Goal: Task Accomplishment & Management: Manage account settings

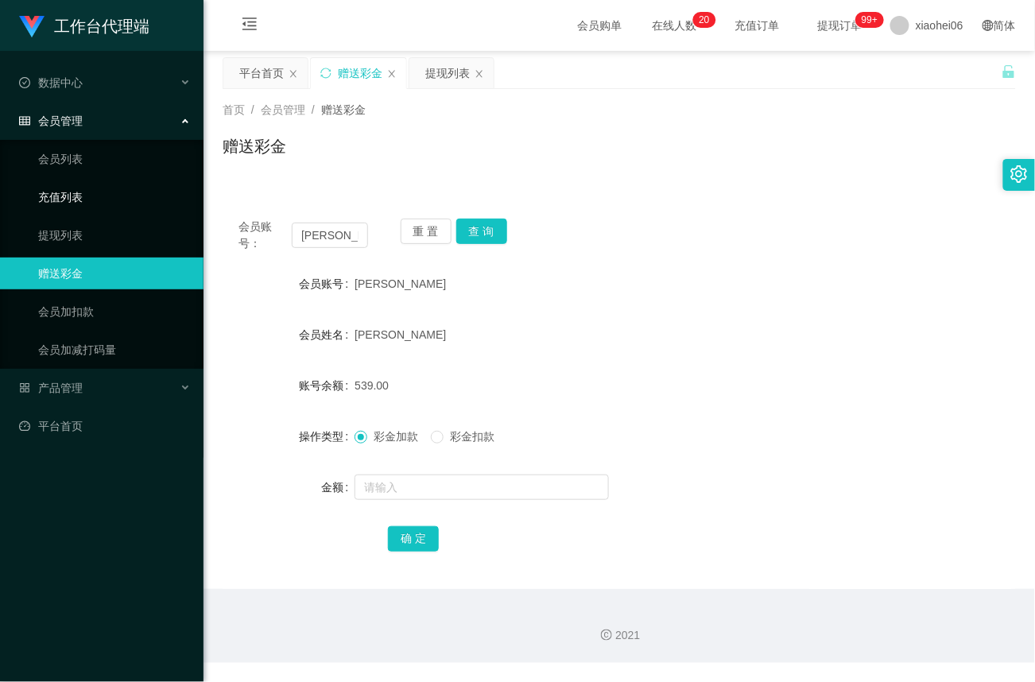
drag, startPoint x: 0, startPoint y: 0, endPoint x: 81, endPoint y: 192, distance: 208.7
click at [81, 192] on link "充值列表" at bounding box center [114, 197] width 153 height 32
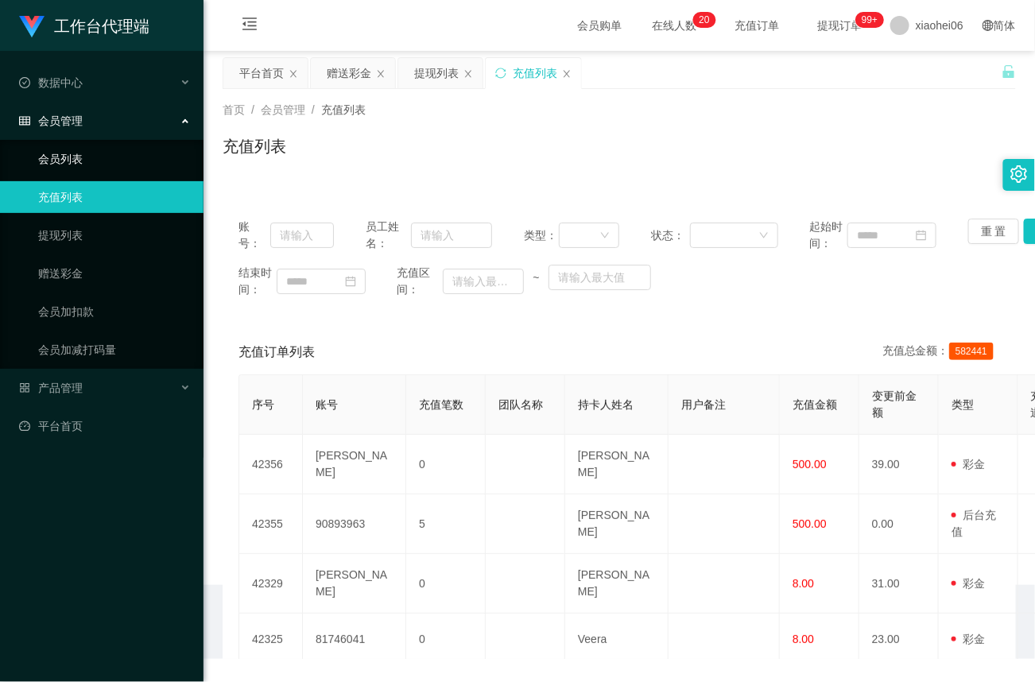
drag, startPoint x: 74, startPoint y: 157, endPoint x: 151, endPoint y: 162, distance: 77.3
click at [74, 157] on link "会员列表" at bounding box center [114, 159] width 153 height 32
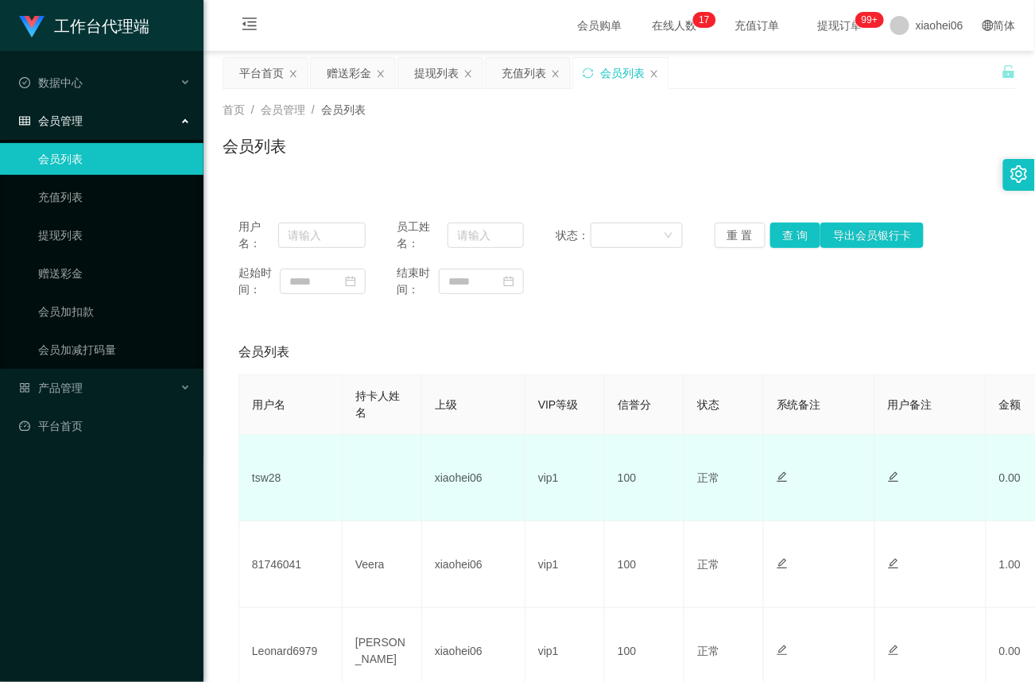
click at [262, 482] on td "tsw28" at bounding box center [290, 478] width 103 height 87
click at [264, 483] on td "tsw28" at bounding box center [290, 478] width 103 height 87
copy td "tsw28"
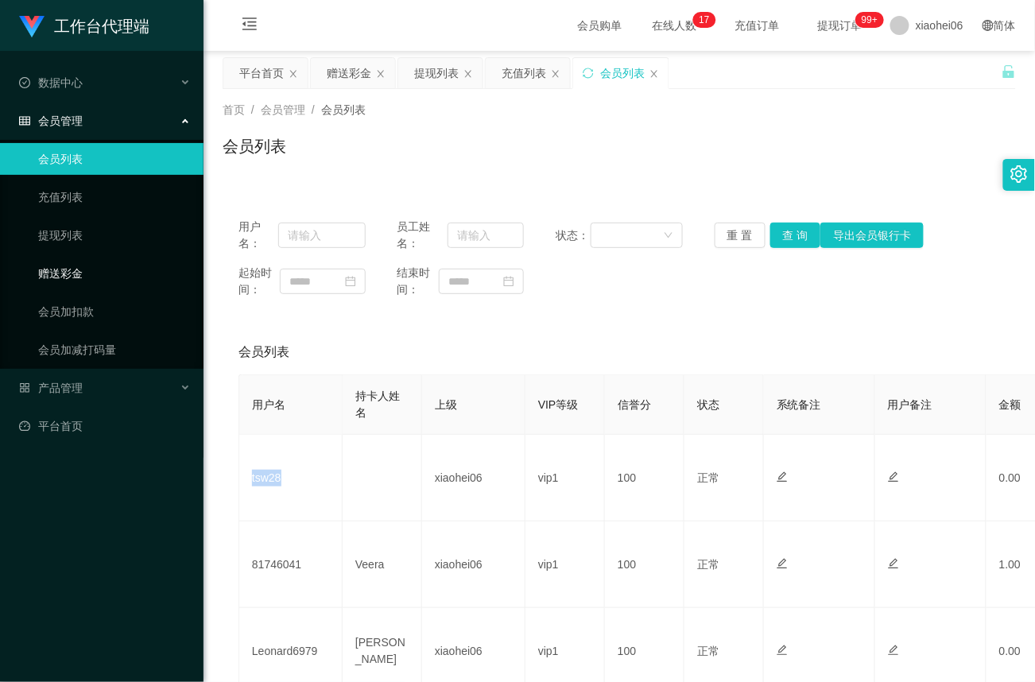
click at [74, 271] on link "赠送彩金" at bounding box center [114, 273] width 153 height 32
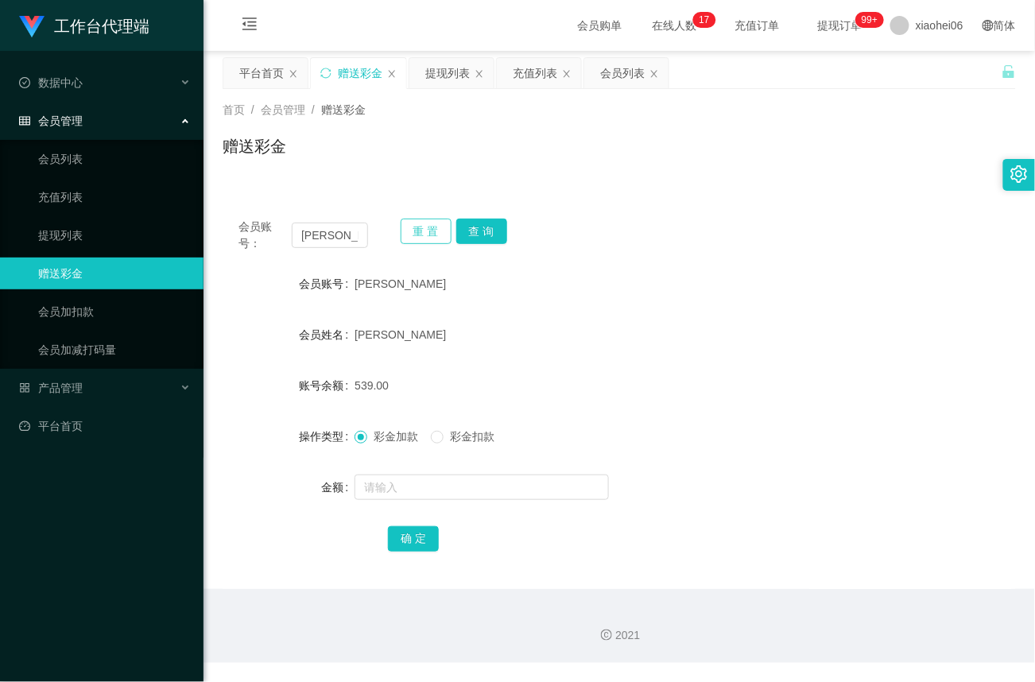
drag, startPoint x: 433, startPoint y: 237, endPoint x: 401, endPoint y: 248, distance: 33.7
click at [432, 237] on button "重 置" at bounding box center [425, 231] width 51 height 25
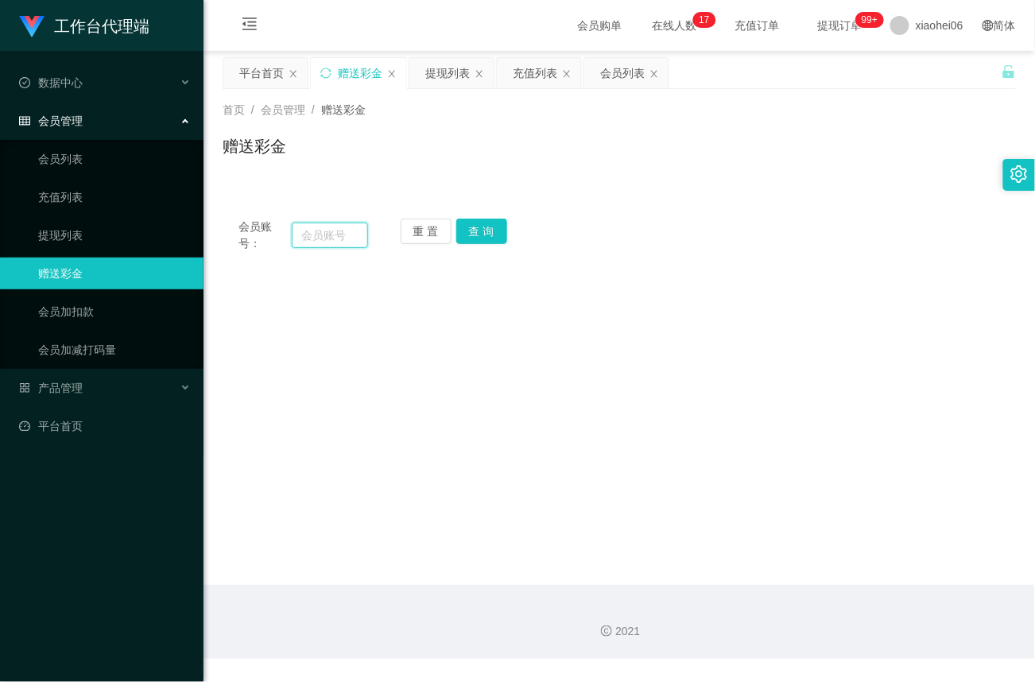
click at [322, 230] on input "text" at bounding box center [330, 234] width 76 height 25
paste input "tsw28"
type input "tsw28"
click at [493, 239] on button "查 询" at bounding box center [481, 231] width 51 height 25
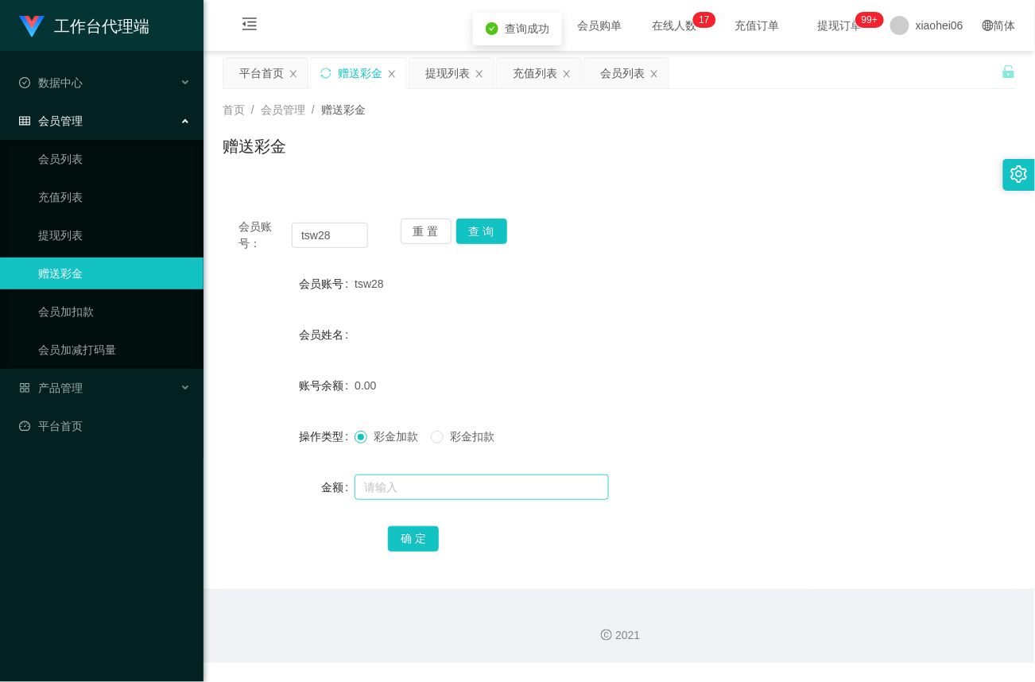
drag, startPoint x: 383, startPoint y: 472, endPoint x: 394, endPoint y: 484, distance: 16.3
click at [385, 477] on div at bounding box center [585, 487] width 462 height 32
click at [394, 485] on input "text" at bounding box center [481, 486] width 254 height 25
type input "100"
drag, startPoint x: 414, startPoint y: 532, endPoint x: 439, endPoint y: 522, distance: 27.4
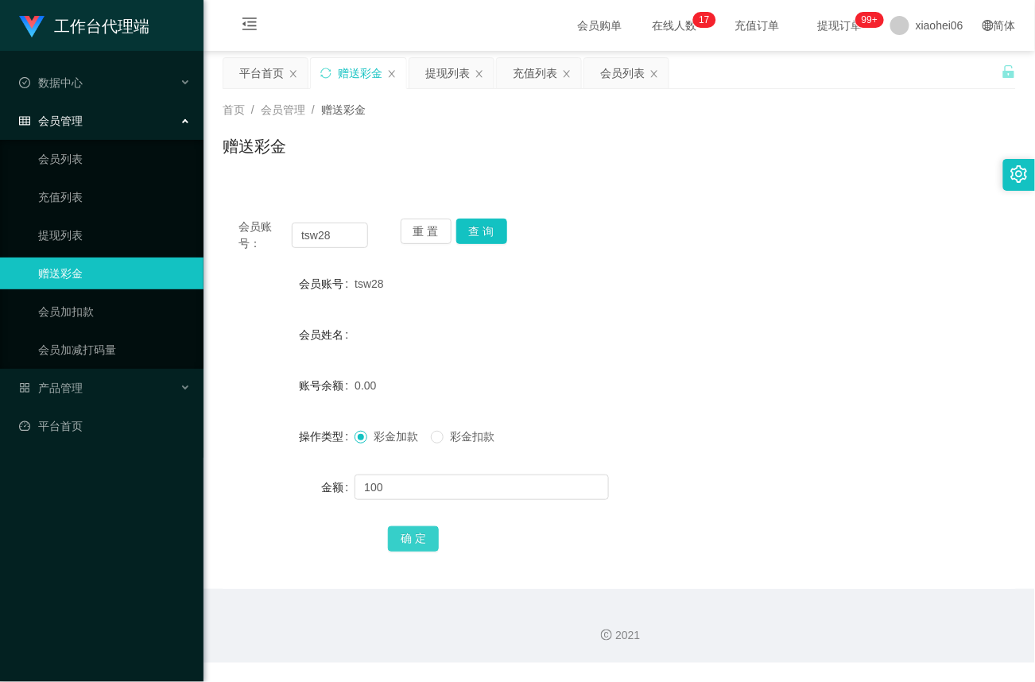
click at [414, 532] on button "确 定" at bounding box center [413, 538] width 51 height 25
click at [68, 389] on span "产品管理" at bounding box center [51, 387] width 64 height 13
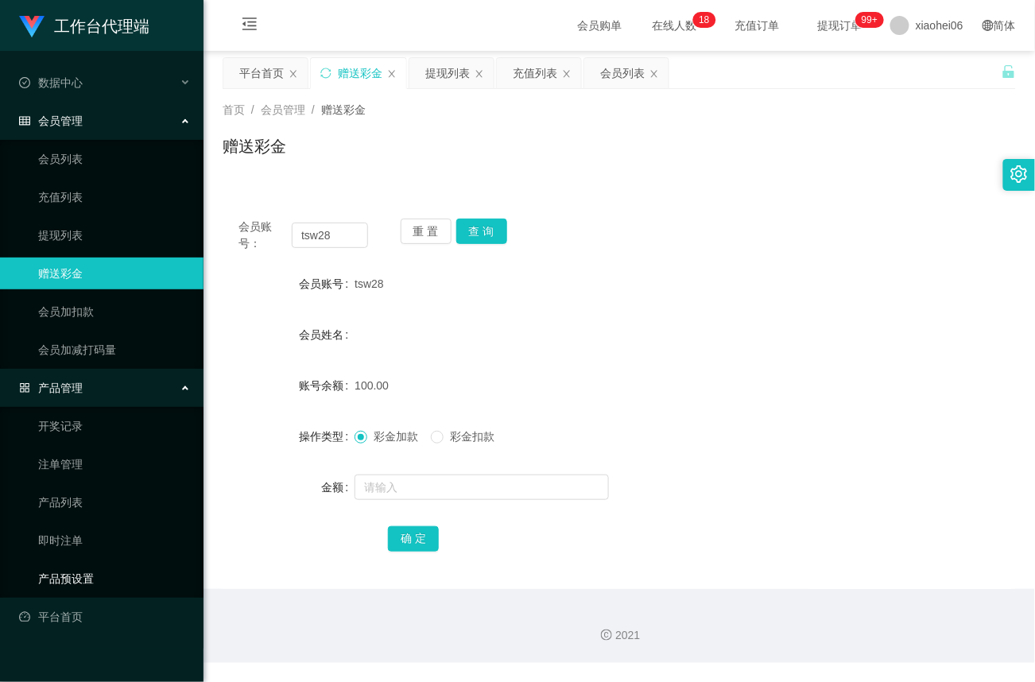
click at [73, 576] on link "产品预设置" at bounding box center [114, 579] width 153 height 32
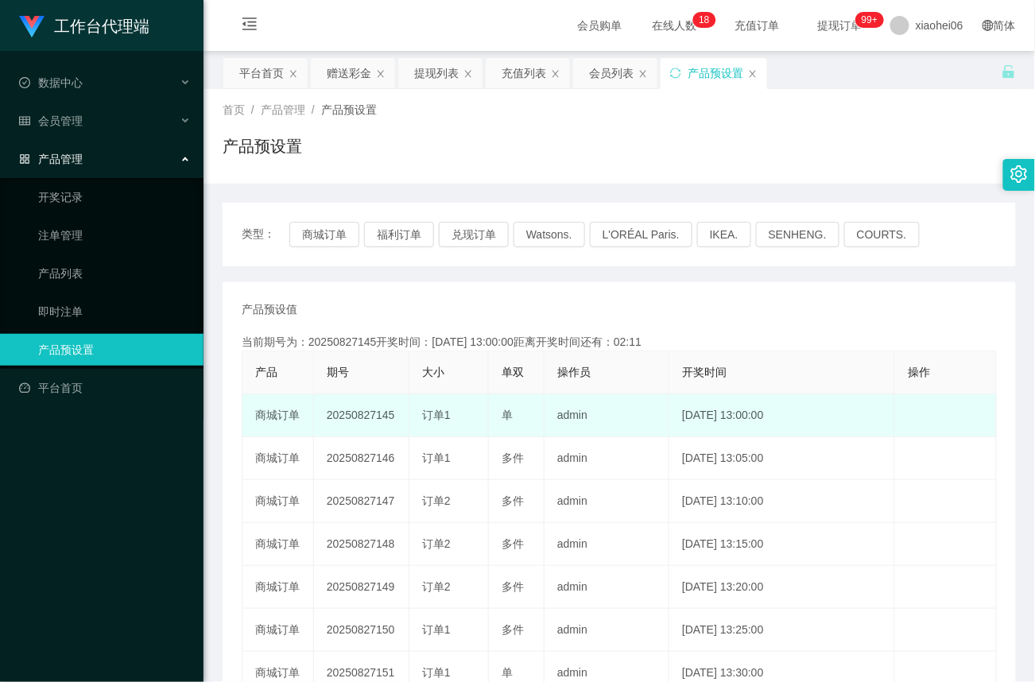
click at [367, 414] on td "20250827145" at bounding box center [361, 415] width 95 height 43
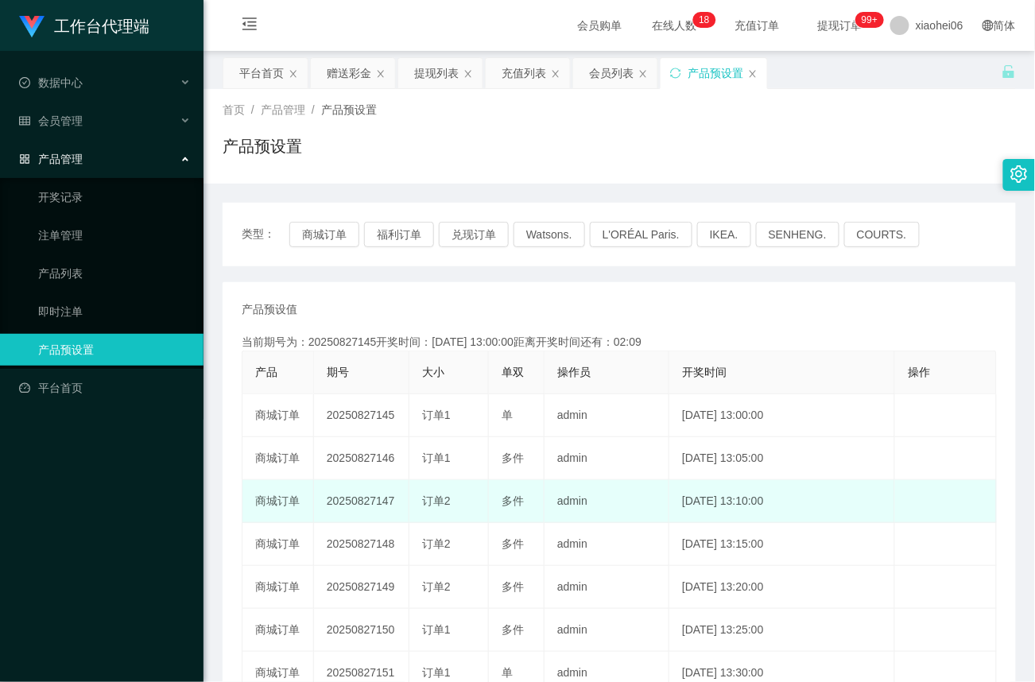
copy td "20250827145"
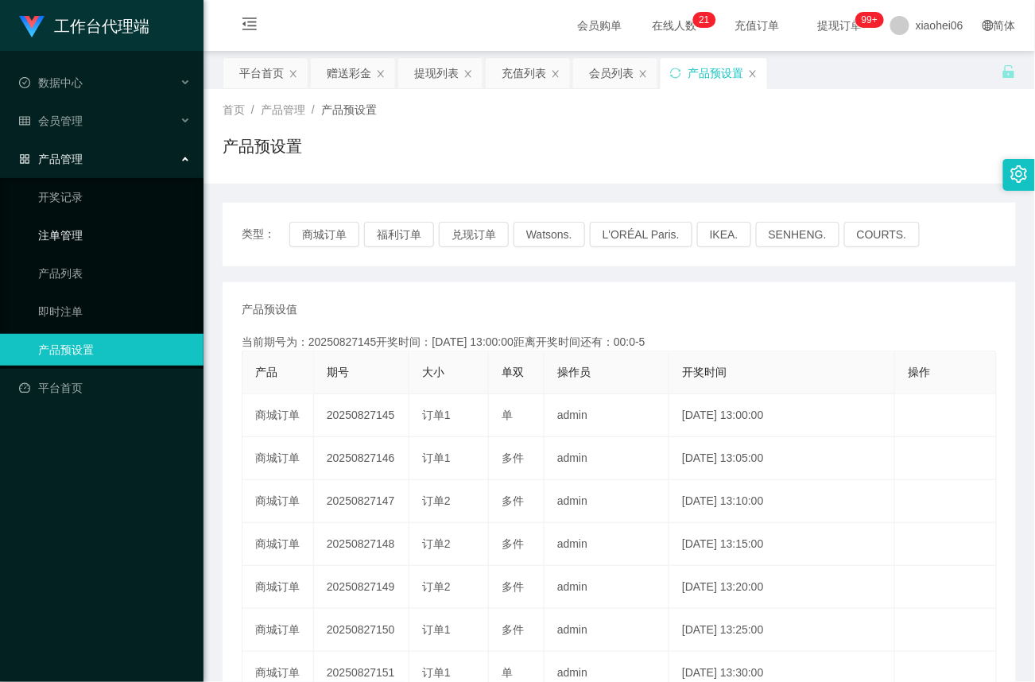
click at [70, 237] on link "注单管理" at bounding box center [114, 235] width 153 height 32
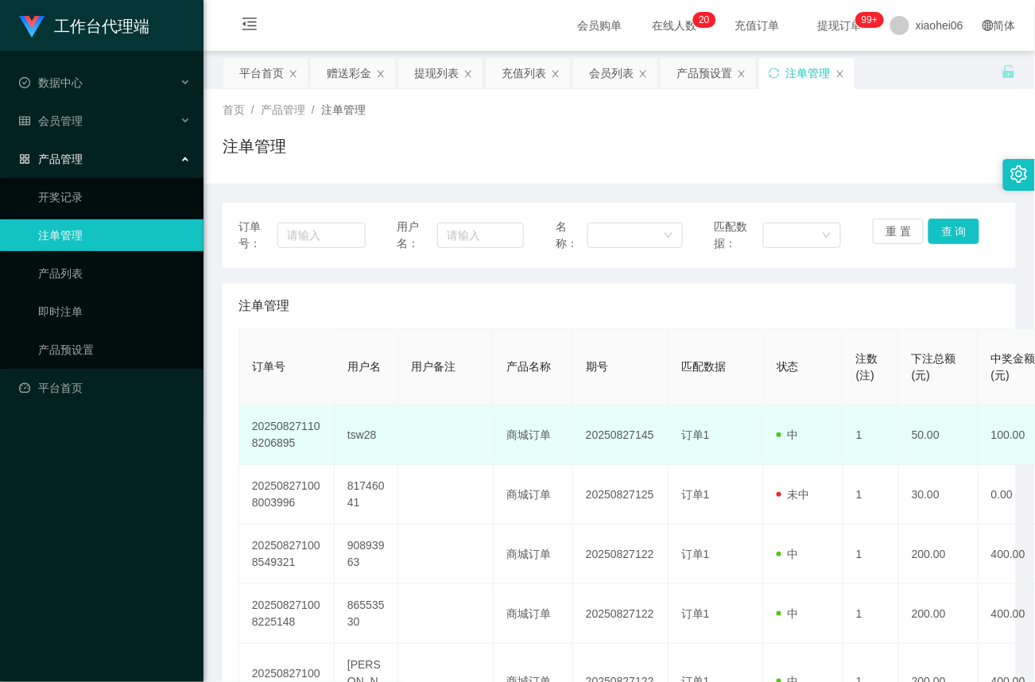
click at [373, 435] on td "tsw28" at bounding box center [367, 435] width 64 height 60
click at [375, 435] on td "tsw28" at bounding box center [367, 435] width 64 height 60
click at [363, 430] on td "tsw28" at bounding box center [367, 435] width 64 height 60
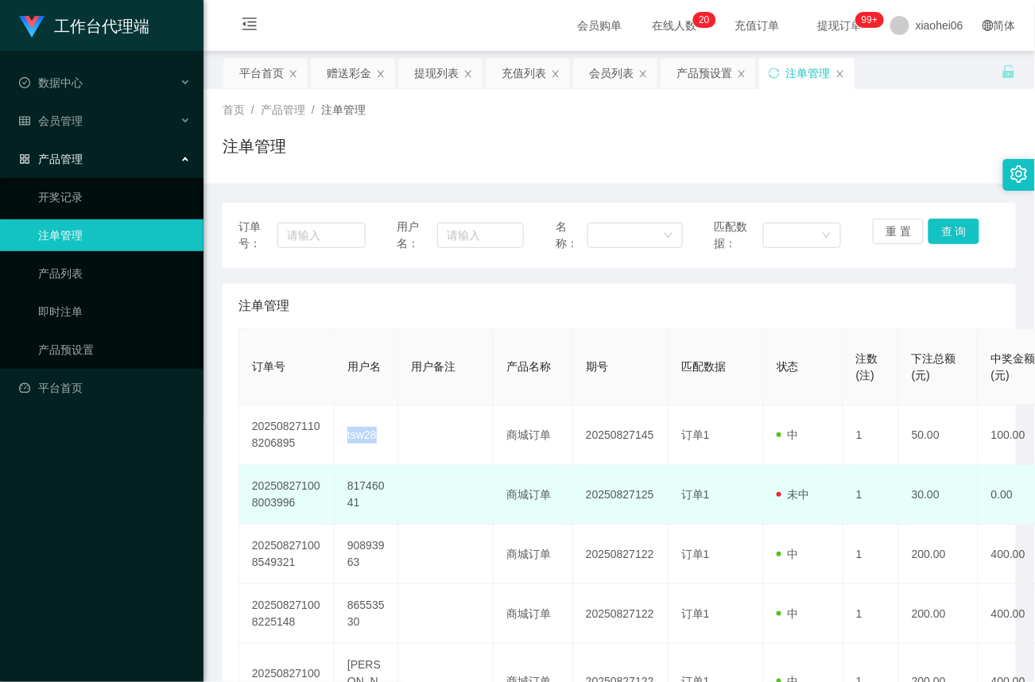
copy td "tsw28"
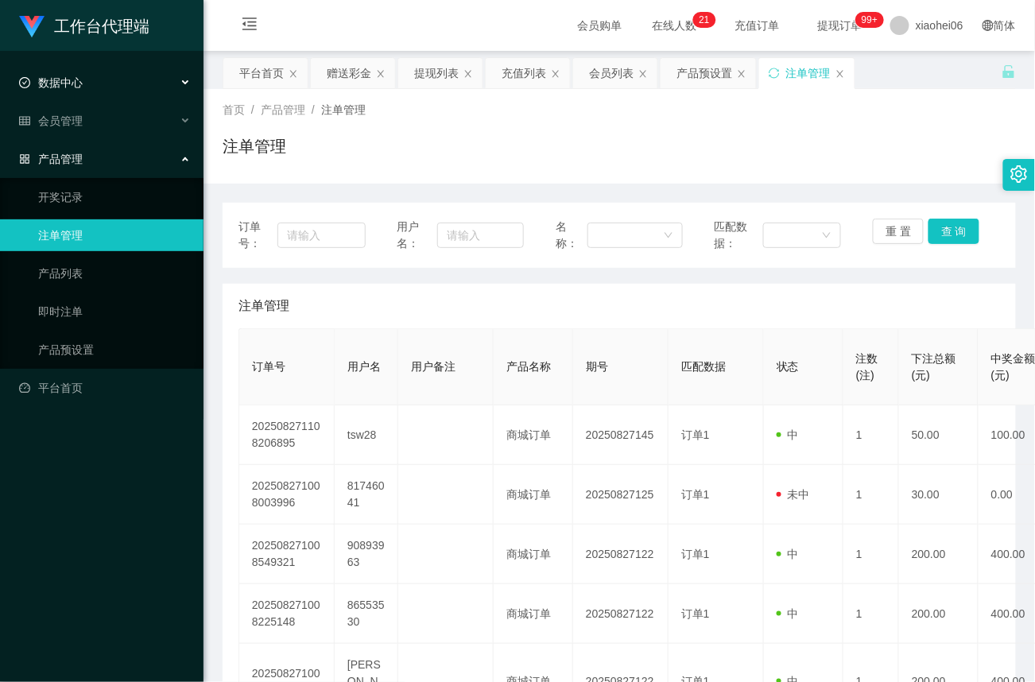
click at [87, 83] on div "数据中心" at bounding box center [101, 83] width 203 height 32
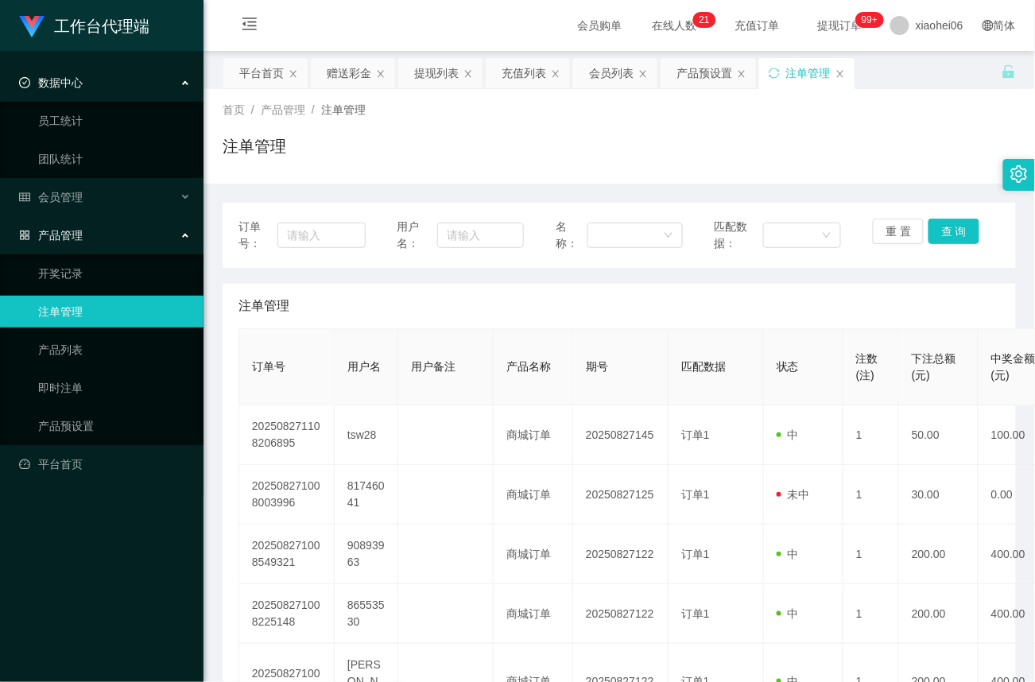
click at [87, 83] on div "数据中心" at bounding box center [101, 83] width 203 height 32
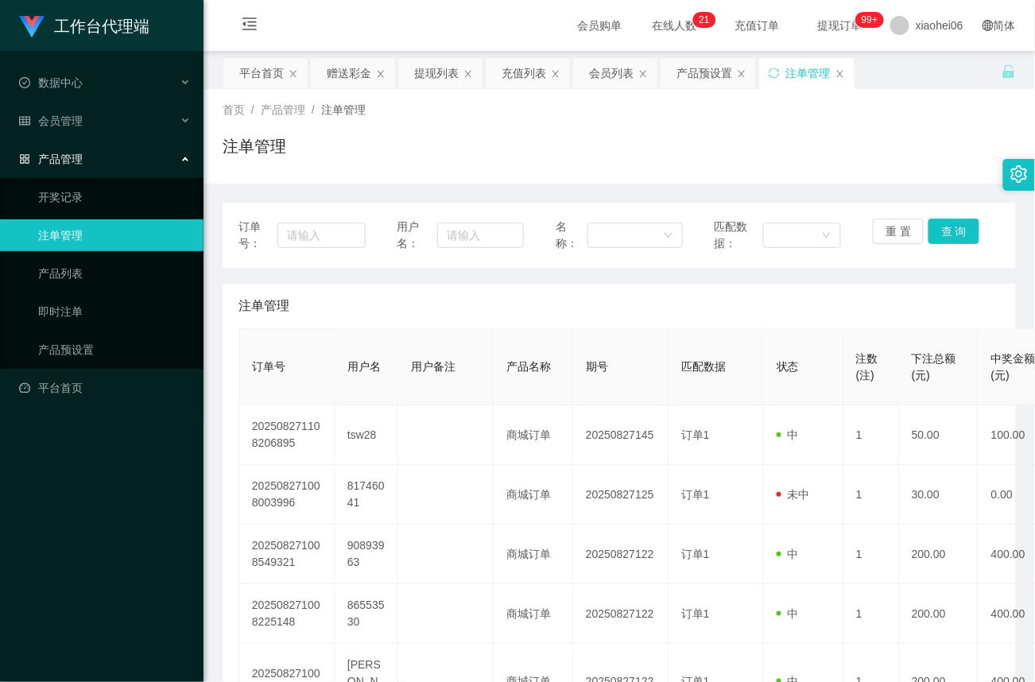
drag, startPoint x: 81, startPoint y: 153, endPoint x: 81, endPoint y: 141, distance: 11.9
click at [81, 153] on span "产品管理" at bounding box center [51, 159] width 64 height 13
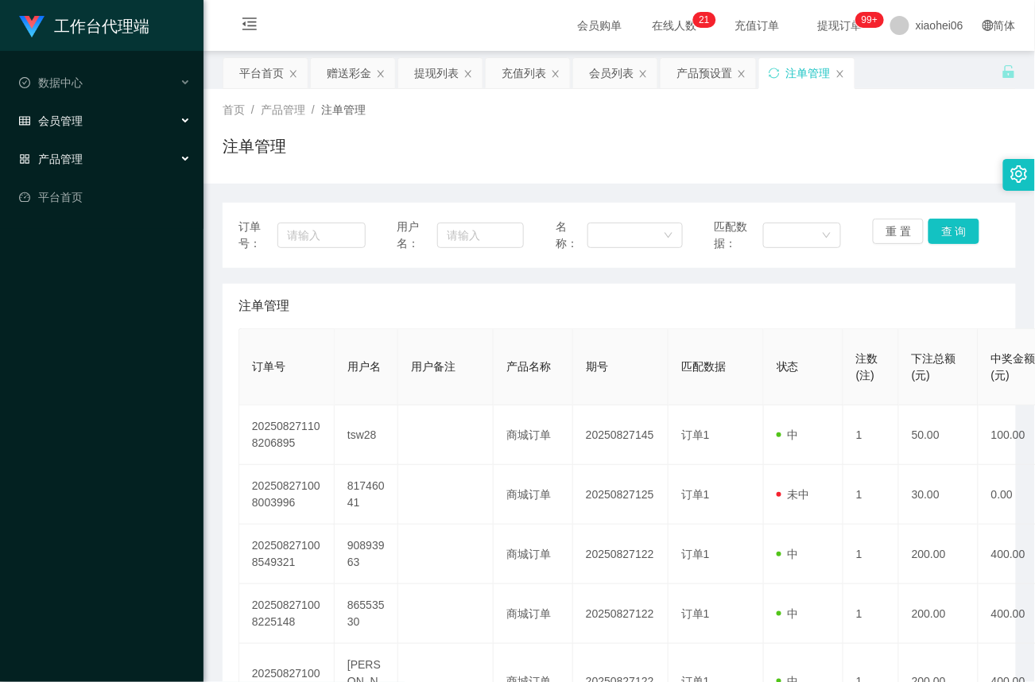
drag, startPoint x: 81, startPoint y: 103, endPoint x: 92, endPoint y: 138, distance: 36.7
click at [81, 112] on div "会员管理" at bounding box center [101, 121] width 203 height 32
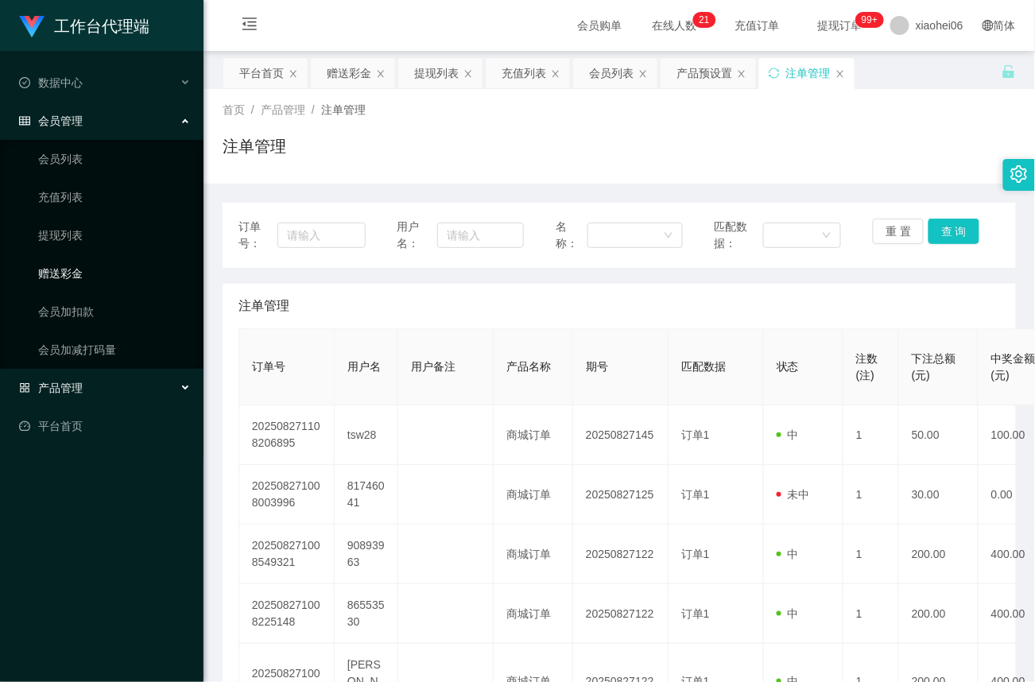
click at [80, 269] on link "赠送彩金" at bounding box center [114, 273] width 153 height 32
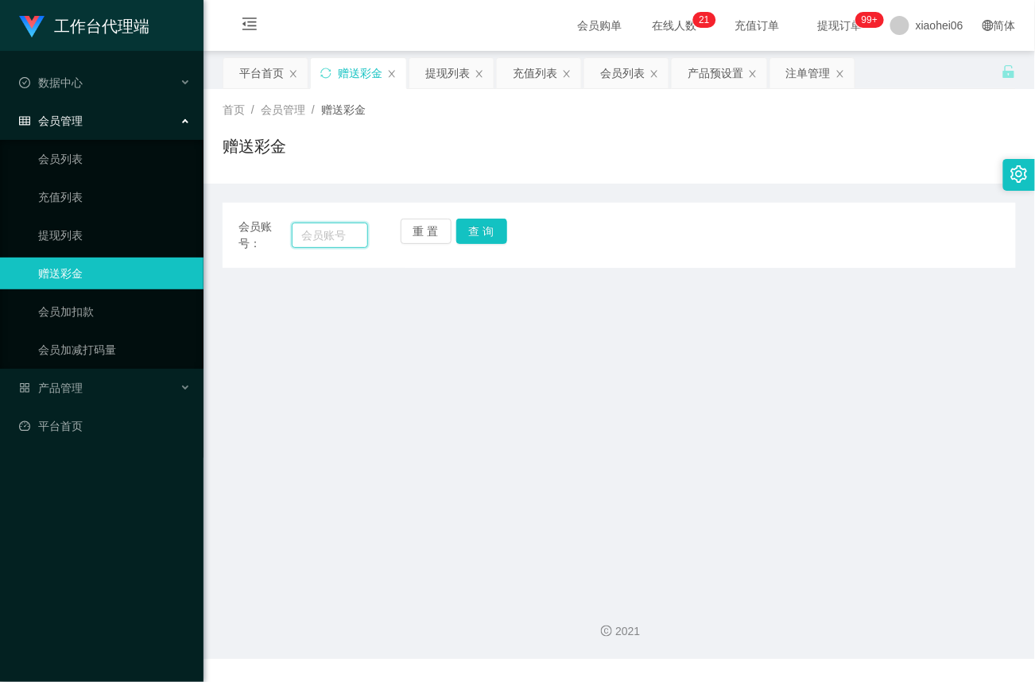
click at [311, 234] on input "text" at bounding box center [330, 234] width 76 height 25
paste input "tsw28"
type input "tsw28"
click at [481, 230] on button "查 询" at bounding box center [481, 231] width 51 height 25
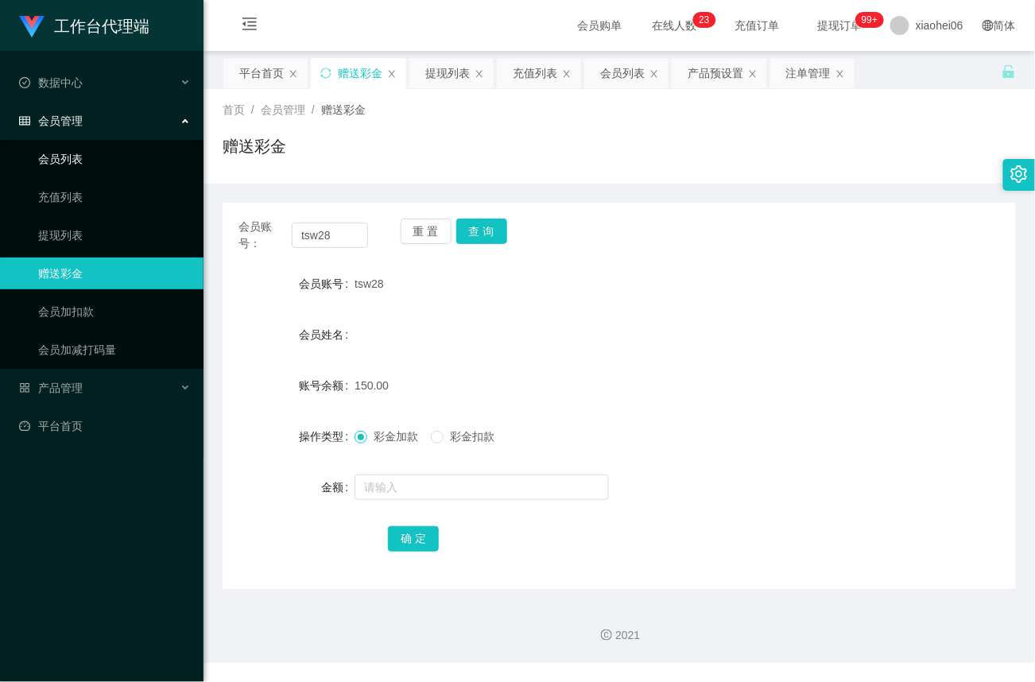
click at [84, 153] on link "会员列表" at bounding box center [114, 159] width 153 height 32
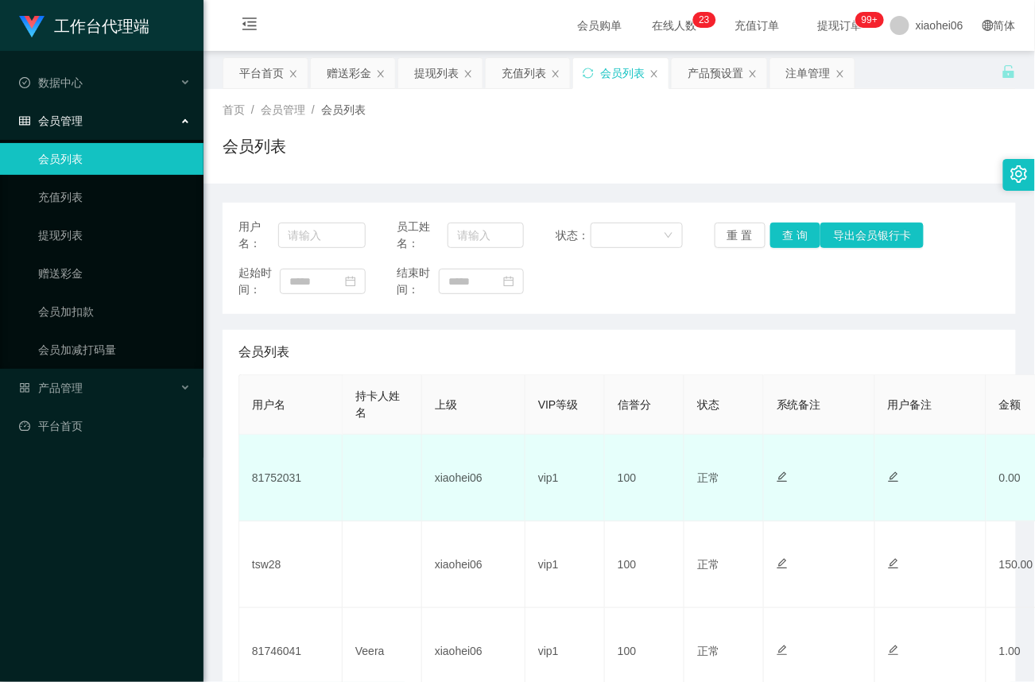
click at [277, 480] on td "81752031" at bounding box center [290, 478] width 103 height 87
click at [277, 481] on td "81752031" at bounding box center [290, 478] width 103 height 87
copy td "81752031"
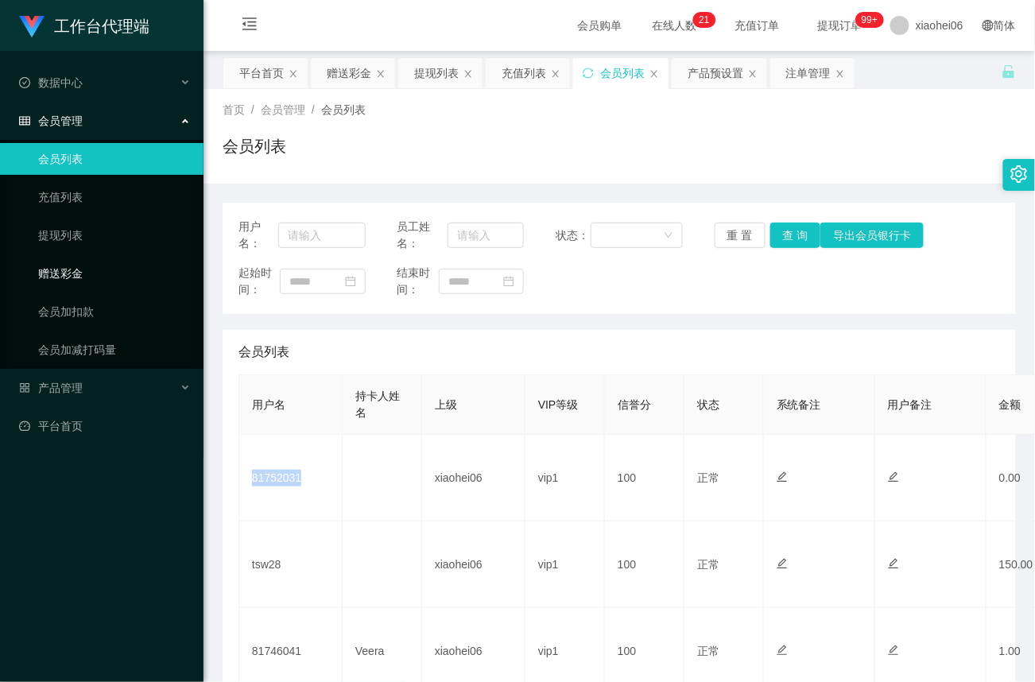
click at [67, 273] on link "赠送彩金" at bounding box center [114, 273] width 153 height 32
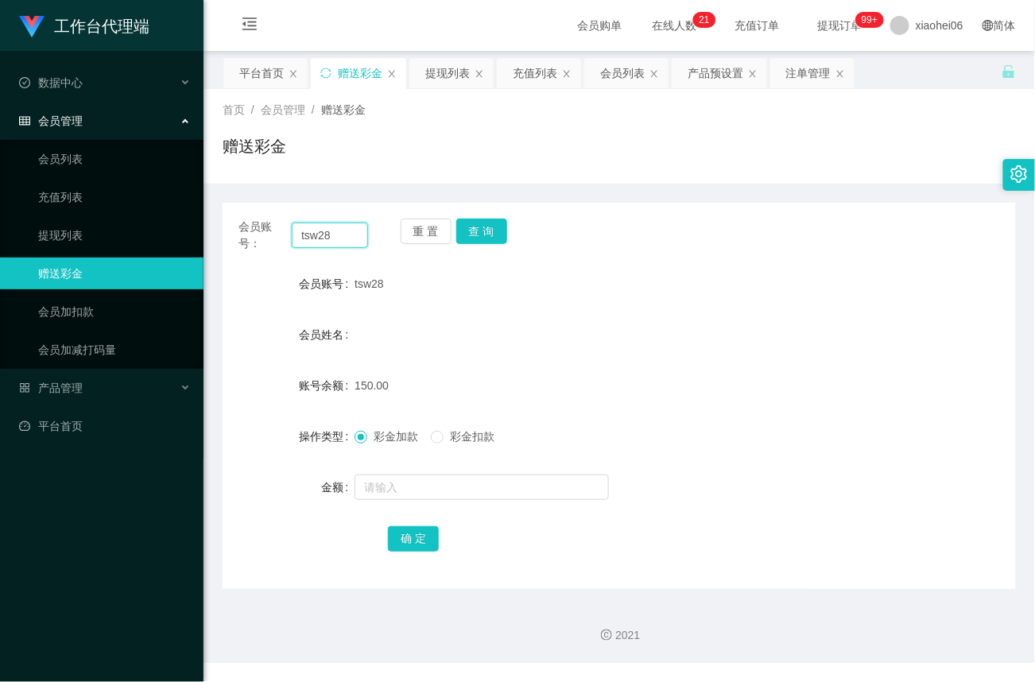
drag, startPoint x: 360, startPoint y: 239, endPoint x: -12, endPoint y: 207, distance: 373.2
click at [0, 207] on html "工作台代理端 数据中心 员工统计 团队统计 会员管理 会员列表 充值列表 提现列表 赠送彩金 会员加扣款 会员加减打码量 产品管理 开奖记录 注单管理 产品列…" at bounding box center [517, 341] width 1035 height 682
paste input "81752031"
type input "81752031"
click at [483, 230] on button "查 询" at bounding box center [481, 231] width 51 height 25
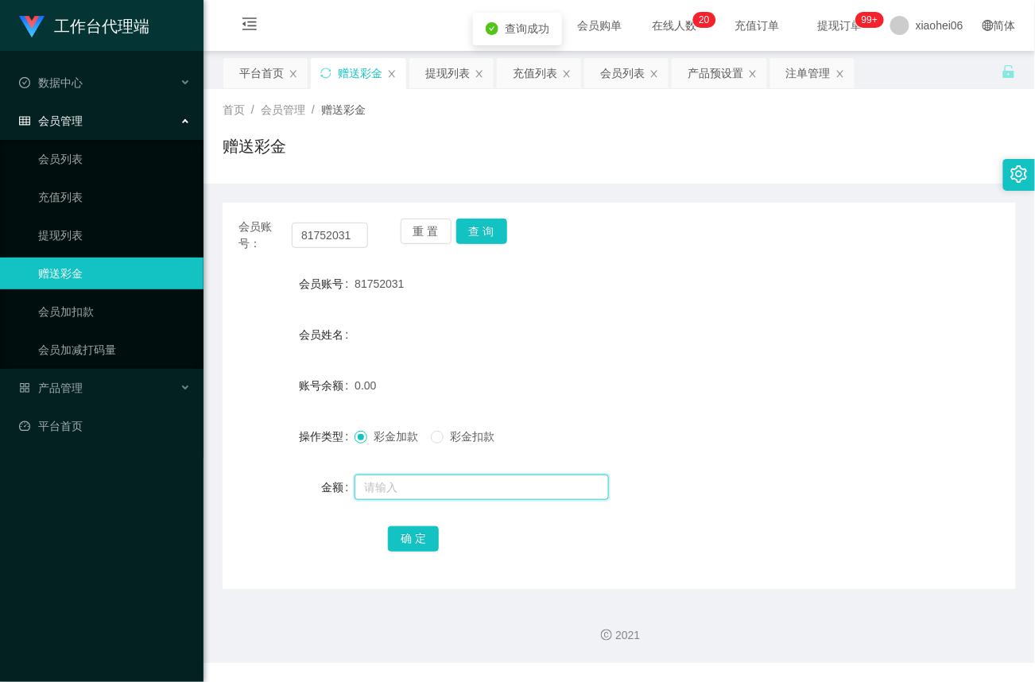
click at [383, 488] on input "text" at bounding box center [481, 486] width 254 height 25
type input "100"
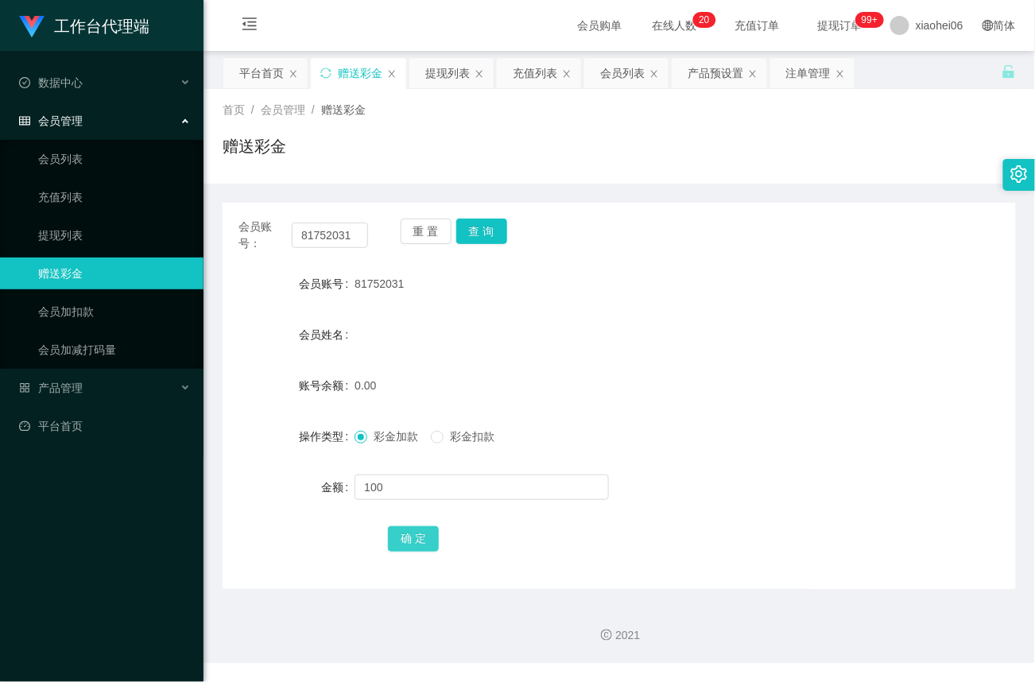
click at [404, 539] on button "确 定" at bounding box center [413, 538] width 51 height 25
click at [70, 386] on span "产品管理" at bounding box center [51, 387] width 64 height 13
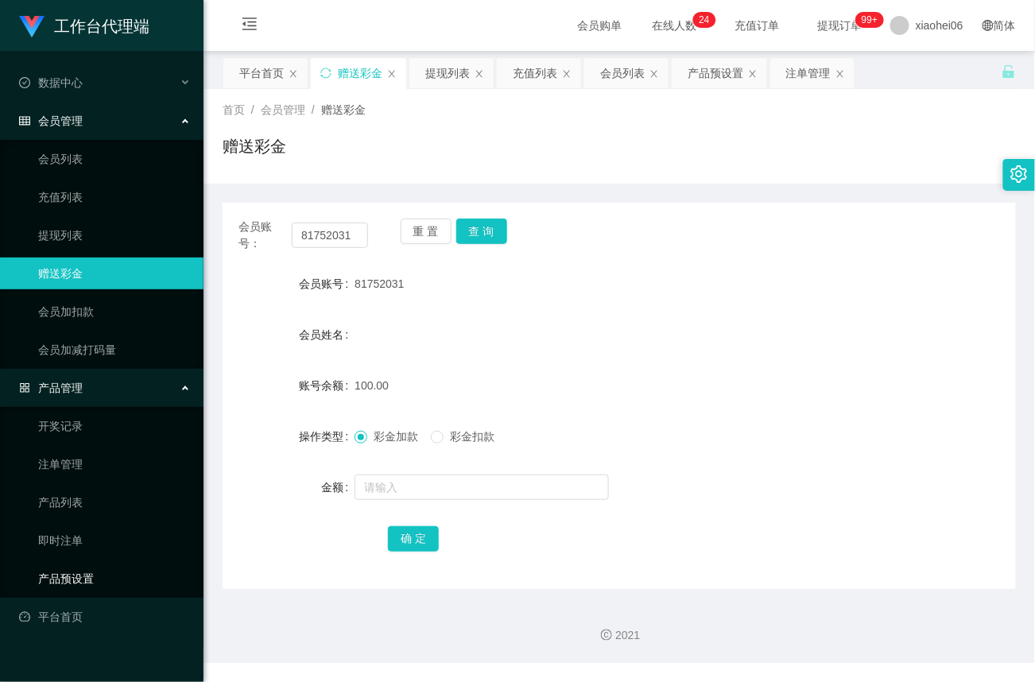
click at [78, 572] on link "产品预设置" at bounding box center [114, 579] width 153 height 32
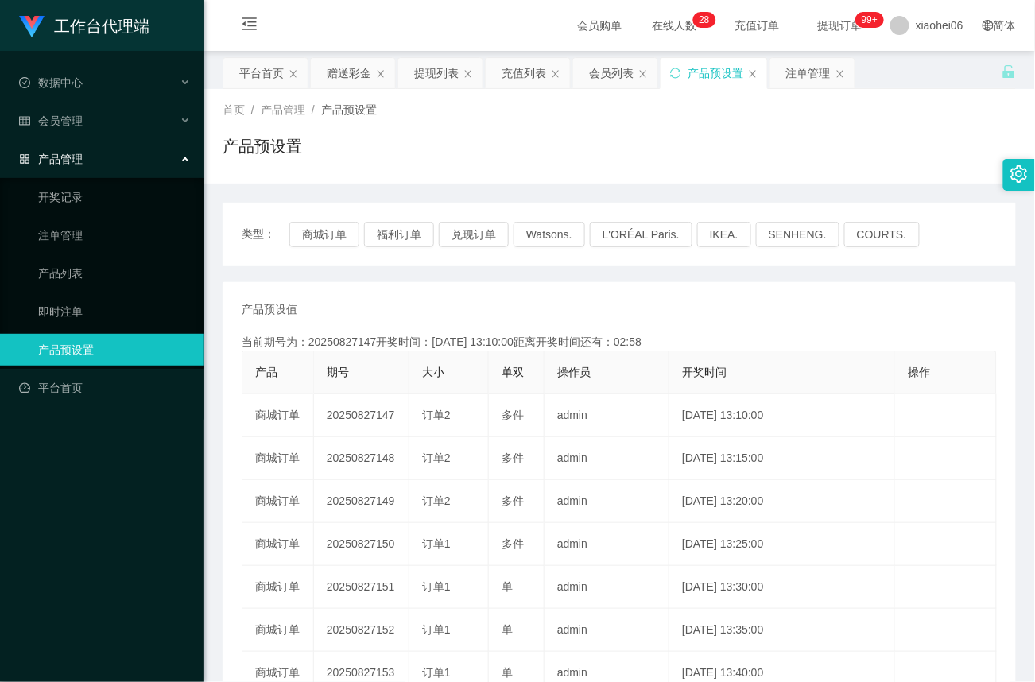
drag, startPoint x: 72, startPoint y: 146, endPoint x: 112, endPoint y: 169, distance: 46.6
click at [73, 153] on span "产品管理" at bounding box center [51, 159] width 64 height 13
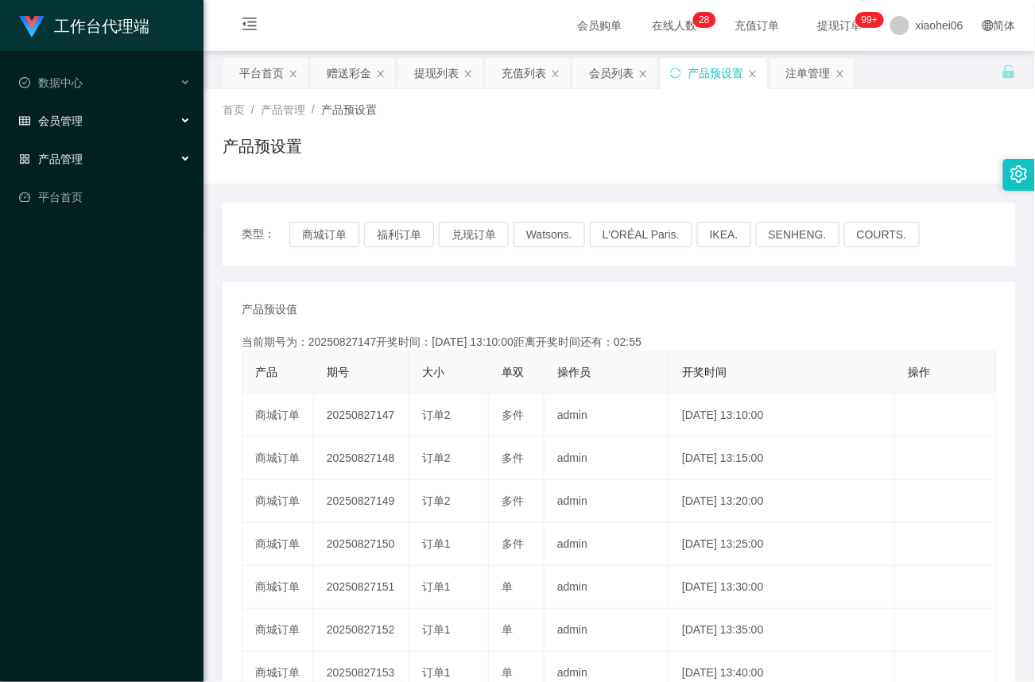
click at [75, 114] on span "会员管理" at bounding box center [51, 120] width 64 height 13
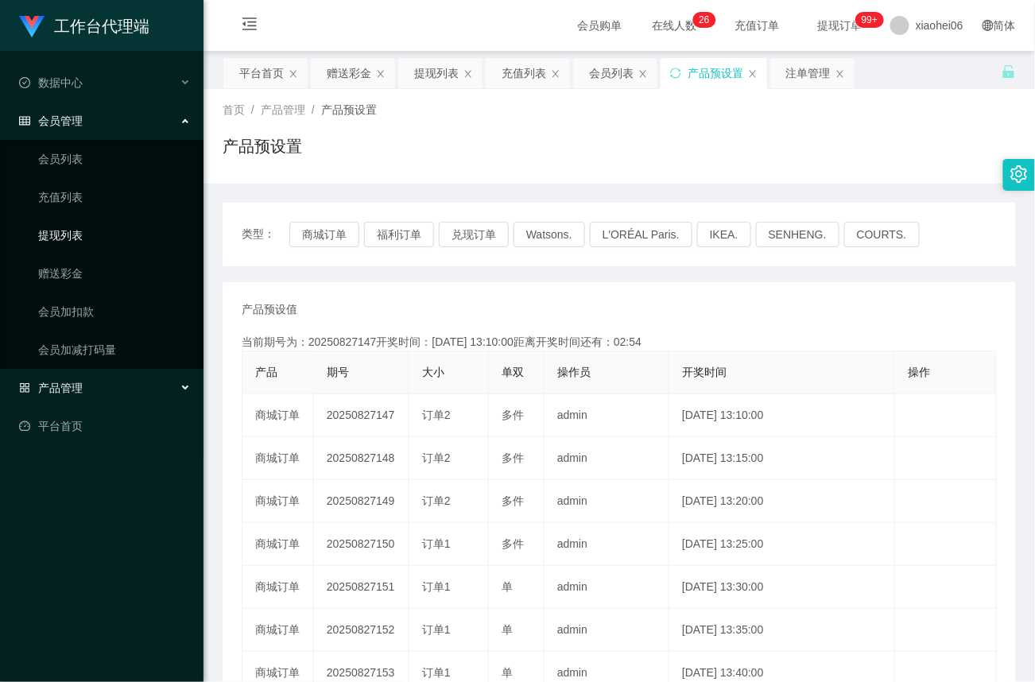
click at [73, 235] on link "提现列表" at bounding box center [114, 235] width 153 height 32
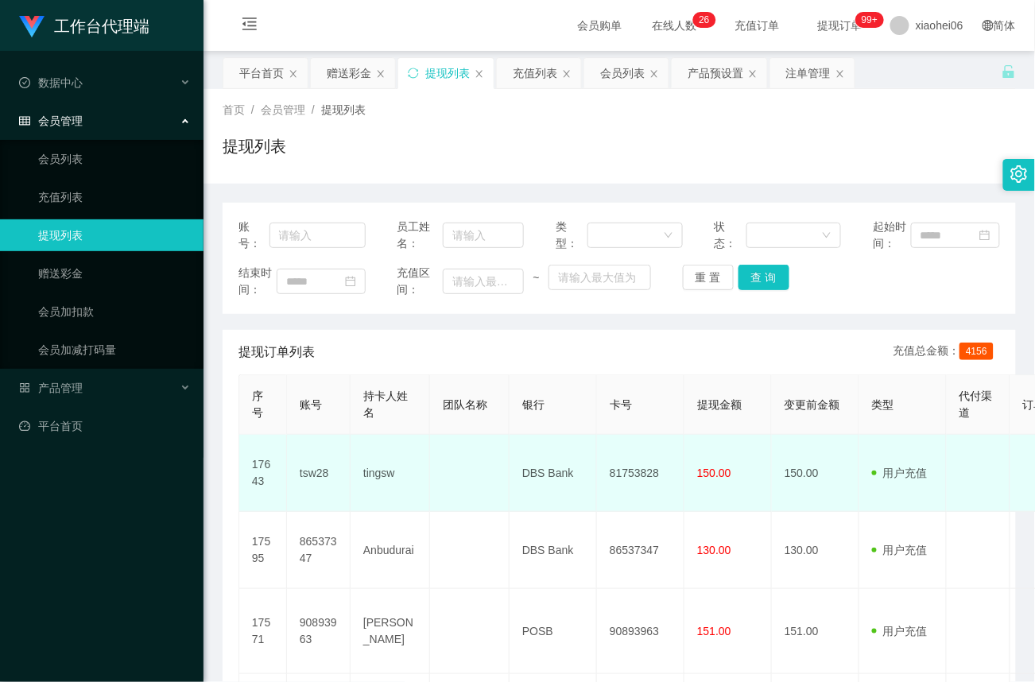
click at [636, 471] on td "81753828" at bounding box center [640, 473] width 87 height 77
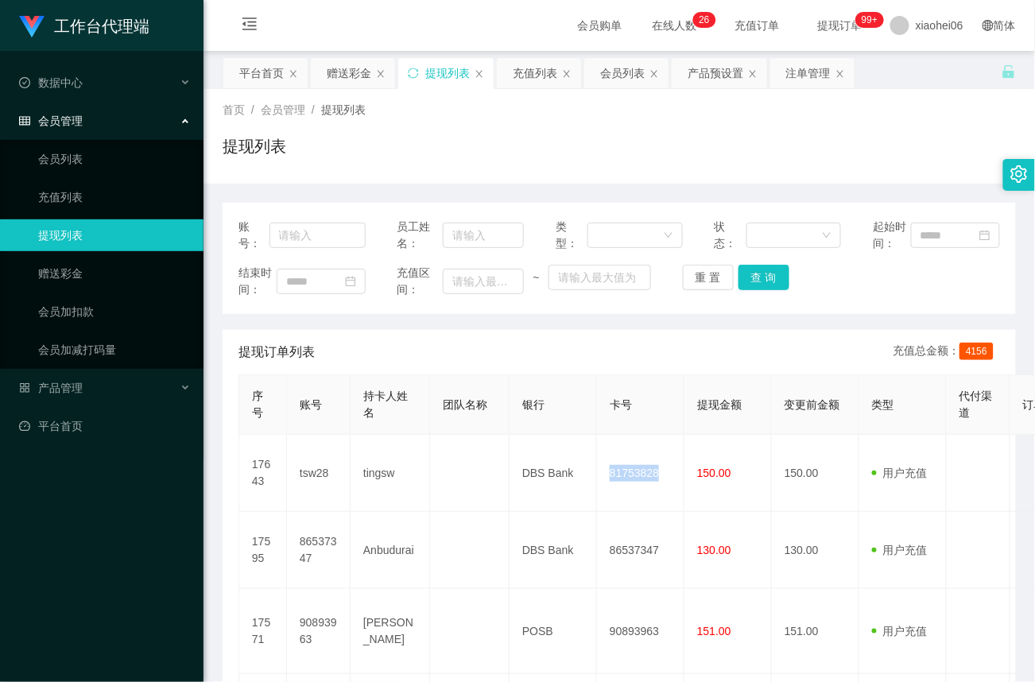
copy td "81753828"
click at [766, 346] on div "提现订单列表 充值总金额： 4156" at bounding box center [618, 352] width 761 height 44
click at [99, 112] on div "会员管理" at bounding box center [101, 121] width 203 height 32
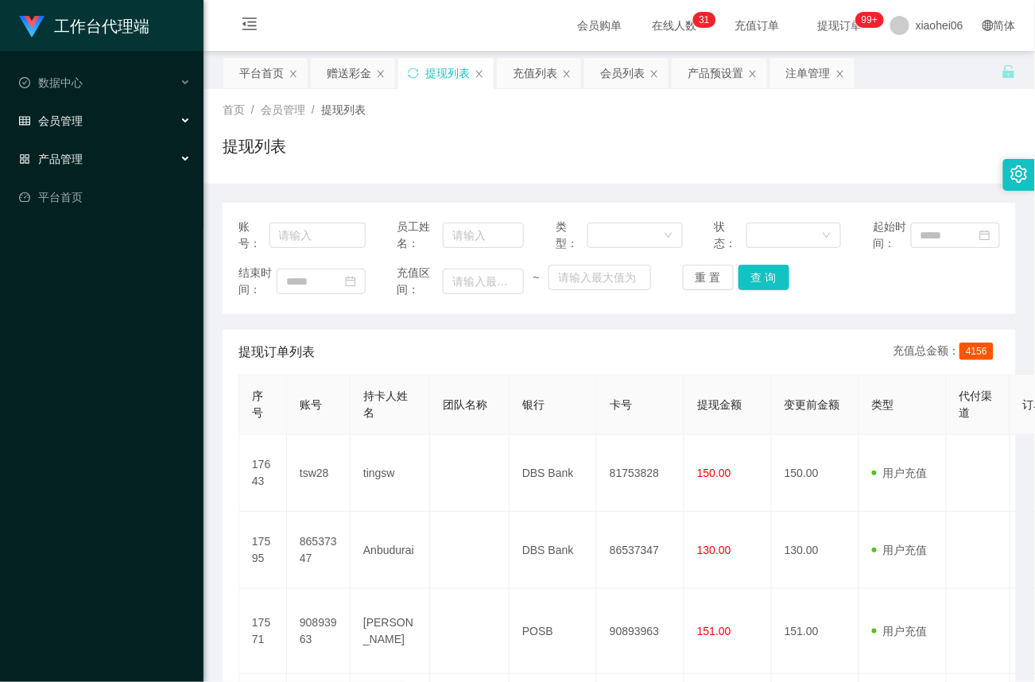
drag, startPoint x: 59, startPoint y: 160, endPoint x: 109, endPoint y: 188, distance: 57.3
click at [60, 160] on div "产品管理" at bounding box center [101, 159] width 203 height 32
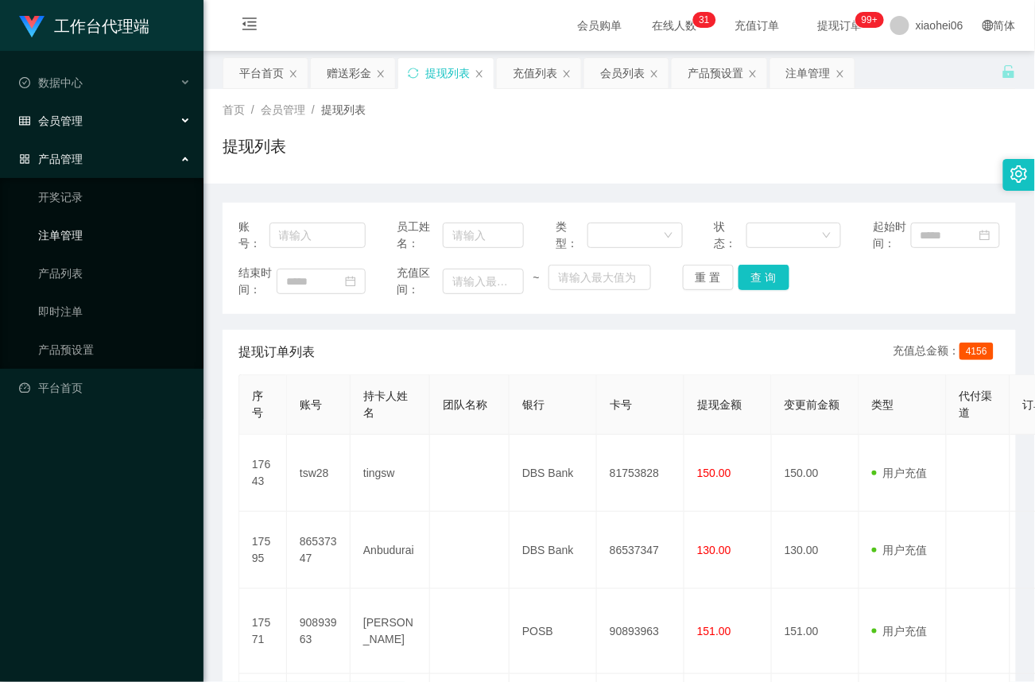
click at [68, 230] on link "注单管理" at bounding box center [114, 235] width 153 height 32
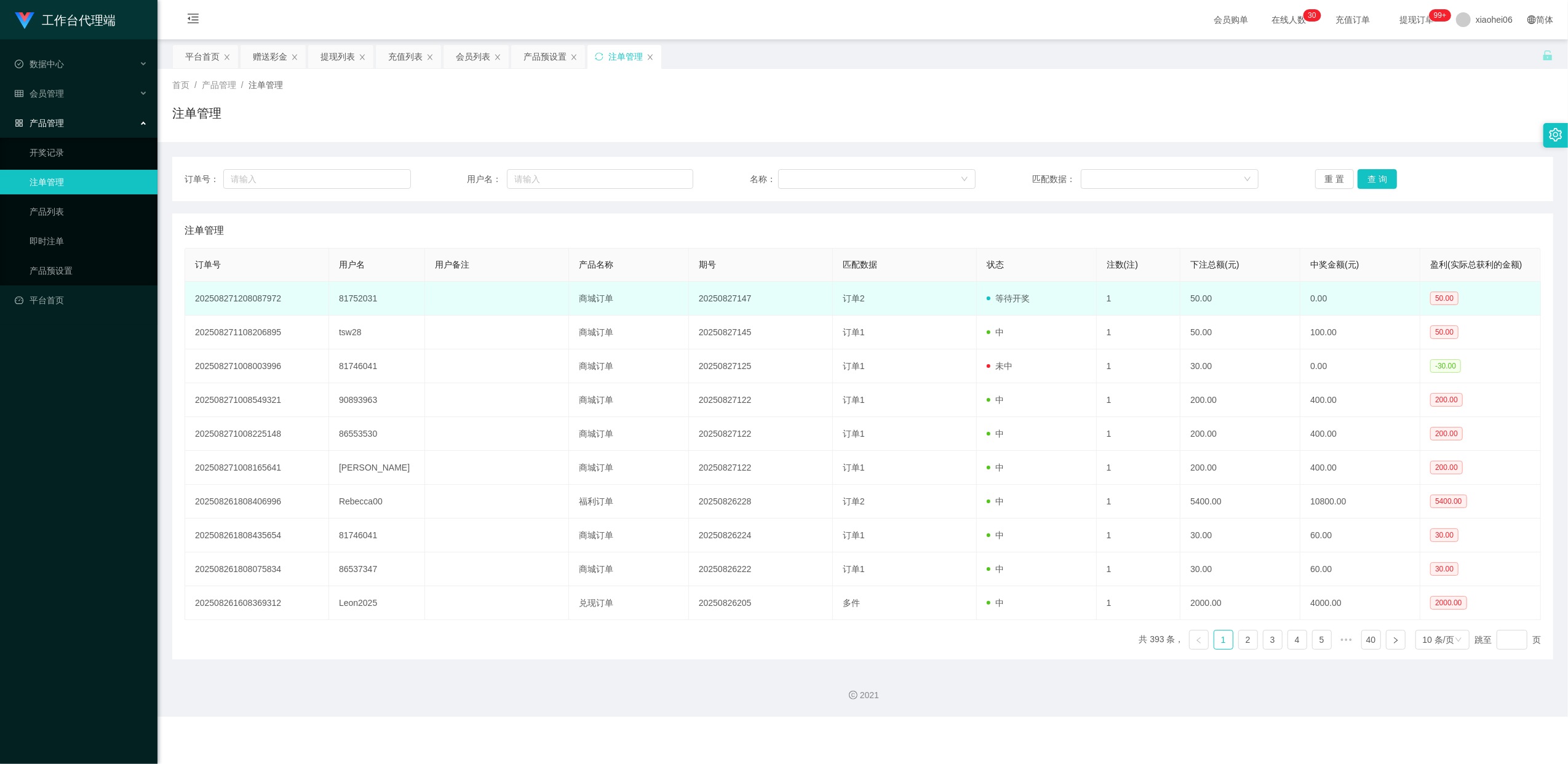
click at [360, 298] on td "81752031" at bounding box center [377, 299] width 96 height 34
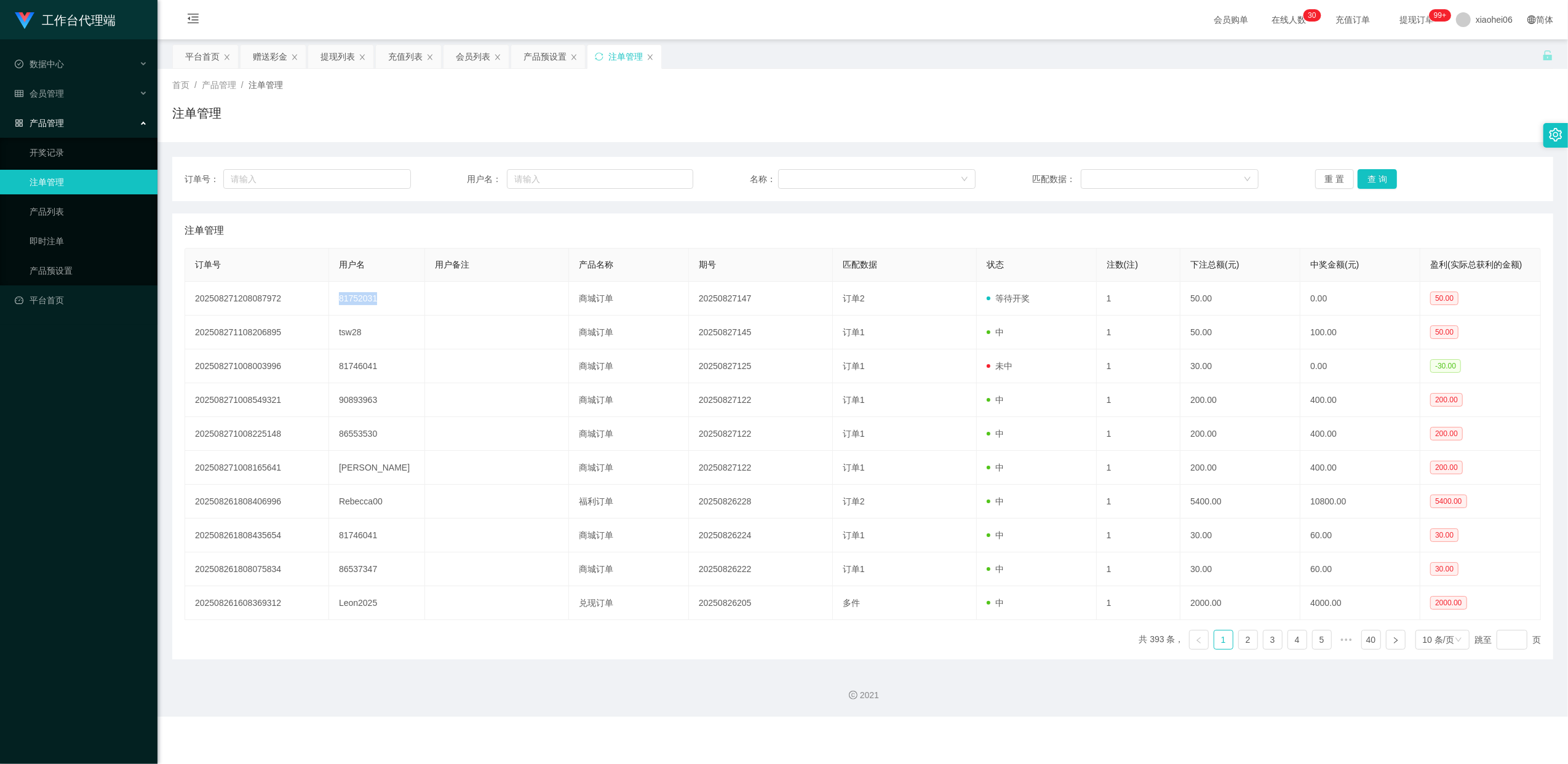
copy td "81752031"
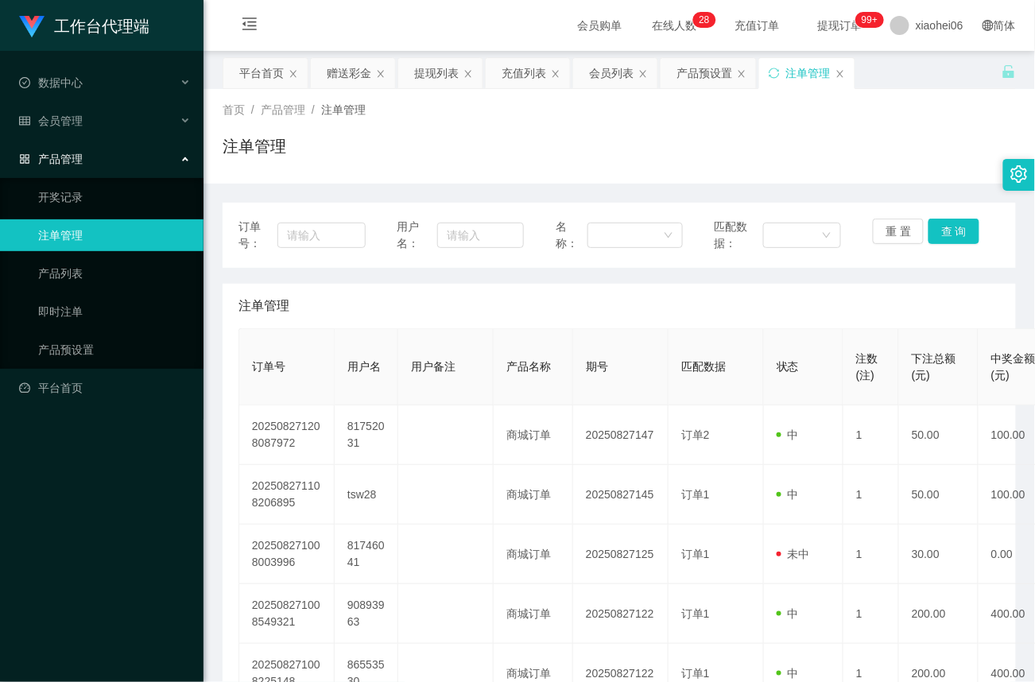
drag, startPoint x: 80, startPoint y: 150, endPoint x: 80, endPoint y: 141, distance: 8.7
click at [80, 153] on span "产品管理" at bounding box center [51, 159] width 64 height 13
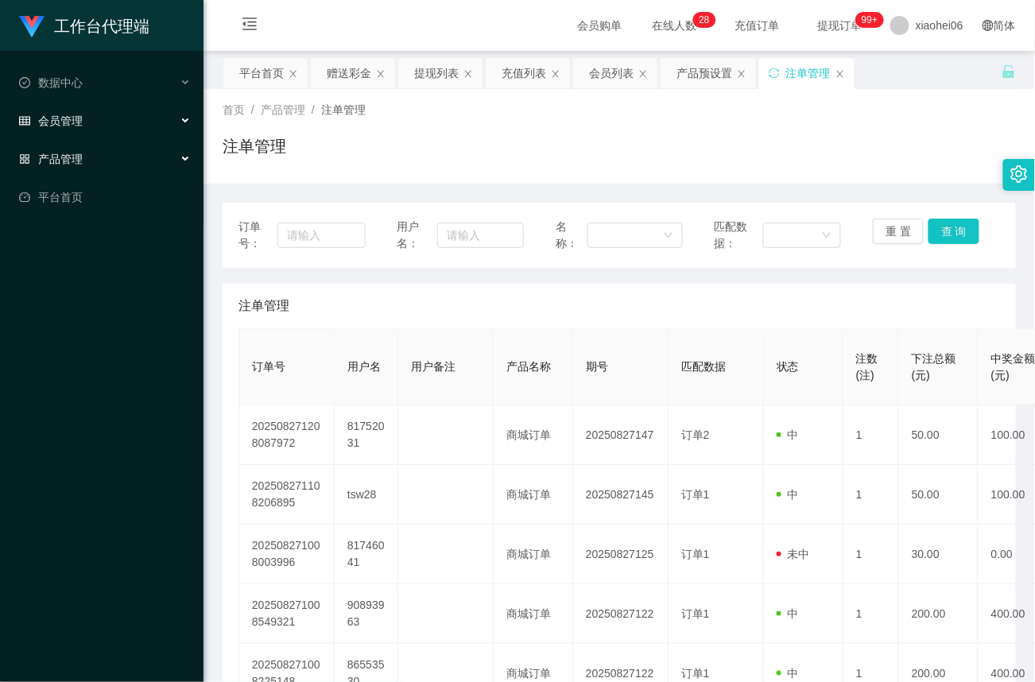
click at [80, 116] on span "会员管理" at bounding box center [51, 120] width 64 height 13
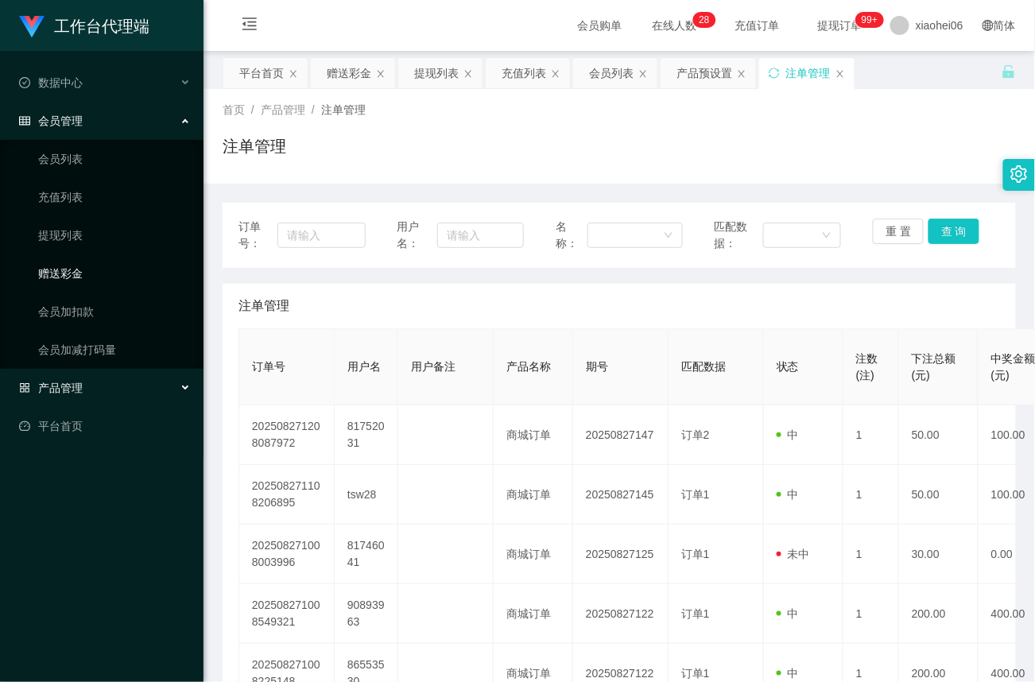
click at [72, 270] on link "赠送彩金" at bounding box center [114, 273] width 153 height 32
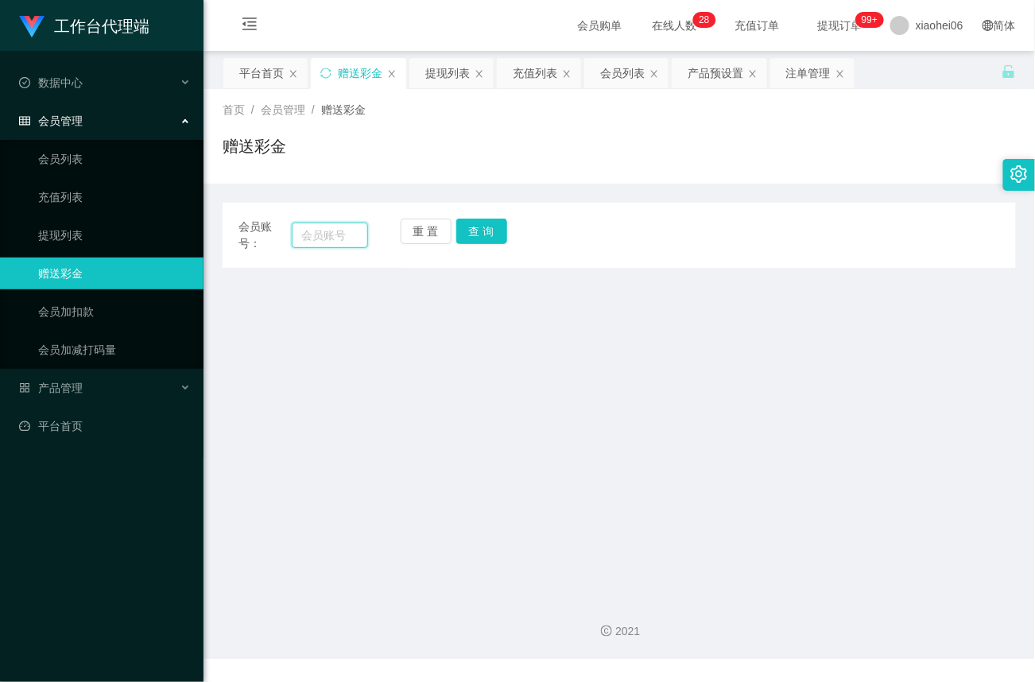
click at [315, 233] on input "text" at bounding box center [330, 234] width 76 height 25
paste input "81752031"
type input "81752031"
click at [490, 237] on button "查 询" at bounding box center [481, 231] width 51 height 25
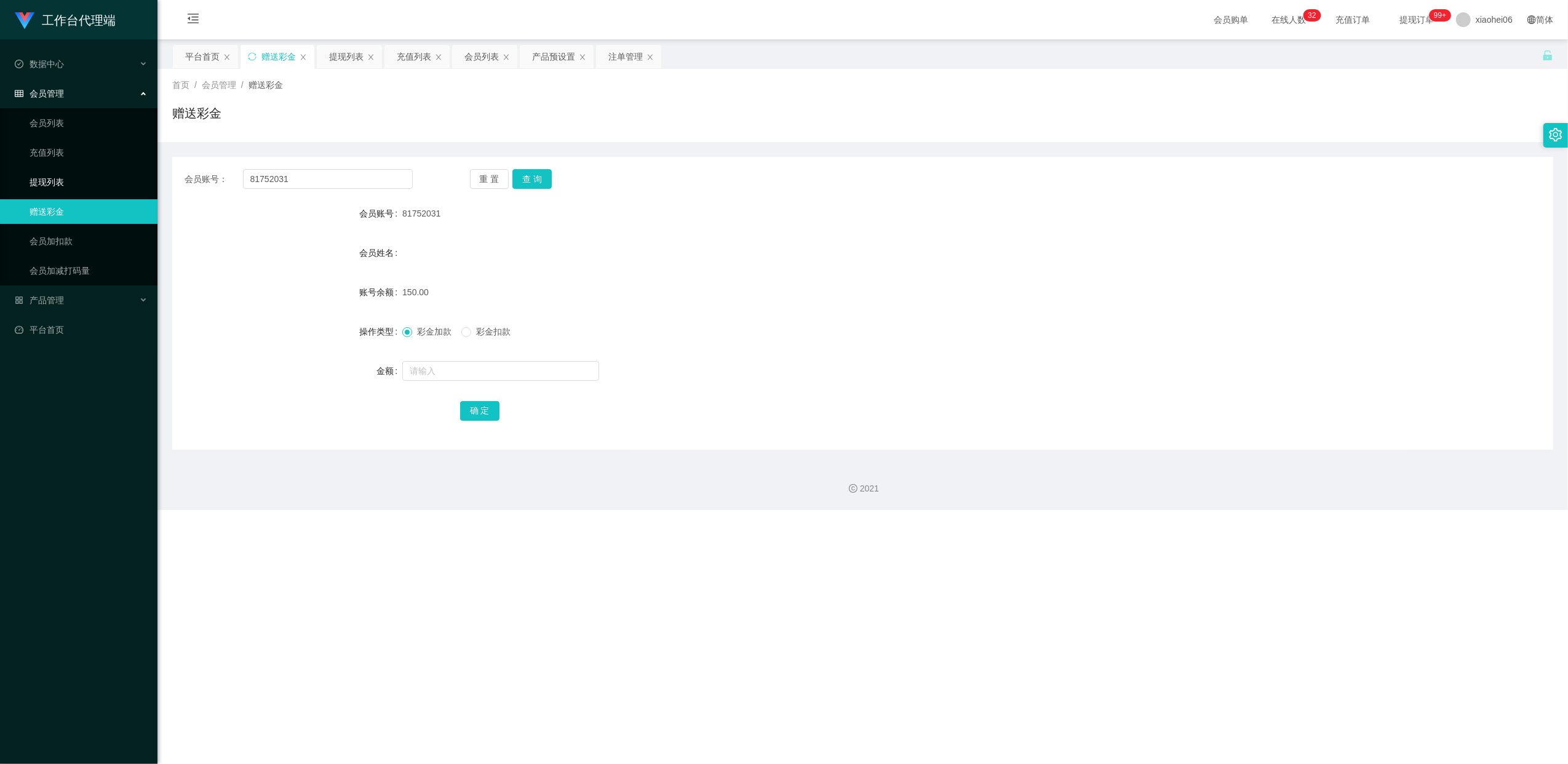
drag, startPoint x: 56, startPoint y: 176, endPoint x: 85, endPoint y: 176, distance: 29.0
click at [55, 176] on link "提现列表" at bounding box center [88, 182] width 118 height 25
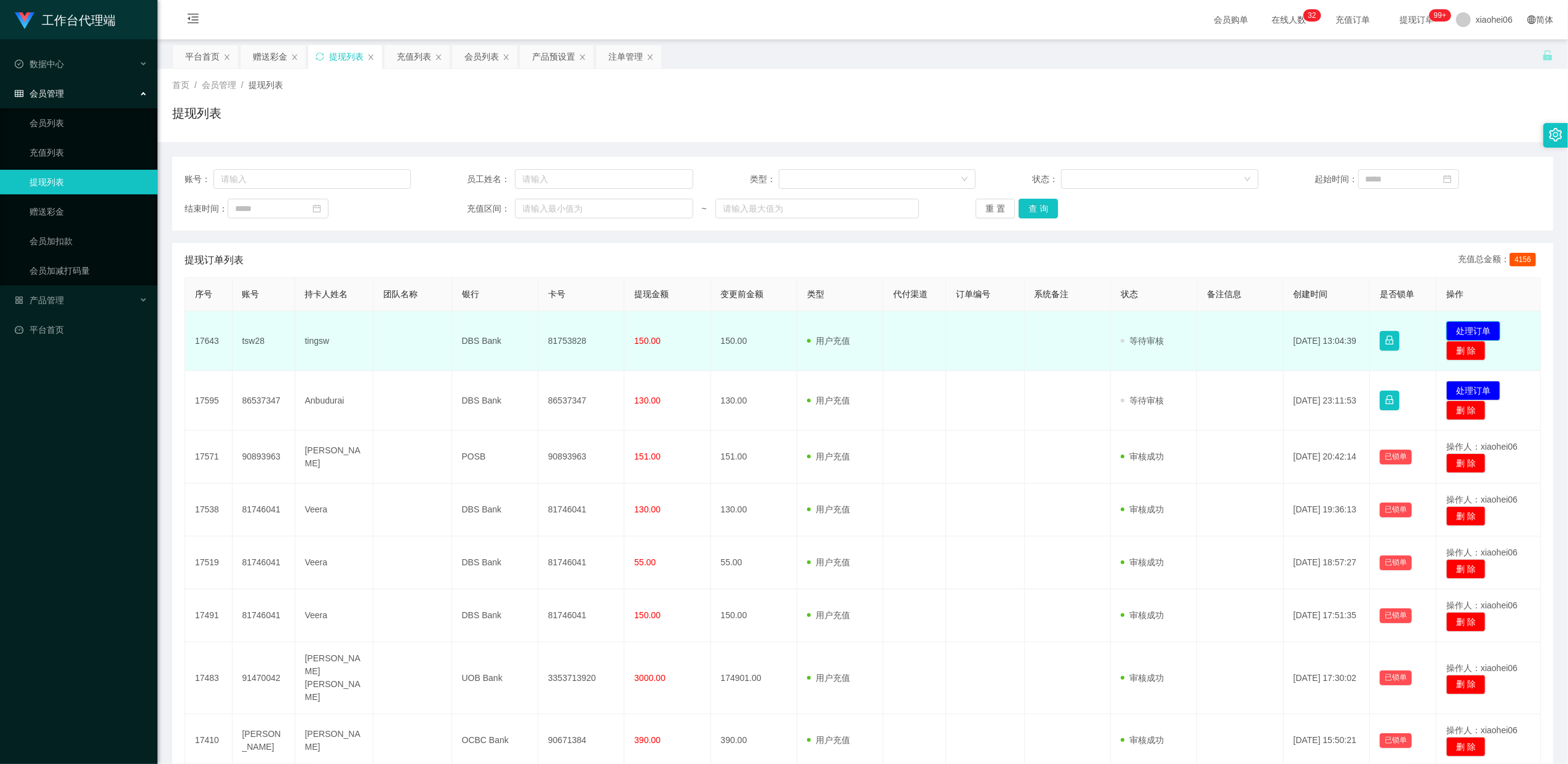
click at [800, 333] on button "处理订单" at bounding box center [1473, 331] width 54 height 19
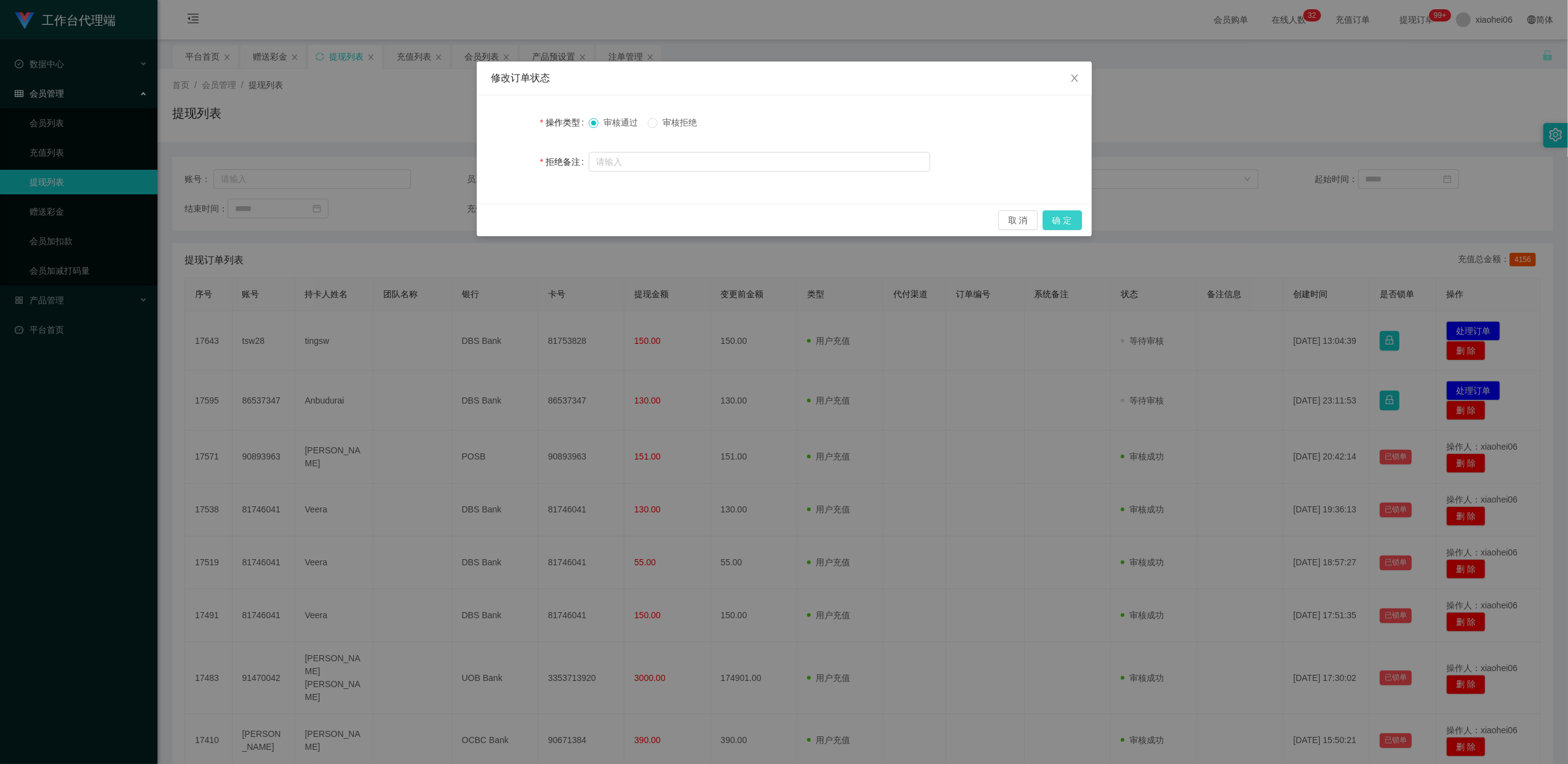
click at [800, 222] on button "确 定" at bounding box center [1062, 220] width 39 height 19
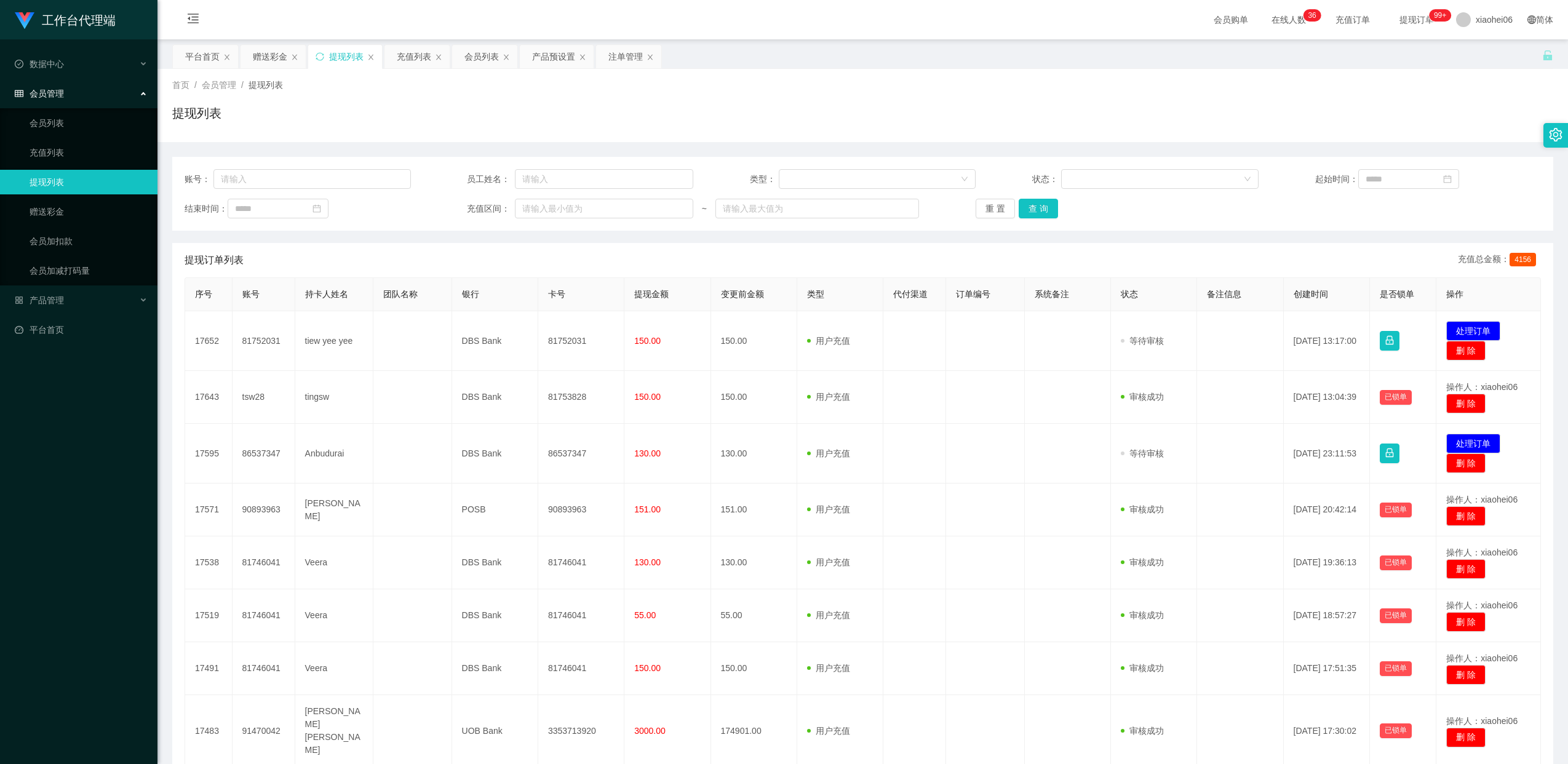
click at [576, 341] on td "81752031" at bounding box center [580, 341] width 86 height 60
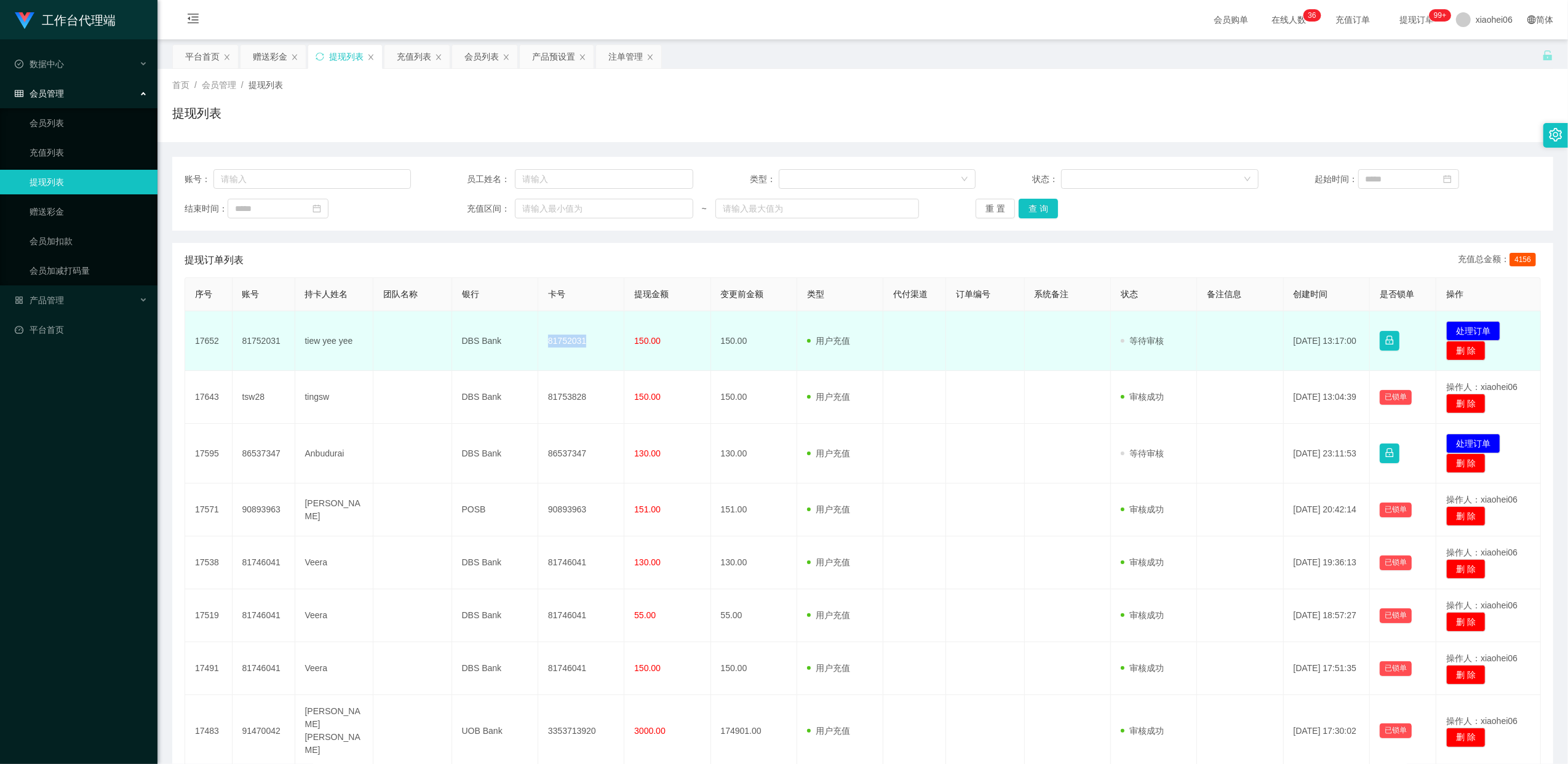
drag, startPoint x: 0, startPoint y: 0, endPoint x: 576, endPoint y: 341, distance: 669.4
click at [576, 341] on td "81752031" at bounding box center [580, 341] width 86 height 60
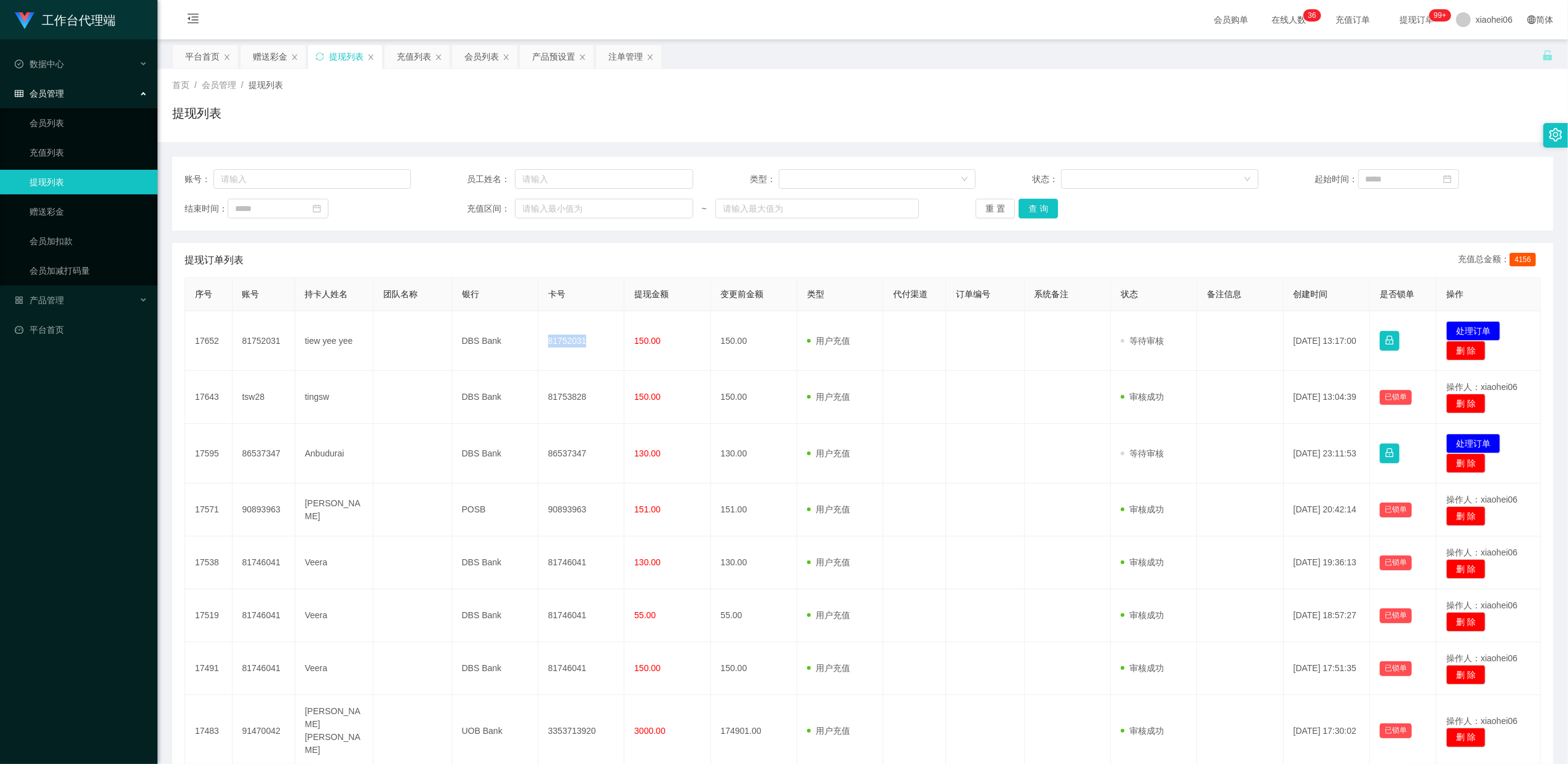
copy td "81752031"
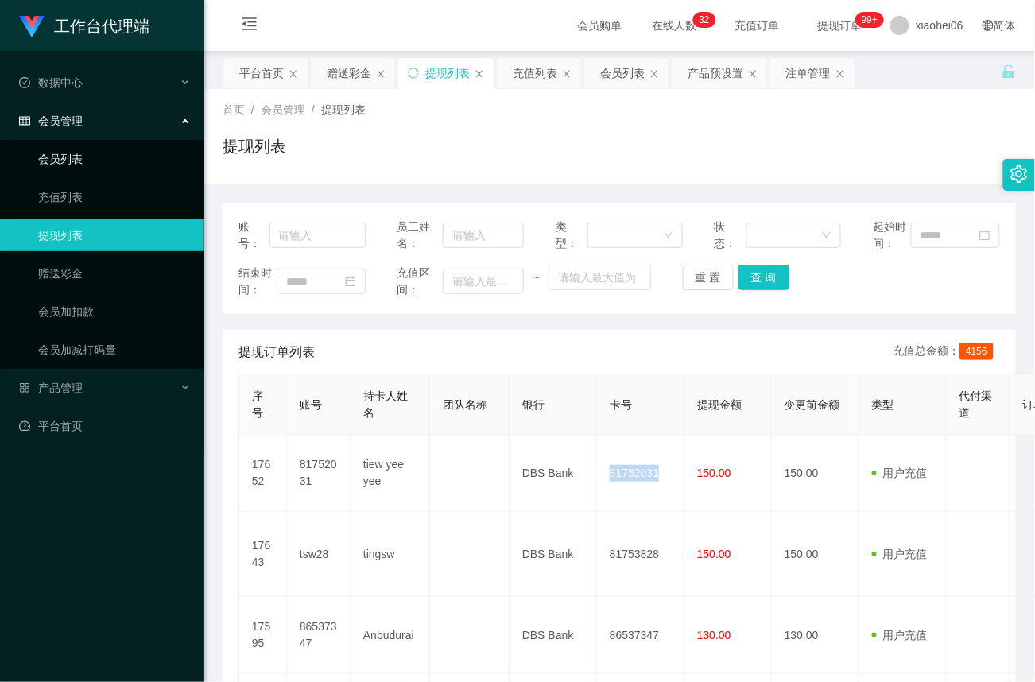
click at [75, 162] on link "会员列表" at bounding box center [114, 159] width 153 height 32
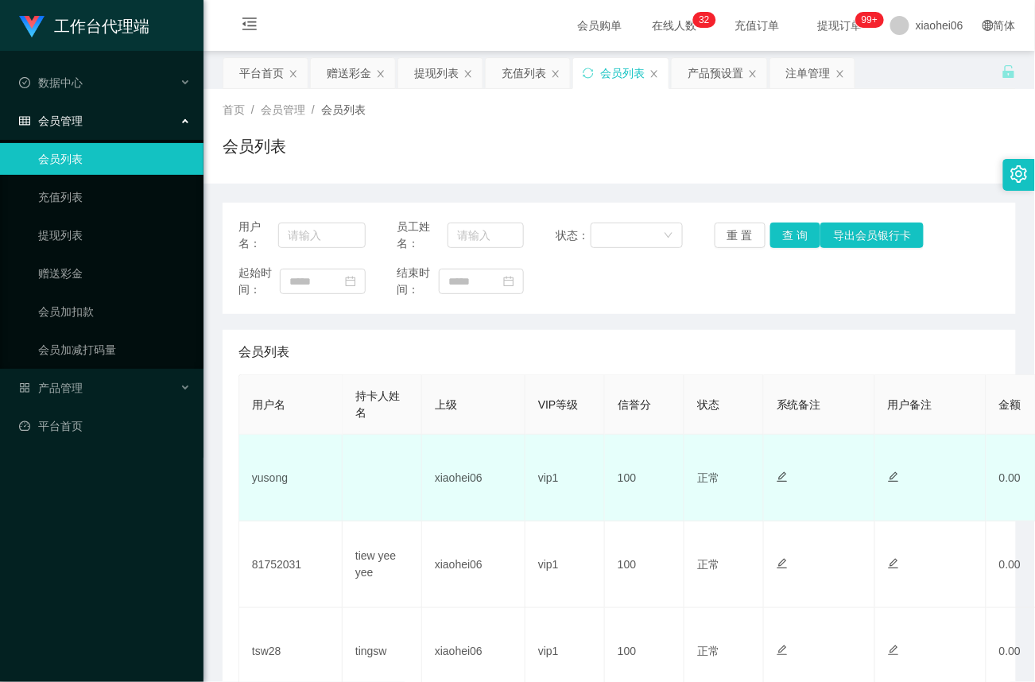
click at [267, 474] on td "yusong" at bounding box center [290, 478] width 103 height 87
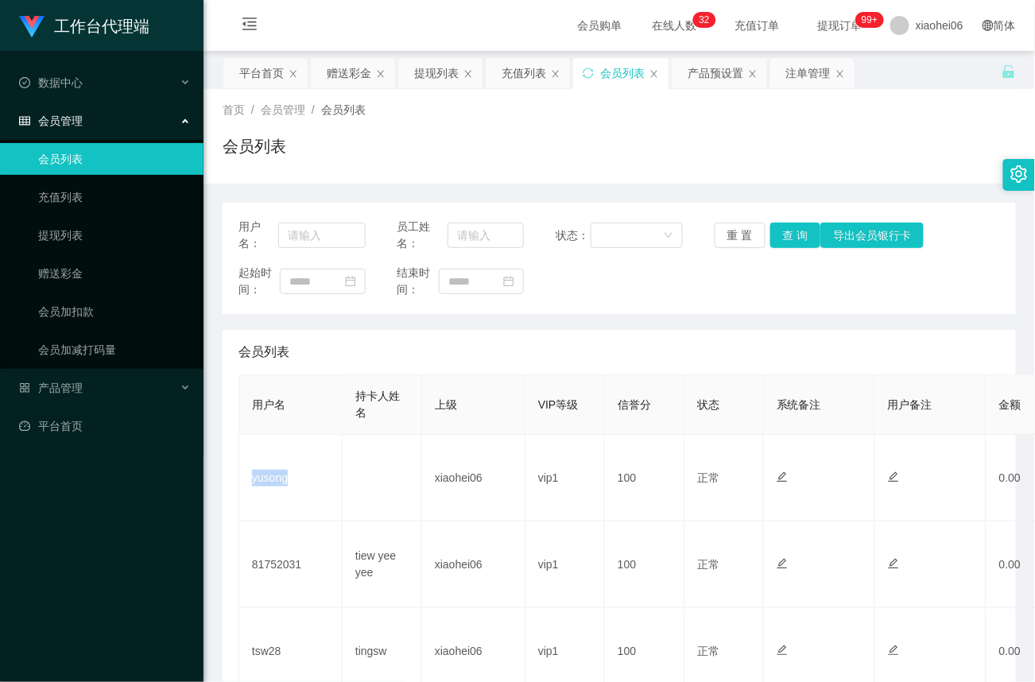
copy td "yusong"
click at [70, 273] on link "赠送彩金" at bounding box center [114, 273] width 153 height 32
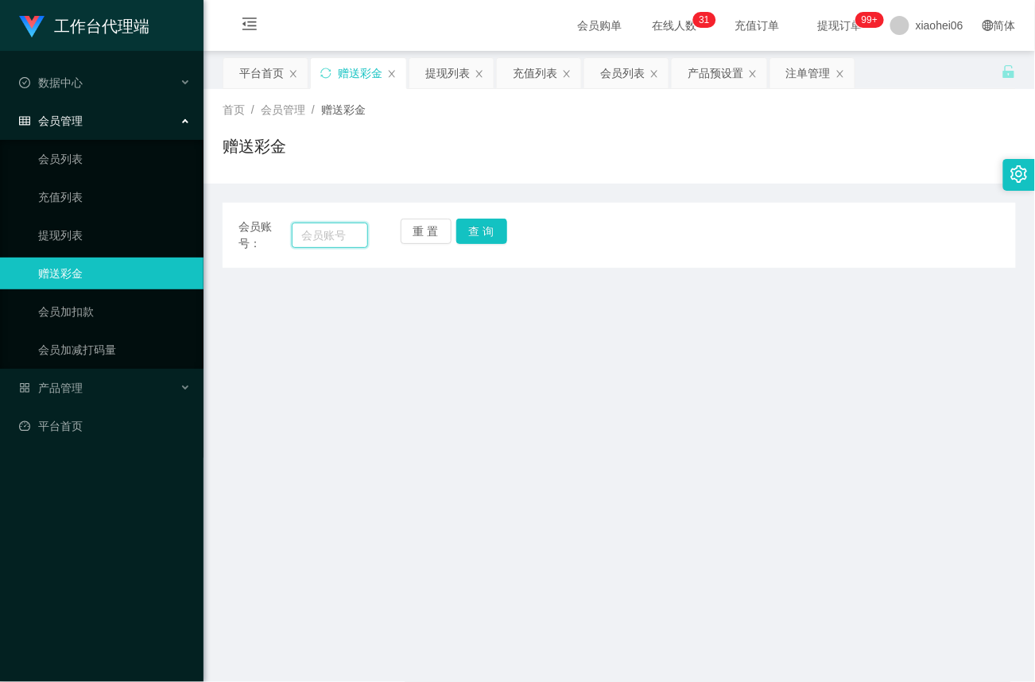
click at [316, 237] on input "text" at bounding box center [330, 234] width 76 height 25
paste input "yusong"
type input "yusong"
drag, startPoint x: 471, startPoint y: 230, endPoint x: 477, endPoint y: 272, distance: 41.7
click at [471, 230] on button "查 询" at bounding box center [481, 231] width 51 height 25
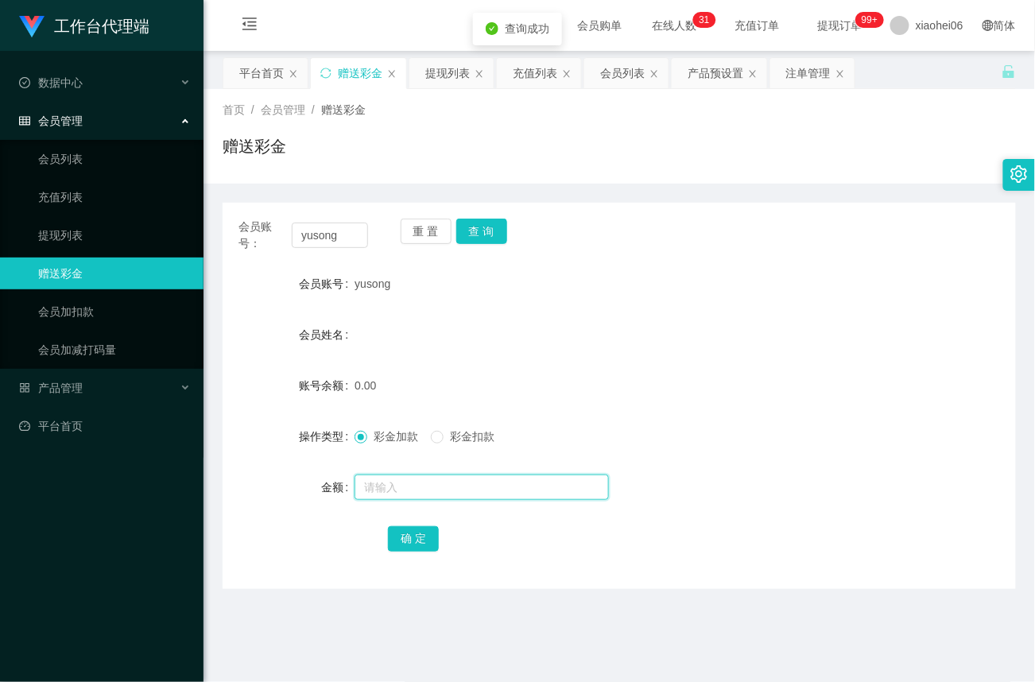
drag, startPoint x: 404, startPoint y: 486, endPoint x: 440, endPoint y: 506, distance: 41.6
click at [404, 486] on input "text" at bounding box center [481, 486] width 254 height 25
type input "100"
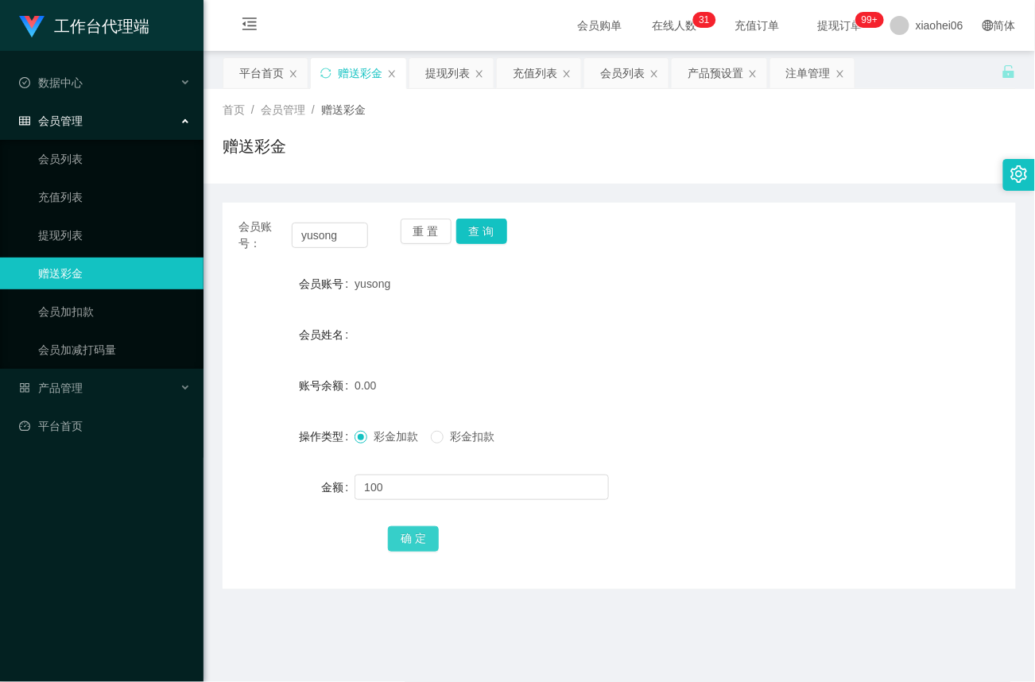
click at [412, 536] on button "确 定" at bounding box center [413, 538] width 51 height 25
drag, startPoint x: 65, startPoint y: 373, endPoint x: 79, endPoint y: 385, distance: 18.6
click at [65, 373] on div "产品管理" at bounding box center [101, 388] width 203 height 32
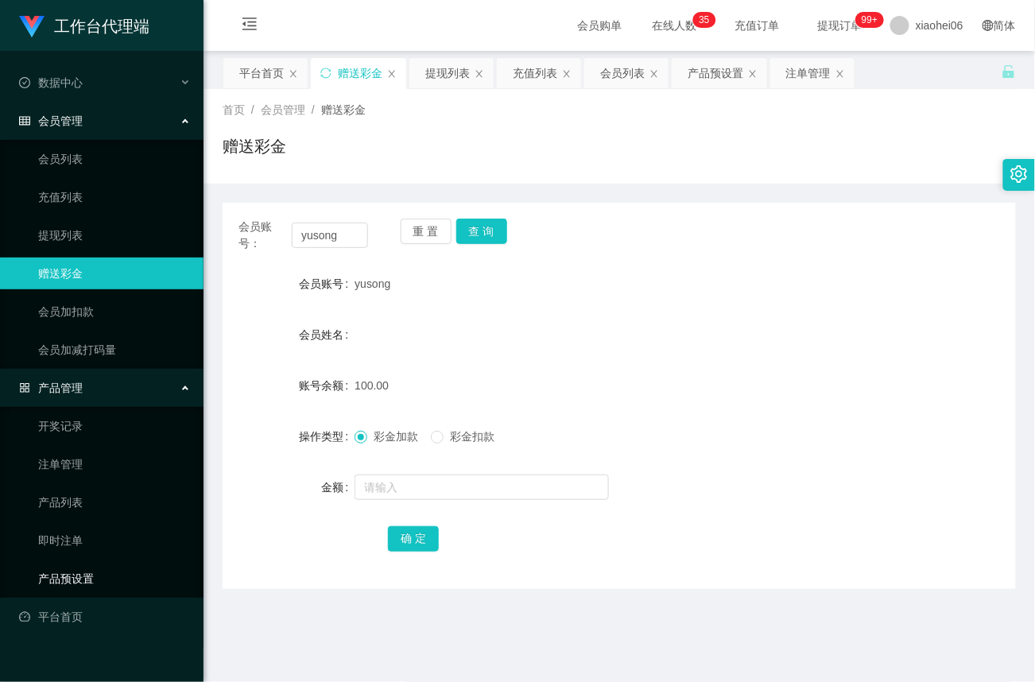
click at [86, 575] on link "产品预设置" at bounding box center [114, 579] width 153 height 32
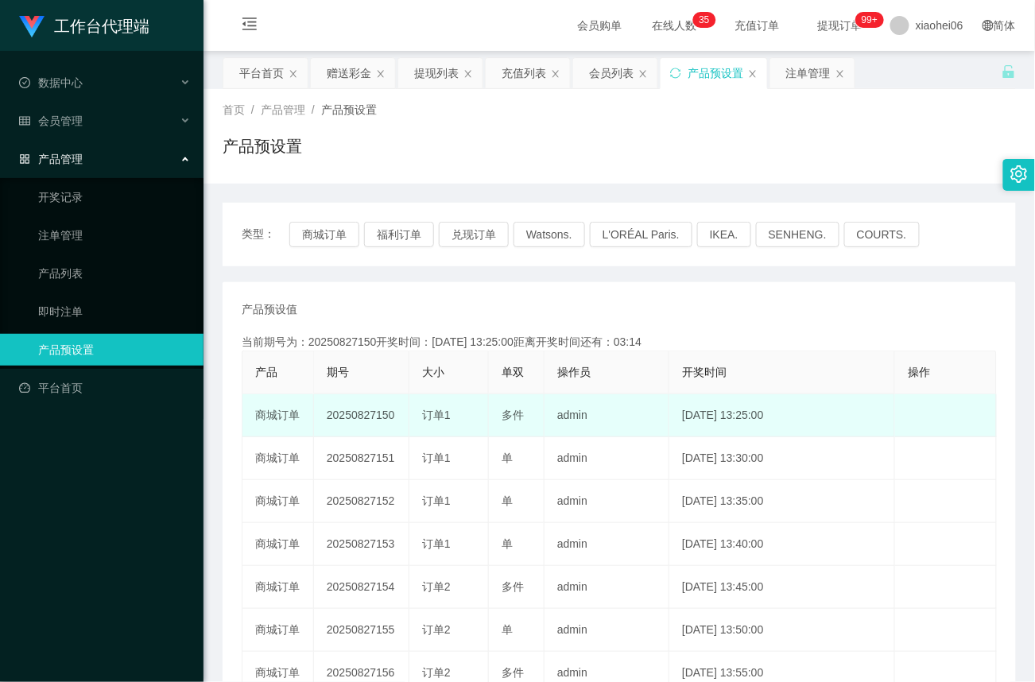
click at [372, 415] on td "20250827150" at bounding box center [361, 415] width 95 height 43
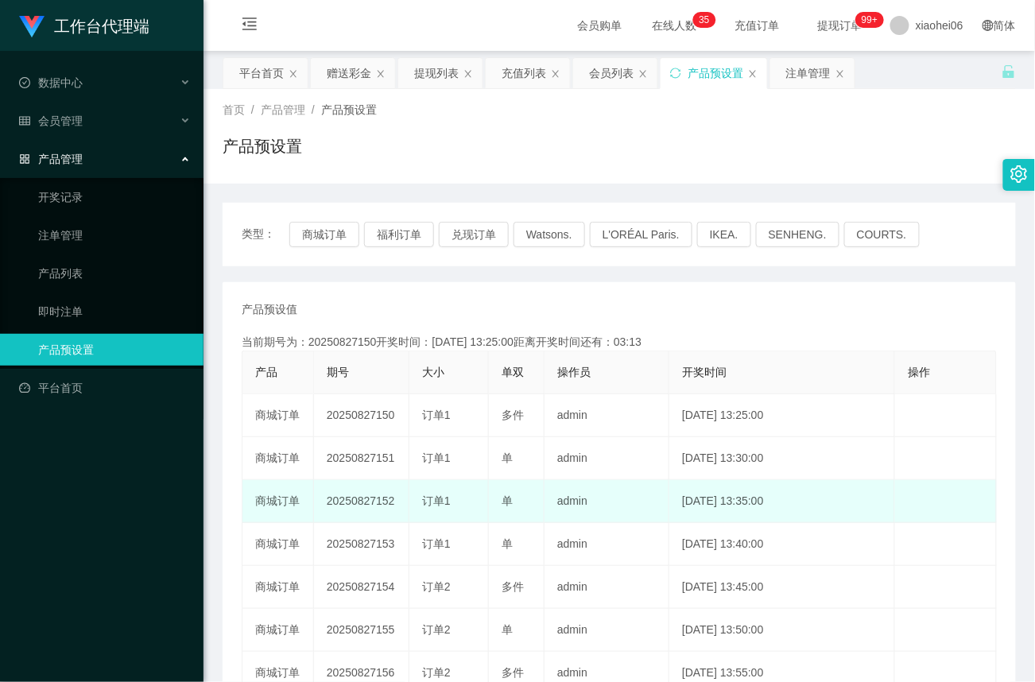
copy td "20250827150"
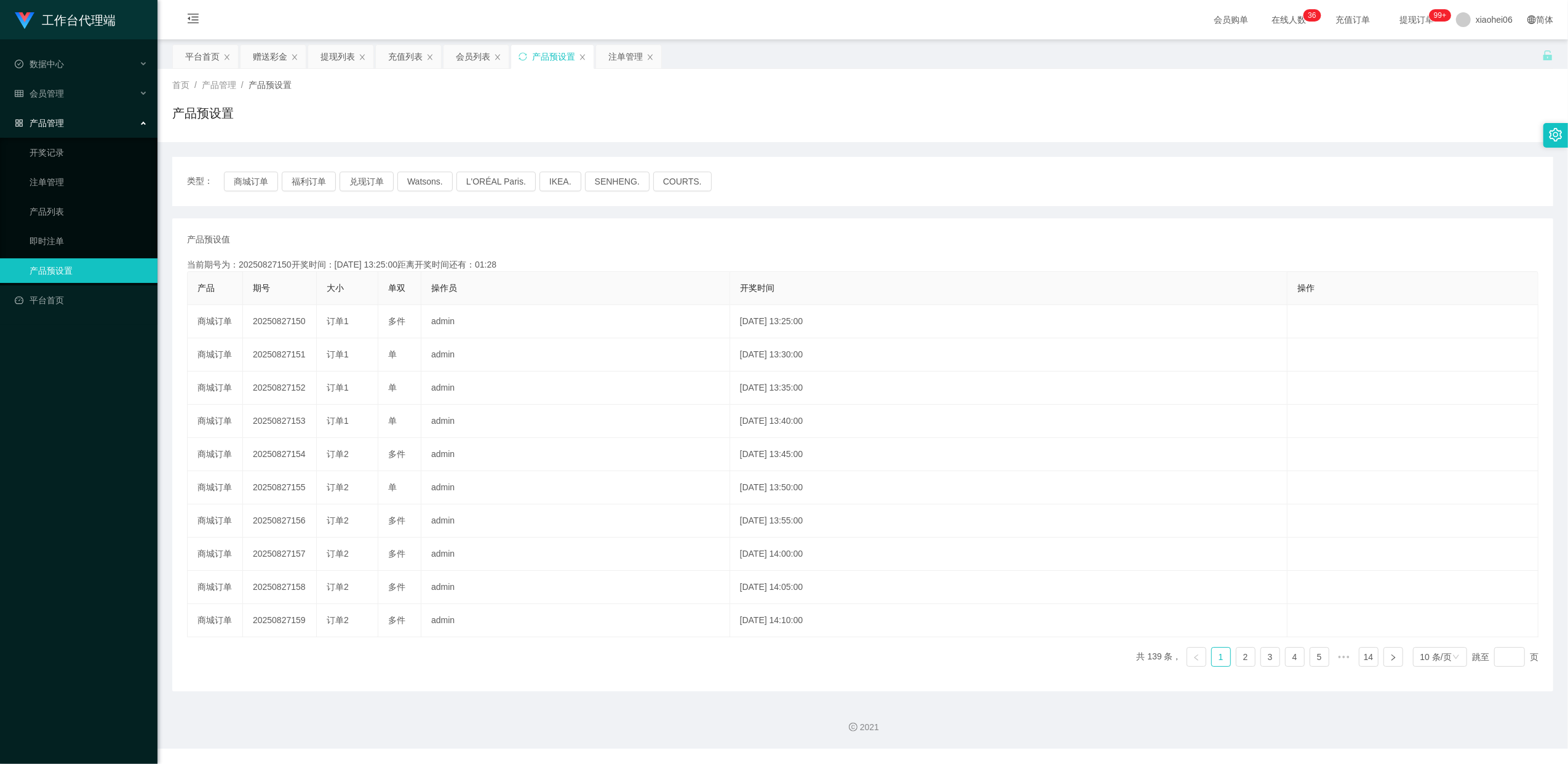
click at [48, 118] on span "产品管理" at bounding box center [39, 123] width 50 height 10
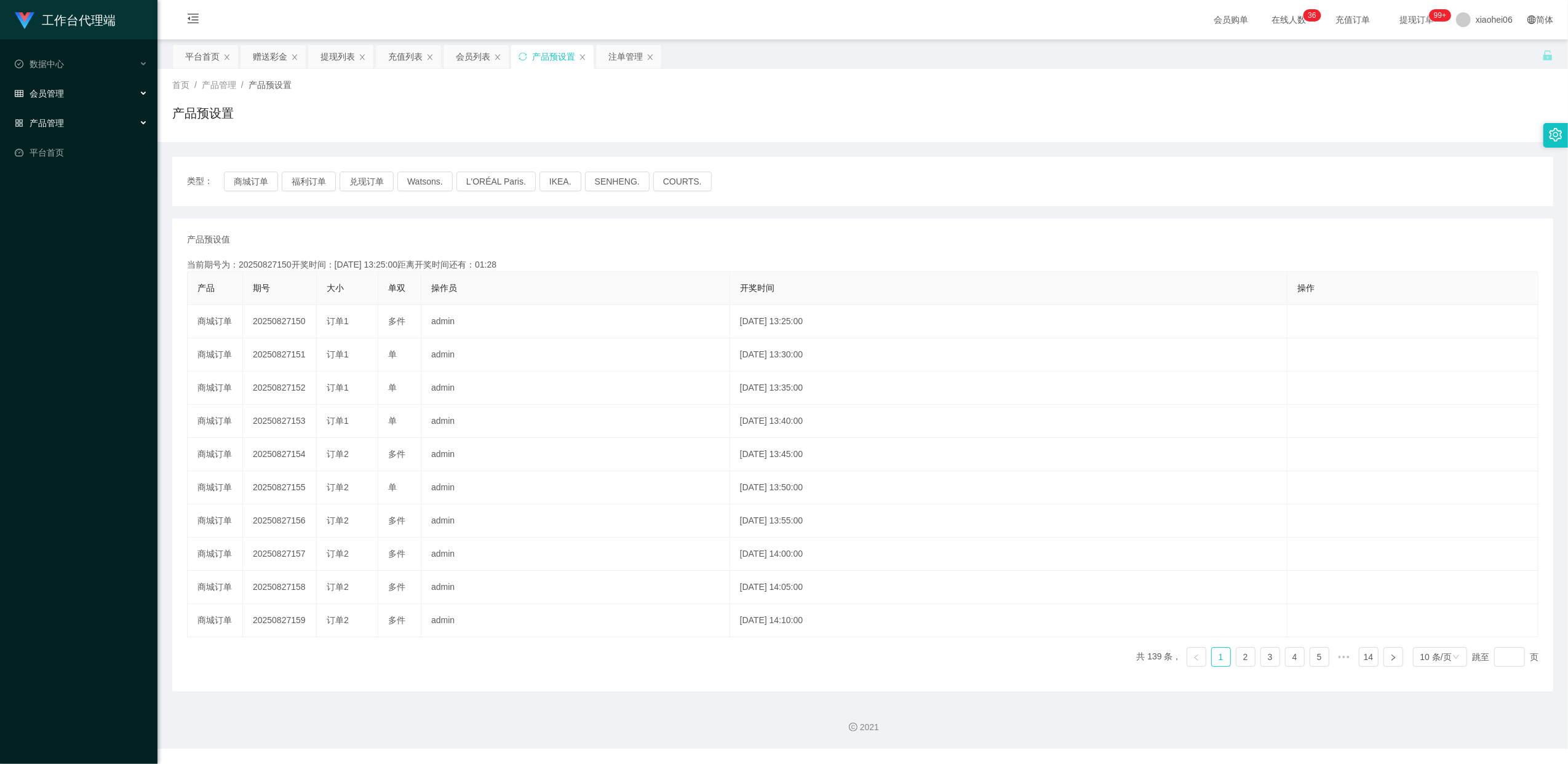
drag, startPoint x: 54, startPoint y: 89, endPoint x: 56, endPoint y: 117, distance: 28.1
click at [54, 88] on span "会员管理" at bounding box center [39, 93] width 50 height 10
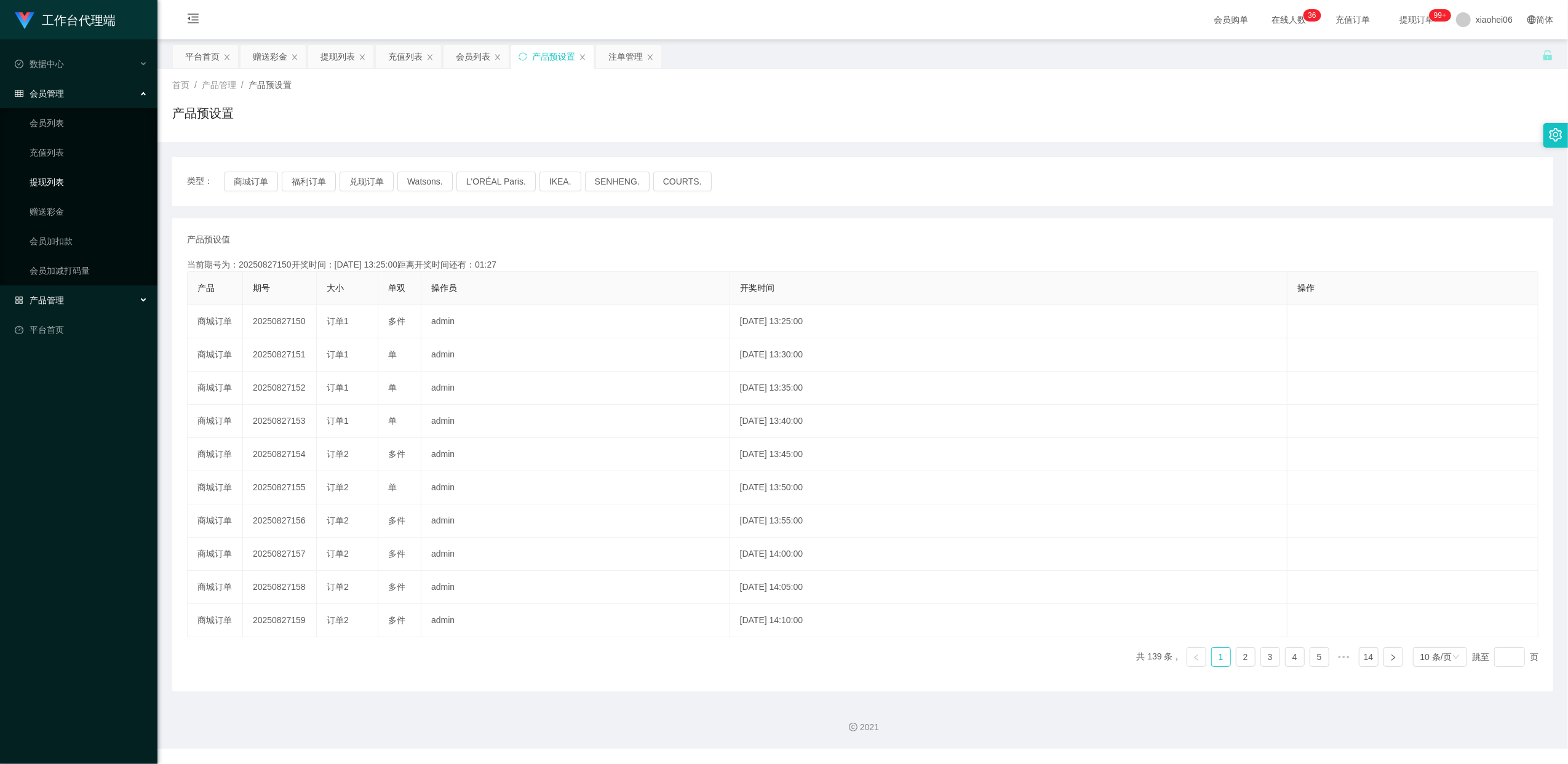
drag, startPoint x: 56, startPoint y: 180, endPoint x: 90, endPoint y: 180, distance: 34.0
click at [56, 180] on link "提现列表" at bounding box center [88, 182] width 118 height 25
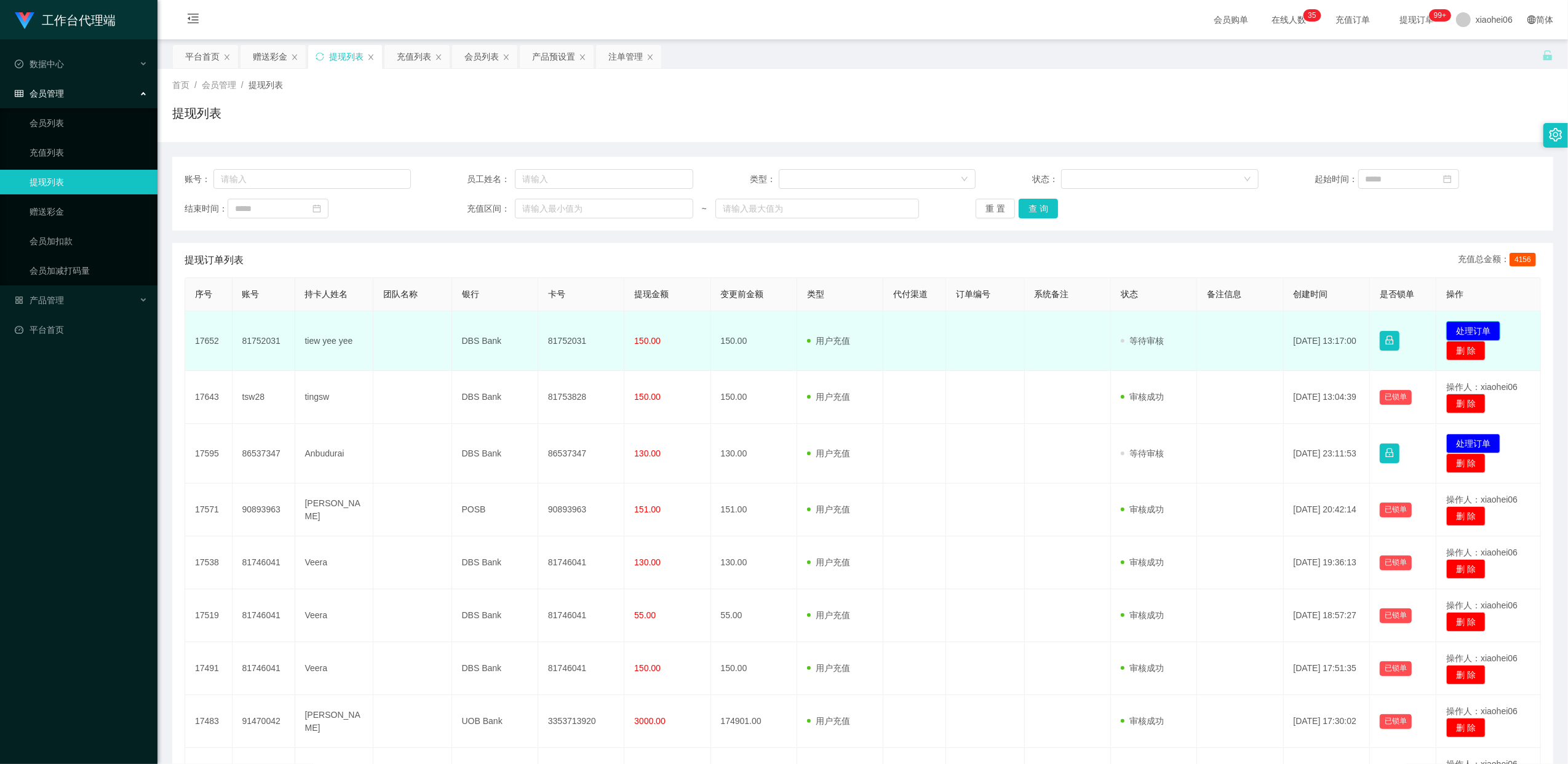
click at [800, 326] on button "处理订单" at bounding box center [1473, 331] width 54 height 19
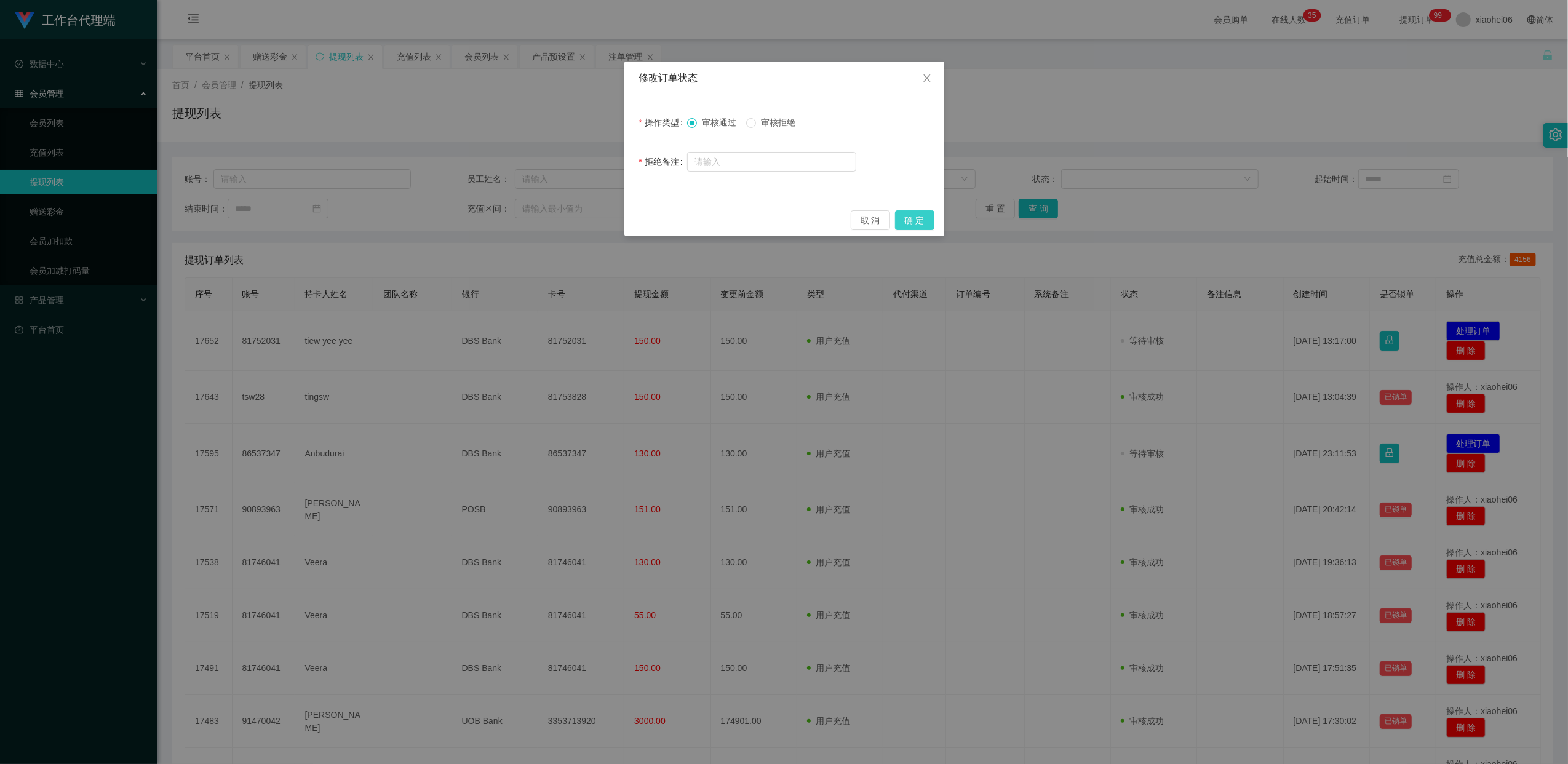
click at [800, 220] on button "确 定" at bounding box center [914, 220] width 39 height 19
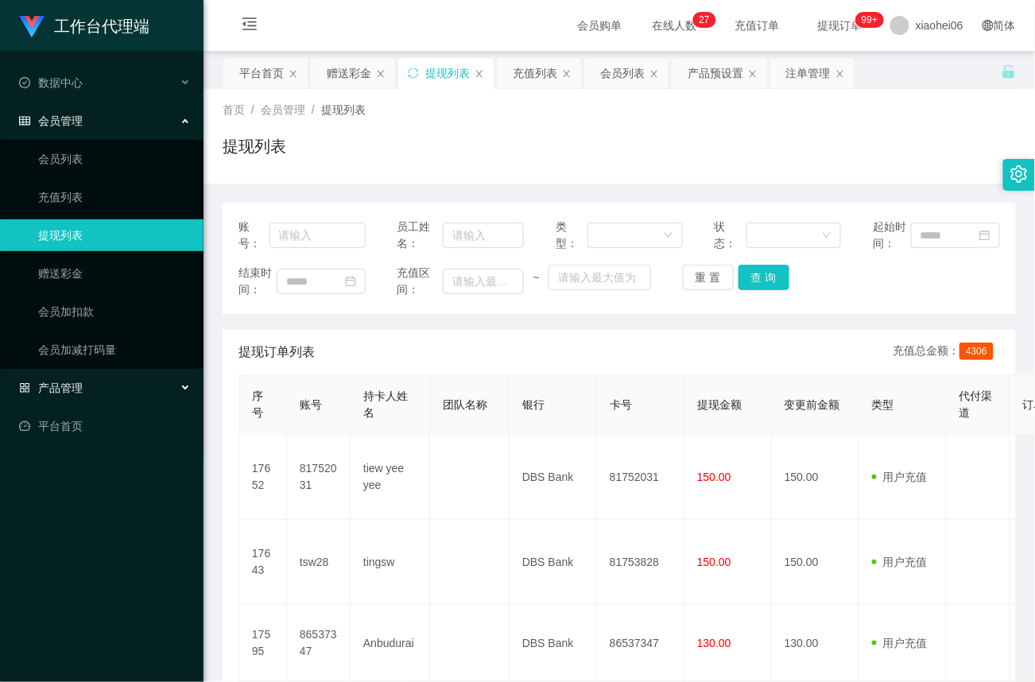
click at [79, 391] on span "产品管理" at bounding box center [51, 387] width 64 height 13
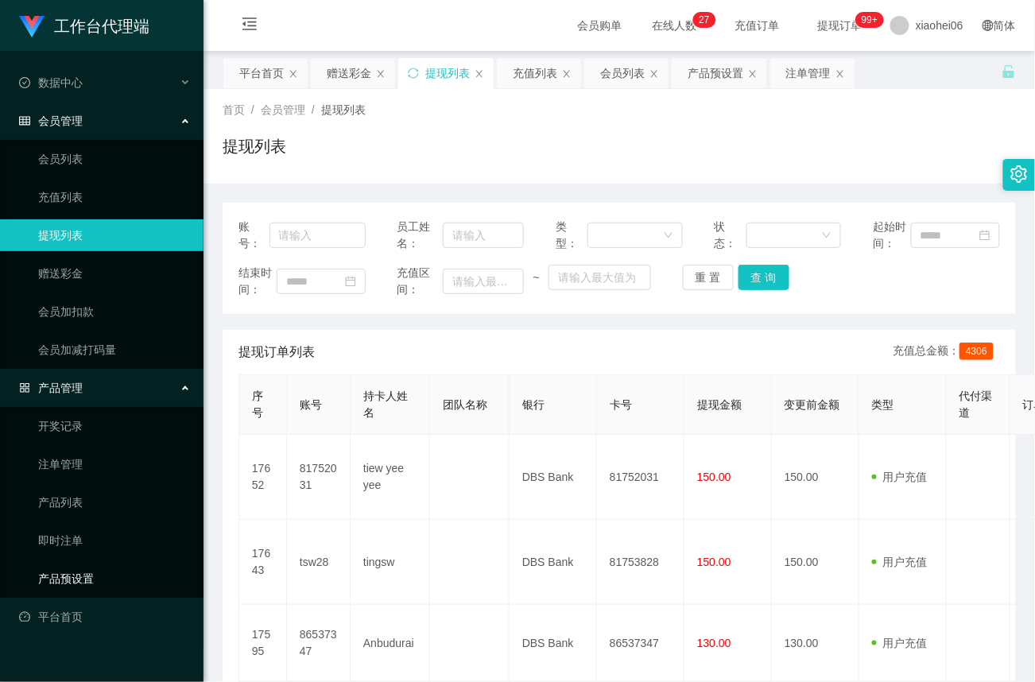
click at [70, 574] on link "产品预设置" at bounding box center [114, 579] width 153 height 32
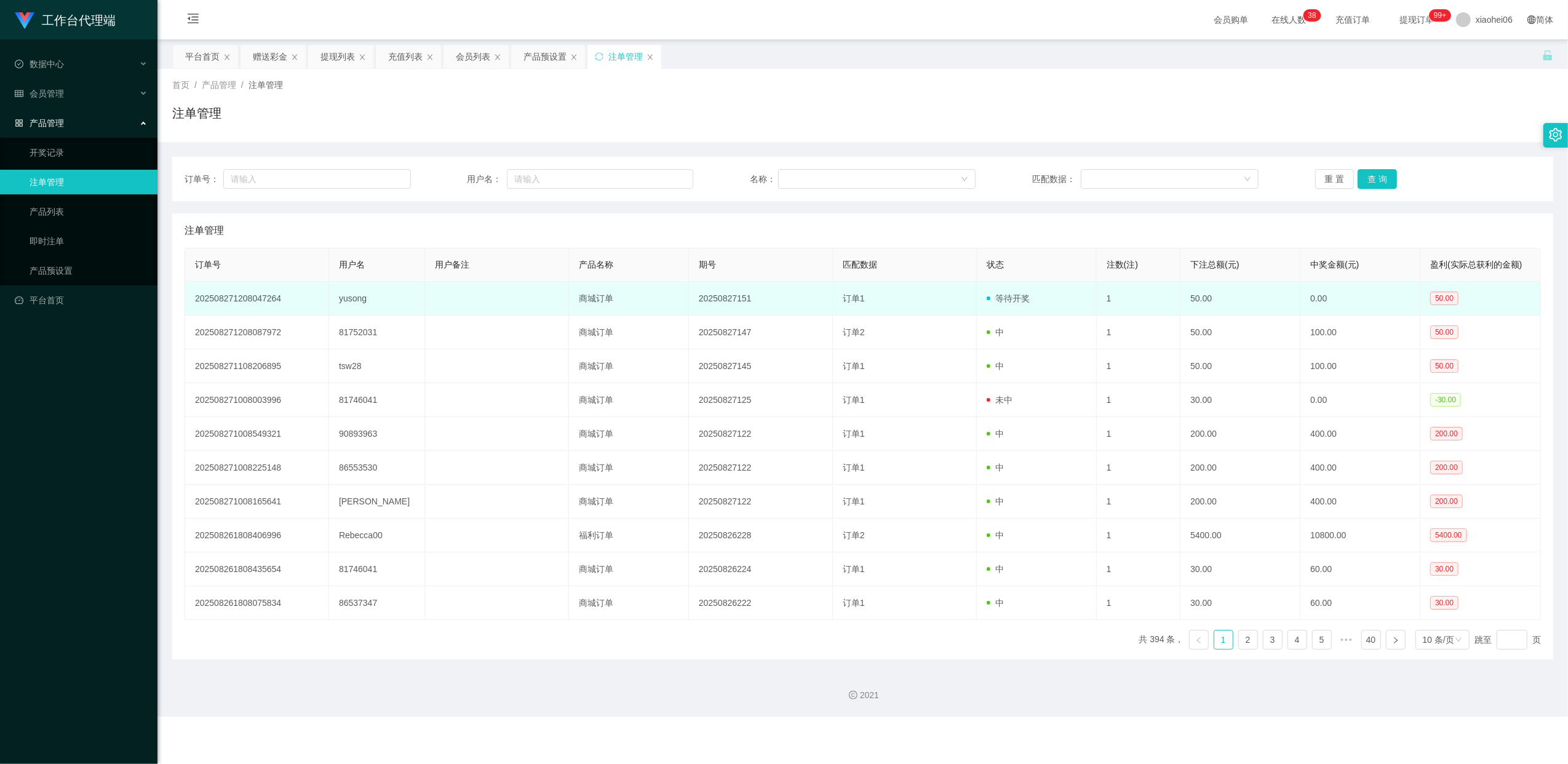
click at [352, 296] on td "yusong" at bounding box center [377, 299] width 96 height 34
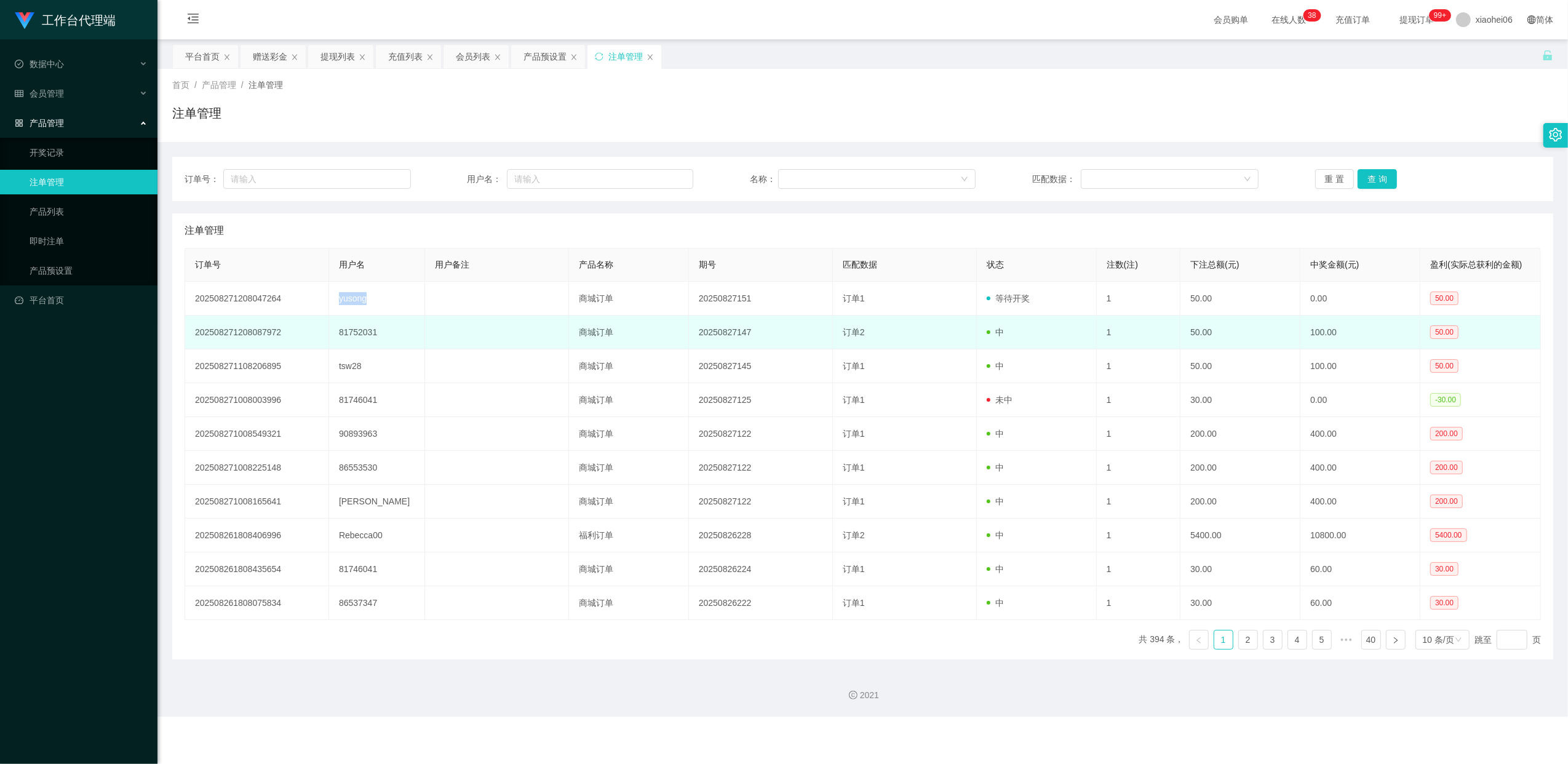
copy td "yusong"
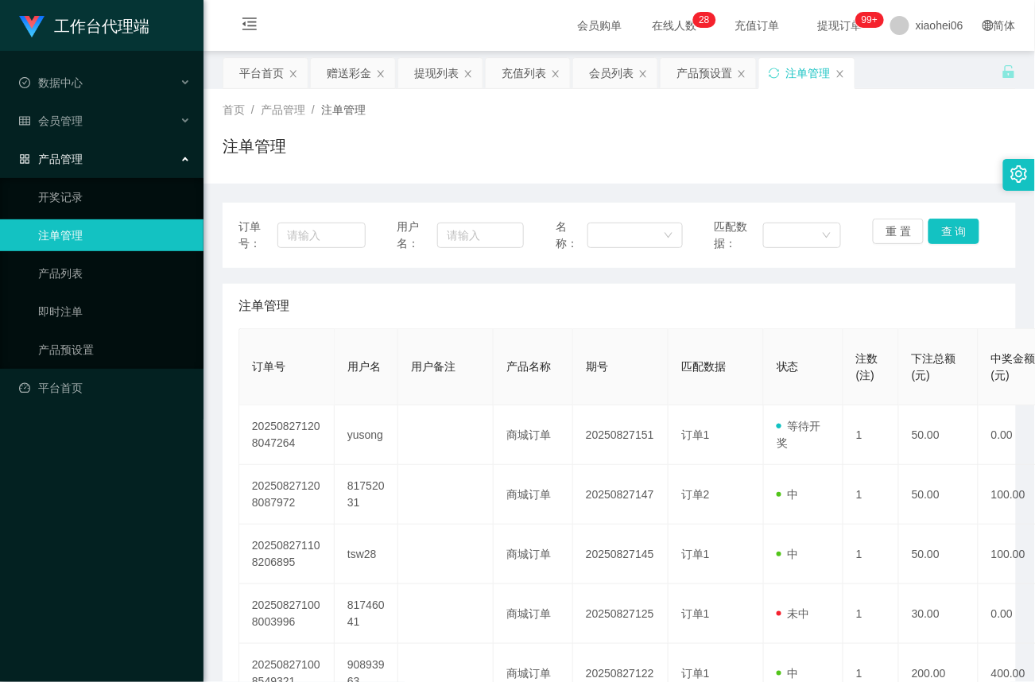
drag, startPoint x: 70, startPoint y: 151, endPoint x: 79, endPoint y: 160, distance: 12.9
click at [70, 153] on span "产品管理" at bounding box center [51, 159] width 64 height 13
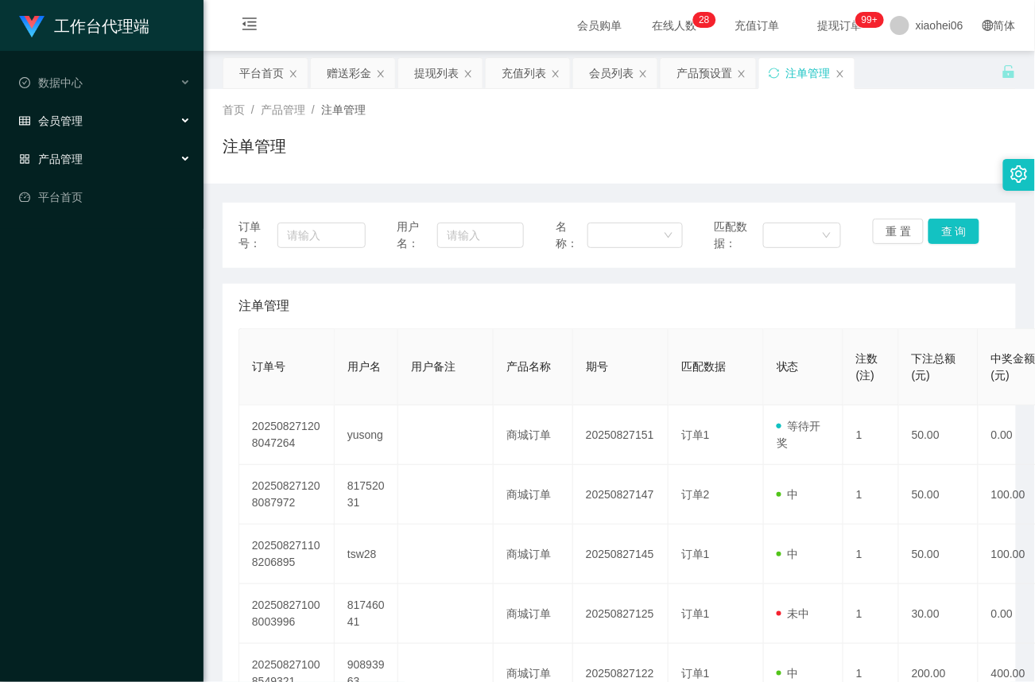
click at [83, 110] on div "会员管理" at bounding box center [101, 121] width 203 height 32
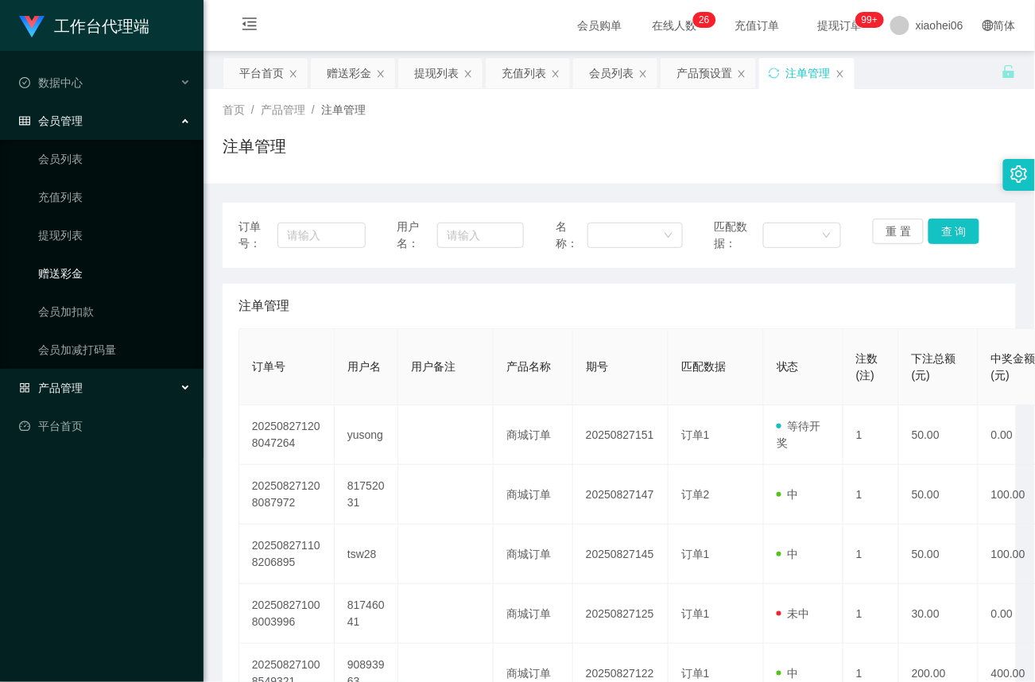
click at [67, 265] on link "赠送彩金" at bounding box center [114, 273] width 153 height 32
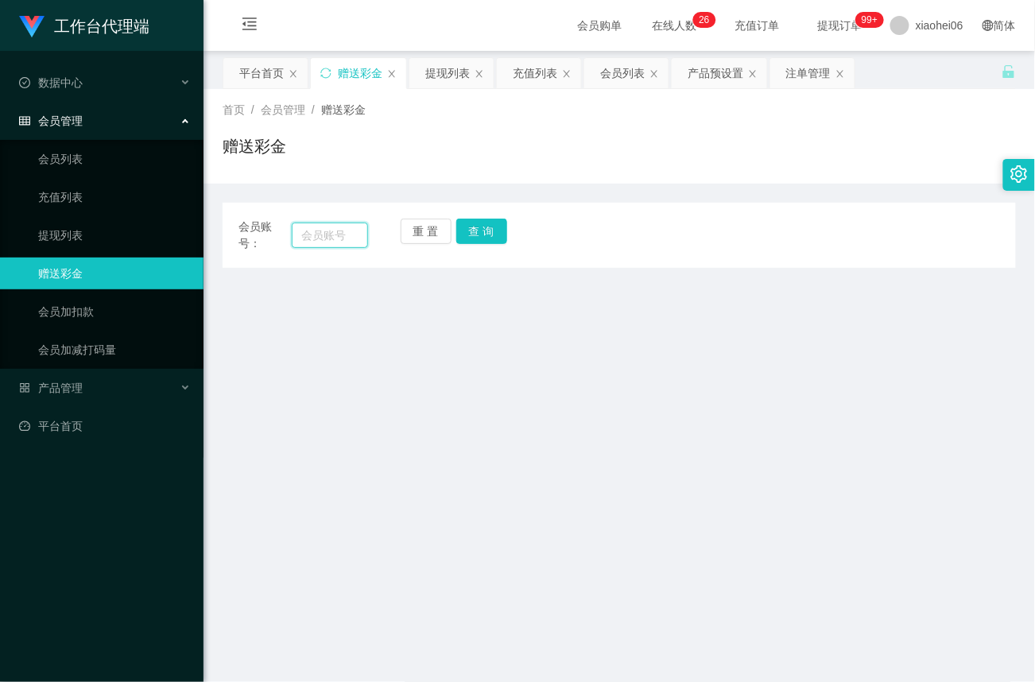
click at [312, 240] on input "text" at bounding box center [330, 234] width 76 height 25
paste input "yusong"
type input "yusong"
drag, startPoint x: 477, startPoint y: 230, endPoint x: 481, endPoint y: 243, distance: 14.1
click at [477, 230] on button "查 询" at bounding box center [481, 231] width 51 height 25
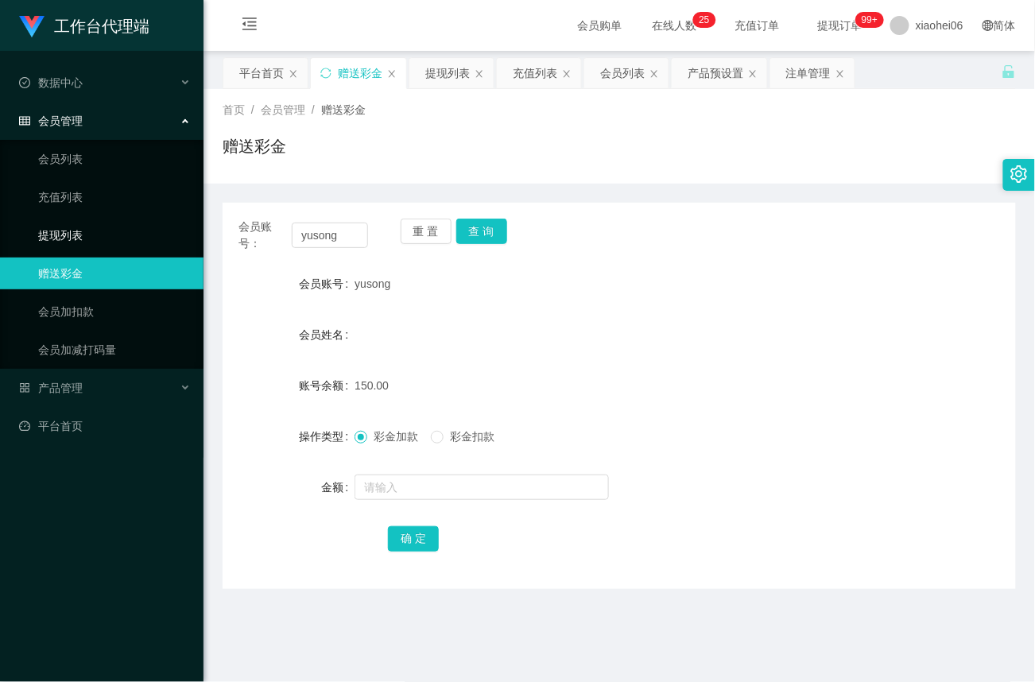
click at [71, 226] on link "提现列表" at bounding box center [114, 235] width 153 height 32
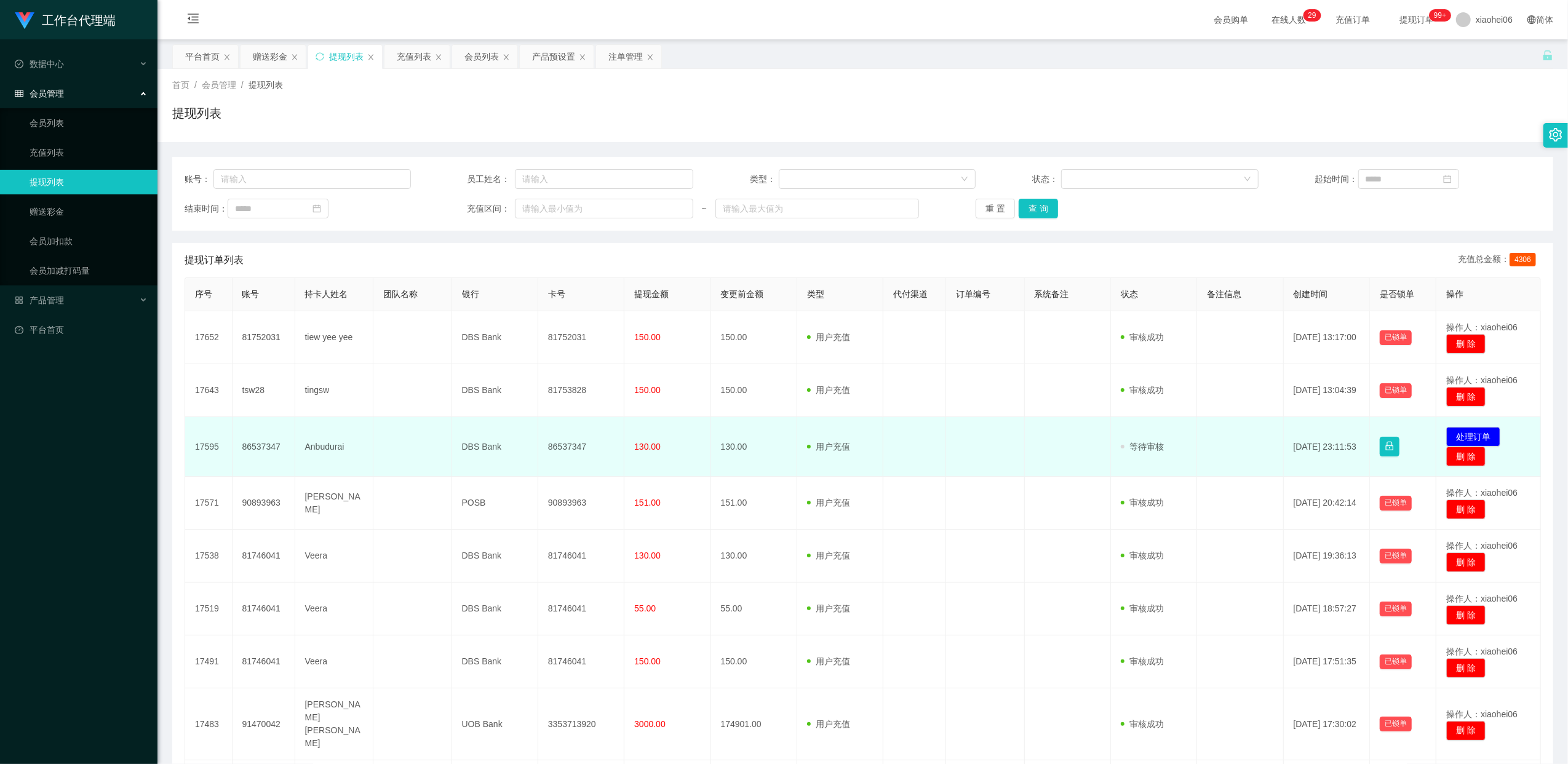
click at [272, 446] on td "86537347" at bounding box center [263, 447] width 63 height 60
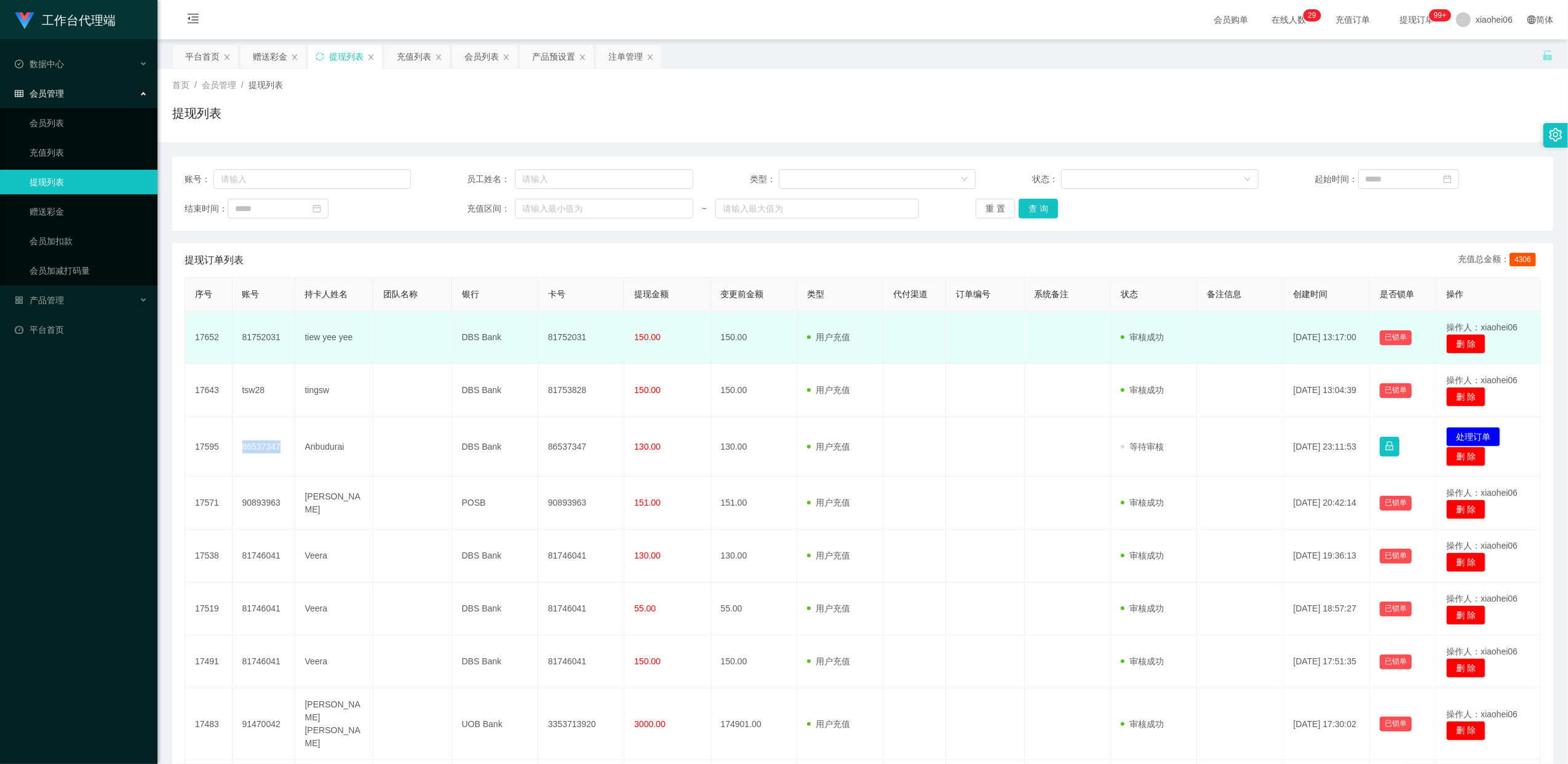
copy td "86537347"
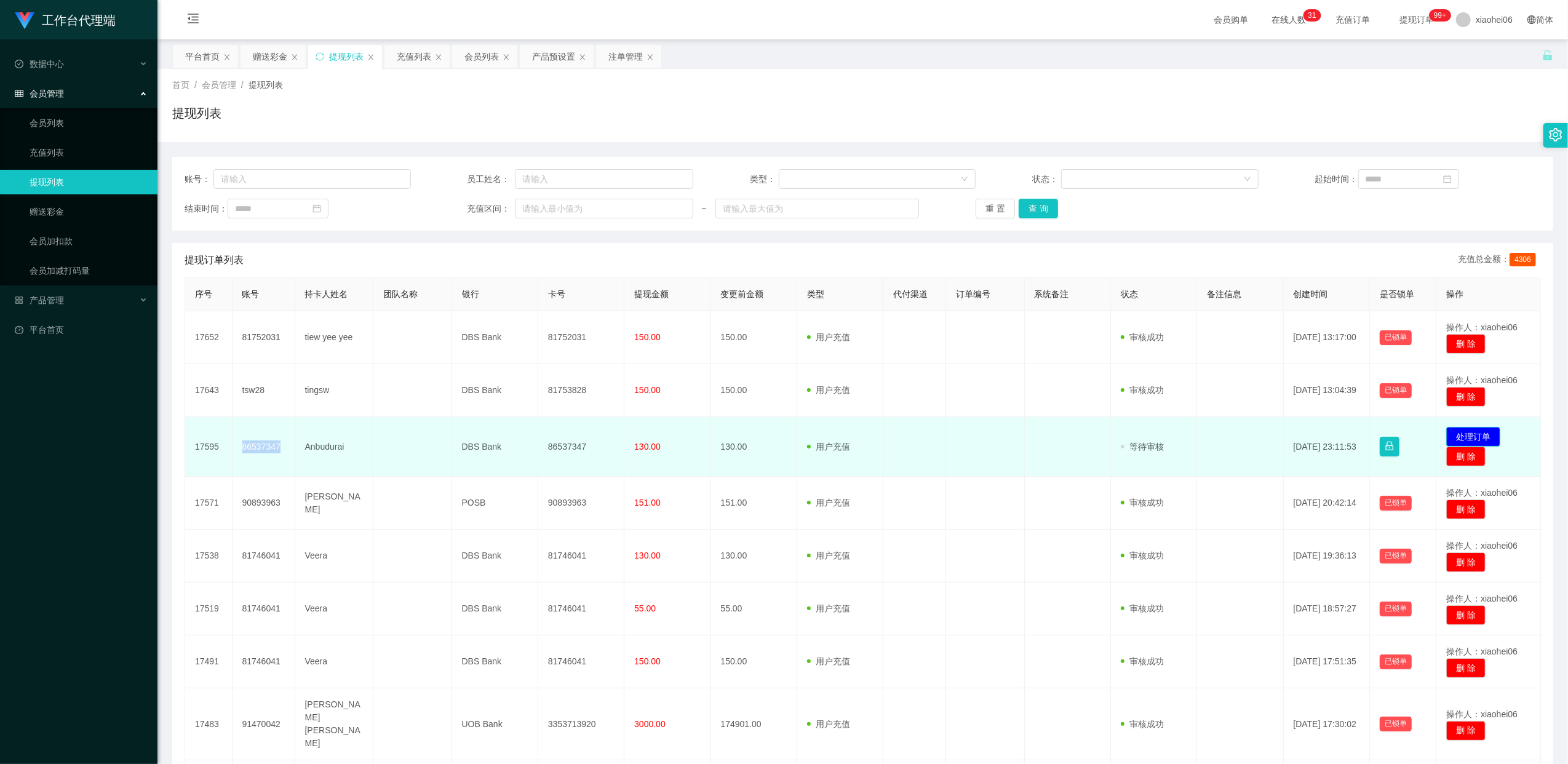
click at [1467, 434] on button "处理订单" at bounding box center [1473, 436] width 54 height 19
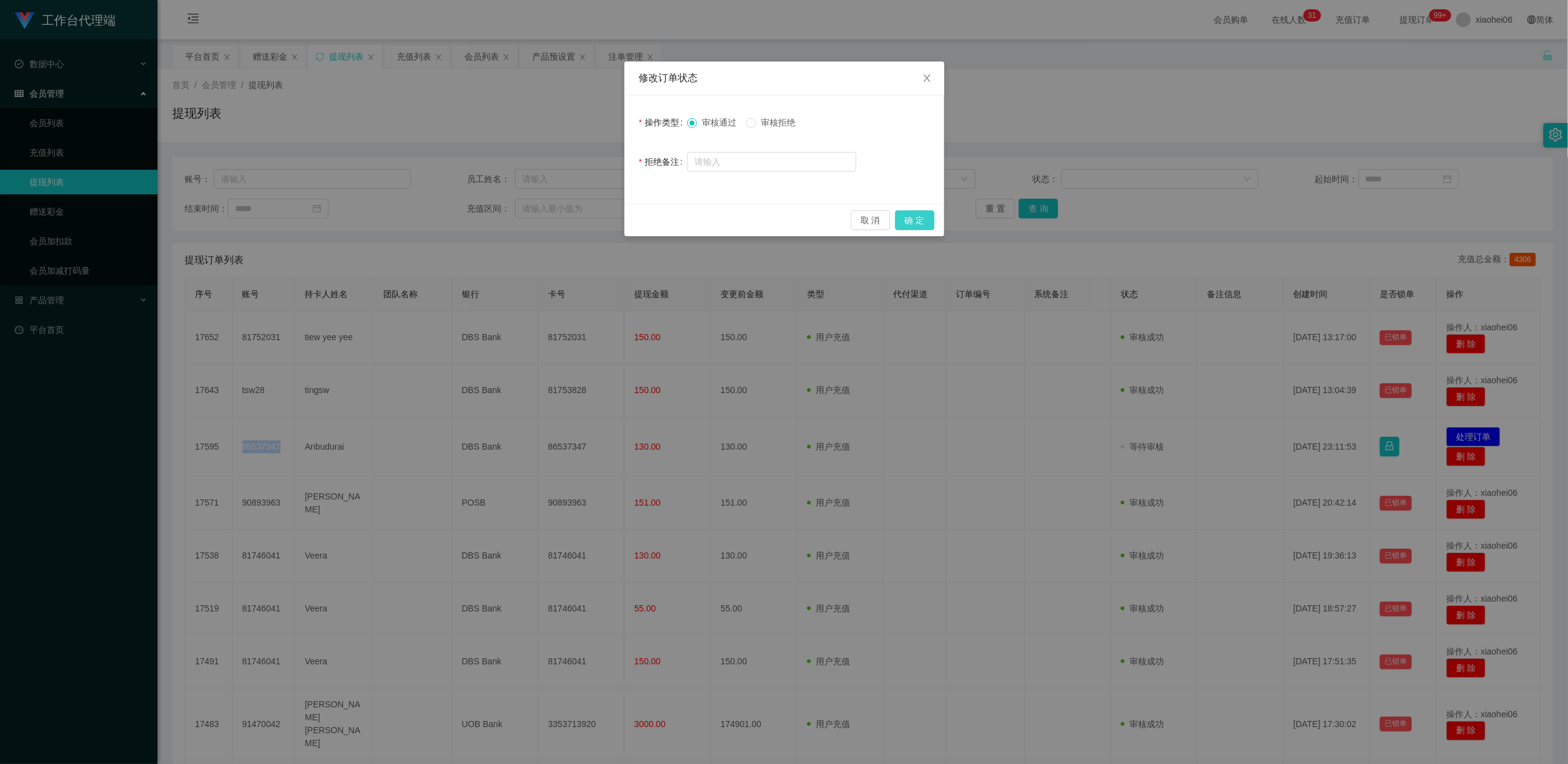
drag, startPoint x: 916, startPoint y: 224, endPoint x: 926, endPoint y: 224, distance: 10.0
click at [916, 223] on button "确 定" at bounding box center [914, 220] width 39 height 19
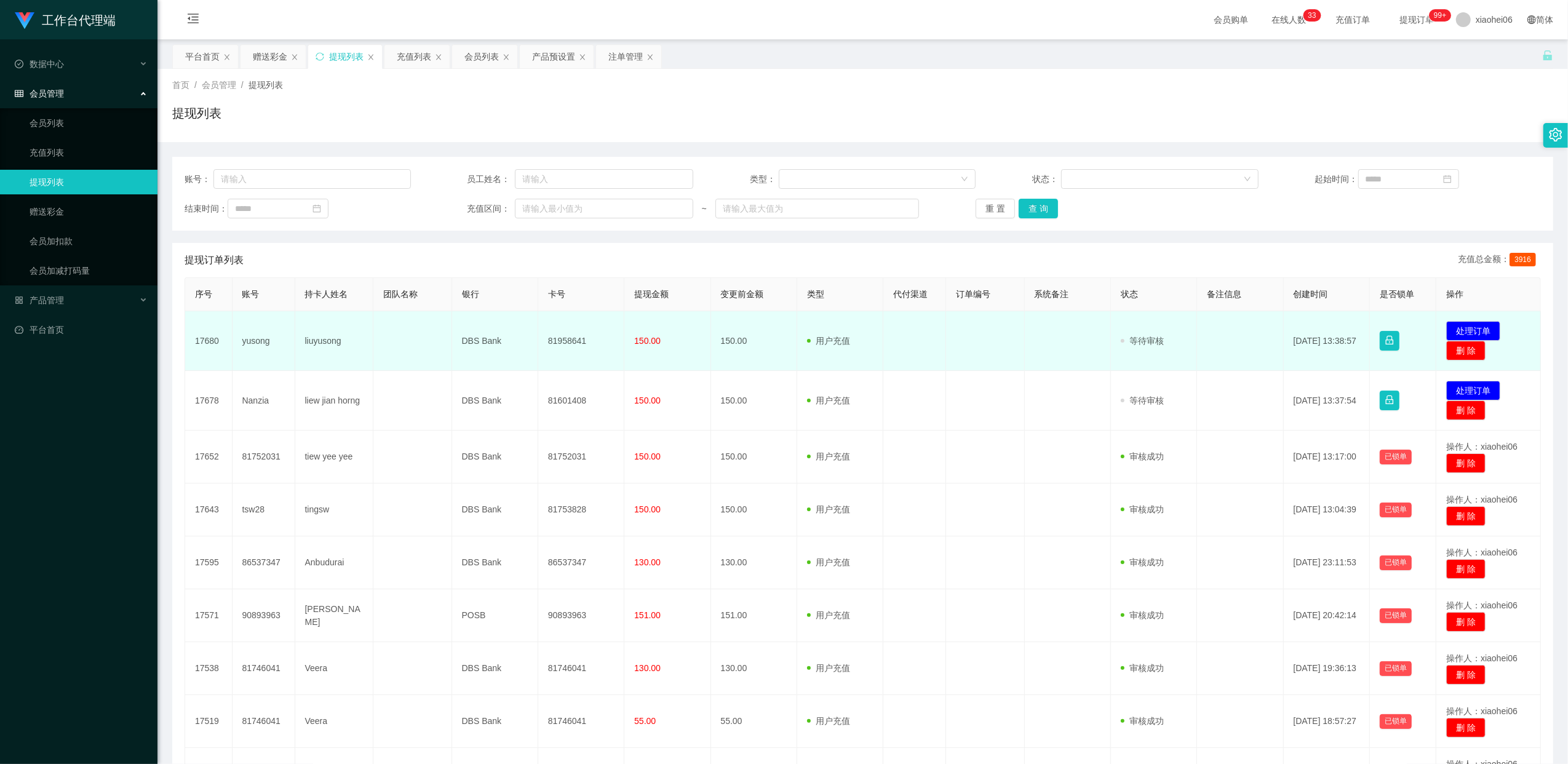
click at [564, 341] on td "81958641" at bounding box center [580, 341] width 86 height 60
click at [564, 342] on td "81958641" at bounding box center [580, 341] width 86 height 60
copy td "81958641"
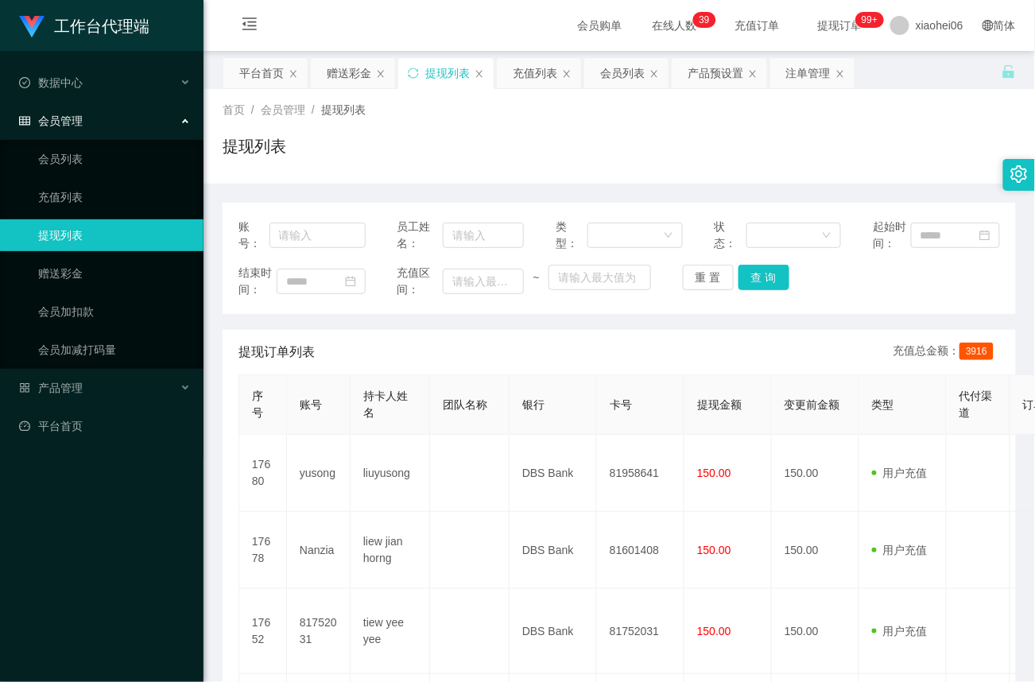
drag, startPoint x: 826, startPoint y: 316, endPoint x: 808, endPoint y: 337, distance: 27.6
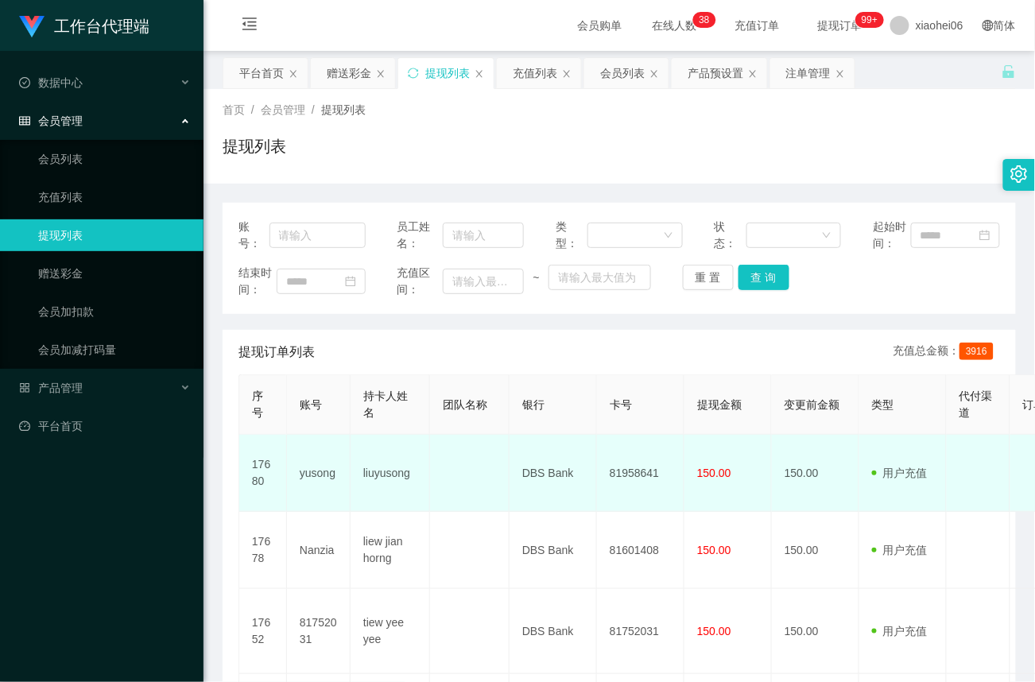
click at [640, 477] on td "81958641" at bounding box center [640, 473] width 87 height 77
copy td "81958641"
click at [547, 478] on td "DBS Bank" at bounding box center [552, 473] width 87 height 77
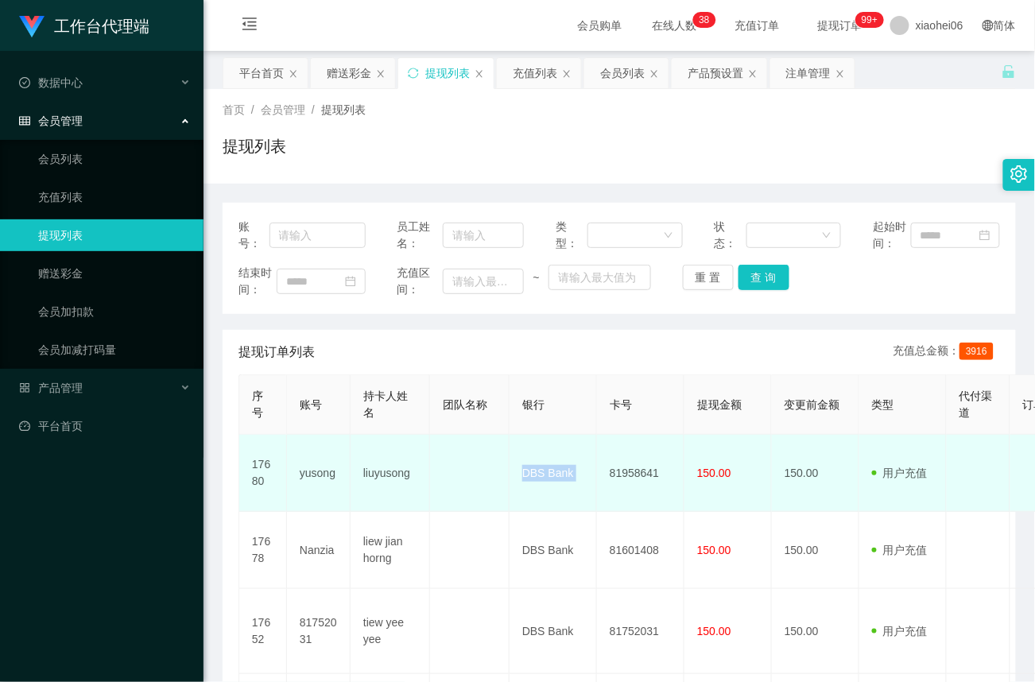
click at [547, 478] on td "DBS Bank" at bounding box center [552, 473] width 87 height 77
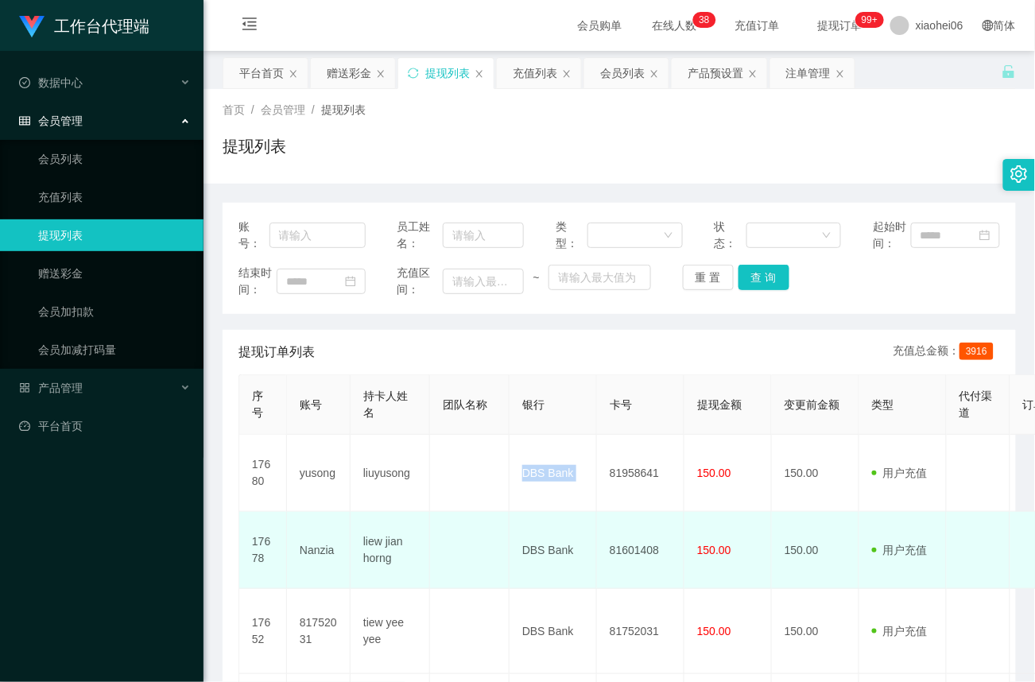
copy td "DBS Bank"
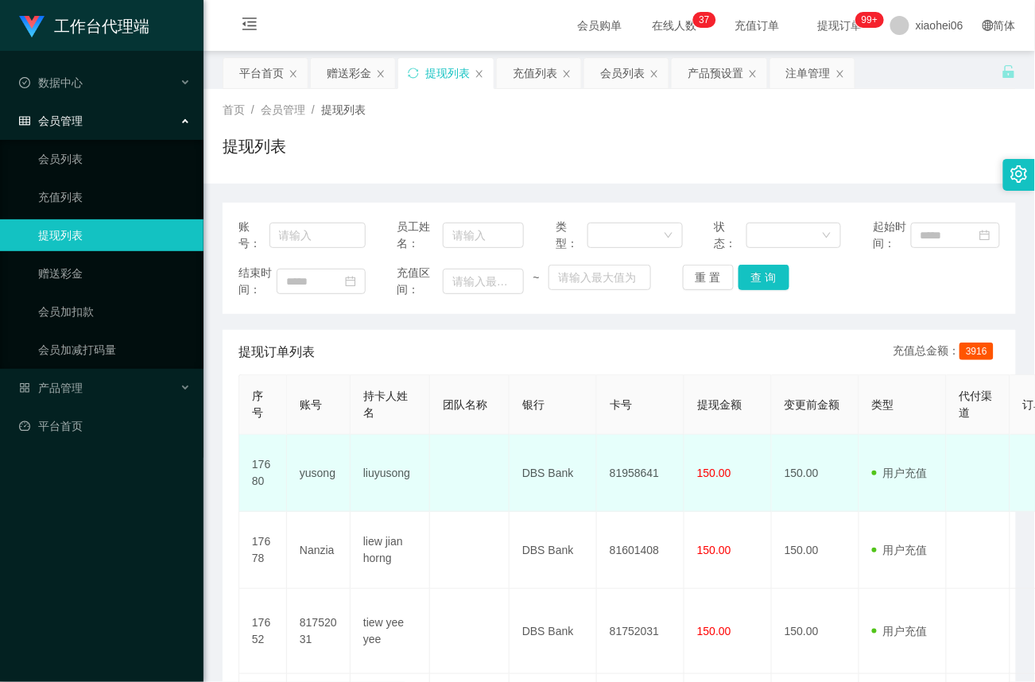
click at [378, 474] on td "liuyusong" at bounding box center [389, 473] width 79 height 77
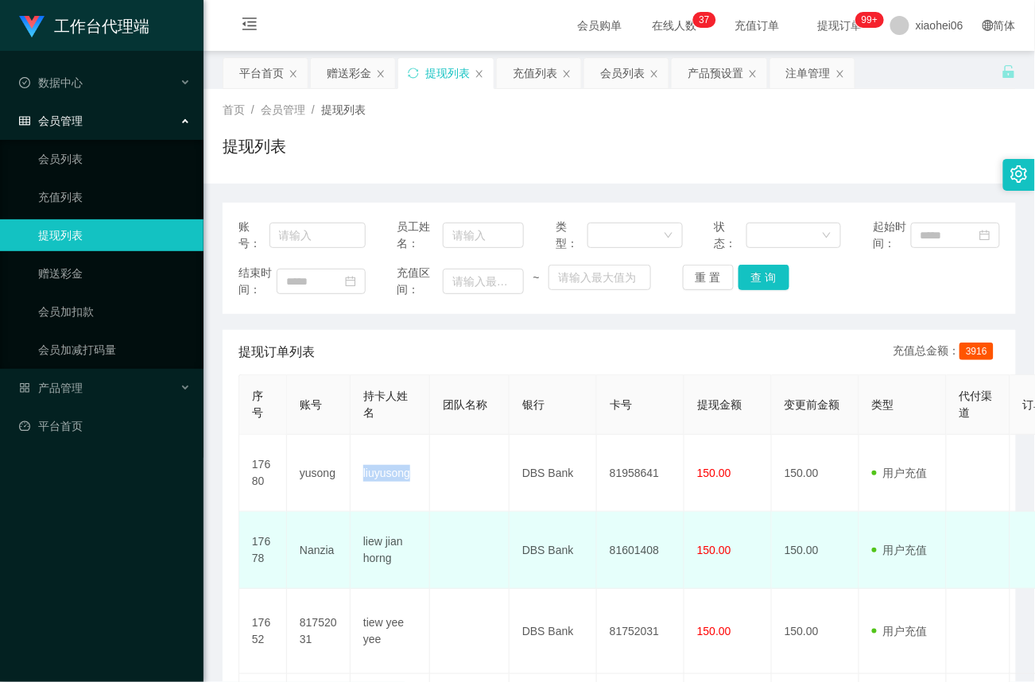
copy td "liuyusong"
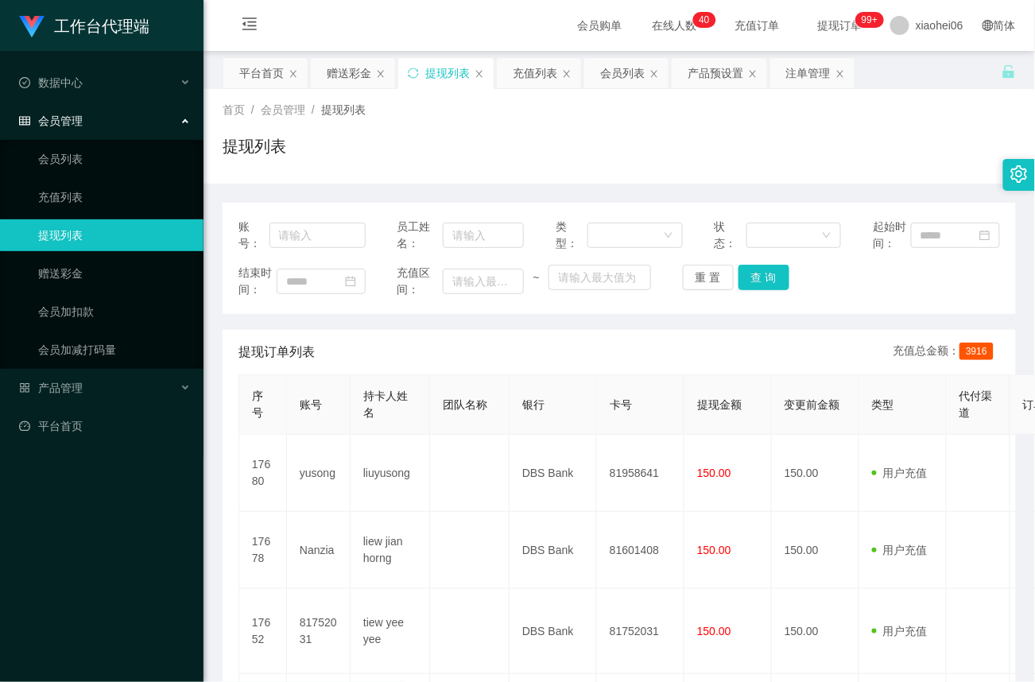
click at [555, 351] on div "提现订单列表 充值总金额： 3916" at bounding box center [618, 352] width 761 height 44
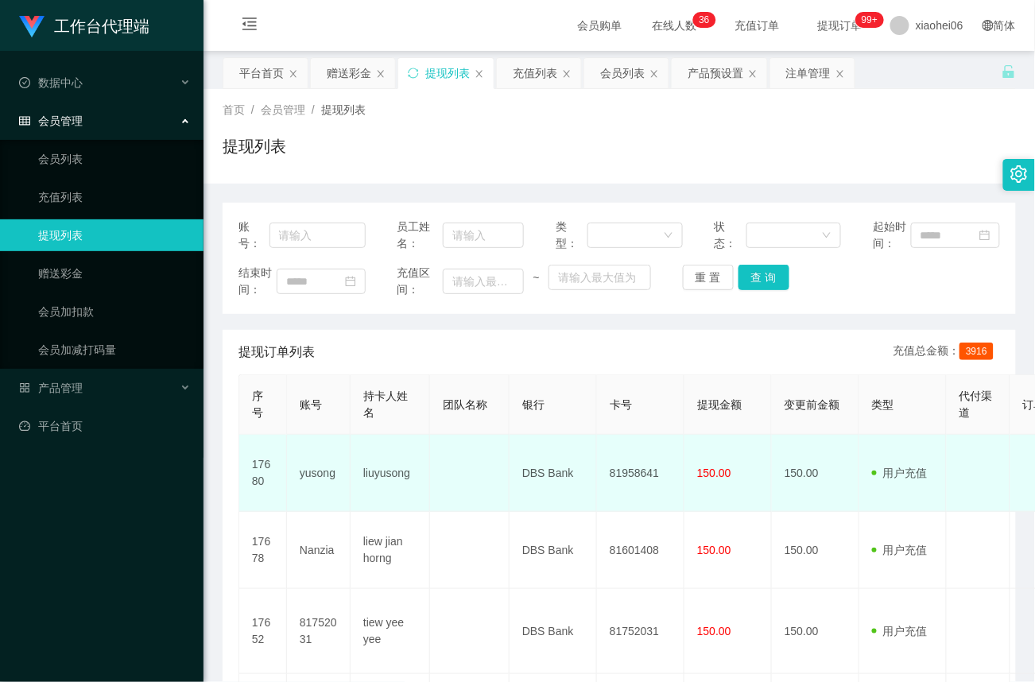
click at [324, 466] on td "yusong" at bounding box center [319, 473] width 64 height 77
copy td "yusong"
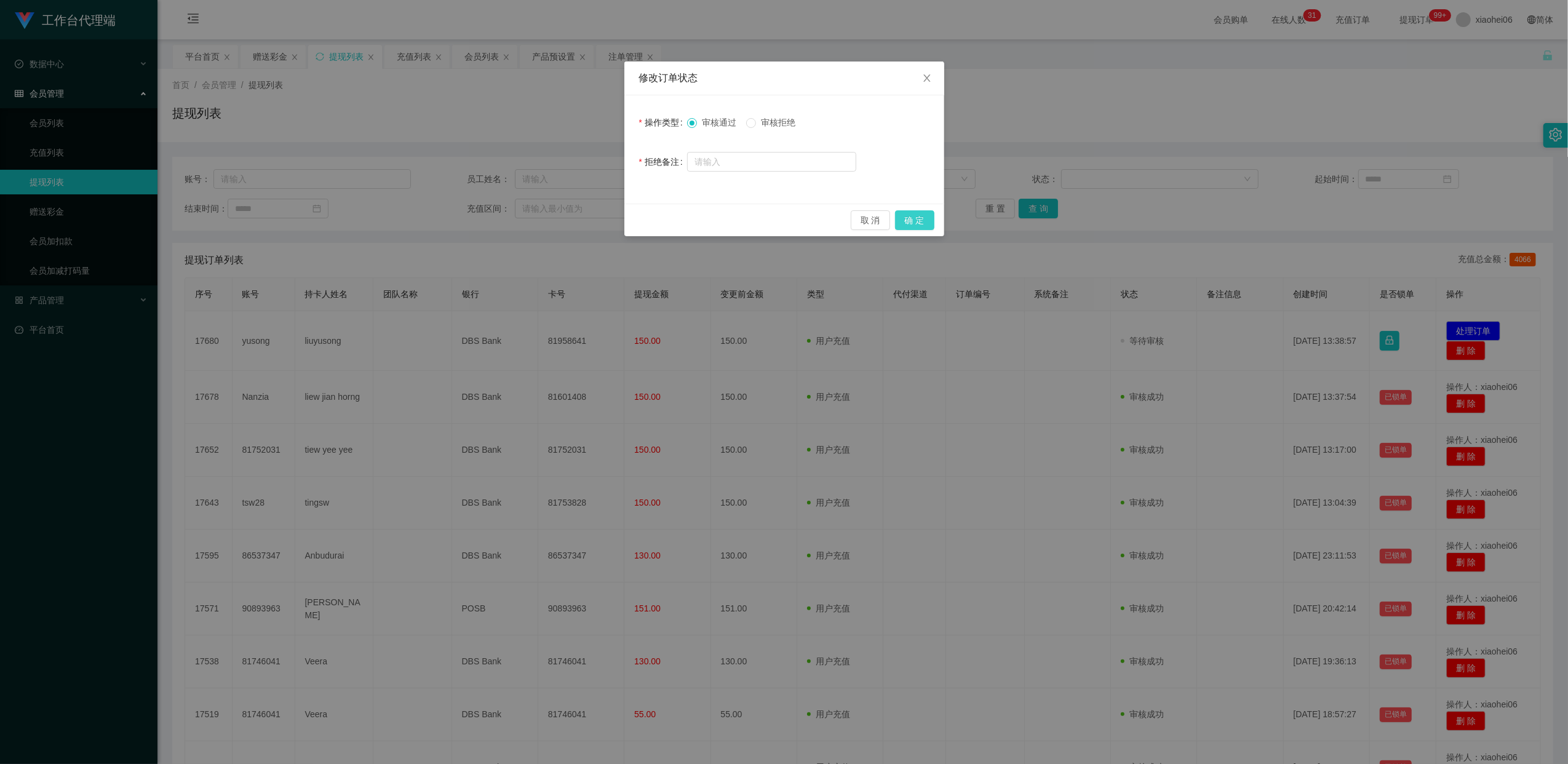
click at [918, 223] on button "确 定" at bounding box center [914, 220] width 39 height 19
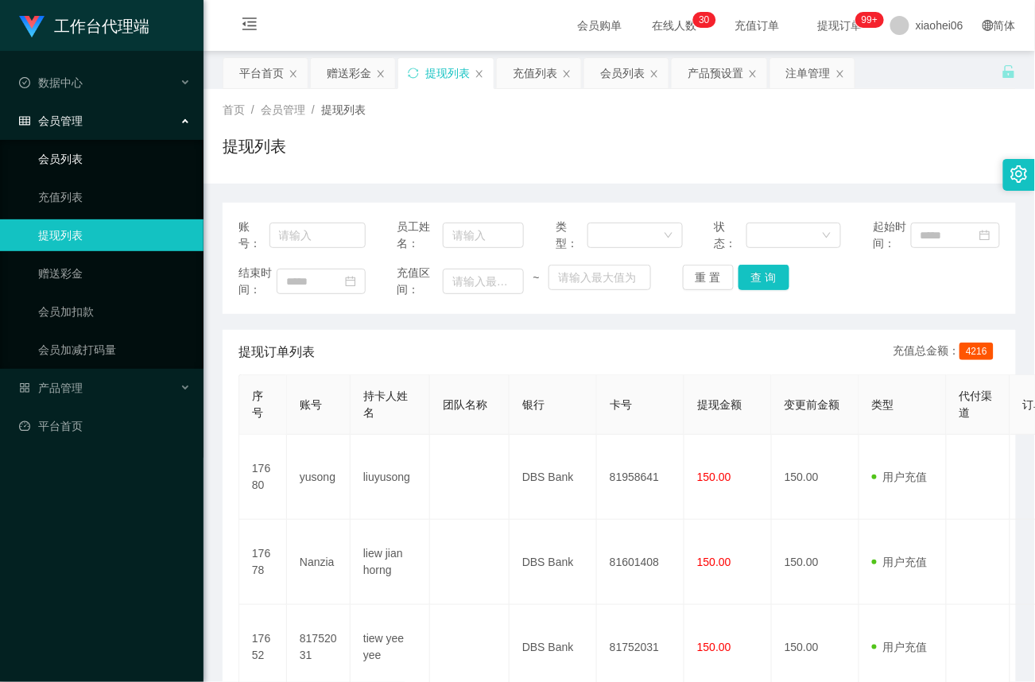
click at [68, 153] on link "会员列表" at bounding box center [114, 159] width 153 height 32
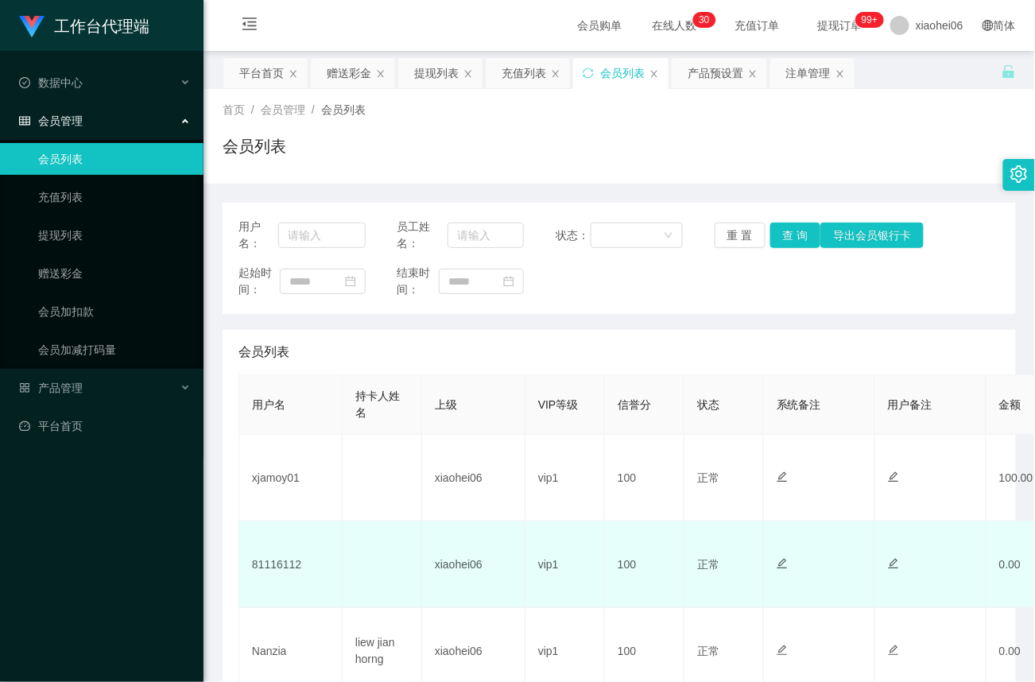
click at [284, 566] on td "81116112" at bounding box center [290, 564] width 103 height 87
click at [284, 564] on td "81116112" at bounding box center [290, 564] width 103 height 87
copy td "81116112"
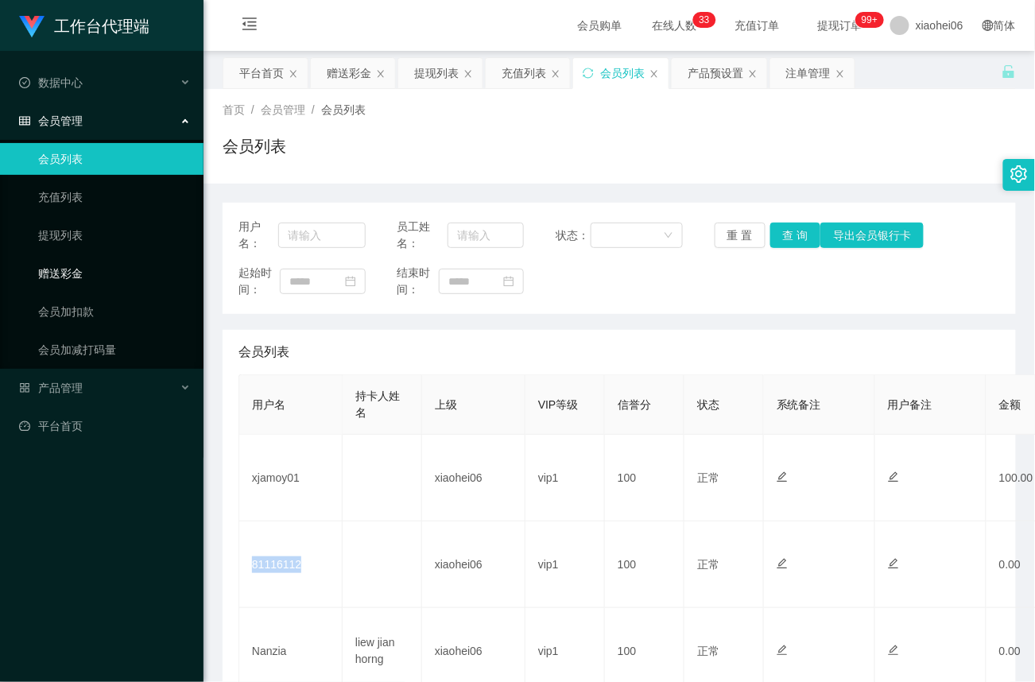
click at [56, 274] on link "赠送彩金" at bounding box center [114, 273] width 153 height 32
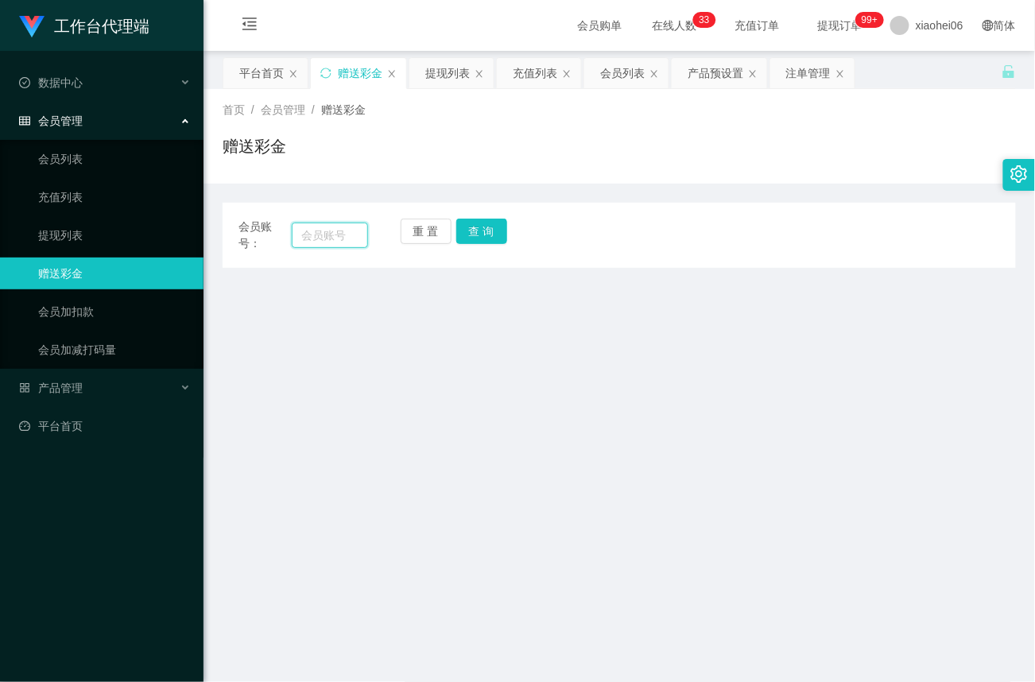
click at [341, 233] on input "text" at bounding box center [330, 234] width 76 height 25
paste input "81116112"
type input "81116112"
click at [483, 230] on button "查 询" at bounding box center [481, 231] width 51 height 25
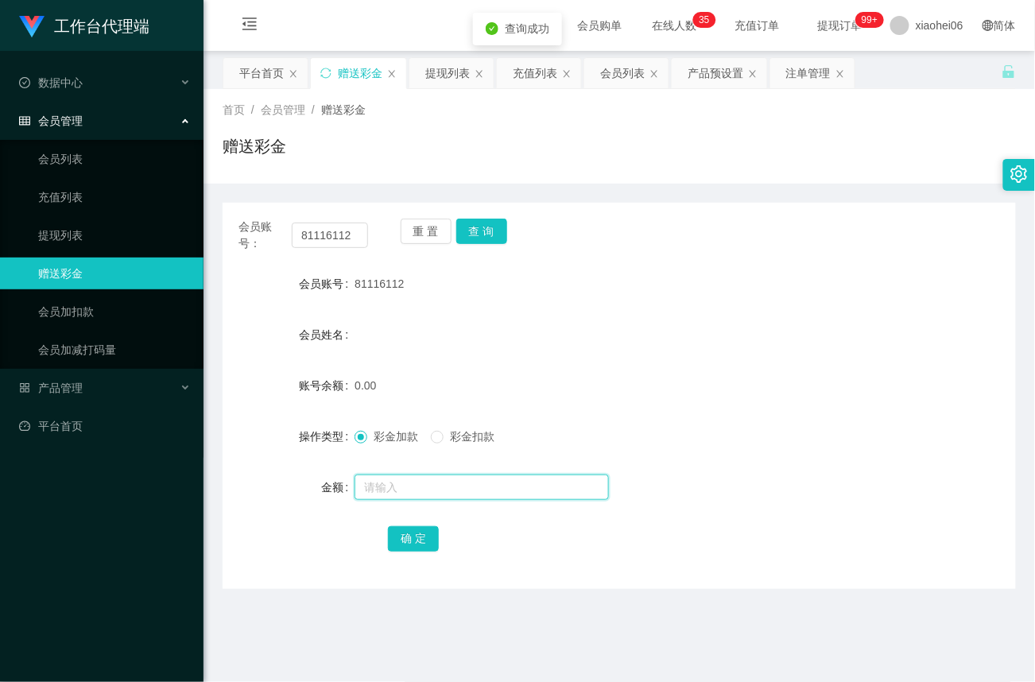
click at [415, 481] on input "text" at bounding box center [481, 486] width 254 height 25
type input "100"
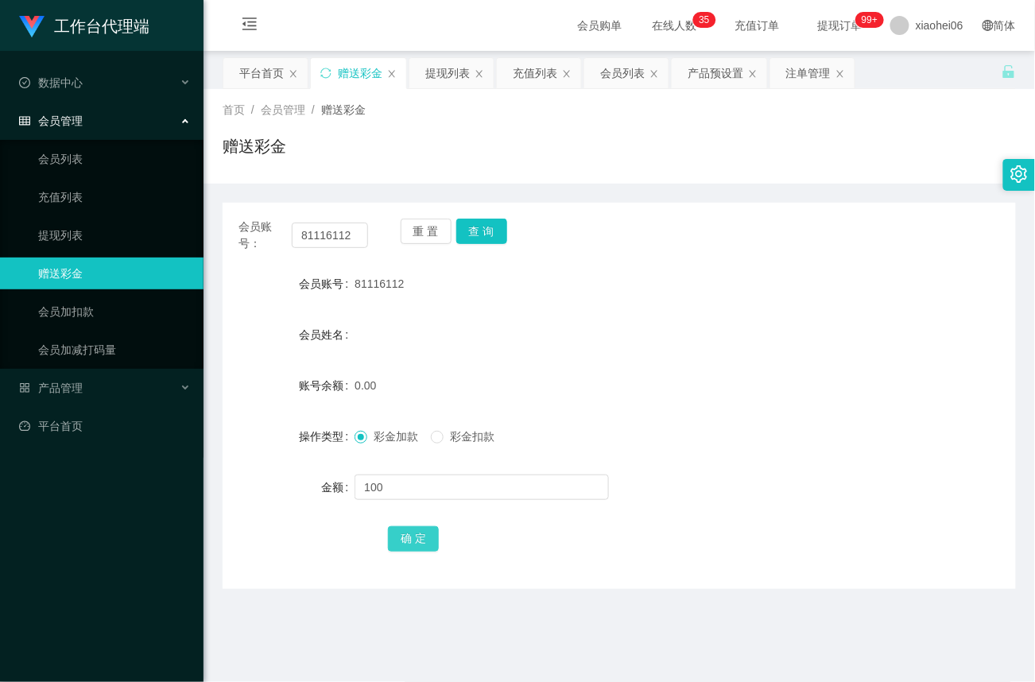
click at [405, 541] on button "确 定" at bounding box center [413, 538] width 51 height 25
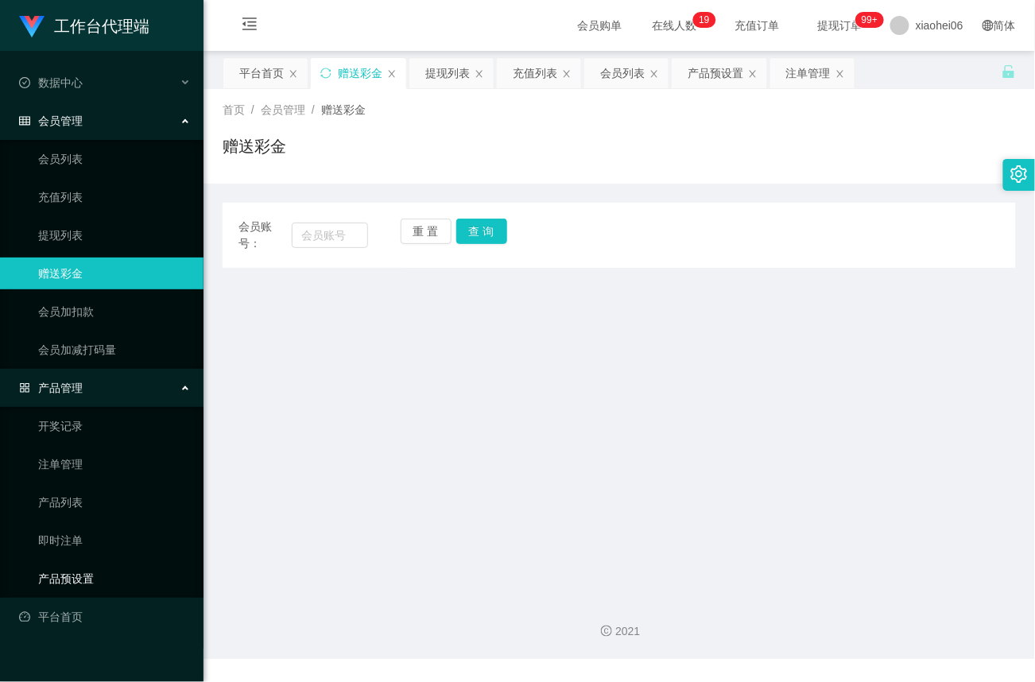
drag, startPoint x: 71, startPoint y: 572, endPoint x: 65, endPoint y: 582, distance: 11.7
click at [72, 573] on link "产品预设置" at bounding box center [114, 579] width 153 height 32
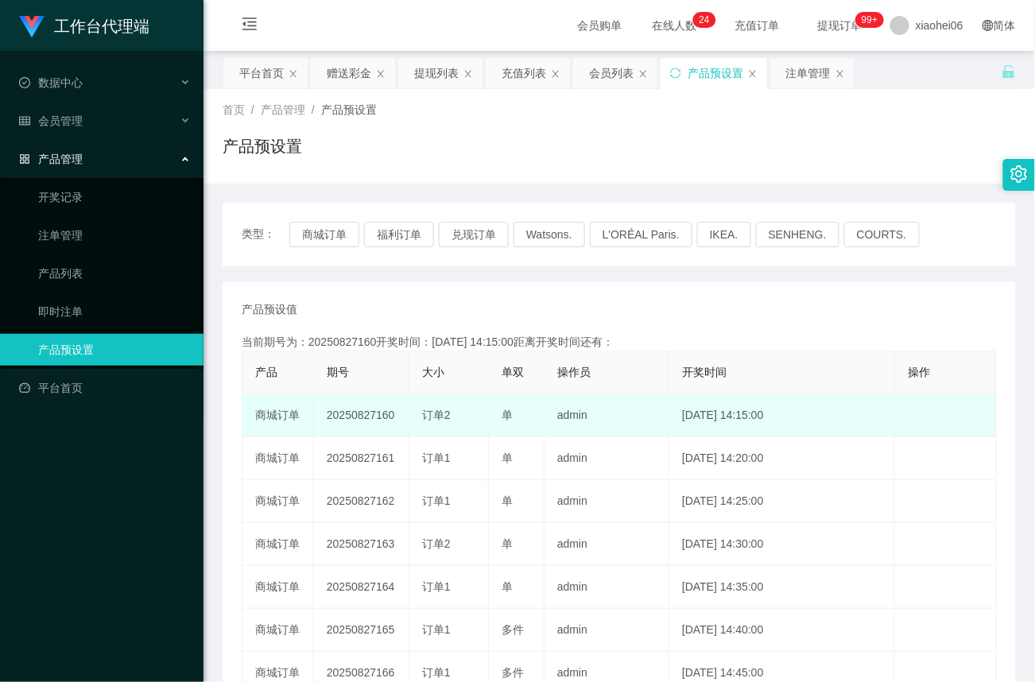
click at [373, 417] on td "20250827160" at bounding box center [361, 415] width 95 height 43
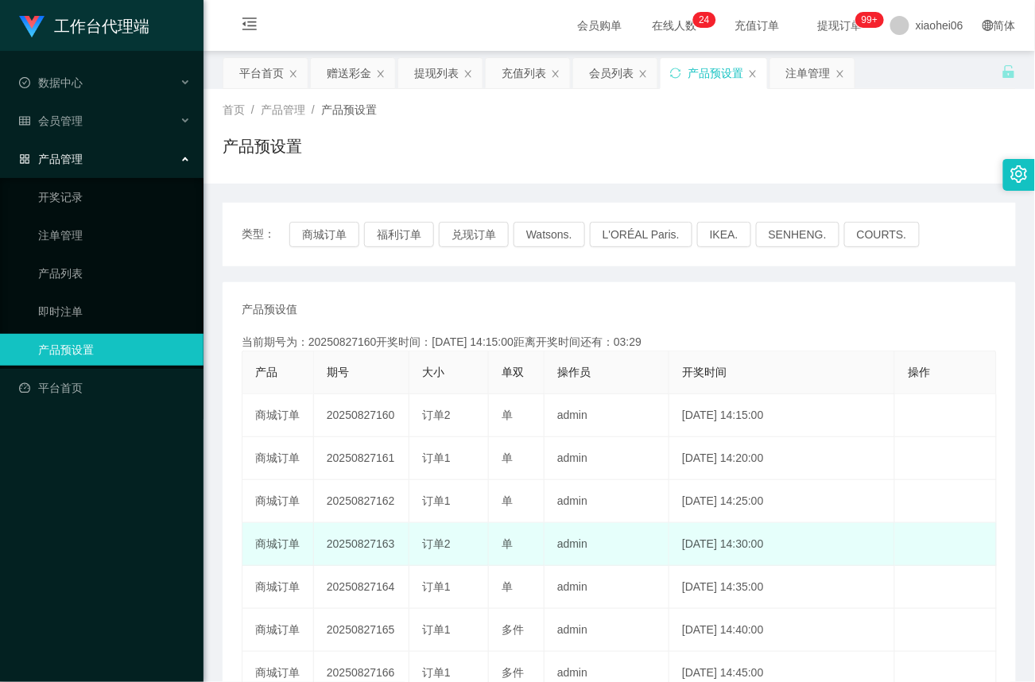
copy td "20250827160"
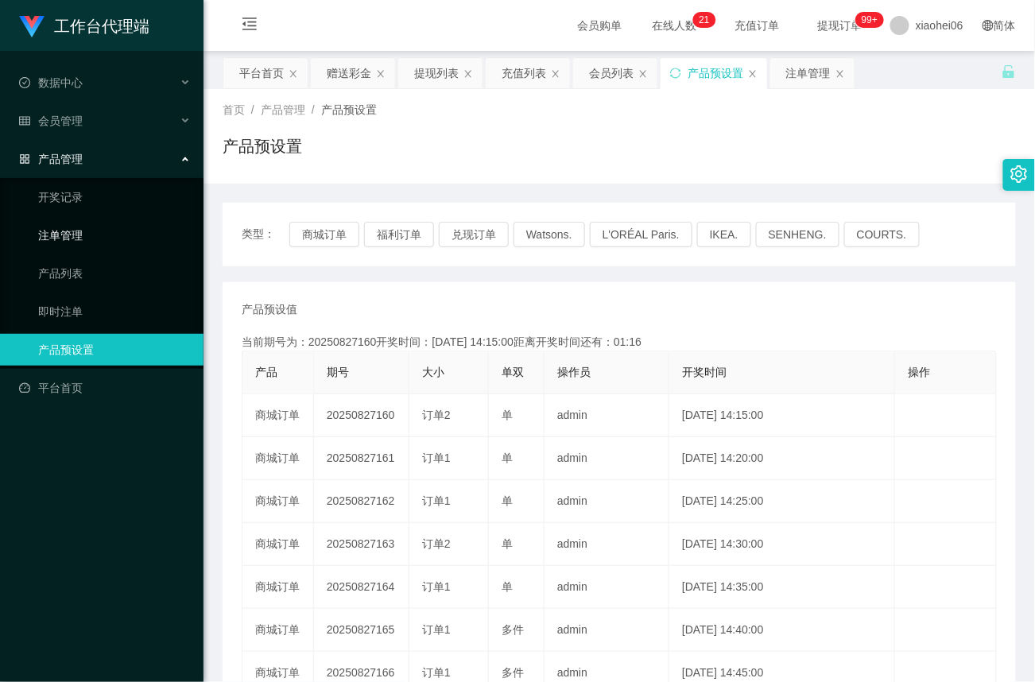
click at [68, 230] on link "注单管理" at bounding box center [114, 235] width 153 height 32
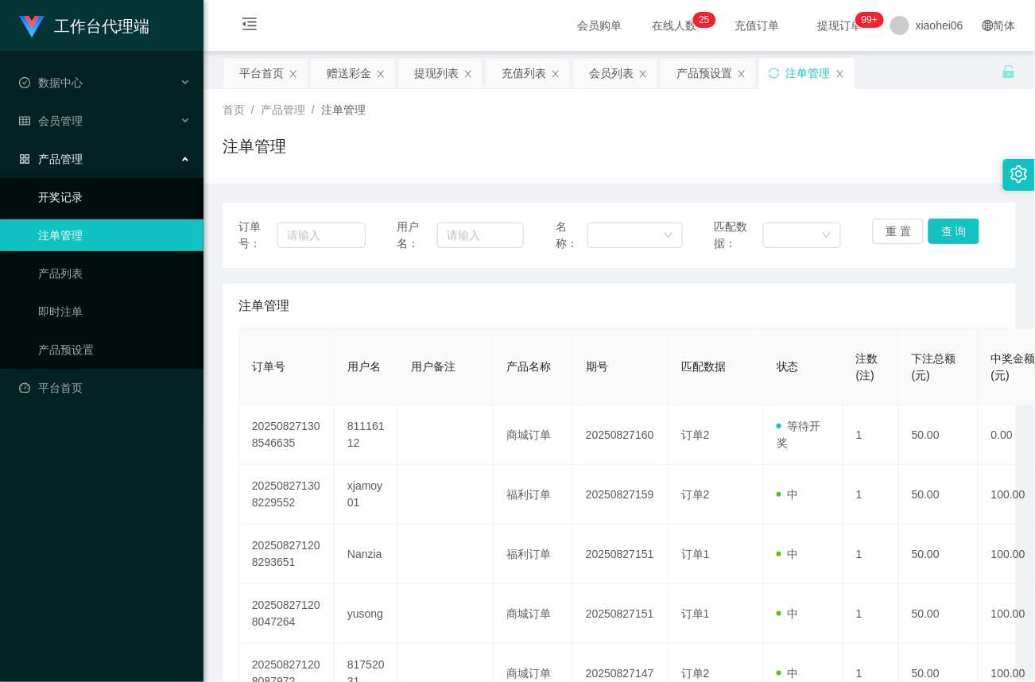
click at [78, 195] on link "开奖记录" at bounding box center [114, 197] width 153 height 32
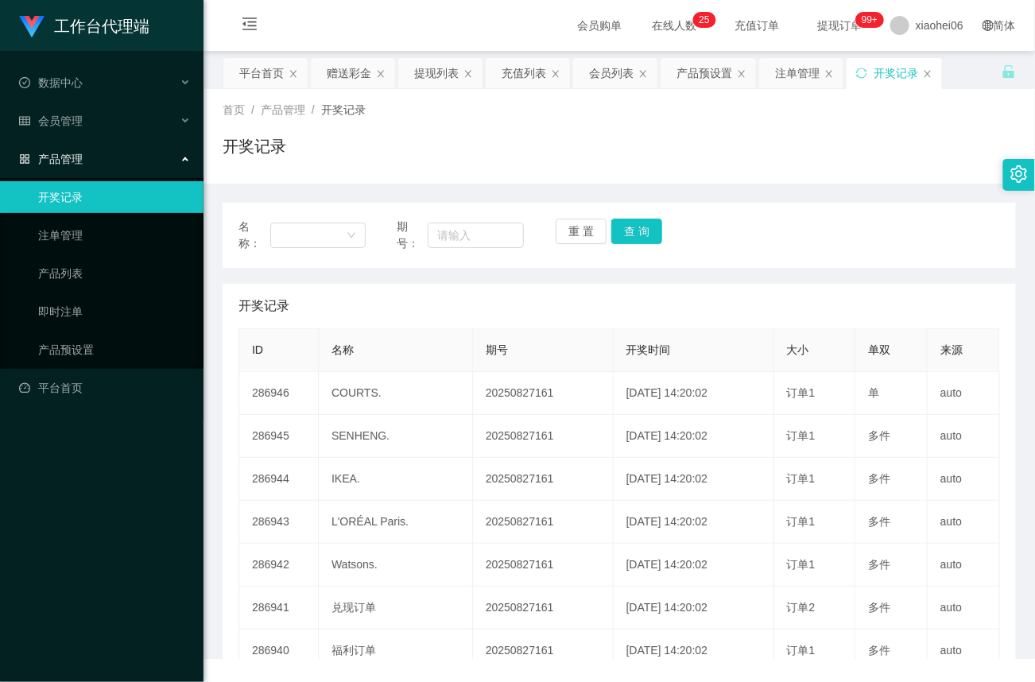
click at [78, 144] on div "产品管理" at bounding box center [101, 159] width 203 height 32
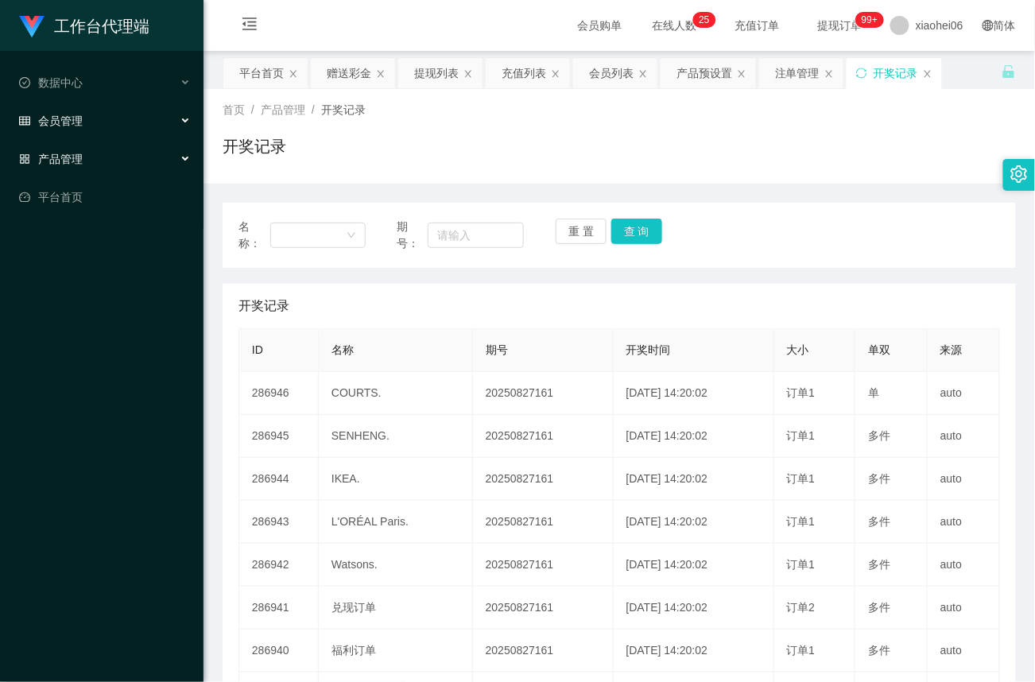
click at [75, 114] on span "会员管理" at bounding box center [51, 120] width 64 height 13
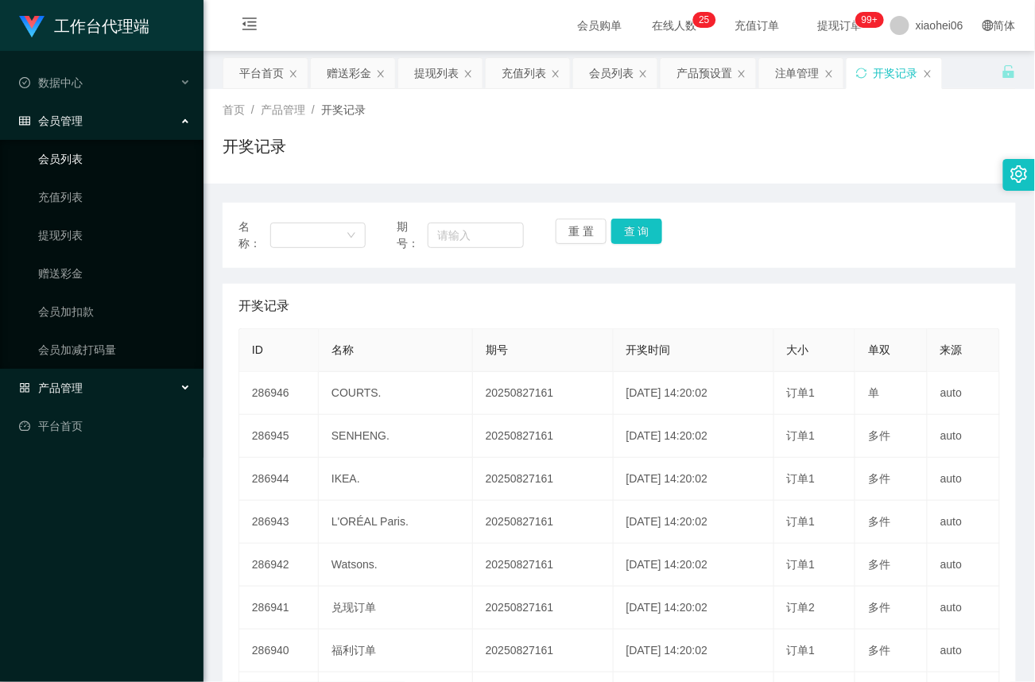
click at [61, 159] on link "会员列表" at bounding box center [114, 159] width 153 height 32
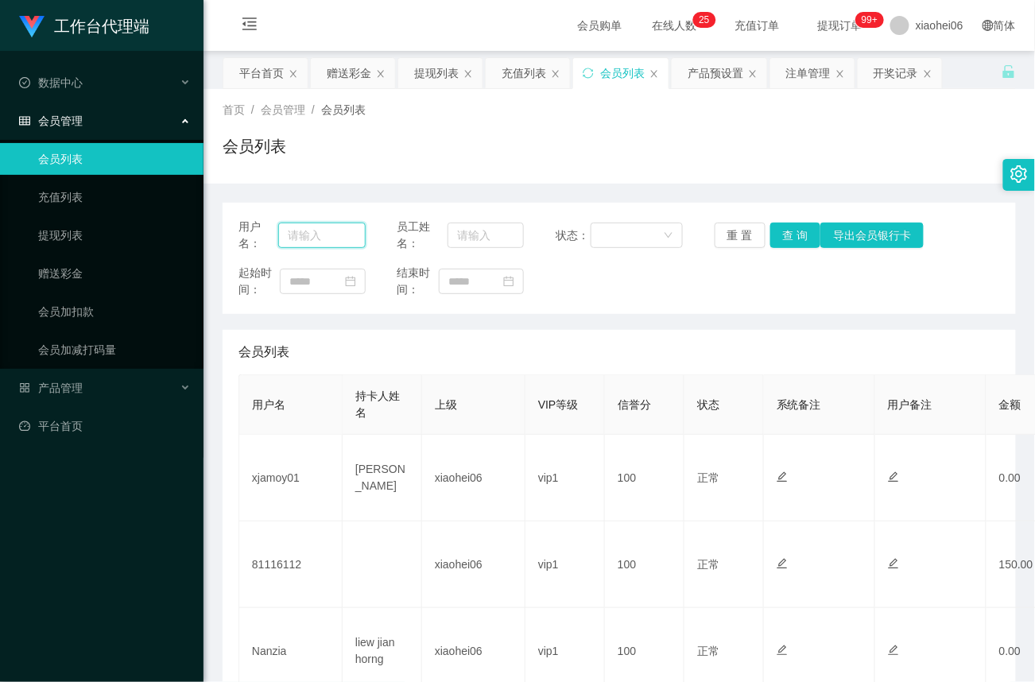
click at [340, 233] on input "text" at bounding box center [321, 234] width 87 height 25
paste input "81116112"
type input "81116112"
click at [790, 236] on button "查 询" at bounding box center [795, 234] width 51 height 25
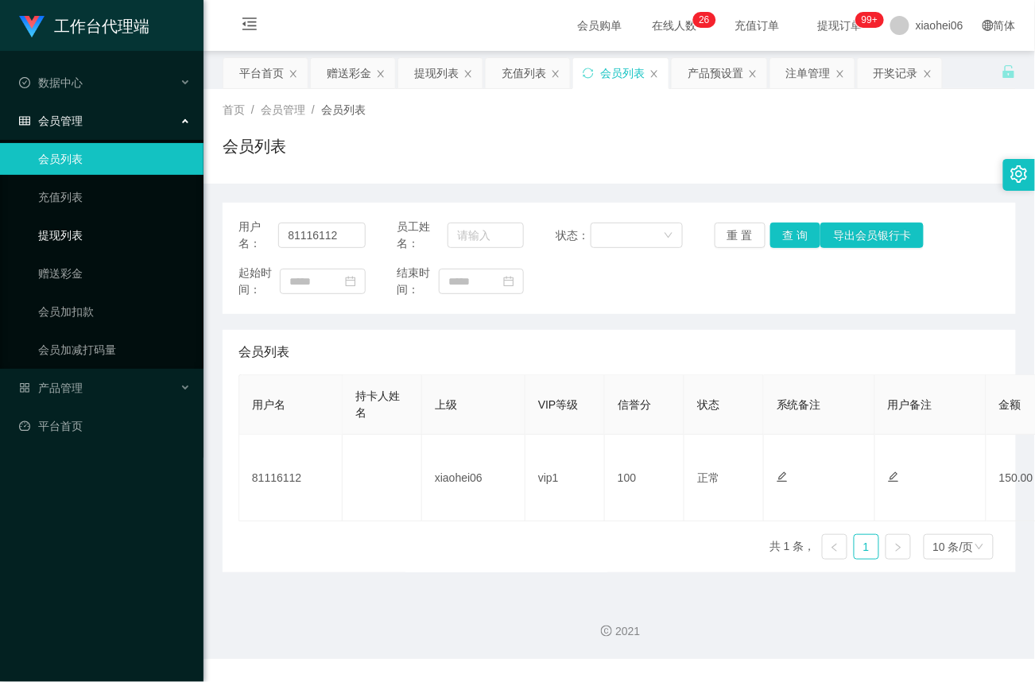
click at [68, 224] on link "提现列表" at bounding box center [114, 235] width 153 height 32
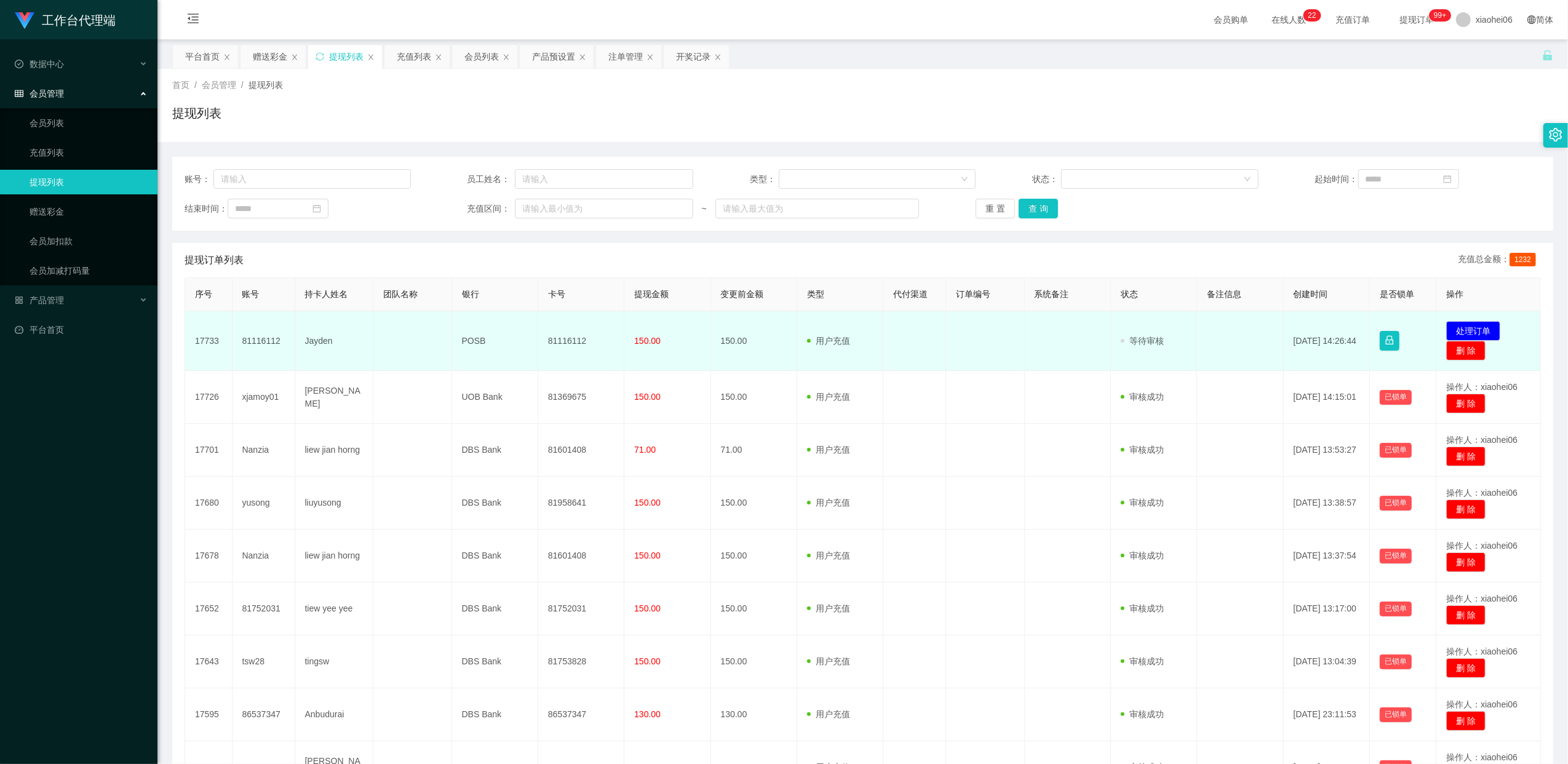
click at [563, 338] on td "81116112" at bounding box center [580, 341] width 86 height 60
copy td "81116112"
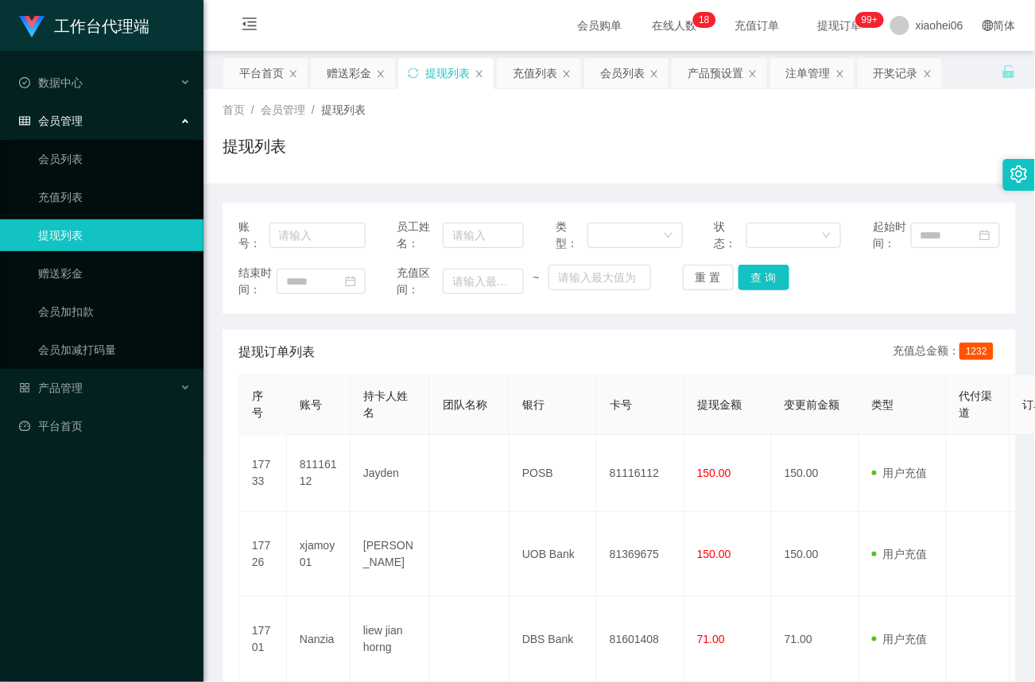
click at [690, 154] on div "提现列表" at bounding box center [618, 152] width 793 height 37
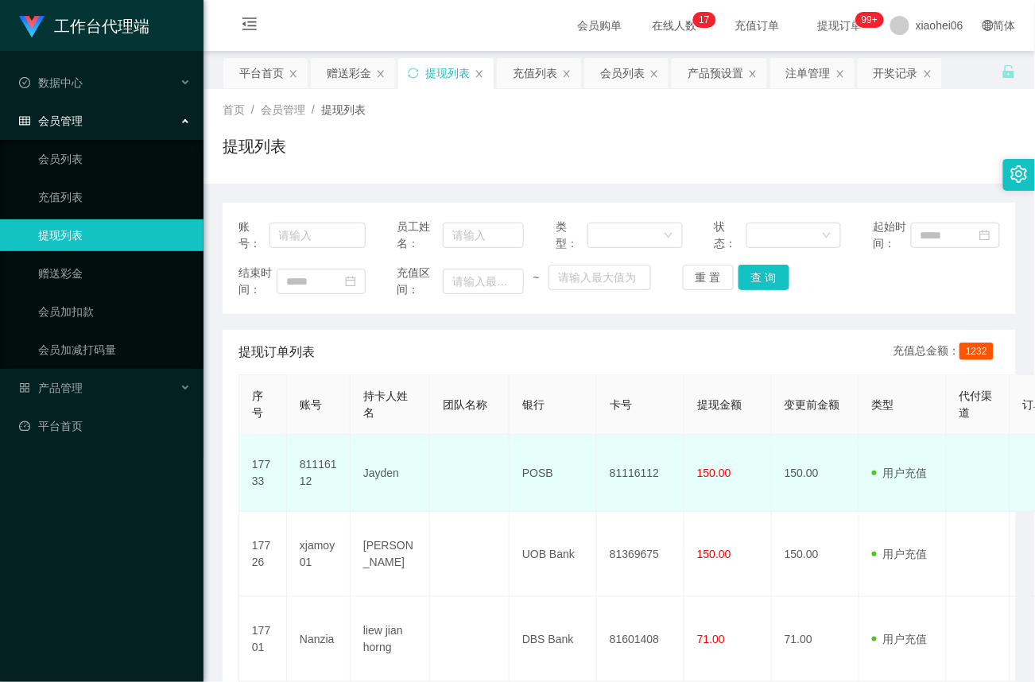
drag, startPoint x: 510, startPoint y: 474, endPoint x: 520, endPoint y: 474, distance: 9.5
click at [513, 474] on td "POSB" at bounding box center [552, 473] width 87 height 77
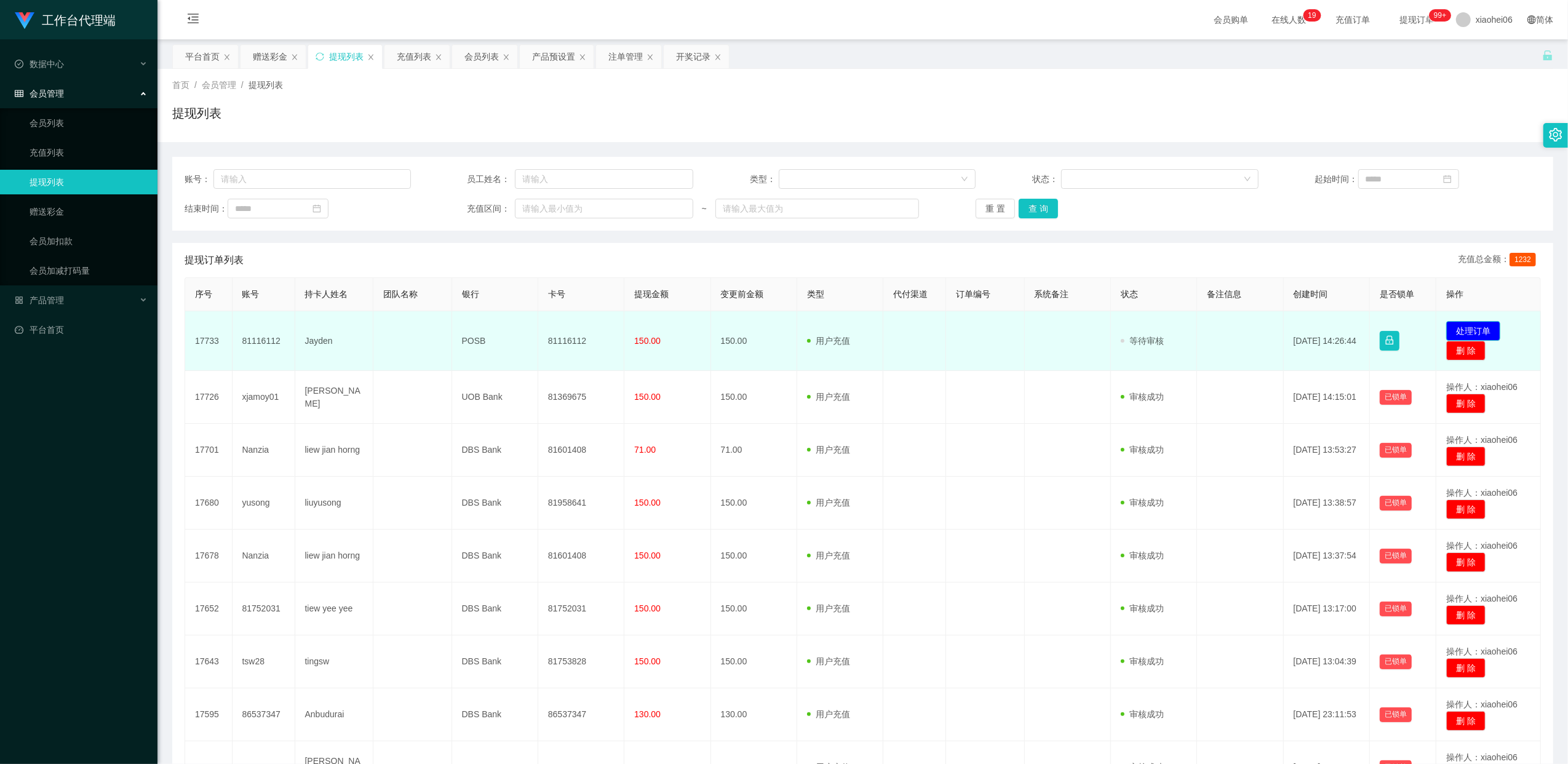
click at [1469, 328] on button "处理订单" at bounding box center [1473, 331] width 54 height 19
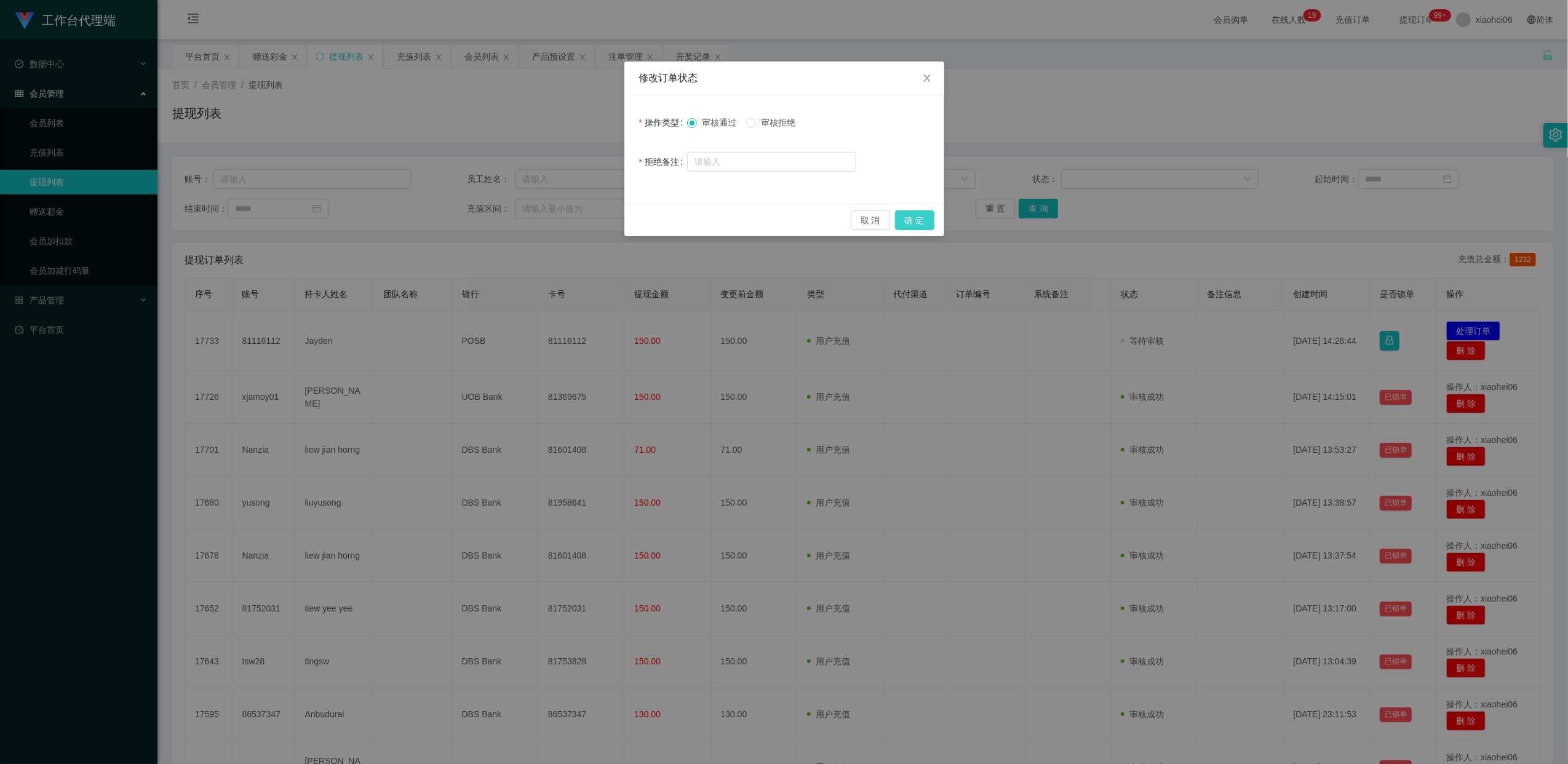
drag, startPoint x: 914, startPoint y: 226, endPoint x: 914, endPoint y: 234, distance: 8.0
click at [914, 226] on button "确 定" at bounding box center [914, 220] width 39 height 19
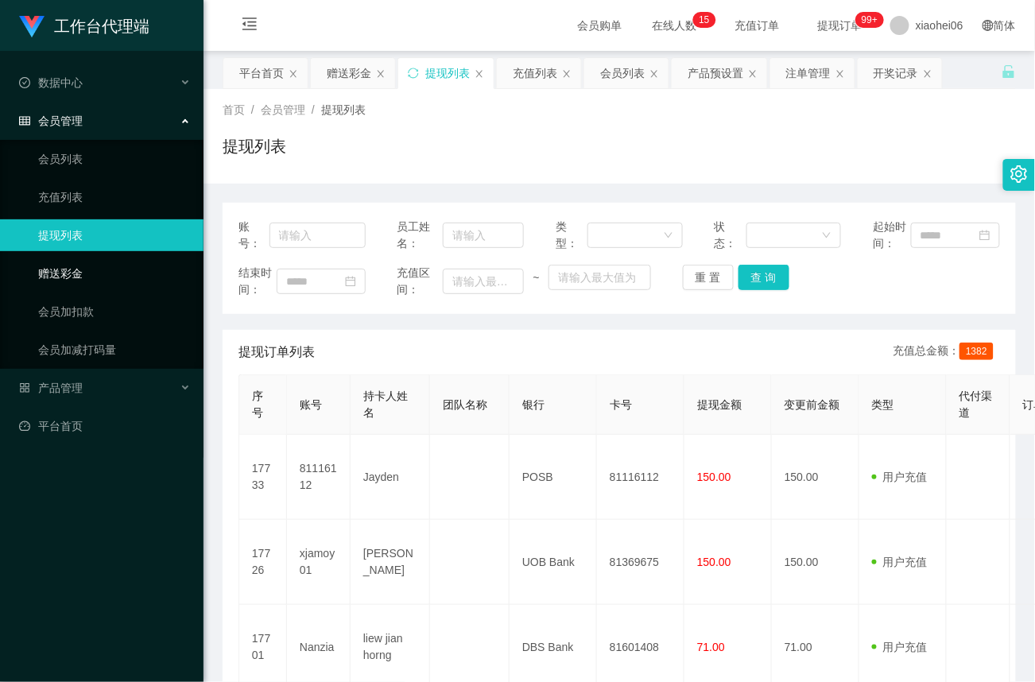
click at [73, 272] on link "赠送彩金" at bounding box center [114, 273] width 153 height 32
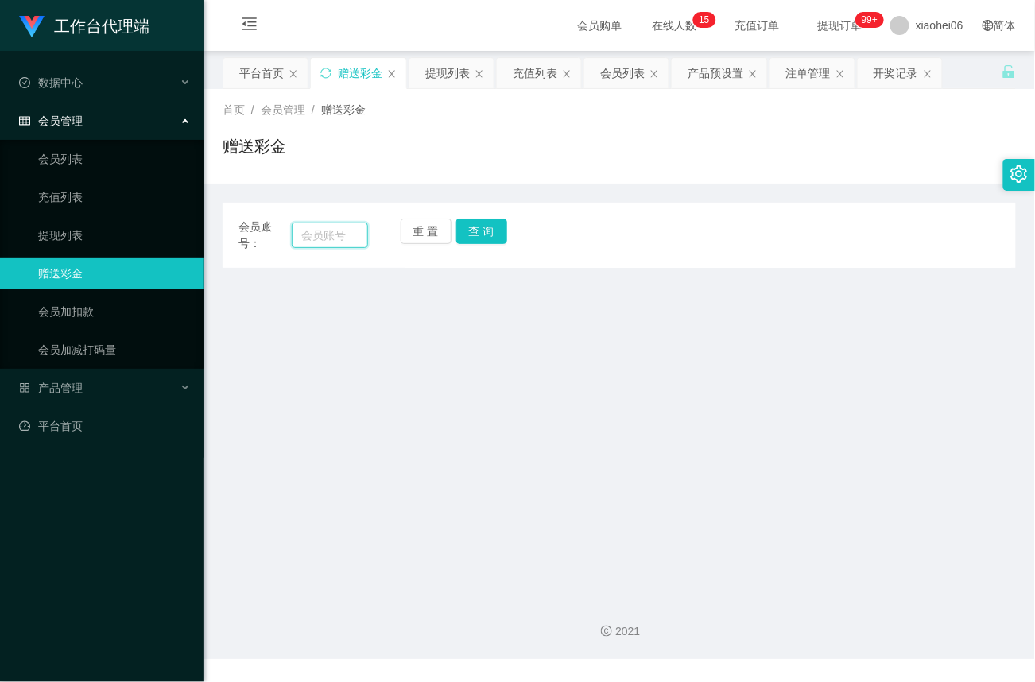
click at [328, 233] on input "text" at bounding box center [330, 234] width 76 height 25
paste input "tsw28"
type input "tsw28"
click at [481, 235] on button "查 询" at bounding box center [481, 231] width 51 height 25
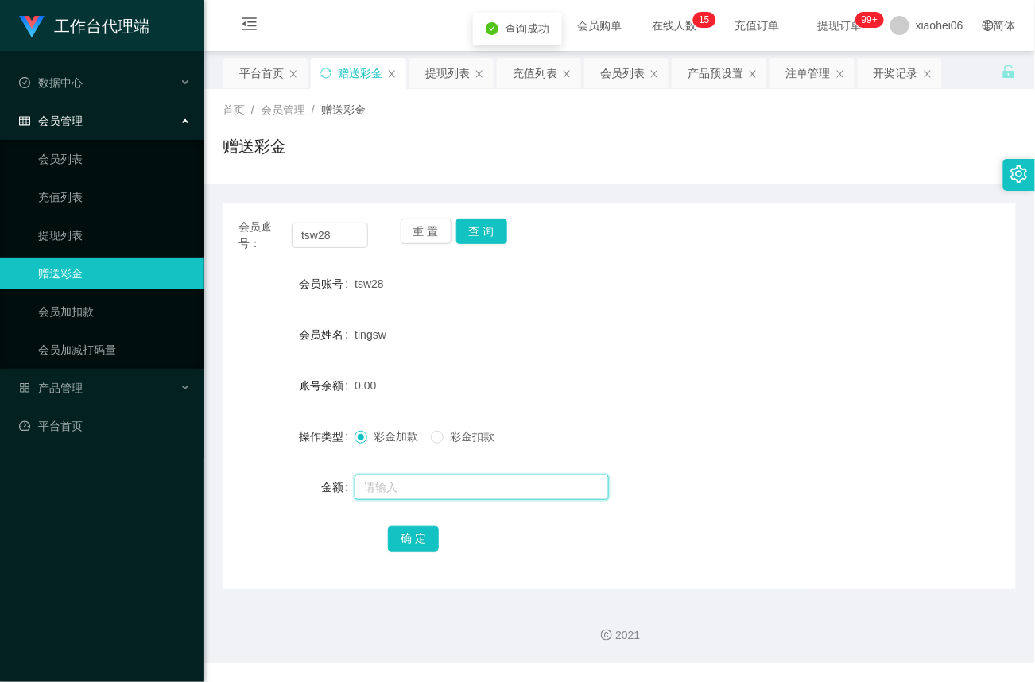
click at [433, 489] on input "text" at bounding box center [481, 486] width 254 height 25
type input "50"
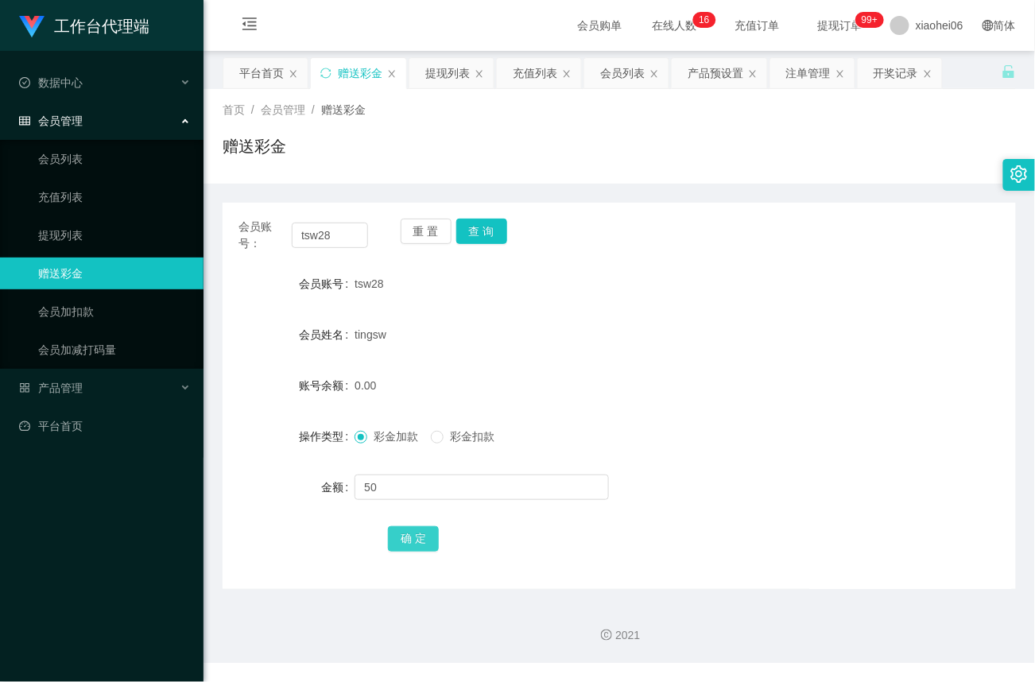
drag, startPoint x: 417, startPoint y: 542, endPoint x: 446, endPoint y: 544, distance: 28.7
click at [417, 542] on button "确 定" at bounding box center [413, 538] width 51 height 25
drag, startPoint x: 356, startPoint y: 236, endPoint x: 166, endPoint y: 236, distance: 189.9
click at [162, 236] on section "工作台代理端 数据中心 会员管理 会员列表 充值列表 提现列表 赠送彩金 会员加扣款 会员加减打码量 产品管理 平台首页 保存配置 重置配置 整体风格设置 主…" at bounding box center [517, 331] width 1035 height 663
paste input "81752031"
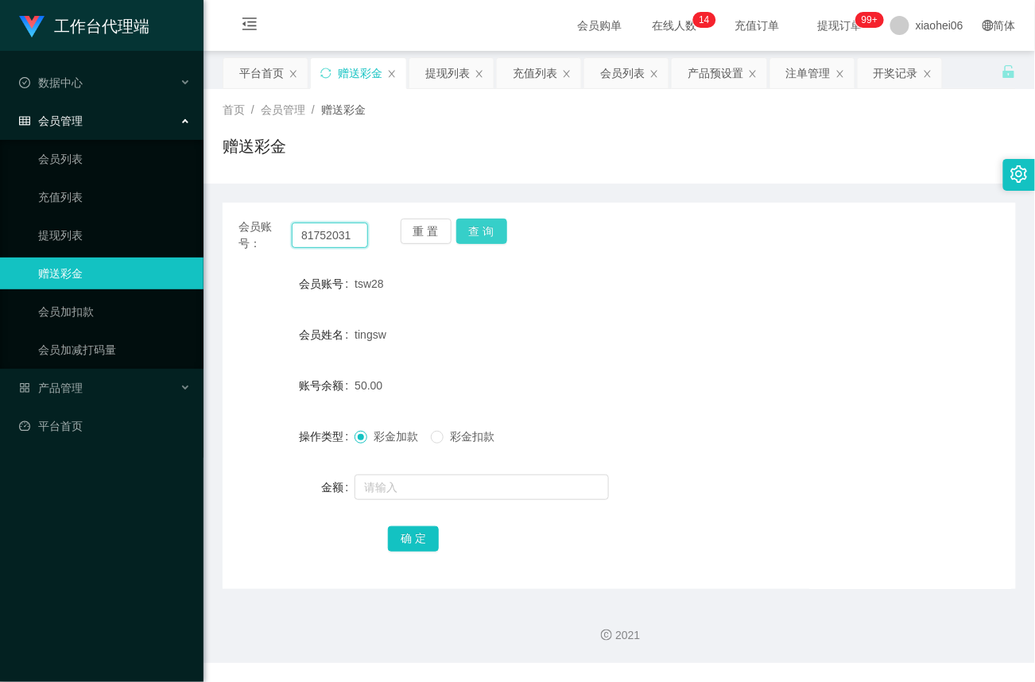
type input "81752031"
click at [487, 236] on button "查 询" at bounding box center [481, 231] width 51 height 25
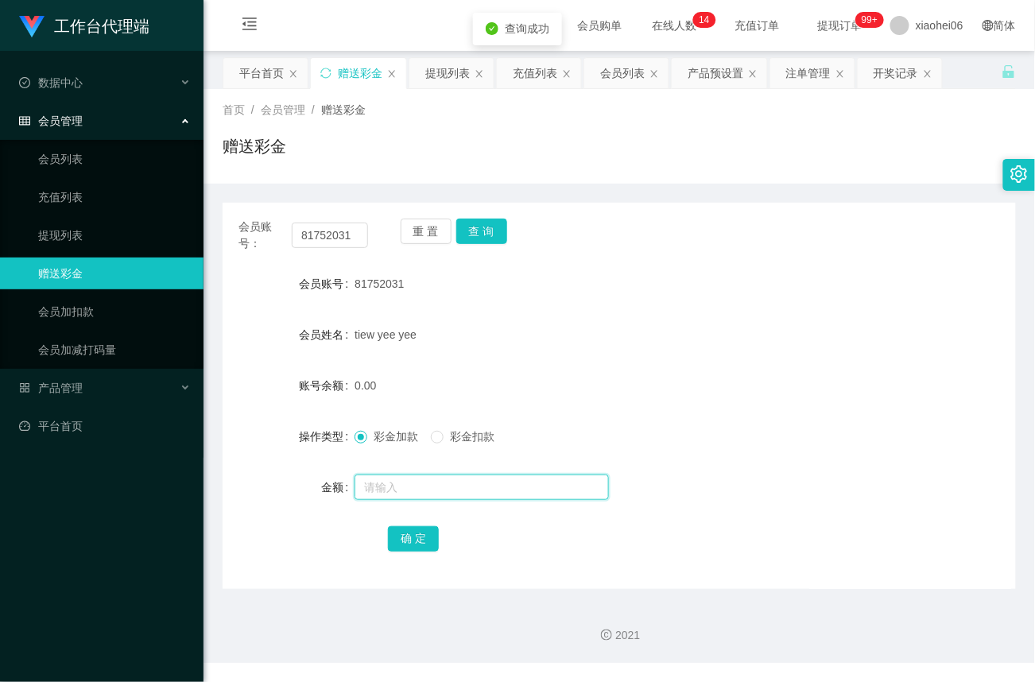
click at [405, 494] on input "text" at bounding box center [481, 486] width 254 height 25
type input "40"
click at [412, 531] on button "确 定" at bounding box center [413, 538] width 51 height 25
drag, startPoint x: 62, startPoint y: 230, endPoint x: 71, endPoint y: 230, distance: 8.7
click at [62, 232] on link "提现列表" at bounding box center [114, 235] width 153 height 32
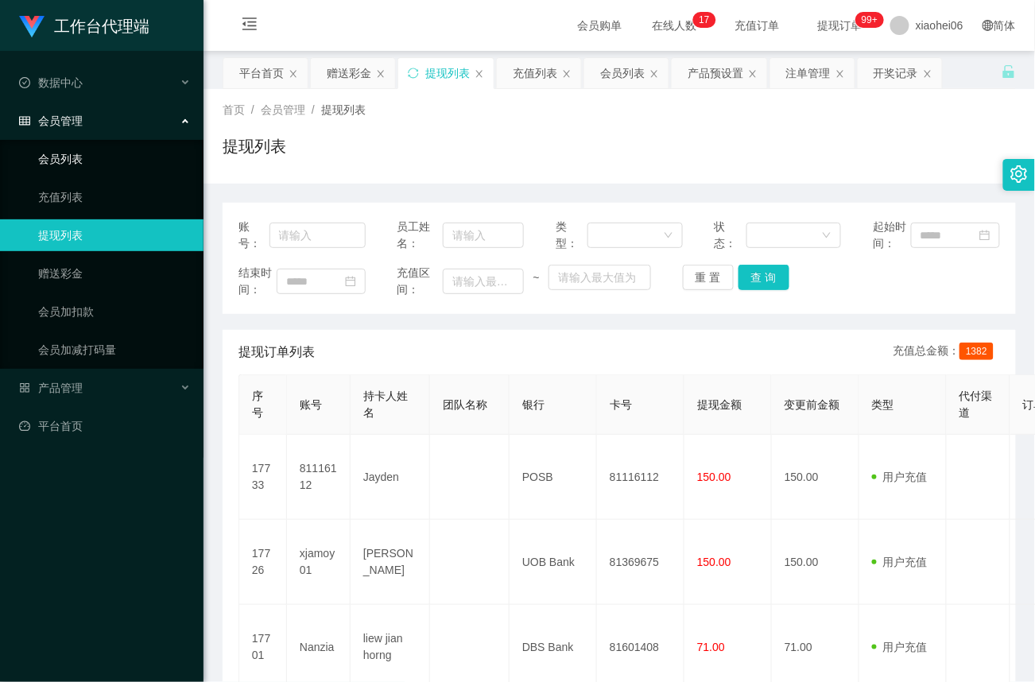
click at [76, 149] on link "会员列表" at bounding box center [114, 159] width 153 height 32
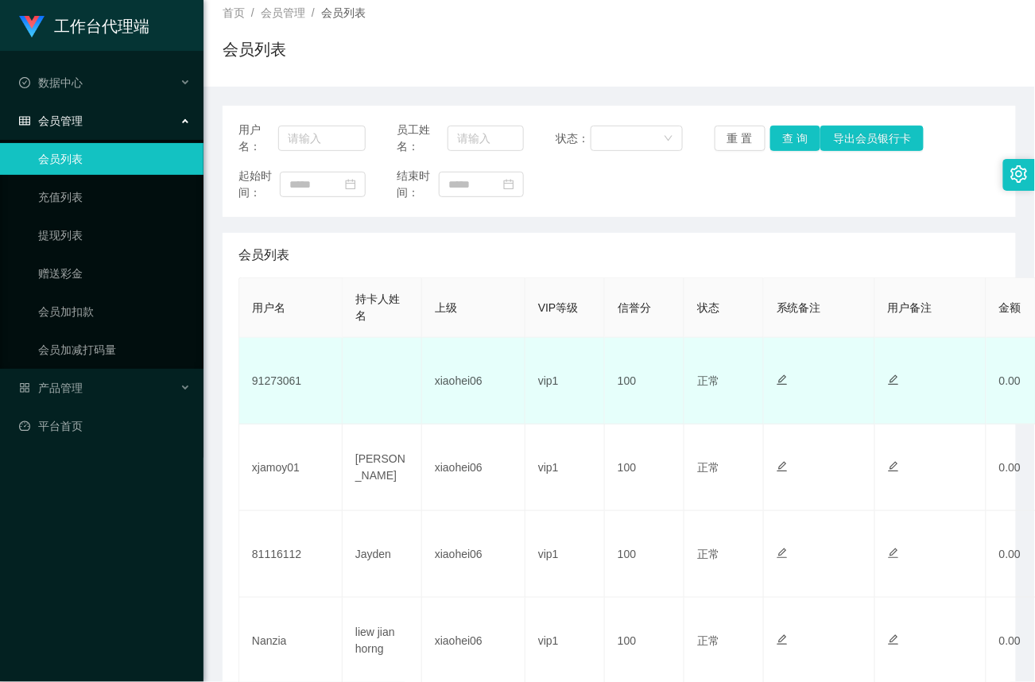
scroll to position [102, 0]
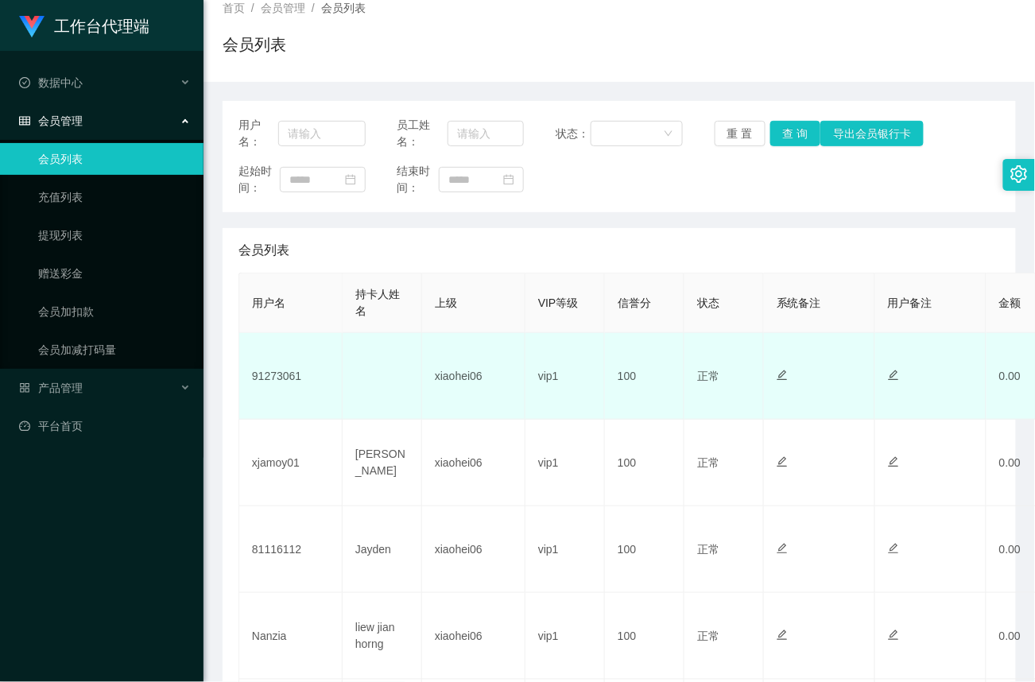
click at [277, 376] on td "91273061" at bounding box center [290, 376] width 103 height 87
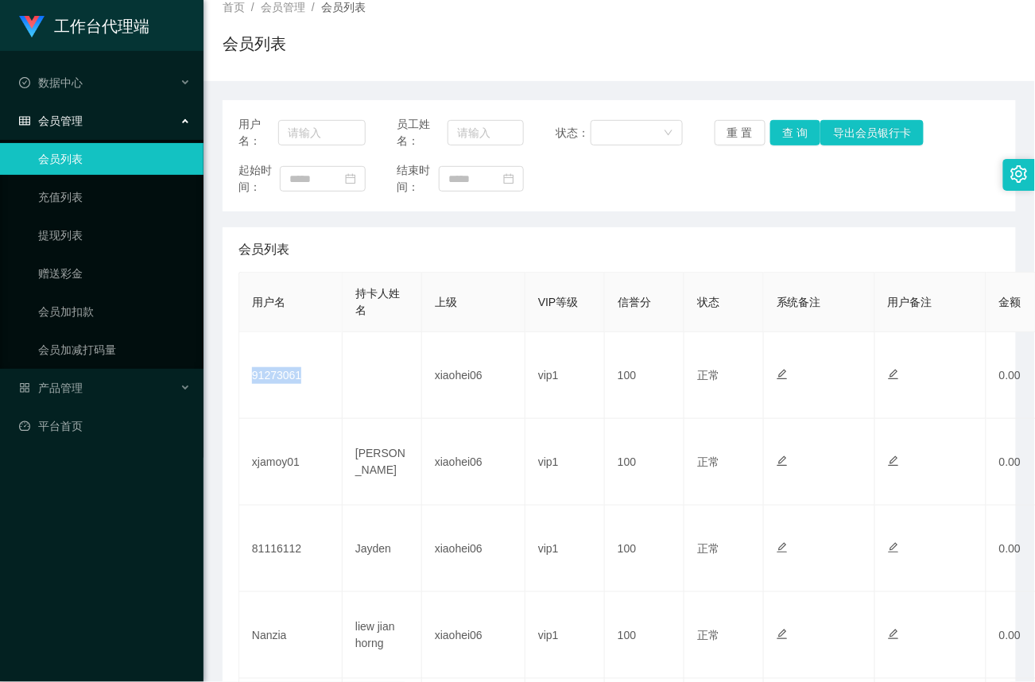
copy td "91273061"
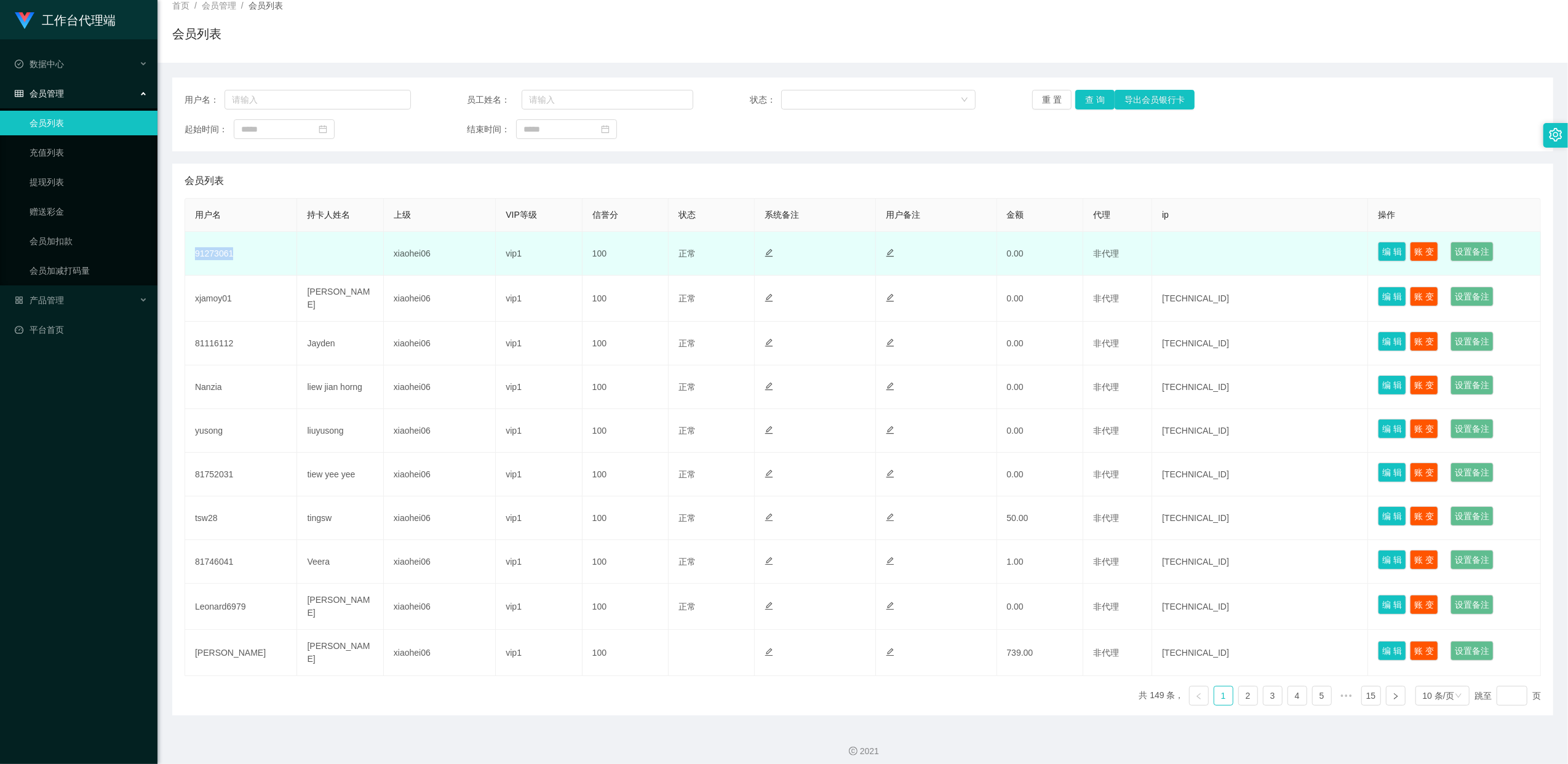
click at [214, 259] on td "91273061" at bounding box center [241, 254] width 112 height 43
click at [227, 256] on td "91273061" at bounding box center [241, 254] width 112 height 43
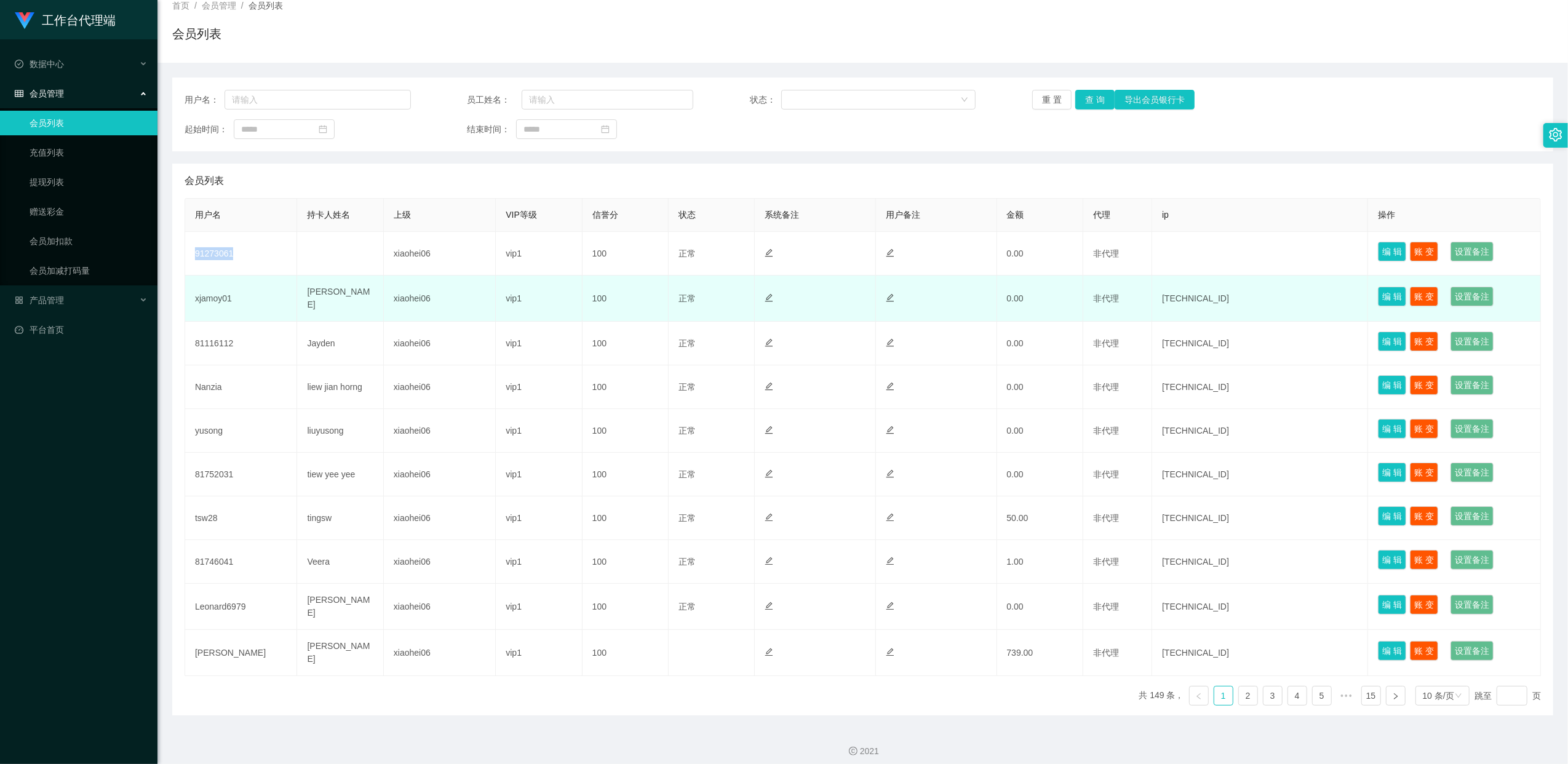
copy td "91273061"
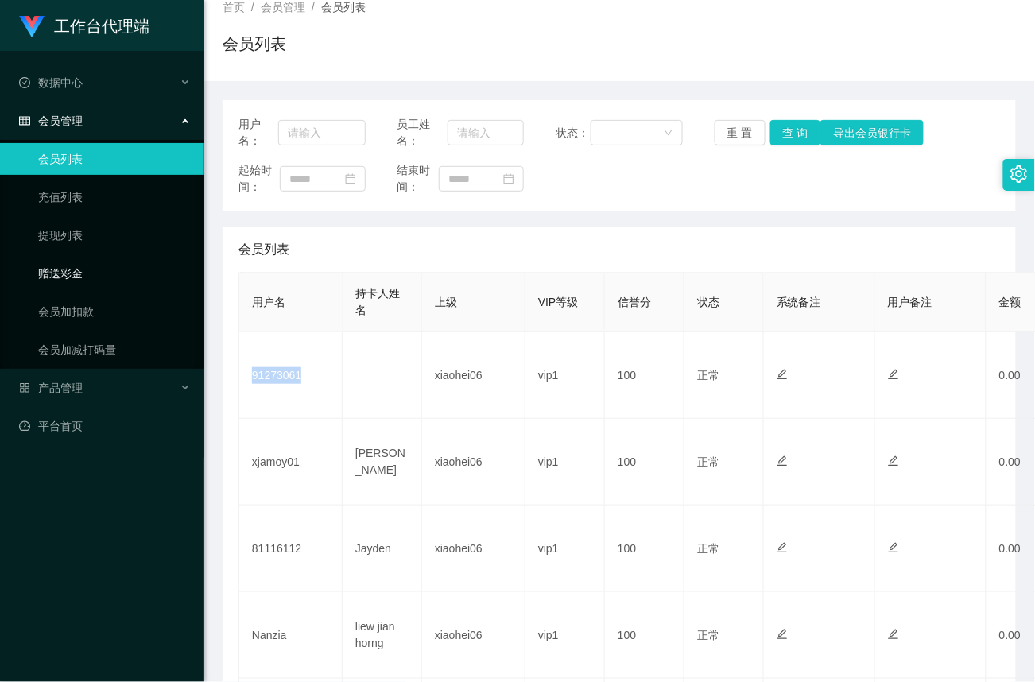
click at [83, 277] on link "赠送彩金" at bounding box center [114, 273] width 153 height 32
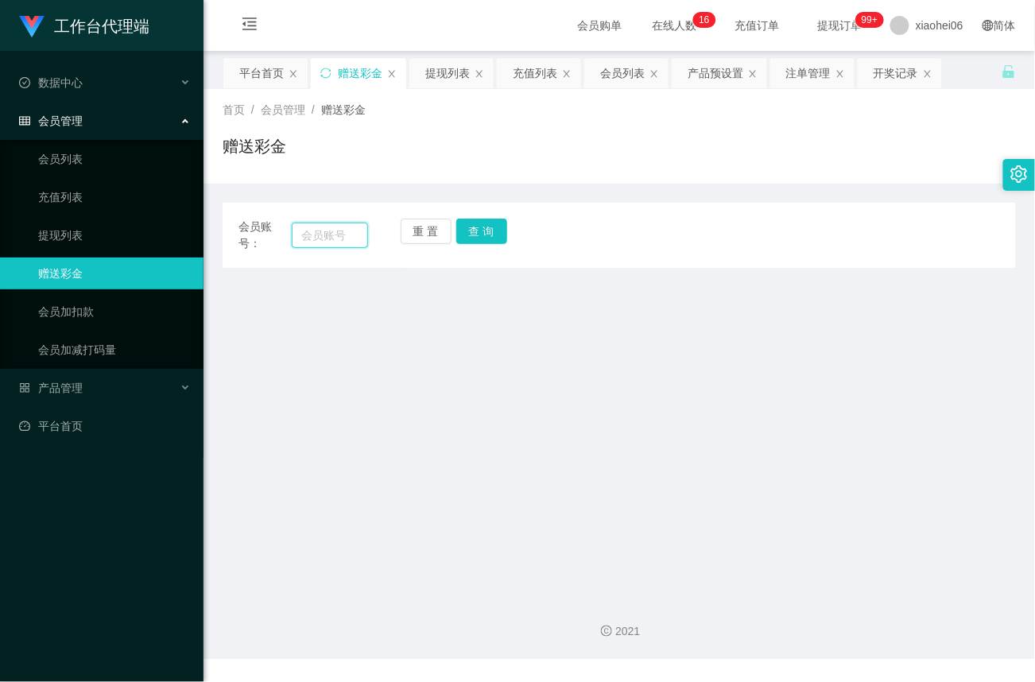
click at [324, 238] on input "text" at bounding box center [330, 234] width 76 height 25
paste input "yusong"
type input "yusong"
click at [488, 234] on button "查 询" at bounding box center [481, 231] width 51 height 25
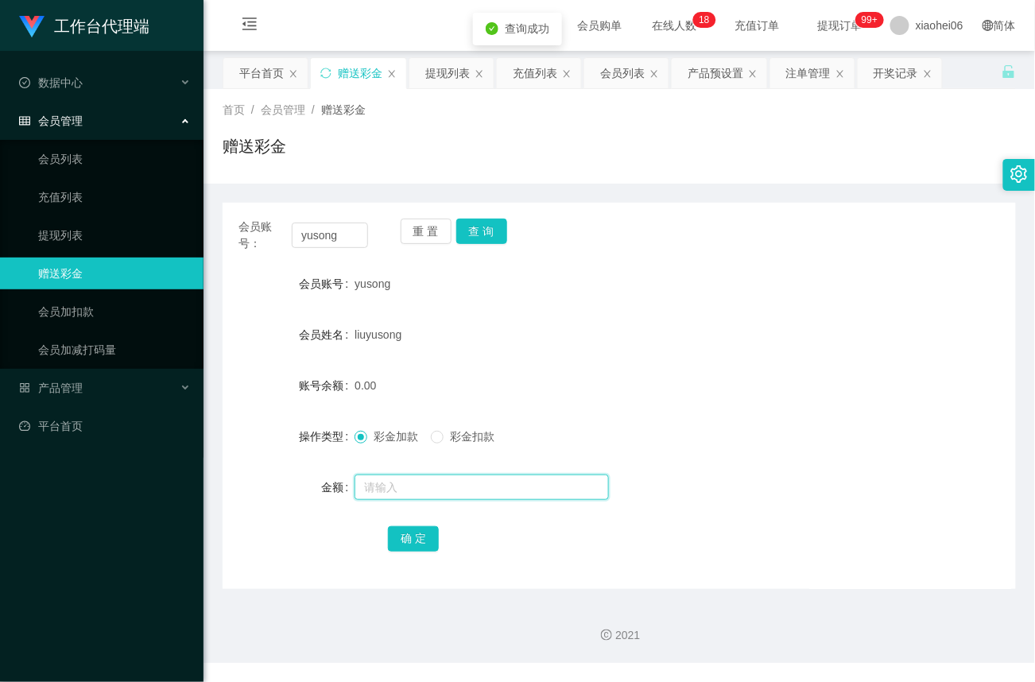
click at [389, 483] on input "text" at bounding box center [481, 486] width 254 height 25
type input "40"
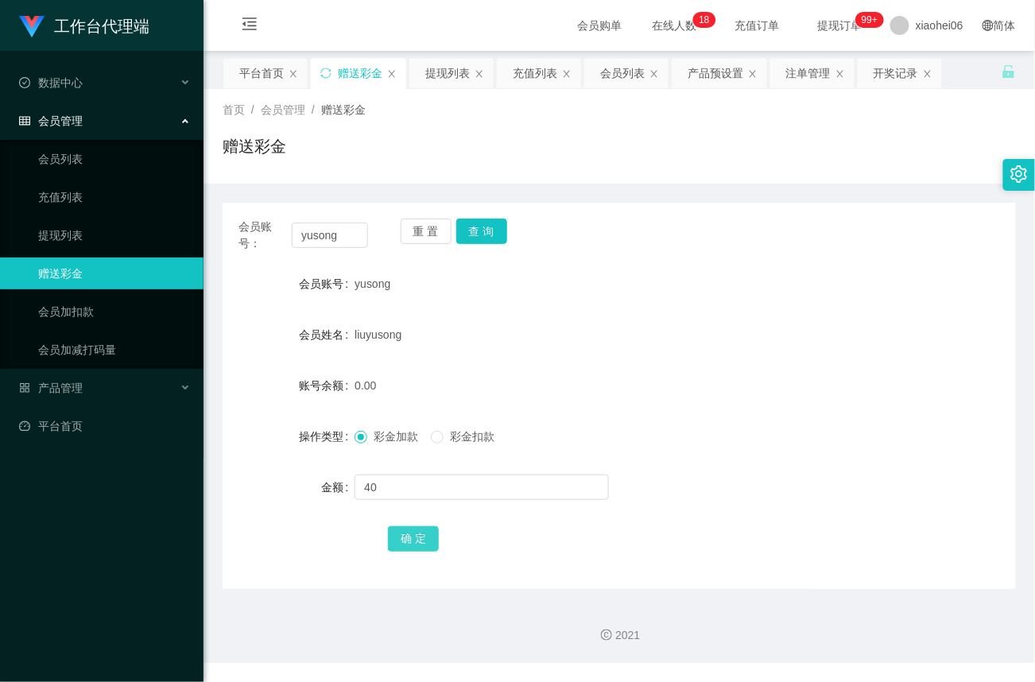
drag, startPoint x: 423, startPoint y: 540, endPoint x: 452, endPoint y: 526, distance: 32.7
click at [423, 540] on button "确 定" at bounding box center [413, 538] width 51 height 25
drag, startPoint x: 72, startPoint y: 235, endPoint x: 115, endPoint y: 219, distance: 46.5
click at [73, 235] on link "提现列表" at bounding box center [114, 235] width 153 height 32
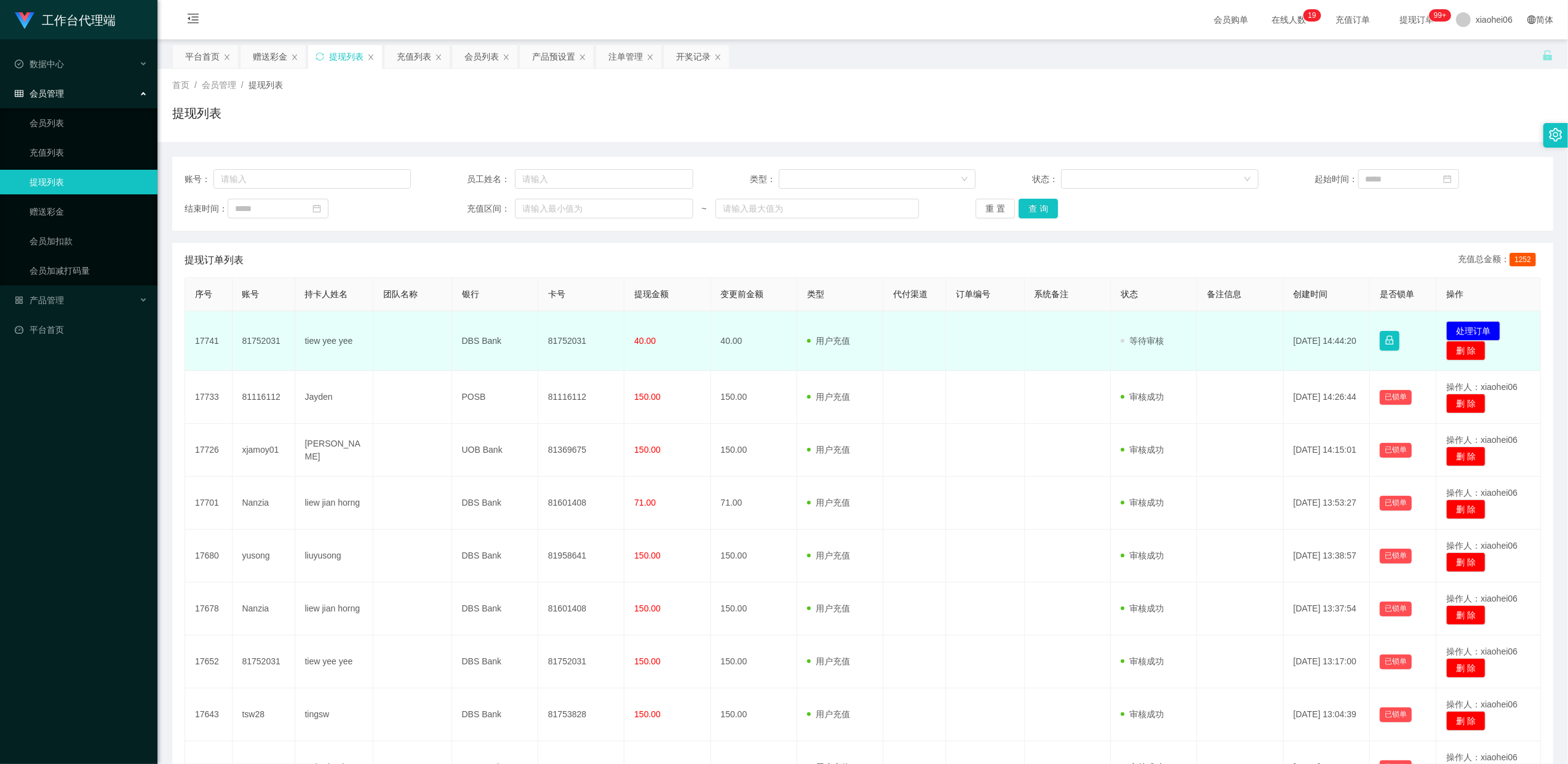
click at [572, 343] on td "81752031" at bounding box center [580, 341] width 86 height 60
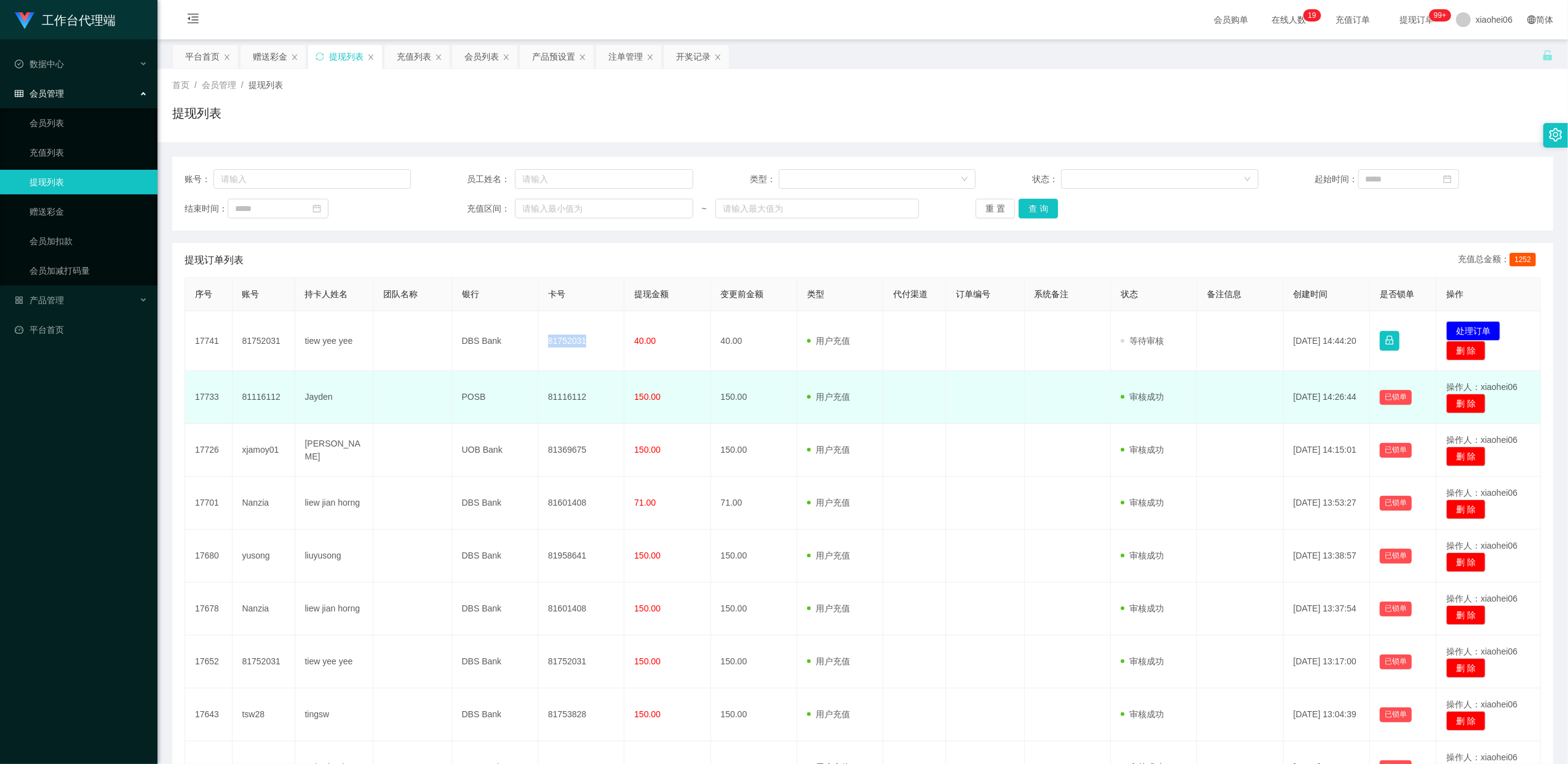
copy td "81752031"
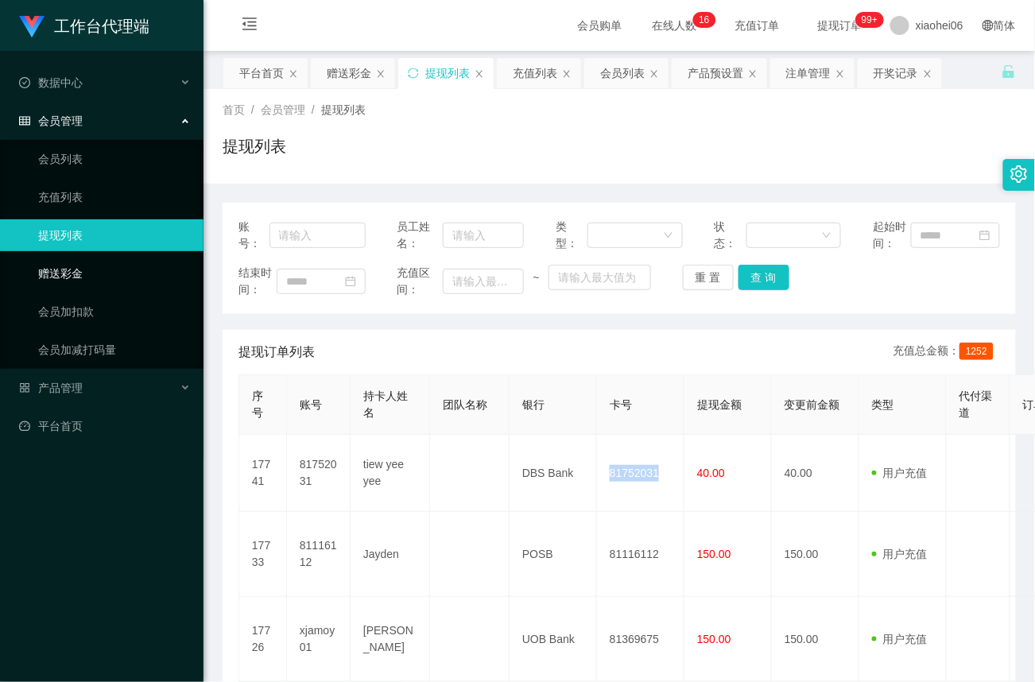
click at [75, 274] on link "赠送彩金" at bounding box center [114, 273] width 153 height 32
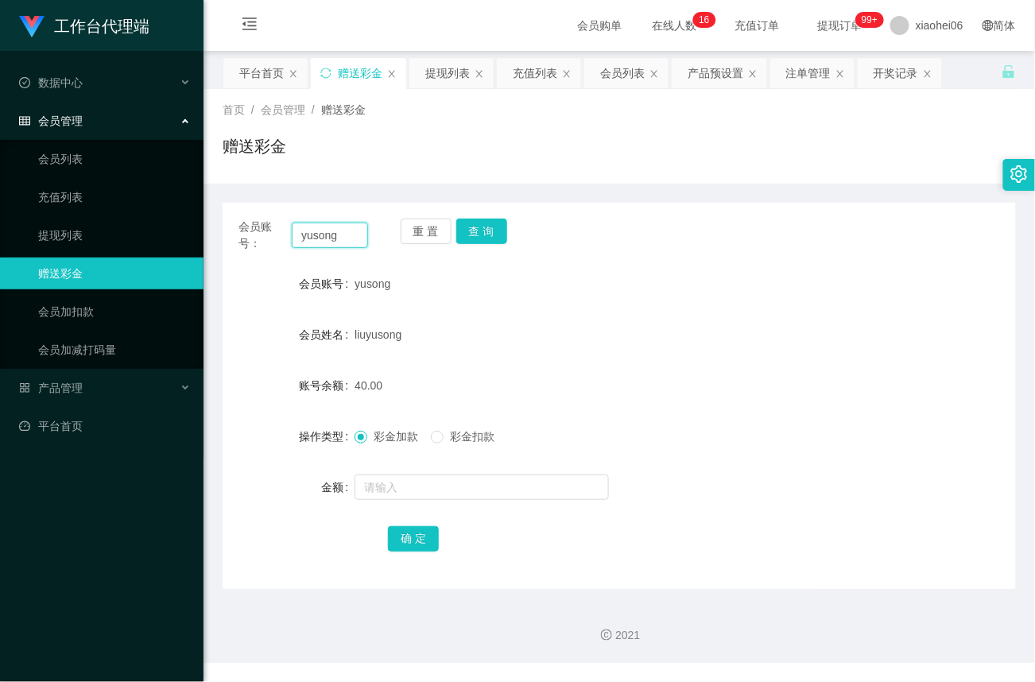
drag, startPoint x: 361, startPoint y: 234, endPoint x: 124, endPoint y: 214, distance: 237.6
click at [124, 214] on section "工作台代理端 数据中心 会员管理 会员列表 充值列表 提现列表 赠送彩金 会员加扣款 会员加减打码量 产品管理 平台首页 保存配置 重置配置 整体风格设置 主…" at bounding box center [517, 331] width 1035 height 663
paste input "91273061"
type input "91273061"
drag, startPoint x: 497, startPoint y: 237, endPoint x: 497, endPoint y: 261, distance: 24.6
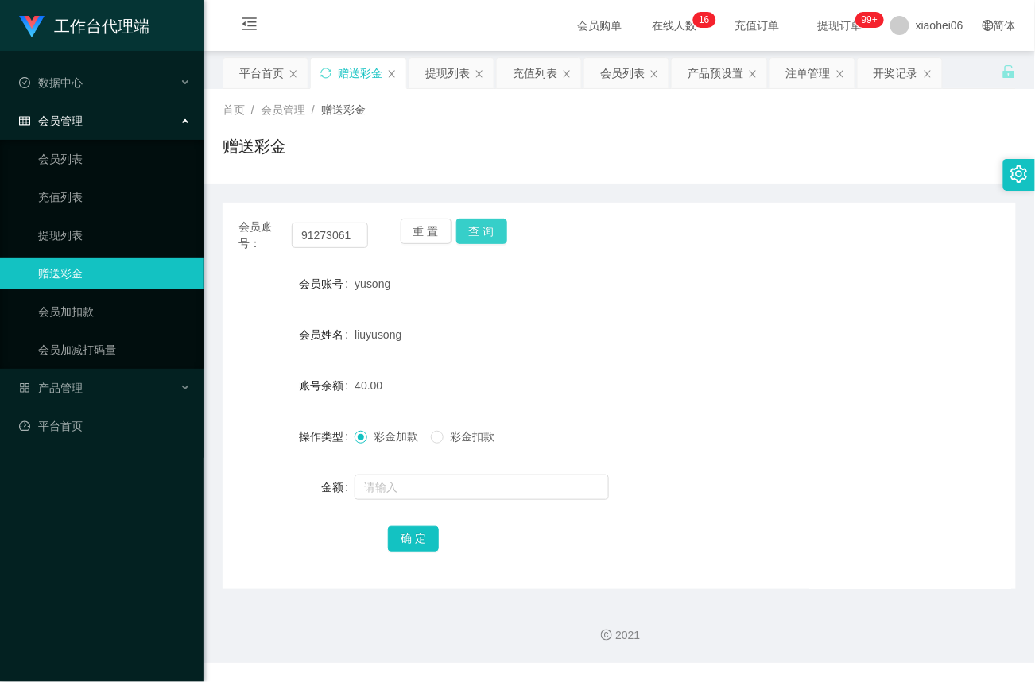
click at [497, 239] on button "查 询" at bounding box center [481, 231] width 51 height 25
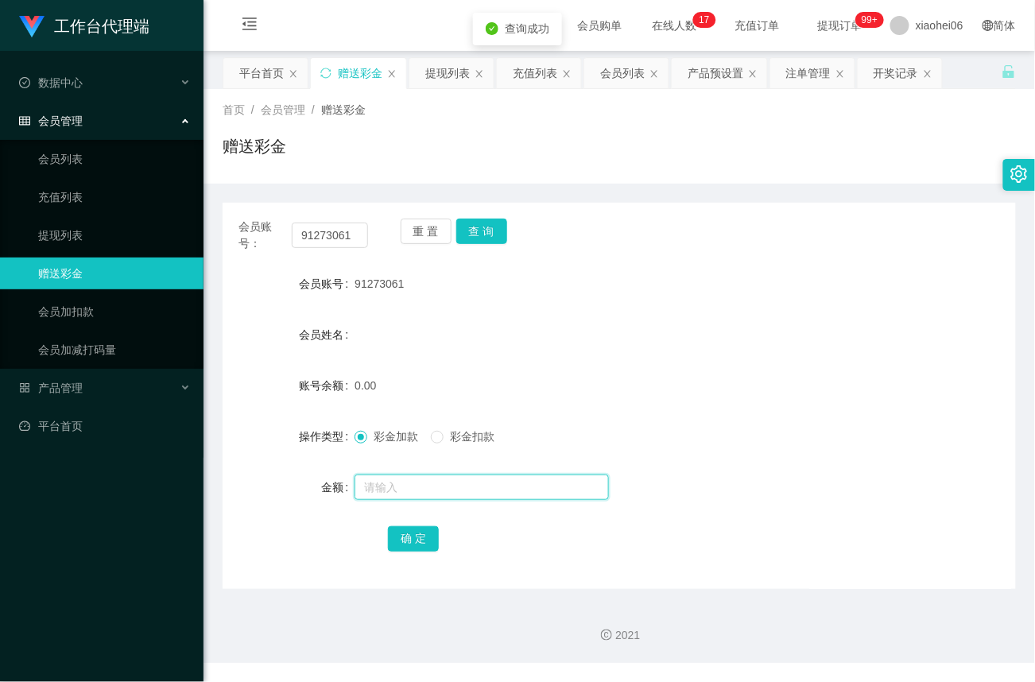
click at [423, 493] on input "text" at bounding box center [481, 486] width 254 height 25
type input "4"
type input "100"
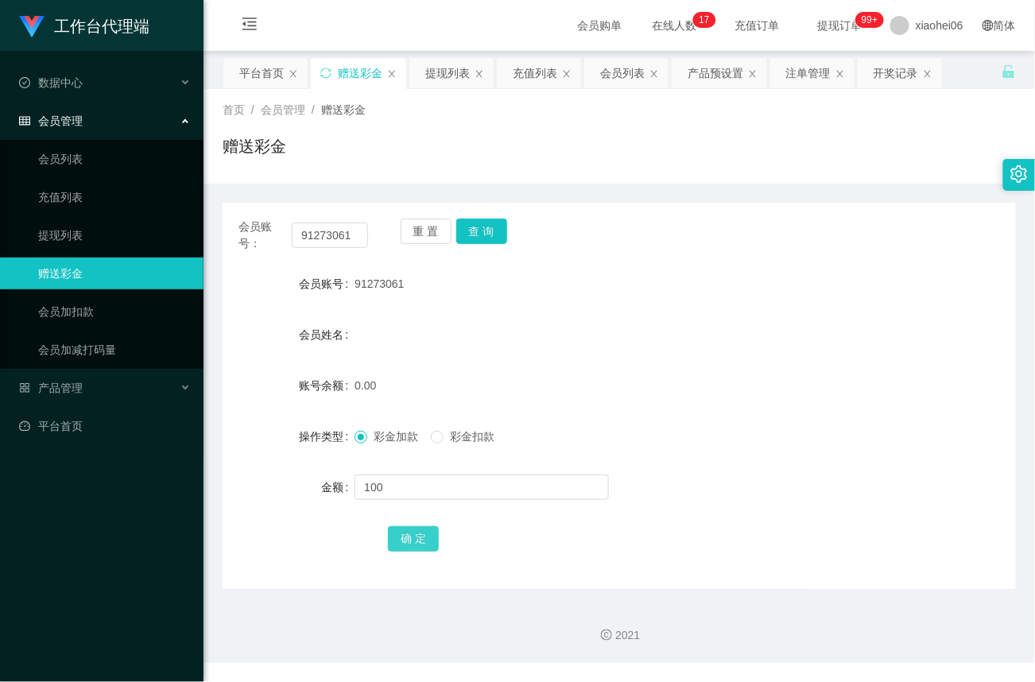
click at [420, 541] on button "确 定" at bounding box center [413, 538] width 51 height 25
drag, startPoint x: 361, startPoint y: 234, endPoint x: -15, endPoint y: 234, distance: 375.9
click at [0, 234] on html "工作台代理端 数据中心 会员管理 会员列表 充值列表 提现列表 赠送彩金 会员加扣款 会员加减打码量 产品管理 平台首页 保存配置 重置配置 整体风格设置 主…" at bounding box center [517, 341] width 1035 height 682
paste input "8175203"
type input "81752031"
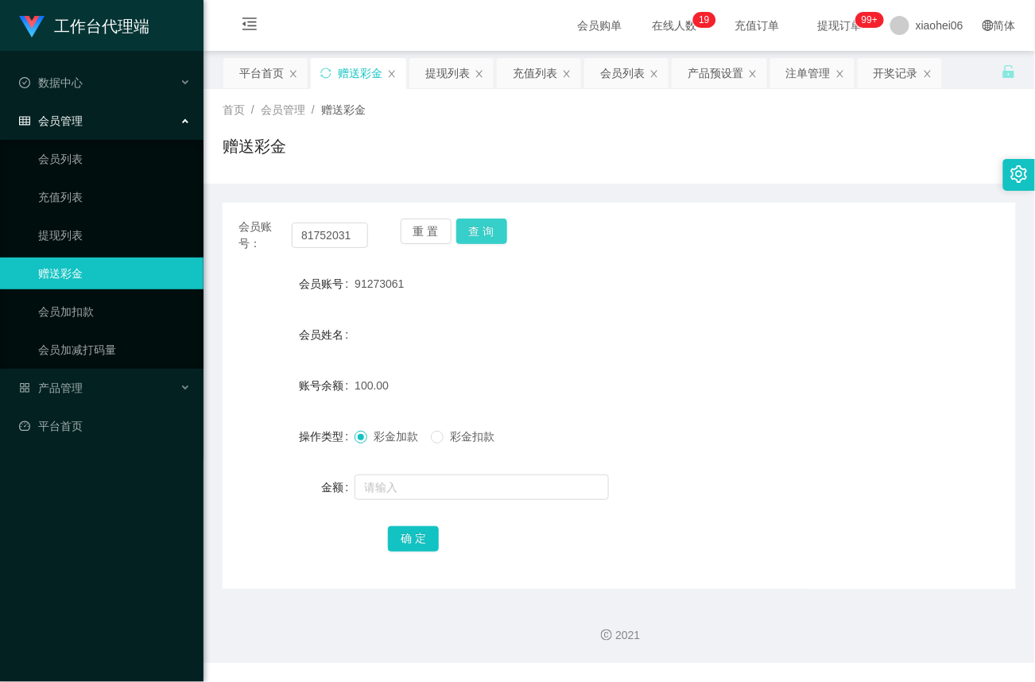
click at [467, 224] on button "查 询" at bounding box center [481, 231] width 51 height 25
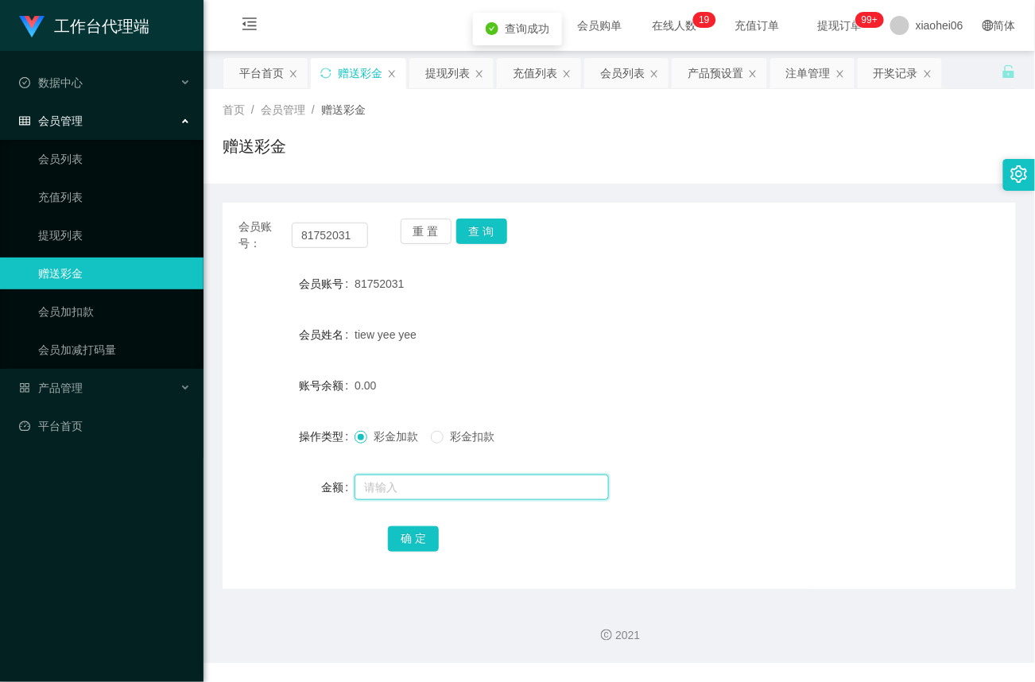
click at [424, 486] on input "text" at bounding box center [481, 486] width 254 height 25
type input "100"
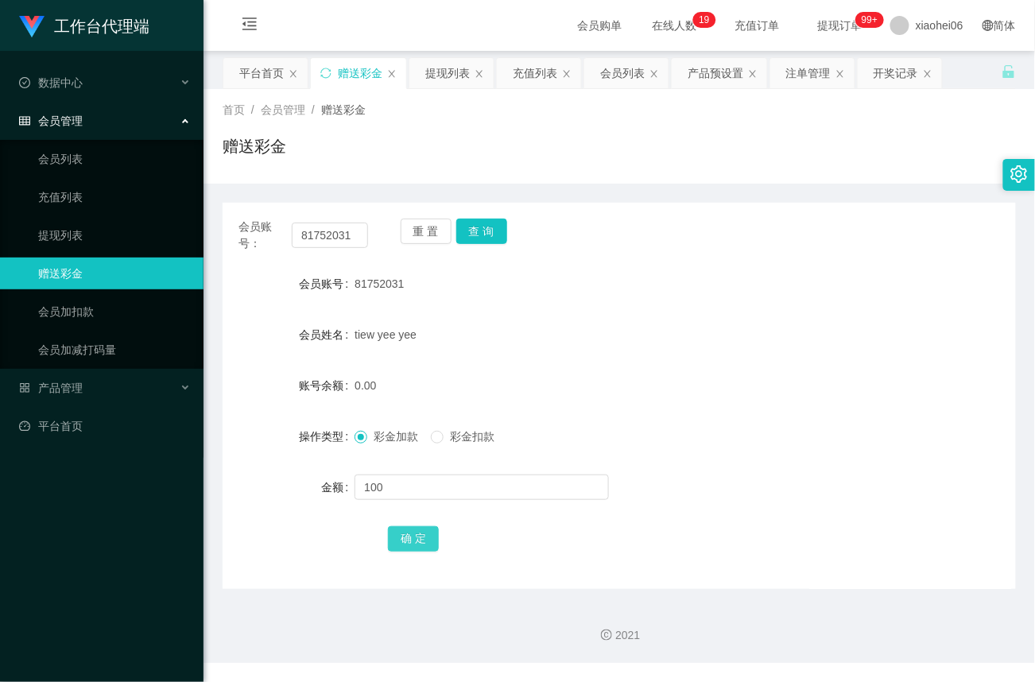
click at [424, 528] on button "确 定" at bounding box center [413, 538] width 51 height 25
click at [75, 391] on span "产品管理" at bounding box center [51, 387] width 64 height 13
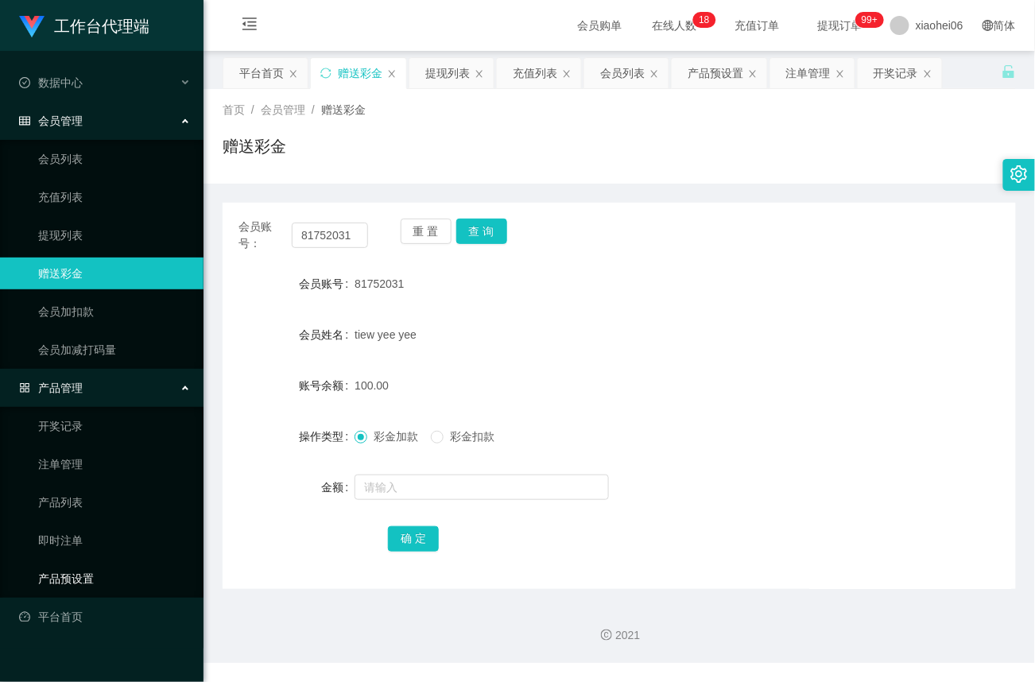
click at [74, 571] on link "产品预设置" at bounding box center [114, 579] width 153 height 32
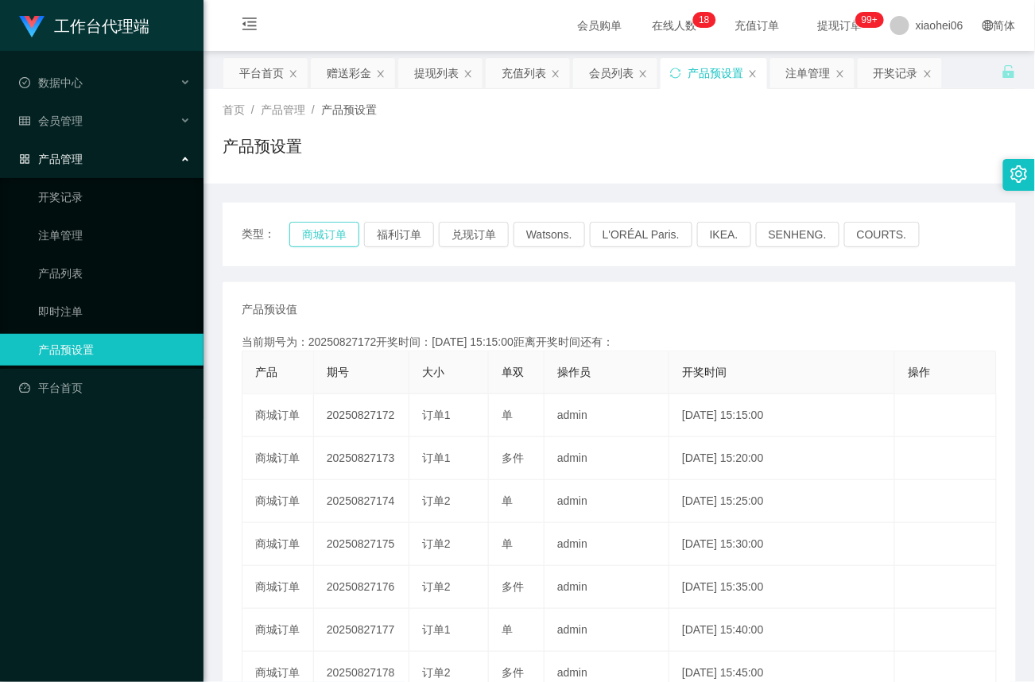
drag, startPoint x: 319, startPoint y: 237, endPoint x: 389, endPoint y: 256, distance: 71.7
click at [319, 237] on button "商城订单" at bounding box center [324, 234] width 70 height 25
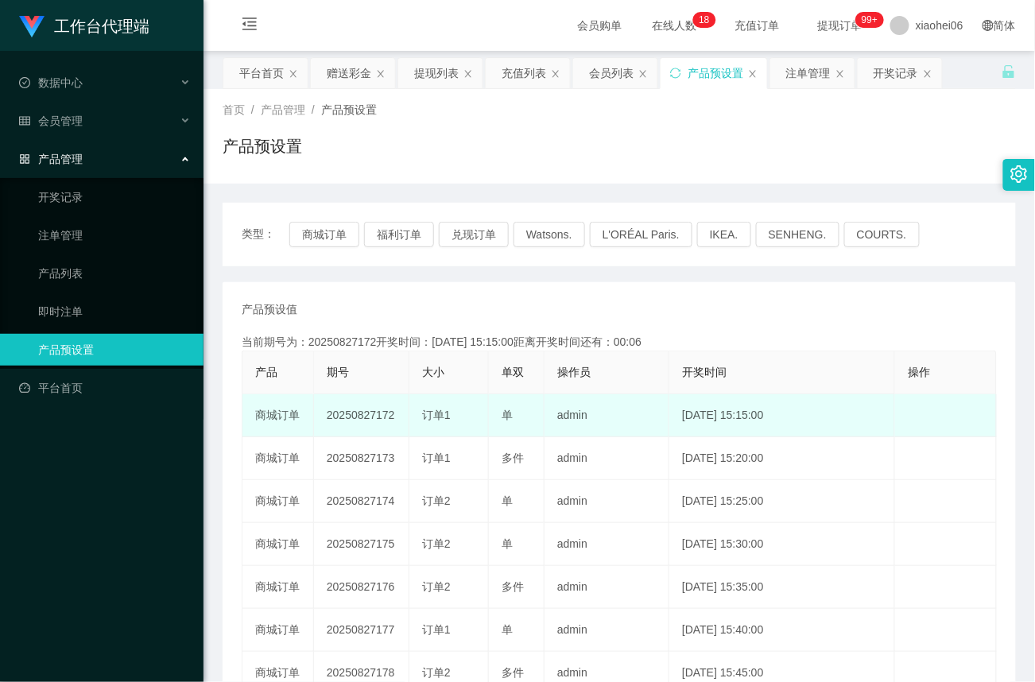
click at [373, 417] on td "20250827172" at bounding box center [361, 415] width 95 height 43
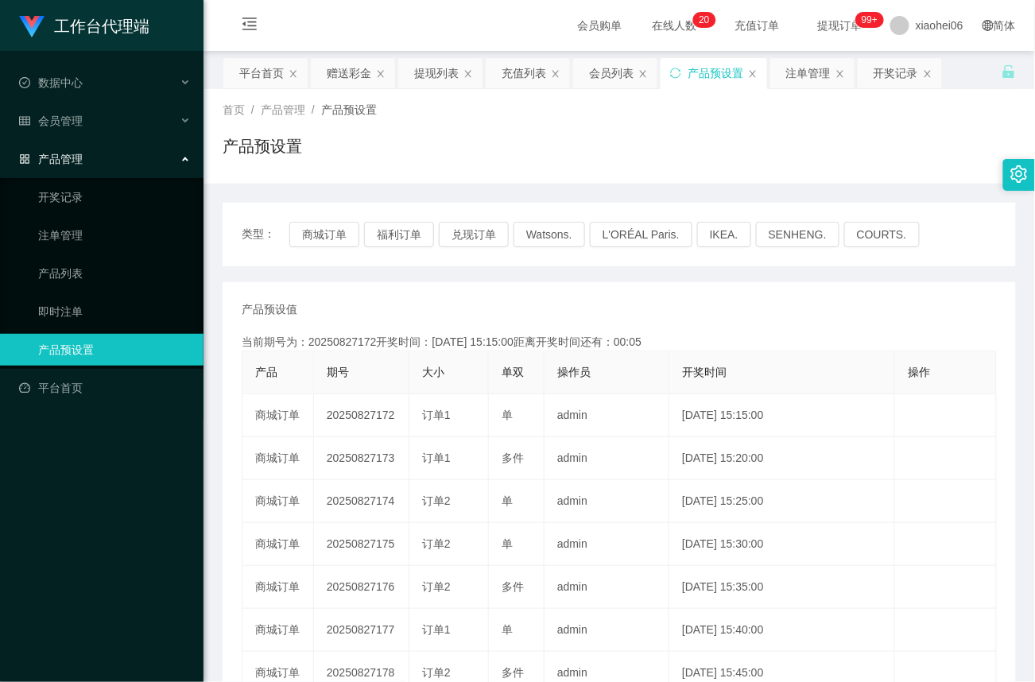
copy td "20250827172"
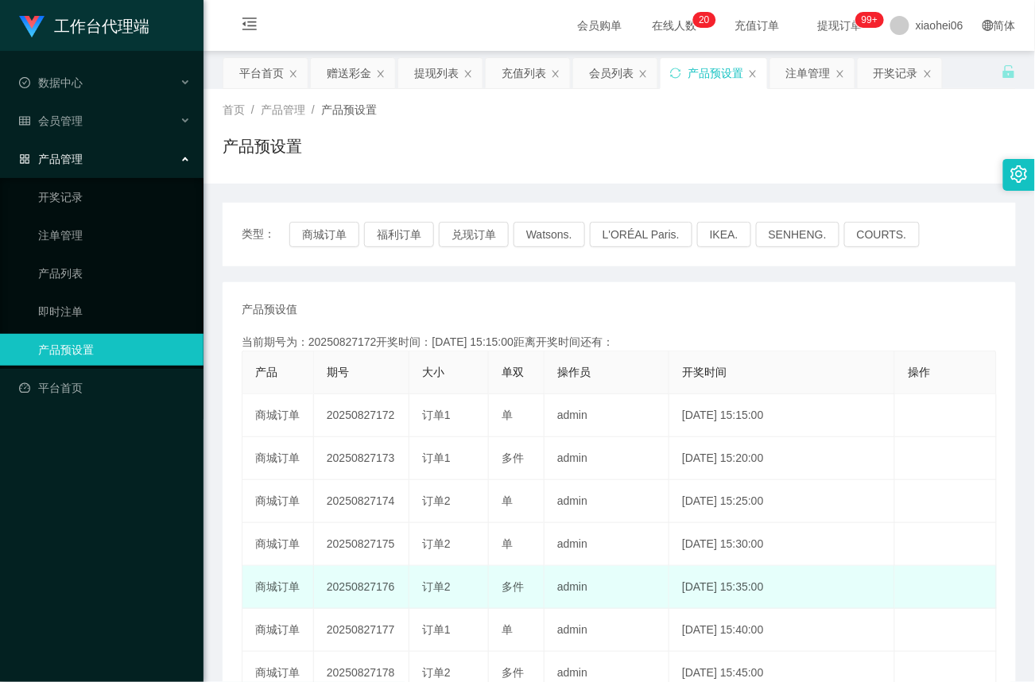
click at [696, 582] on td "2025-08-27 15:35:00" at bounding box center [782, 587] width 226 height 43
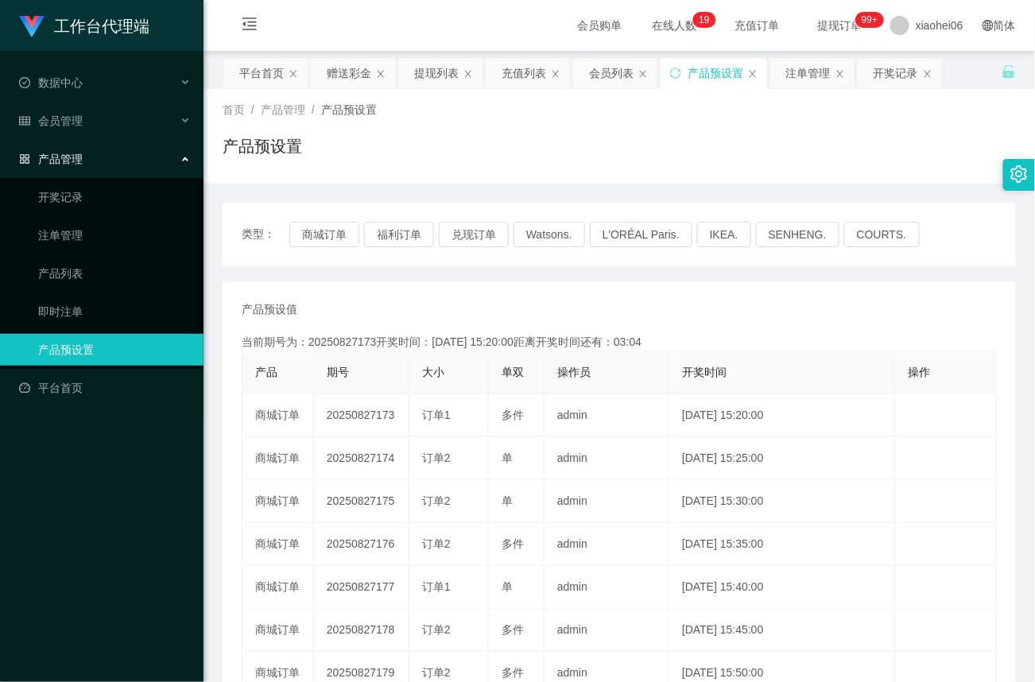
drag, startPoint x: 72, startPoint y: 148, endPoint x: 73, endPoint y: 135, distance: 12.8
click at [72, 144] on div "产品管理" at bounding box center [101, 159] width 203 height 32
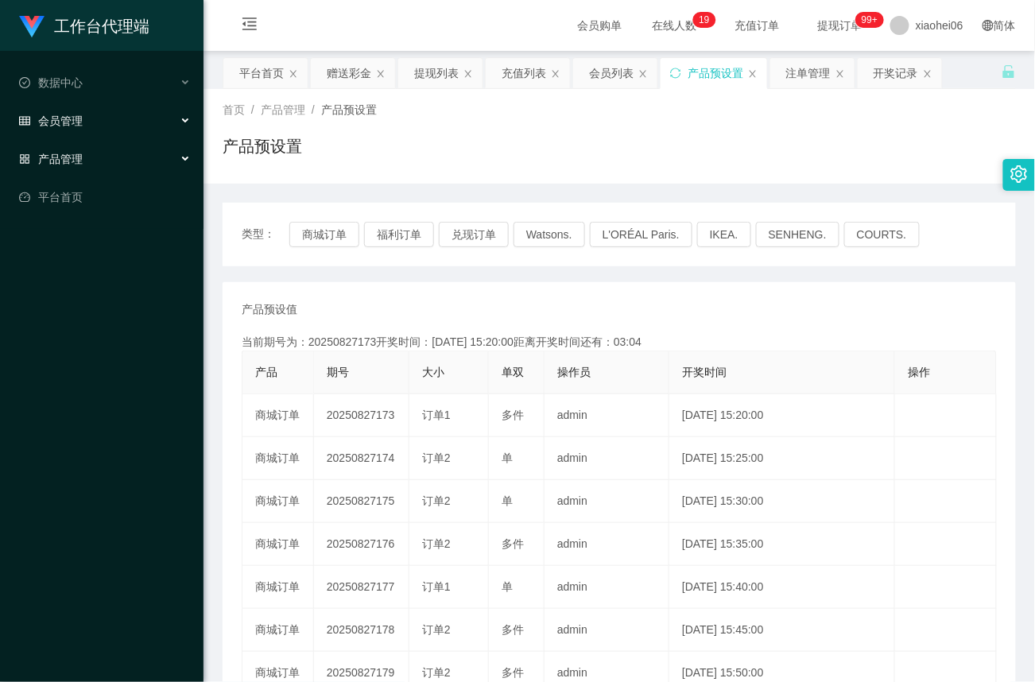
drag, startPoint x: 73, startPoint y: 112, endPoint x: 73, endPoint y: 148, distance: 35.8
click at [73, 118] on span "会员管理" at bounding box center [51, 120] width 64 height 13
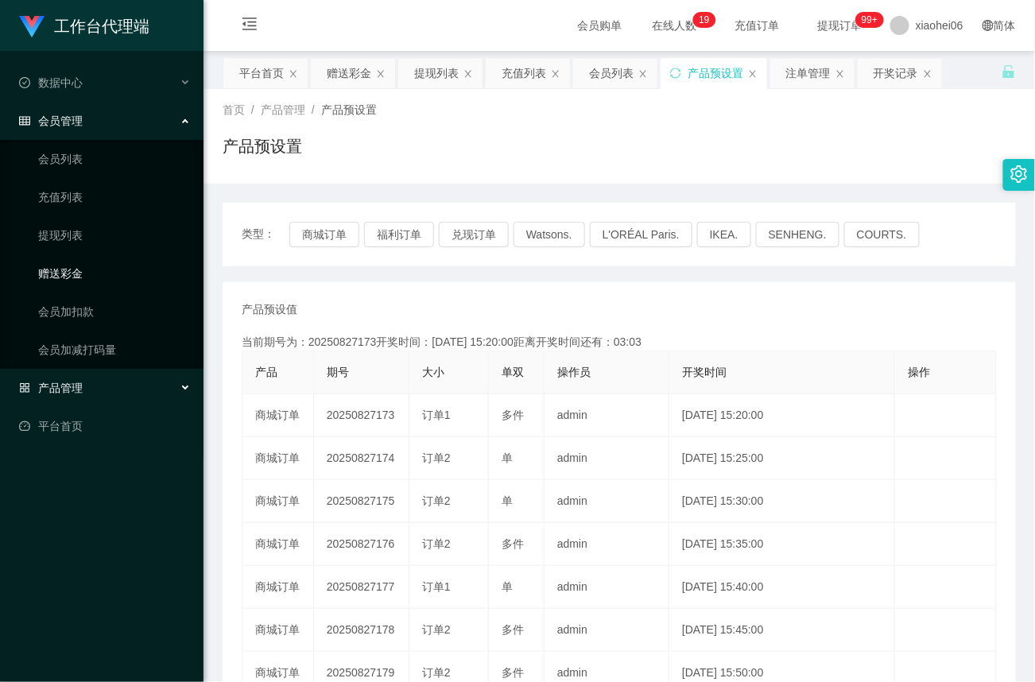
drag, startPoint x: 68, startPoint y: 262, endPoint x: 182, endPoint y: 221, distance: 120.9
click at [70, 262] on link "赠送彩金" at bounding box center [114, 273] width 153 height 32
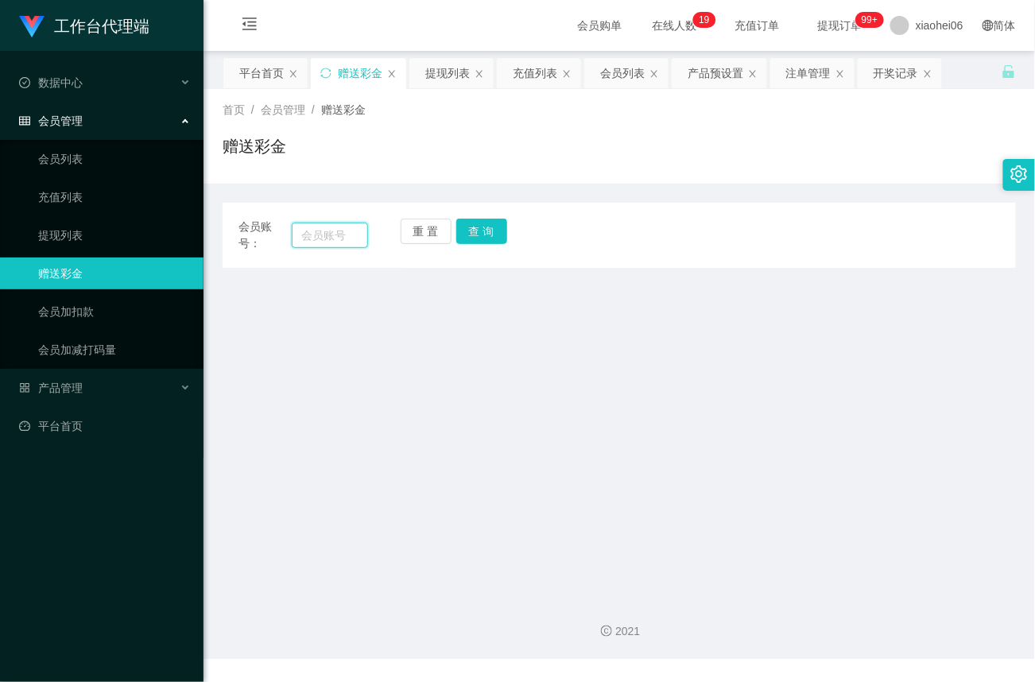
click at [328, 239] on input "text" at bounding box center [330, 234] width 76 height 25
paste input "yusong"
type input "yusong"
click at [488, 240] on button "查 询" at bounding box center [481, 231] width 51 height 25
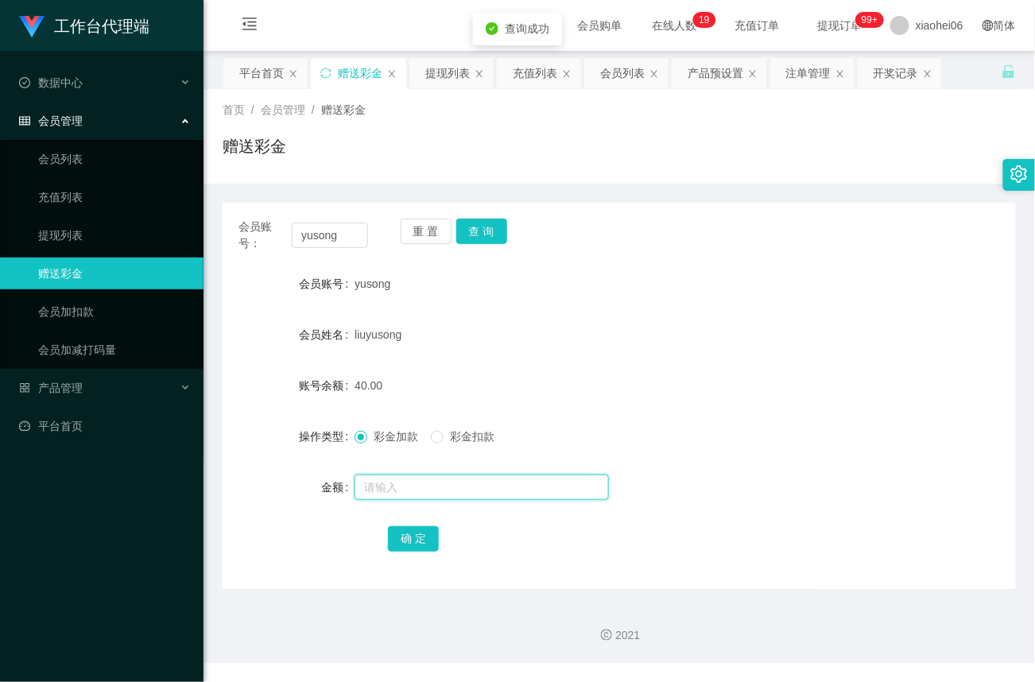
click at [407, 483] on input "text" at bounding box center [481, 486] width 254 height 25
type input "100"
drag, startPoint x: 745, startPoint y: 472, endPoint x: 613, endPoint y: 517, distance: 139.2
click at [745, 472] on div "100" at bounding box center [585, 487] width 462 height 32
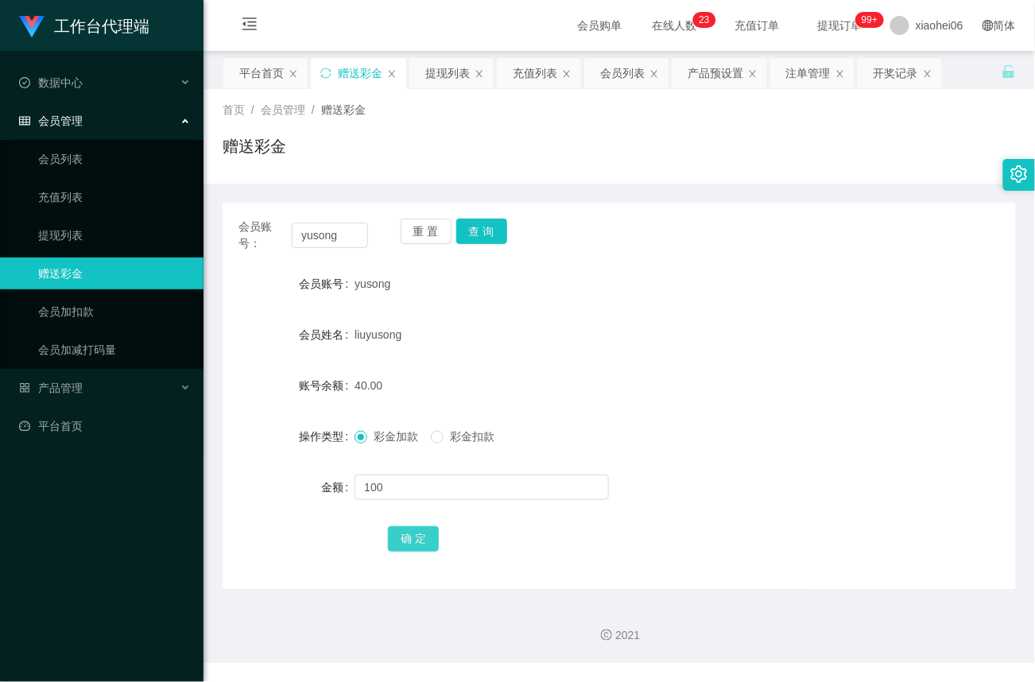
click at [418, 539] on button "确 定" at bounding box center [413, 538] width 51 height 25
click at [72, 230] on link "提现列表" at bounding box center [114, 235] width 153 height 32
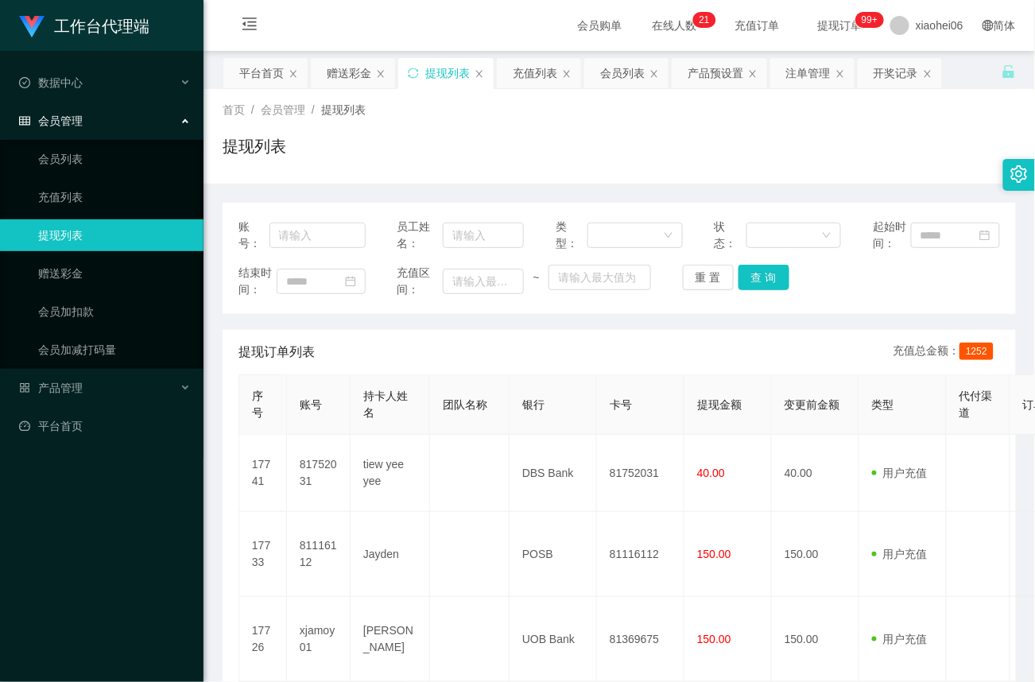
click at [55, 114] on span "会员管理" at bounding box center [51, 120] width 64 height 13
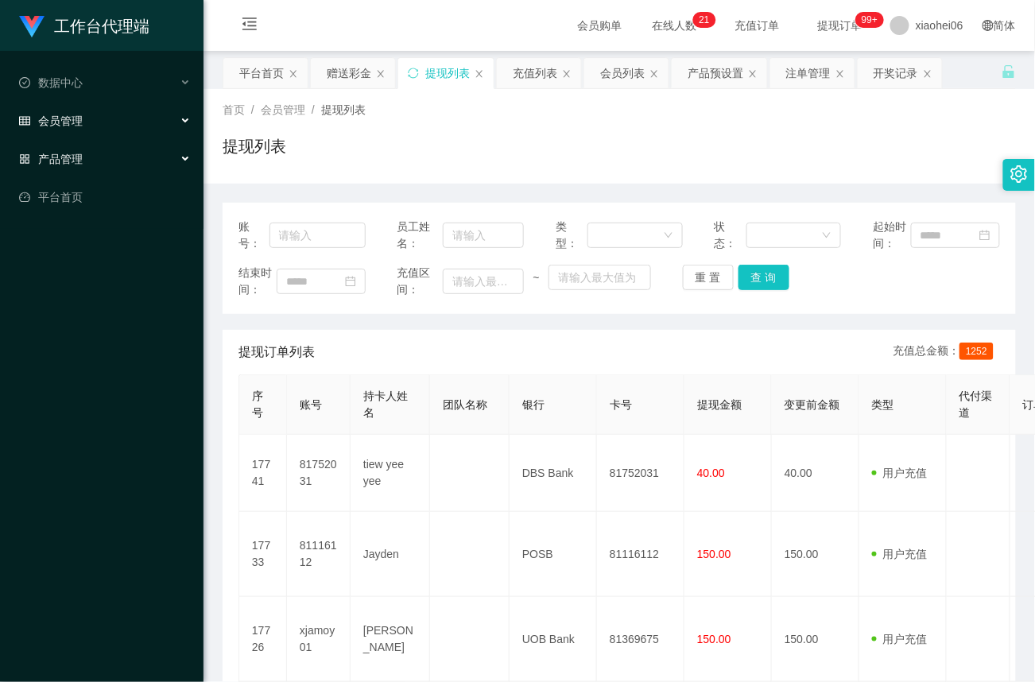
drag, startPoint x: 65, startPoint y: 151, endPoint x: 64, endPoint y: 172, distance: 21.5
click at [64, 153] on span "产品管理" at bounding box center [51, 159] width 64 height 13
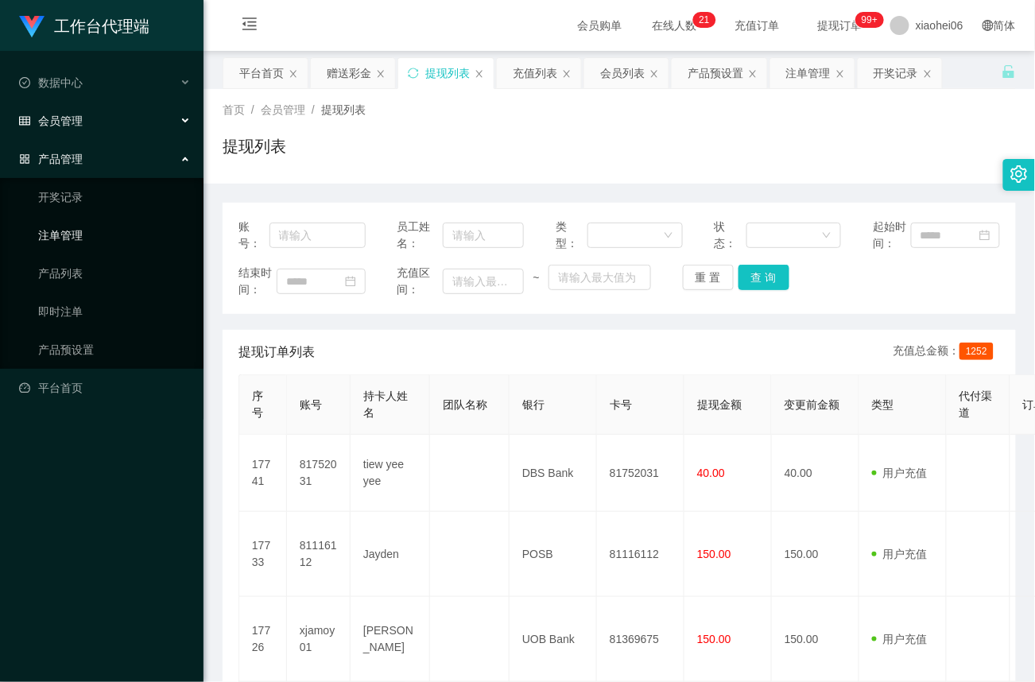
click at [68, 233] on link "注单管理" at bounding box center [114, 235] width 153 height 32
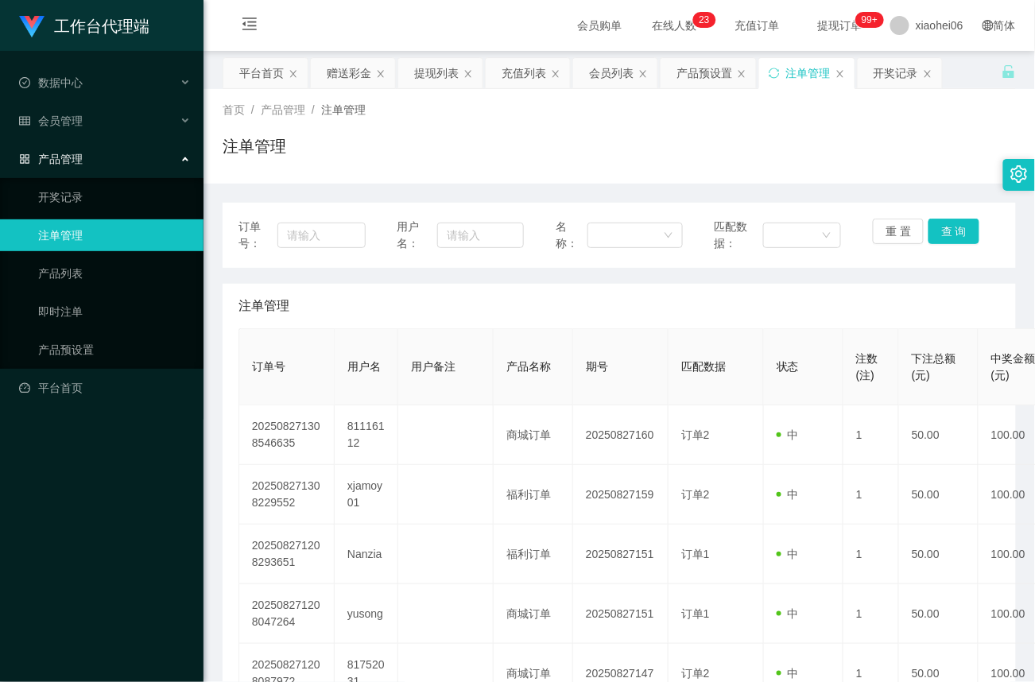
click at [83, 150] on div "产品管理" at bounding box center [101, 159] width 203 height 32
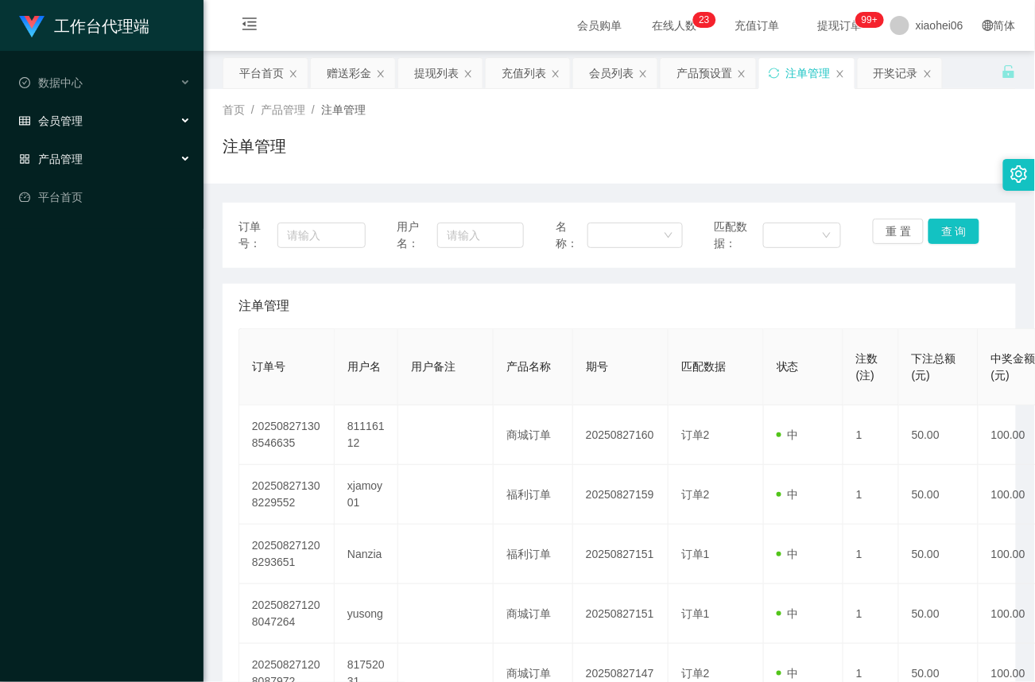
click at [83, 122] on div "会员管理" at bounding box center [101, 121] width 203 height 32
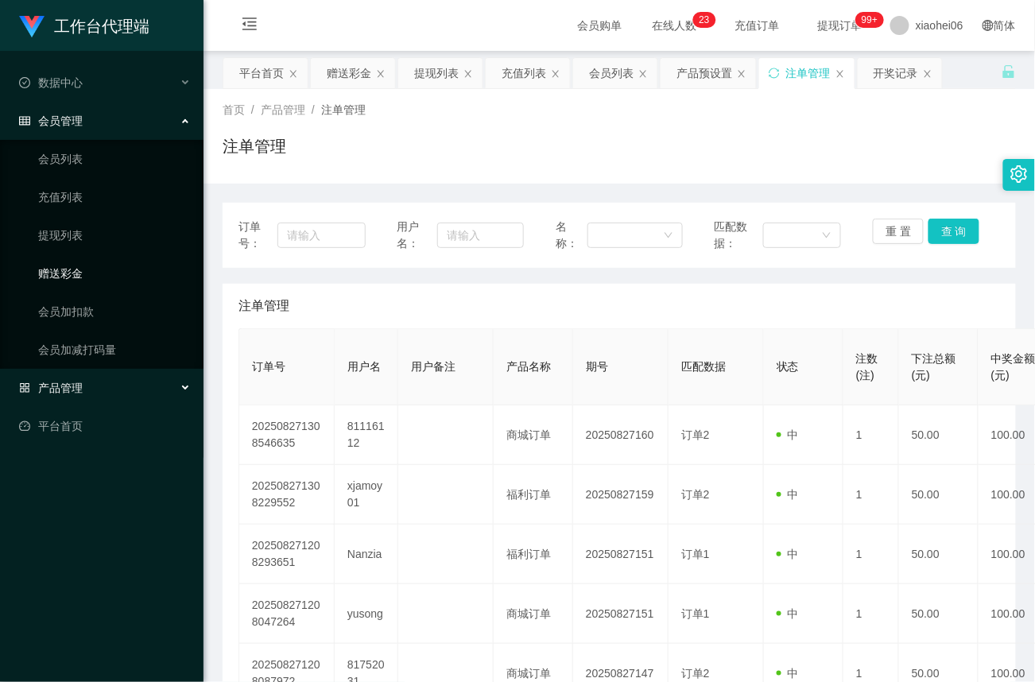
drag, startPoint x: 67, startPoint y: 270, endPoint x: 131, endPoint y: 253, distance: 66.7
click at [67, 271] on link "赠送彩金" at bounding box center [114, 273] width 153 height 32
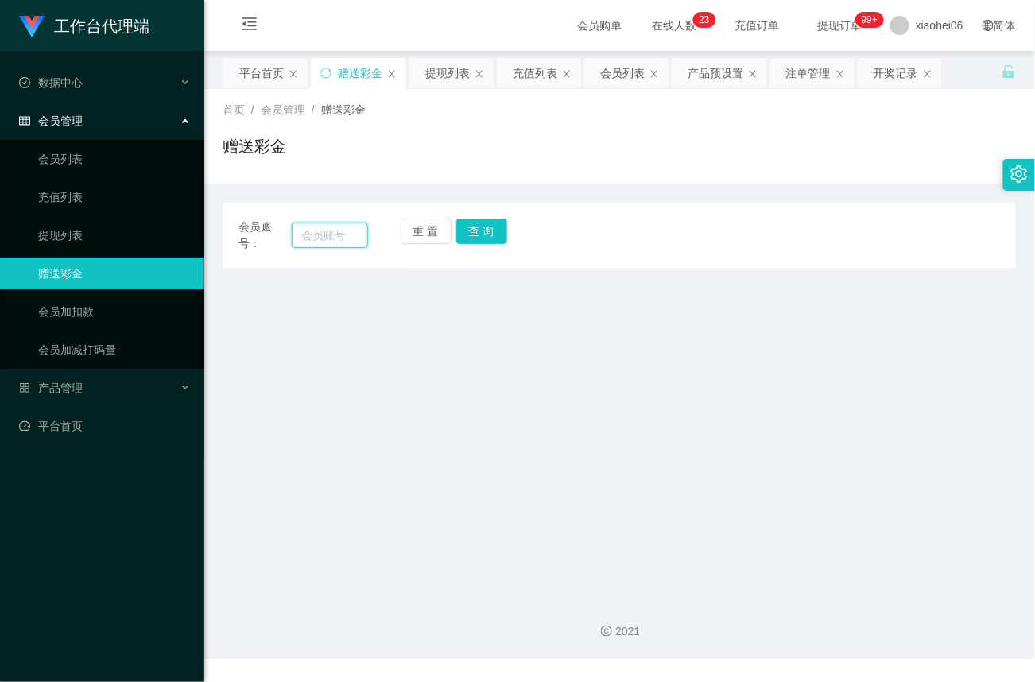
click at [328, 230] on input "text" at bounding box center [330, 234] width 76 height 25
paste input "tsw28"
type input "tsw28"
click at [489, 232] on button "查 询" at bounding box center [481, 231] width 51 height 25
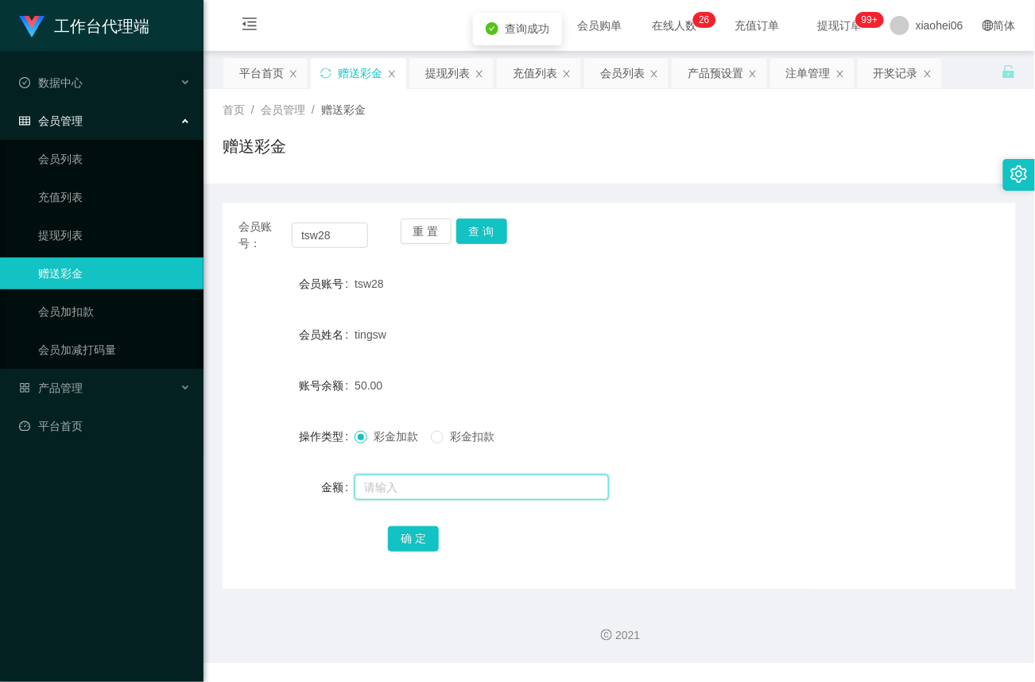
click at [412, 486] on input "text" at bounding box center [481, 486] width 254 height 25
type input "100"
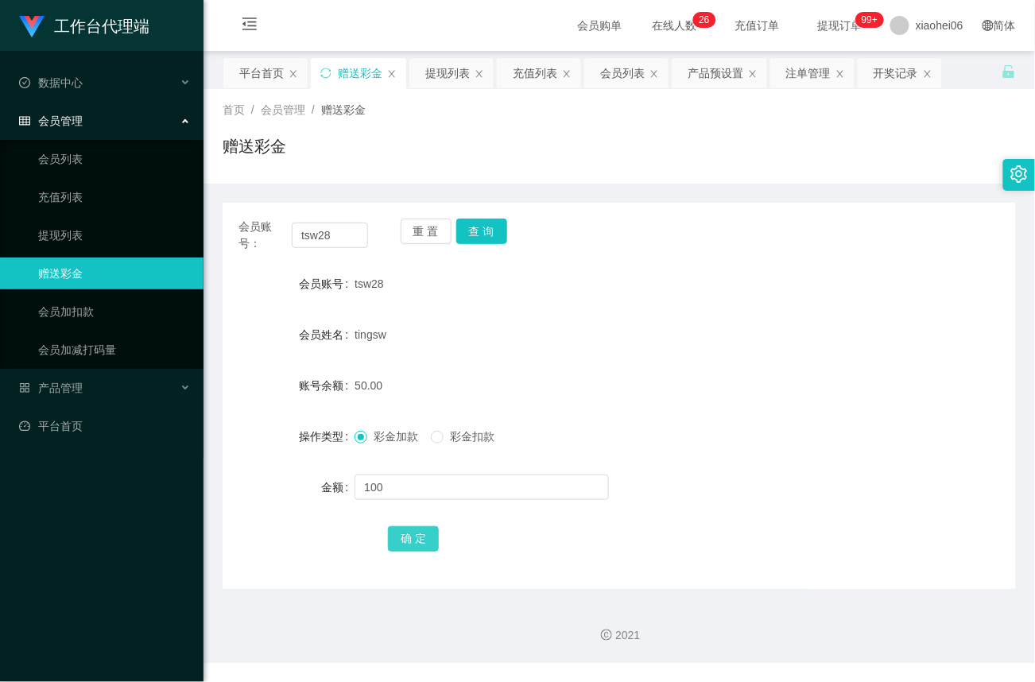
drag, startPoint x: 420, startPoint y: 541, endPoint x: 465, endPoint y: 519, distance: 49.8
click at [420, 541] on button "确 定" at bounding box center [413, 538] width 51 height 25
click at [487, 234] on button "查 询" at bounding box center [481, 231] width 51 height 25
click at [486, 234] on button "查 询" at bounding box center [481, 231] width 51 height 25
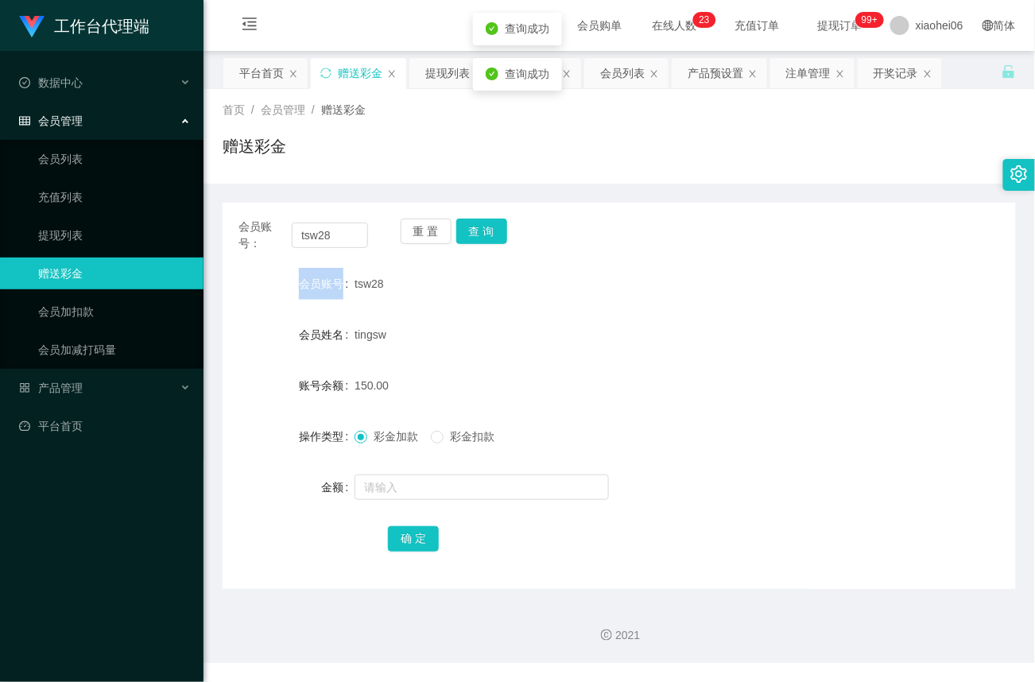
click at [486, 234] on div "重 置 查 询" at bounding box center [465, 235] width 130 height 33
click at [486, 234] on button "查 询" at bounding box center [481, 231] width 51 height 25
click at [68, 114] on span "会员管理" at bounding box center [51, 120] width 64 height 13
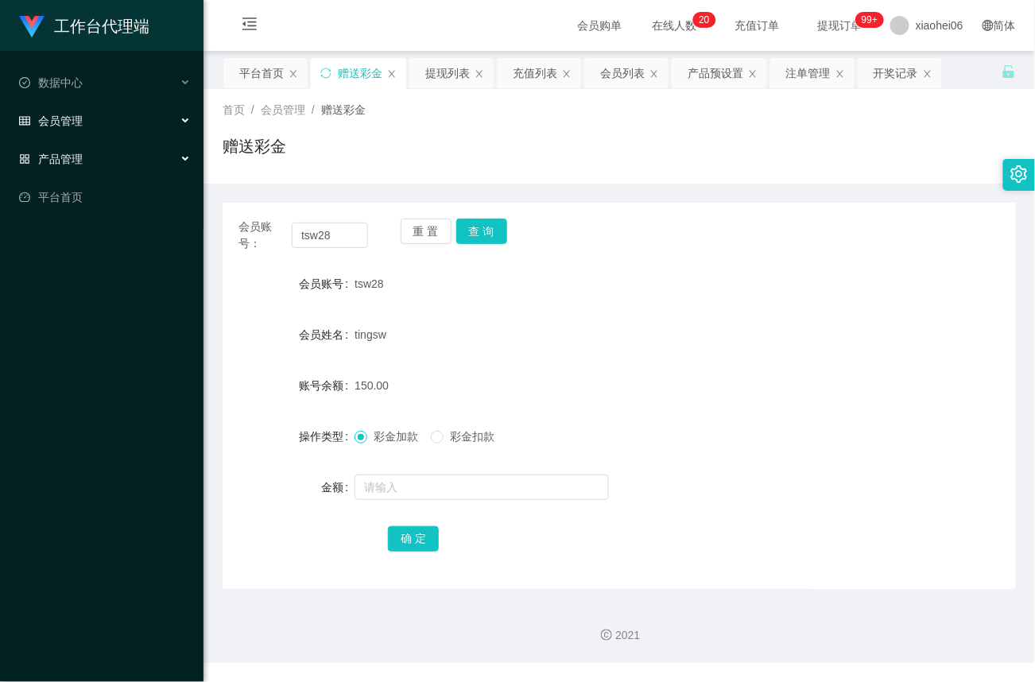
click at [67, 153] on span "产品管理" at bounding box center [51, 159] width 64 height 13
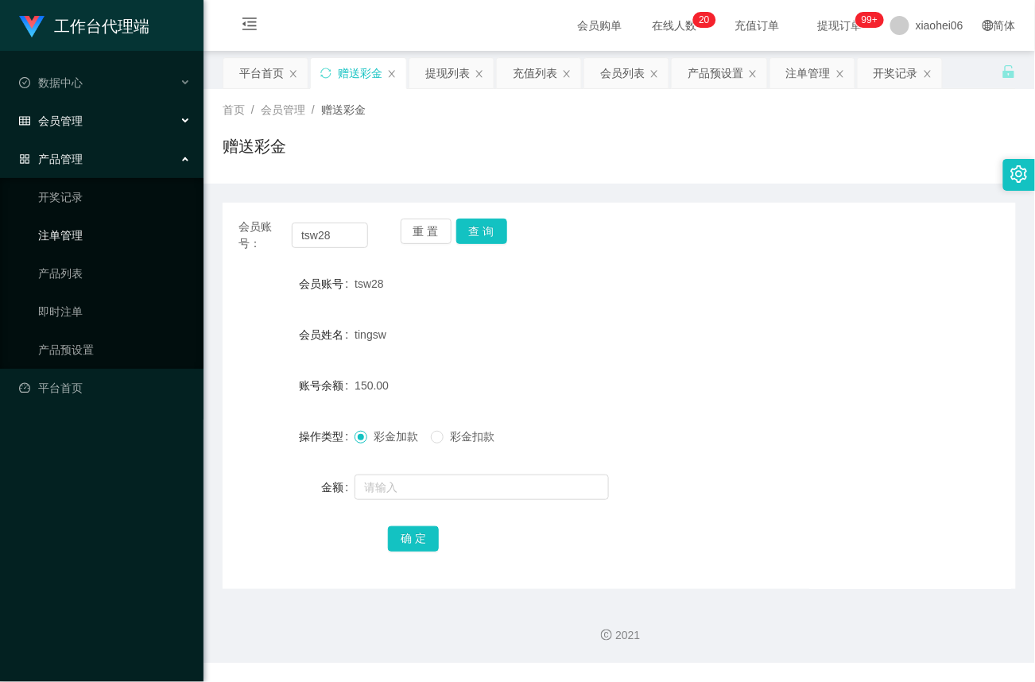
click at [65, 224] on link "注单管理" at bounding box center [114, 235] width 153 height 32
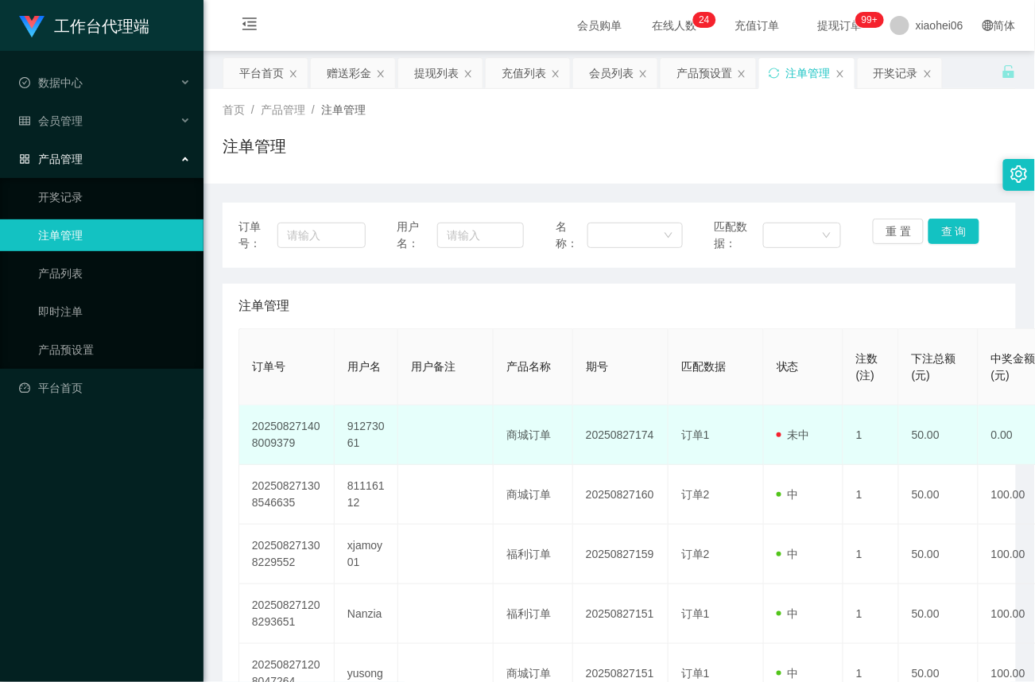
click at [360, 428] on td "91273061" at bounding box center [367, 435] width 64 height 60
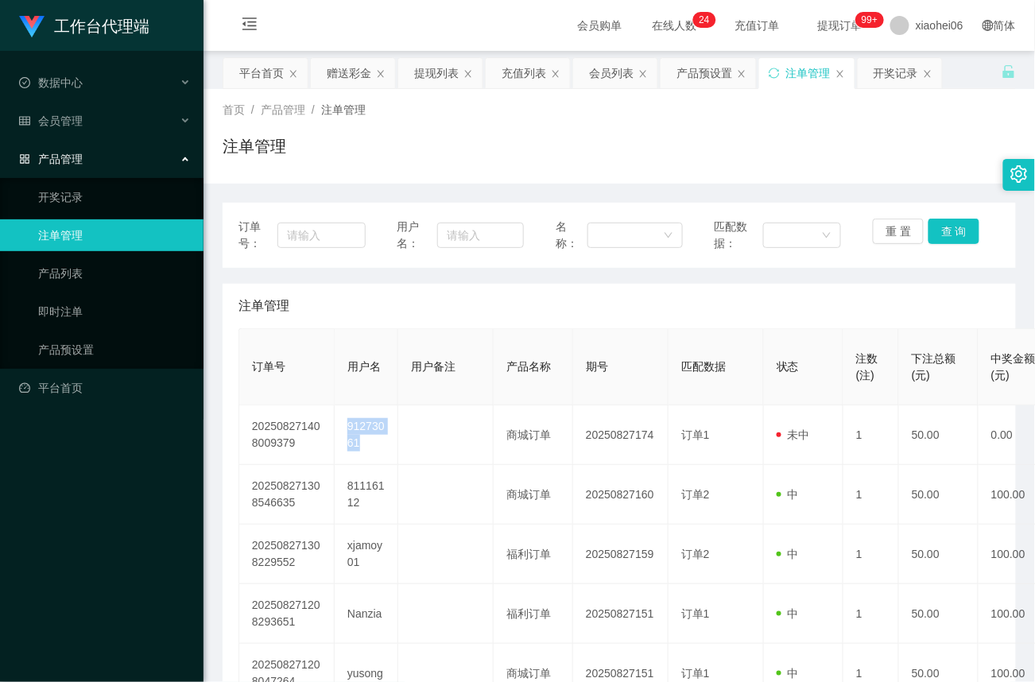
copy td "91273061"
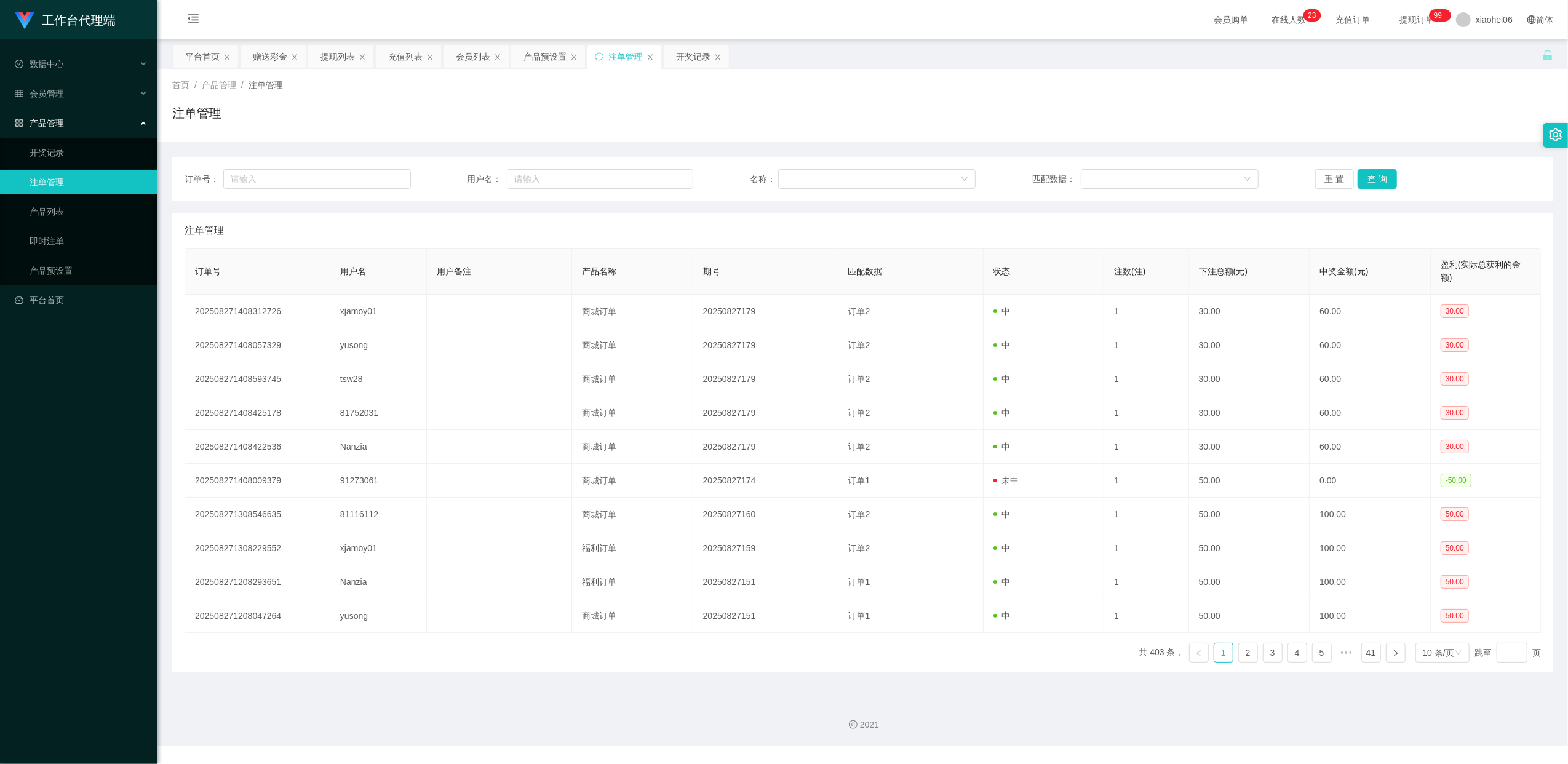
click at [36, 111] on div "产品管理" at bounding box center [78, 123] width 157 height 25
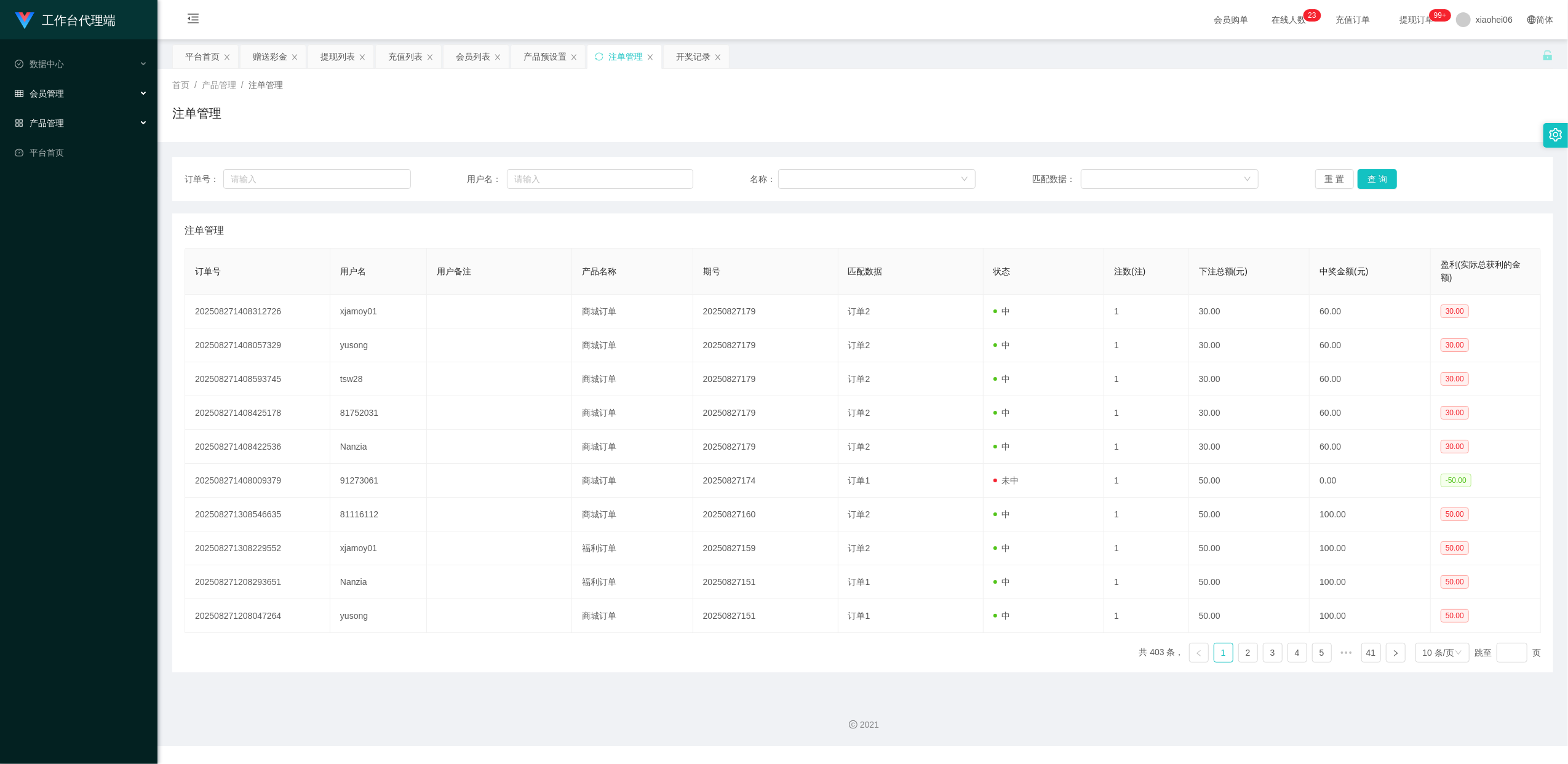
click at [56, 92] on span "会员管理" at bounding box center [39, 93] width 50 height 10
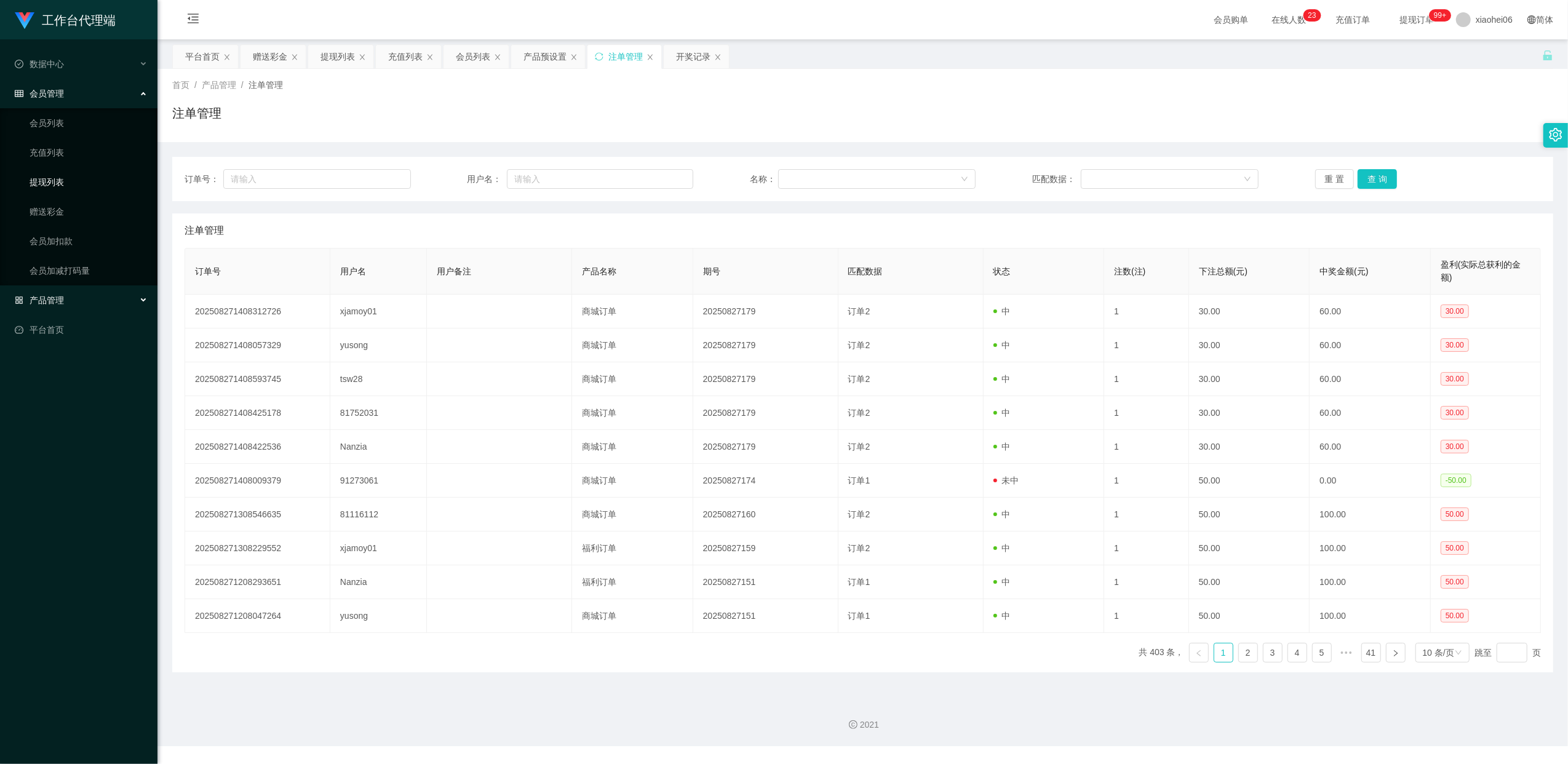
click at [50, 178] on link "提现列表" at bounding box center [88, 182] width 118 height 25
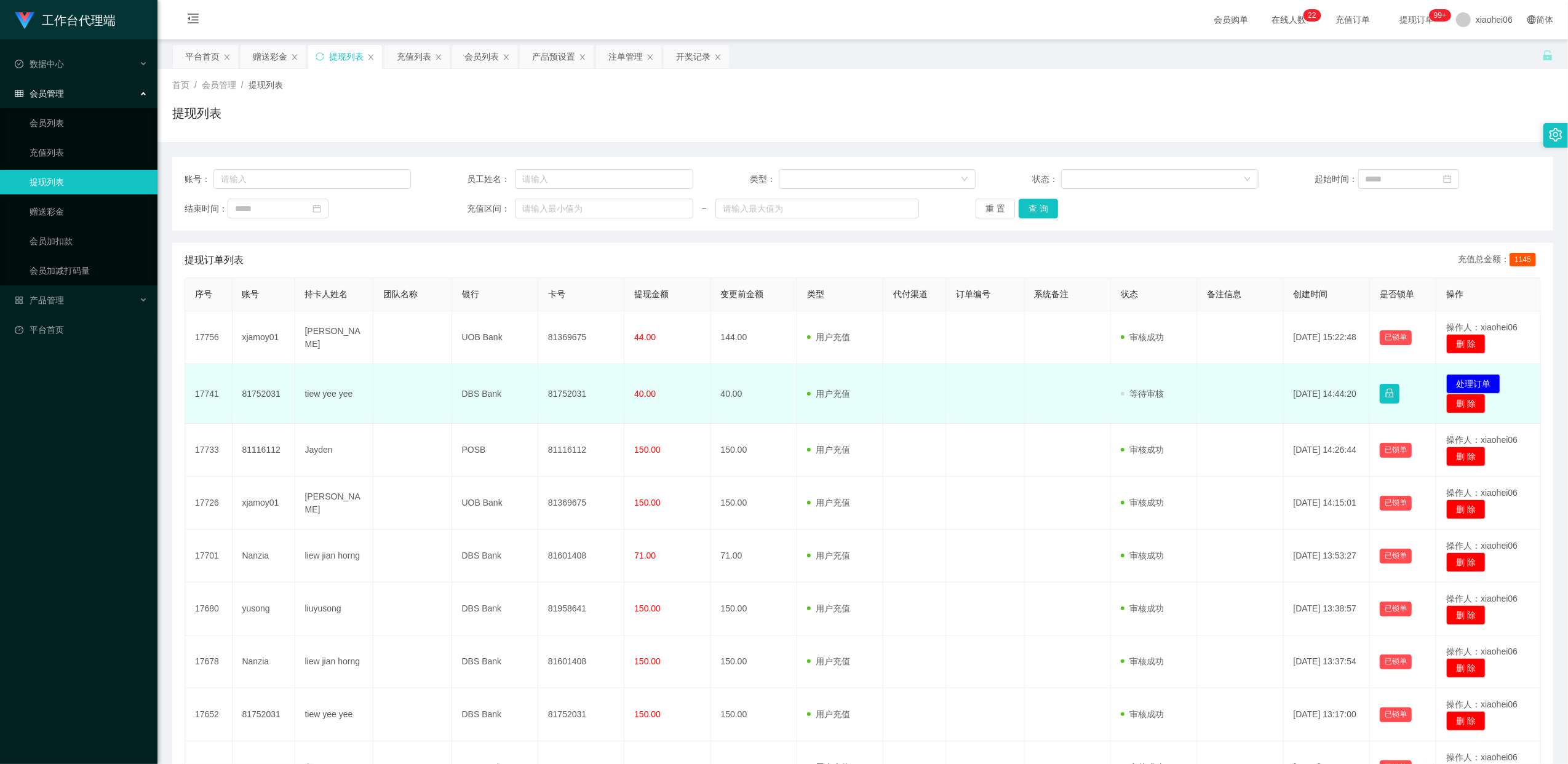
click at [271, 391] on td "81752031" at bounding box center [263, 393] width 63 height 60
copy td "81752031"
click at [1472, 387] on button "处理订单" at bounding box center [1473, 383] width 54 height 19
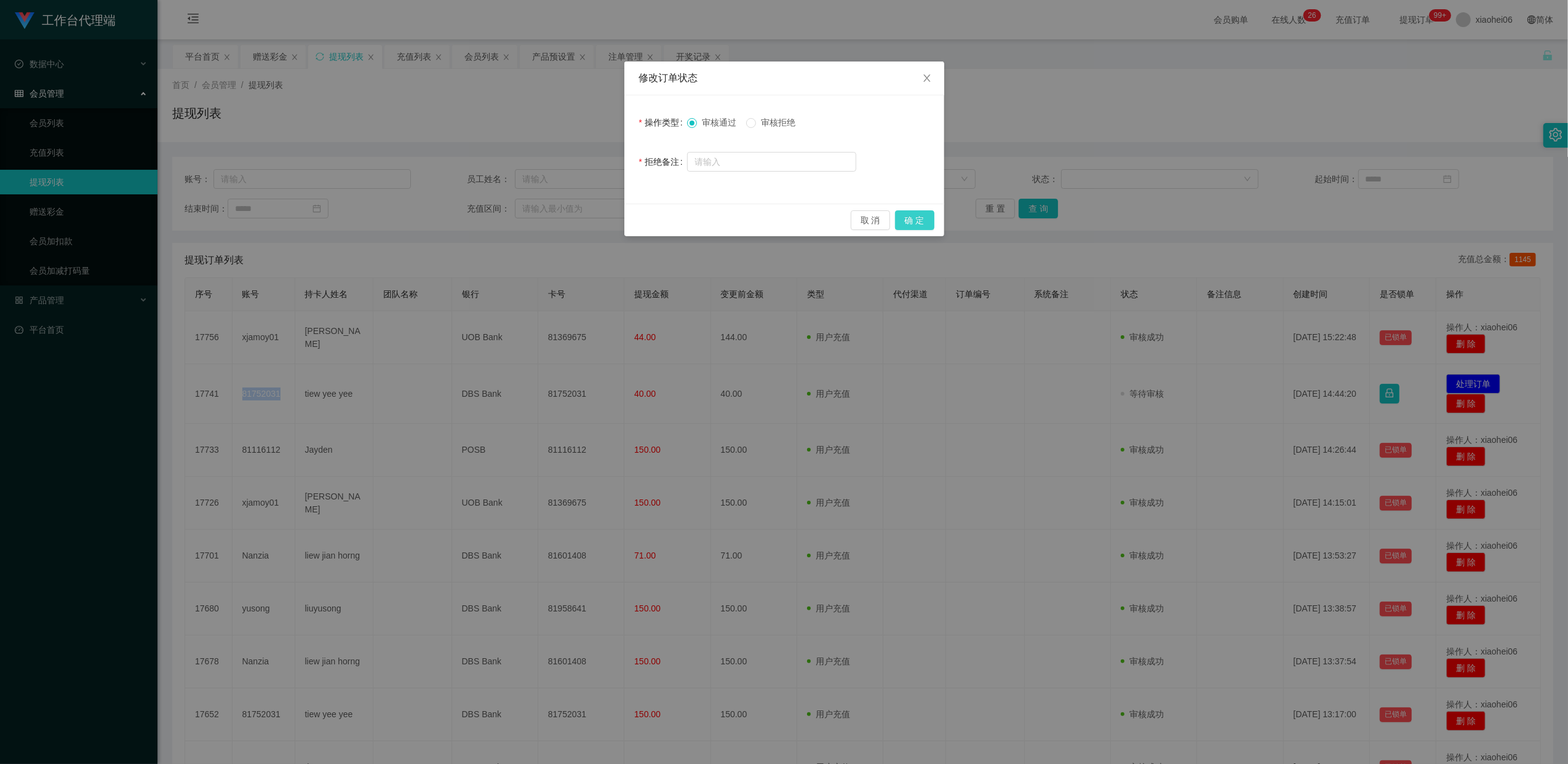
drag, startPoint x: 919, startPoint y: 217, endPoint x: 876, endPoint y: 290, distance: 84.7
click at [919, 219] on button "确 定" at bounding box center [914, 220] width 39 height 19
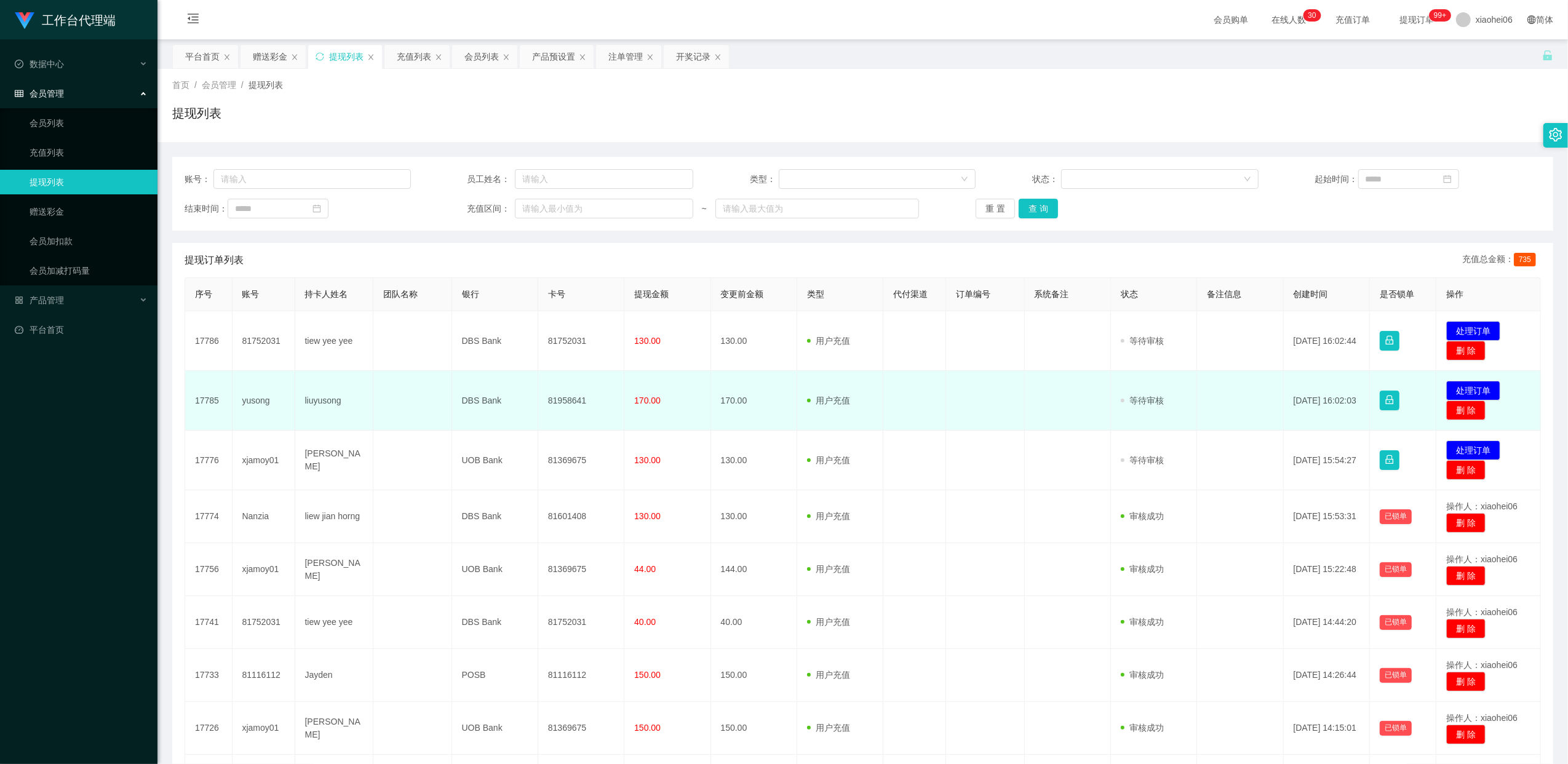
click at [576, 401] on td "81958641" at bounding box center [580, 400] width 86 height 60
copy td "81958641"
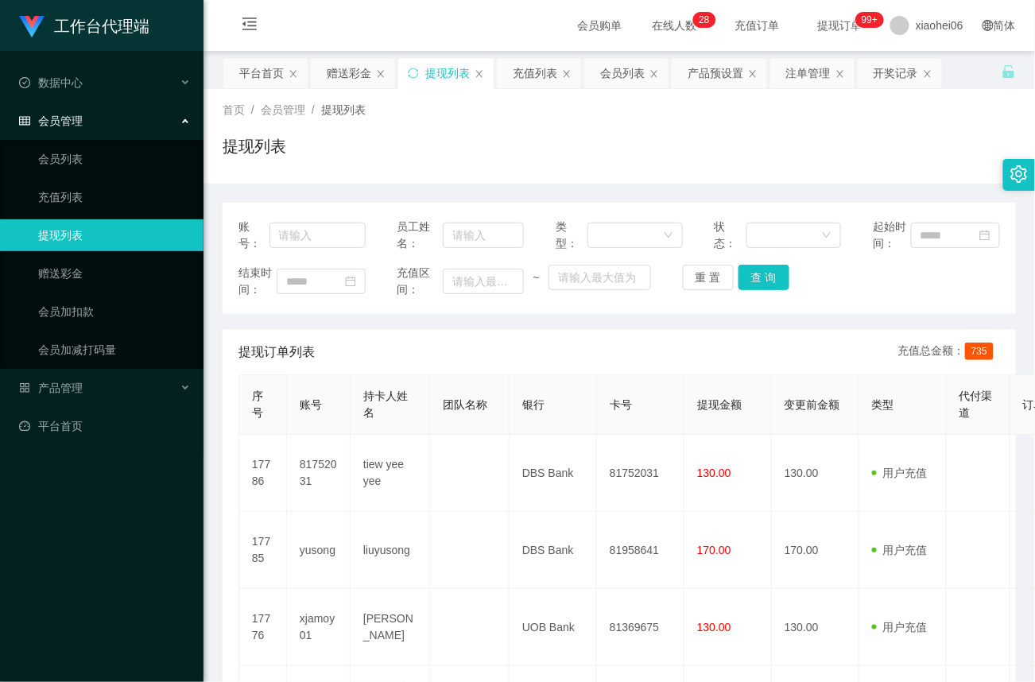
click at [642, 119] on div "首页 / 会员管理 / 提现列表 / 提现列表" at bounding box center [618, 136] width 793 height 69
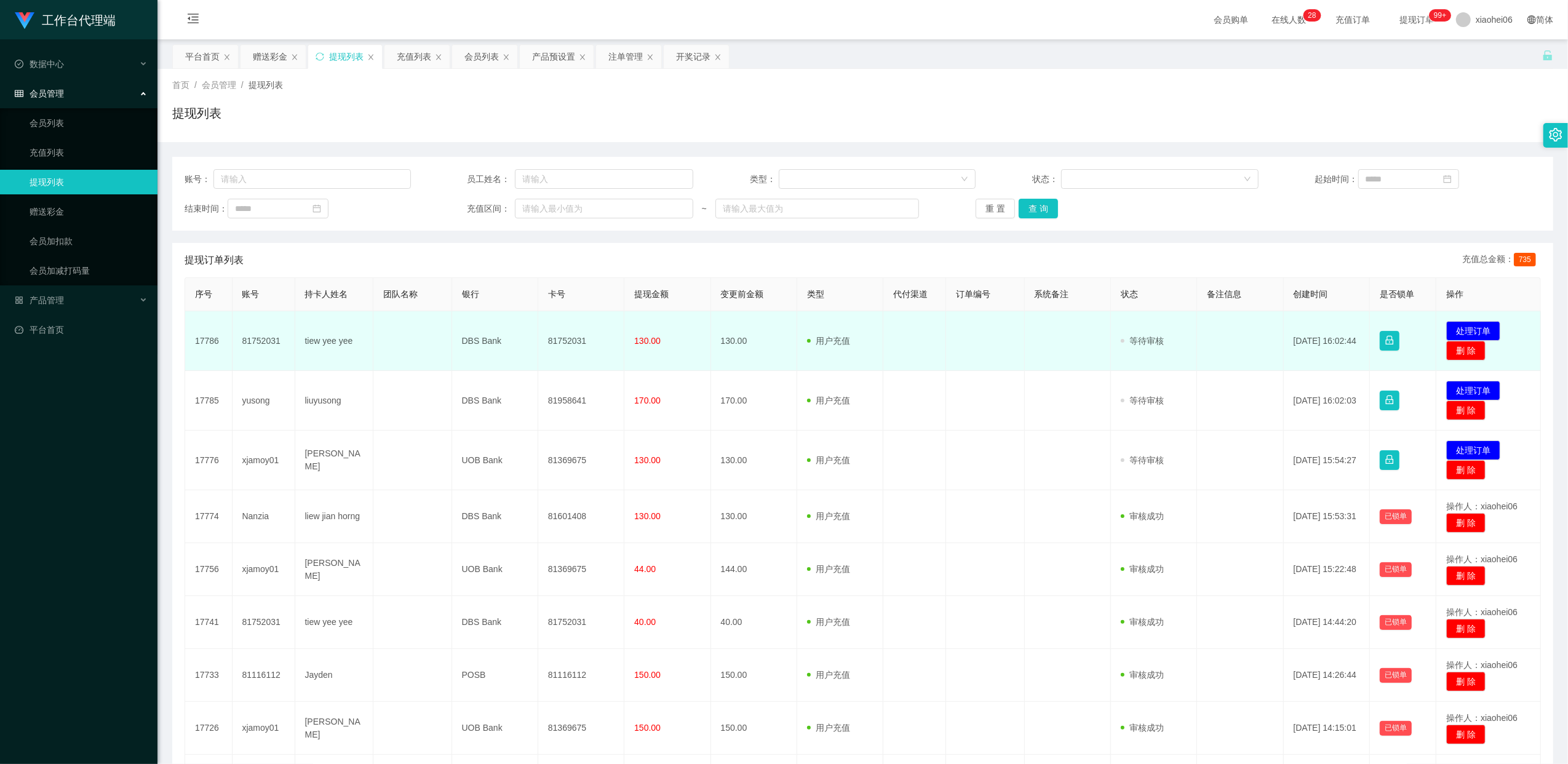
click at [265, 340] on td "81752031" at bounding box center [263, 341] width 63 height 60
click at [572, 343] on td "81752031" at bounding box center [580, 341] width 86 height 60
copy td "81752031"
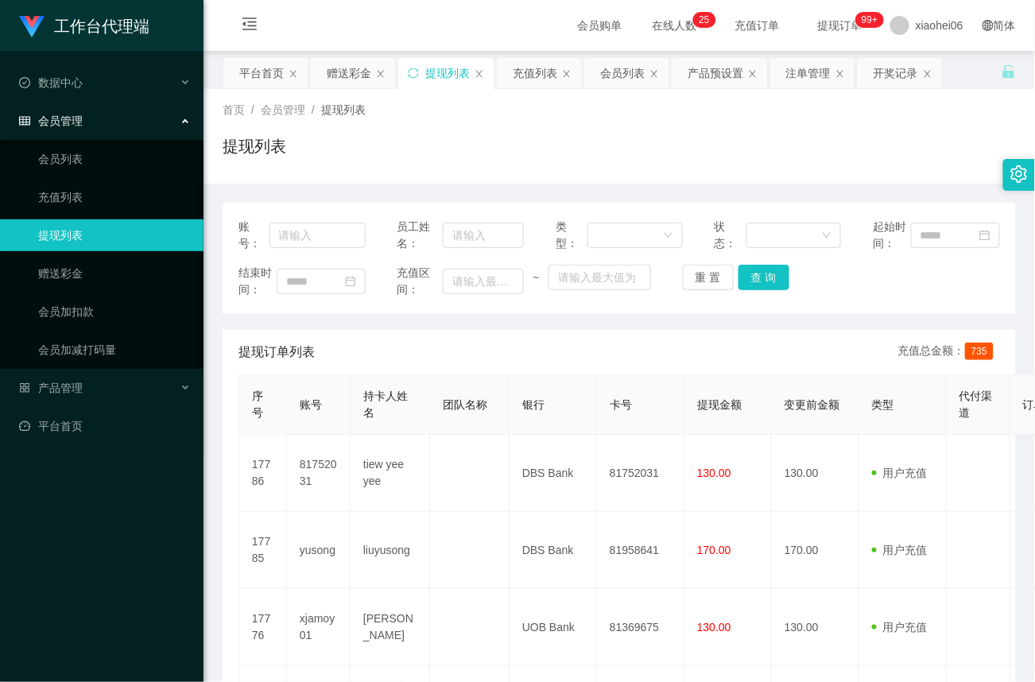
click at [639, 143] on div "提现列表" at bounding box center [618, 152] width 793 height 37
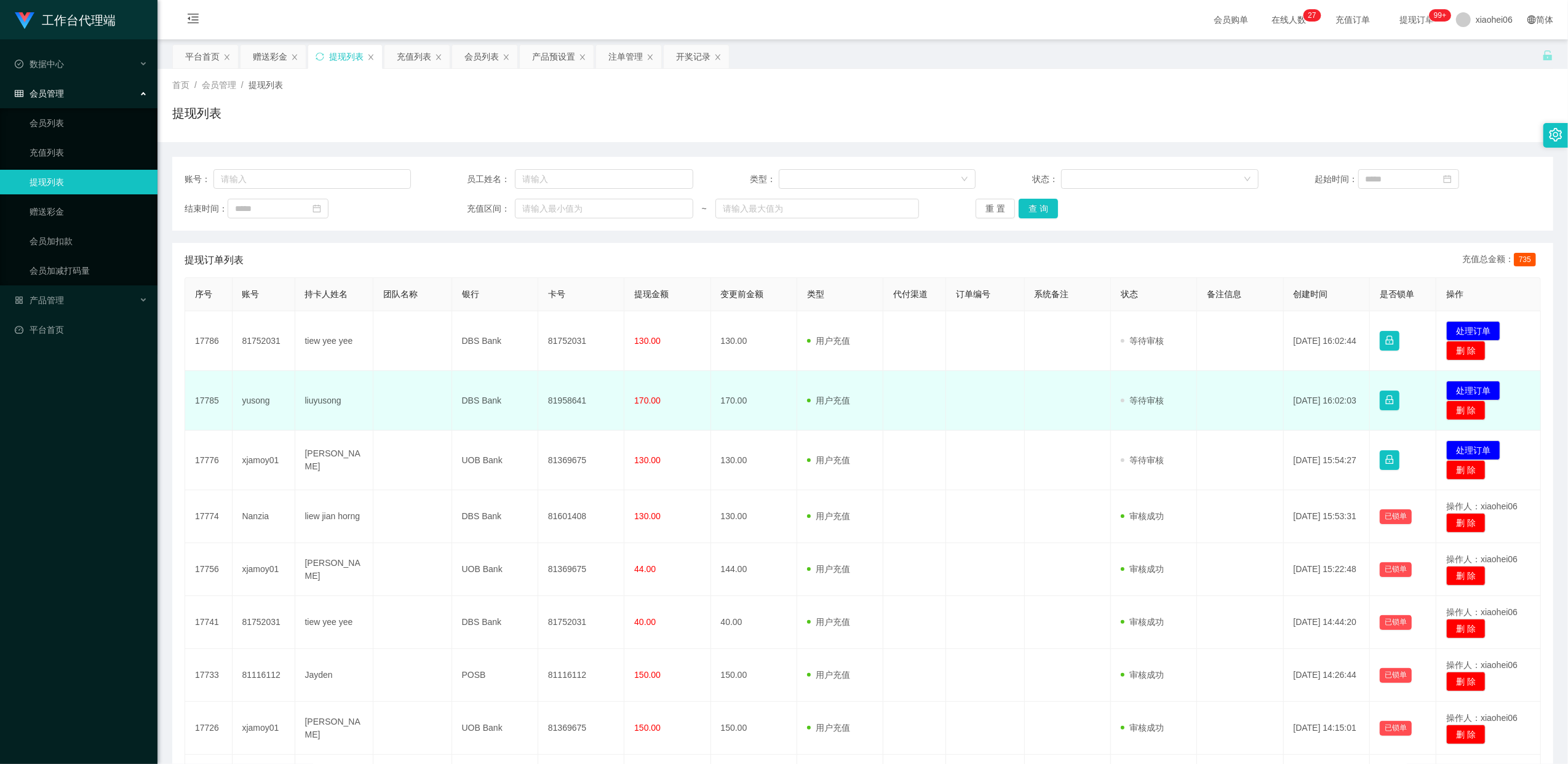
click at [573, 402] on td "81958641" at bounding box center [580, 400] width 86 height 60
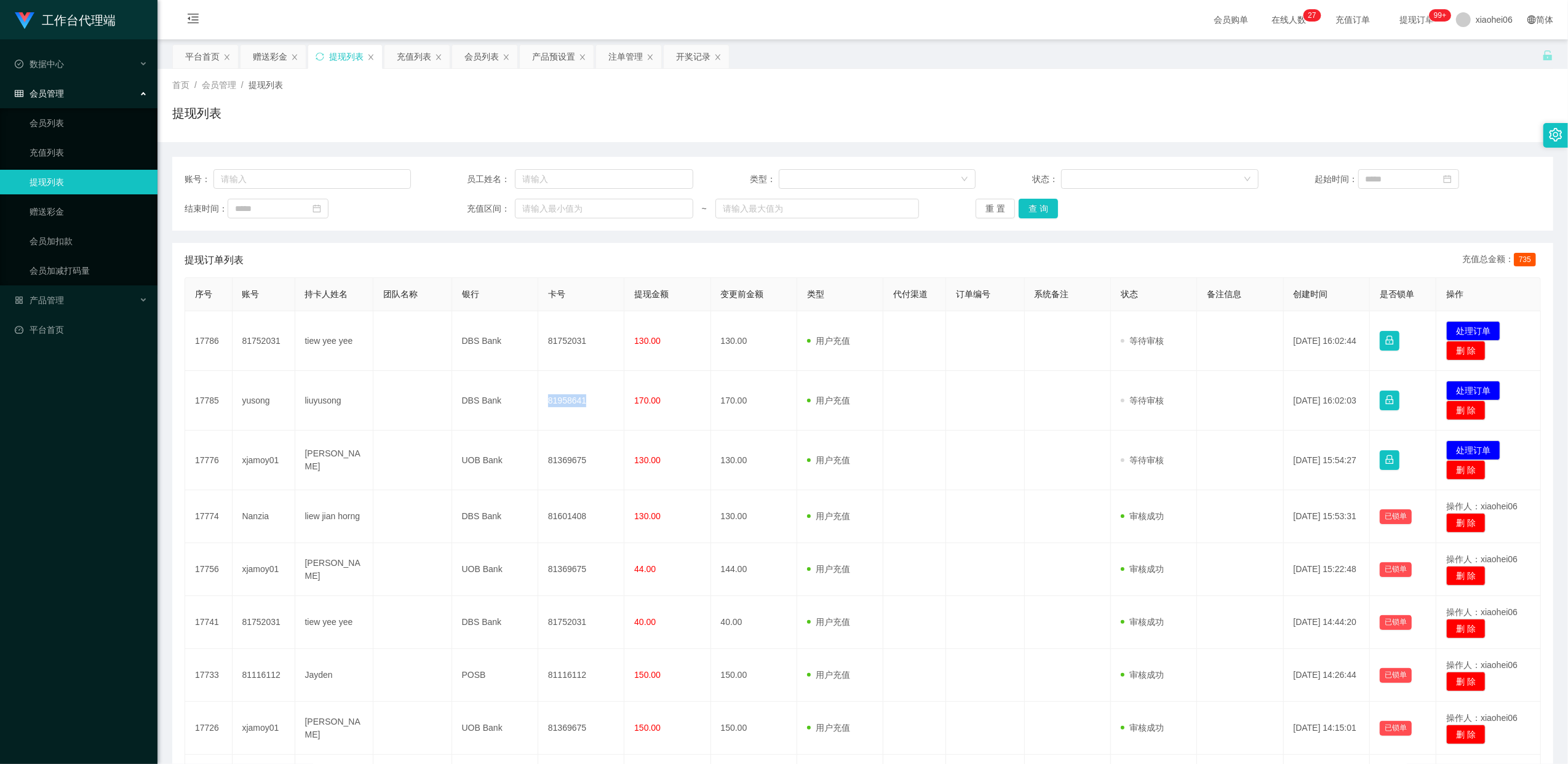
copy td "81958641"
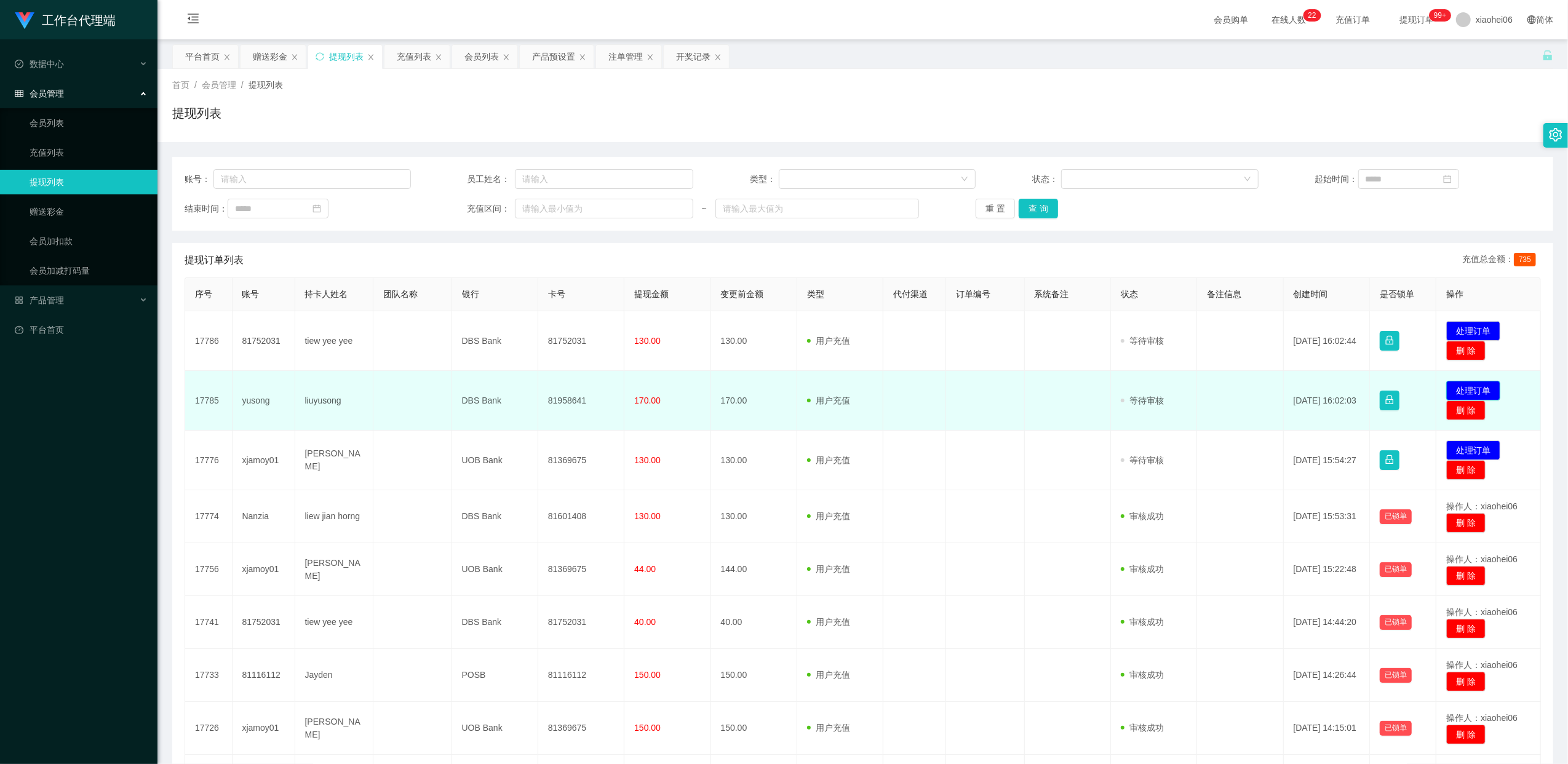
click at [1453, 389] on button "处理订单" at bounding box center [1473, 390] width 54 height 19
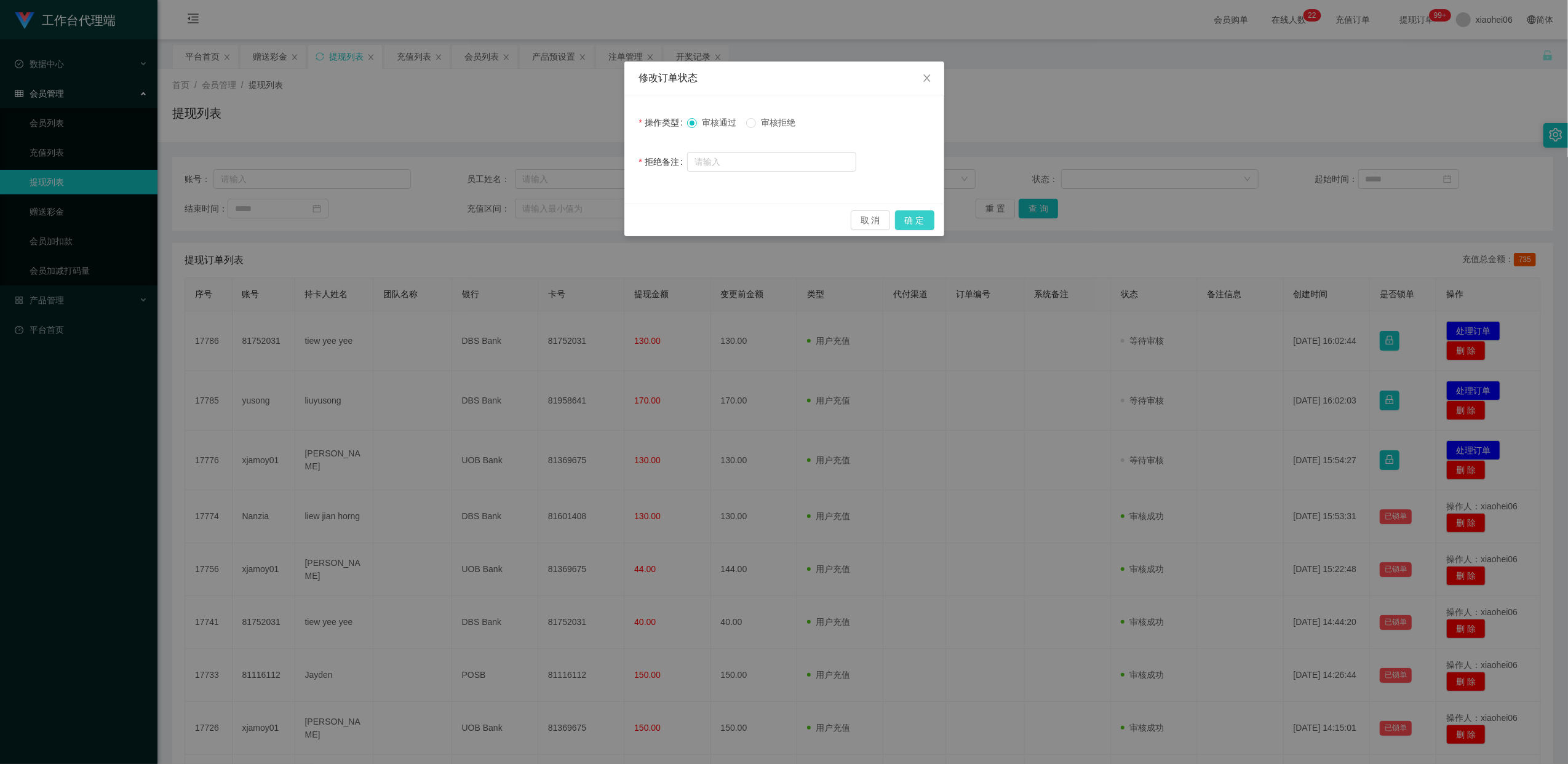
click at [921, 218] on button "确 定" at bounding box center [914, 220] width 39 height 19
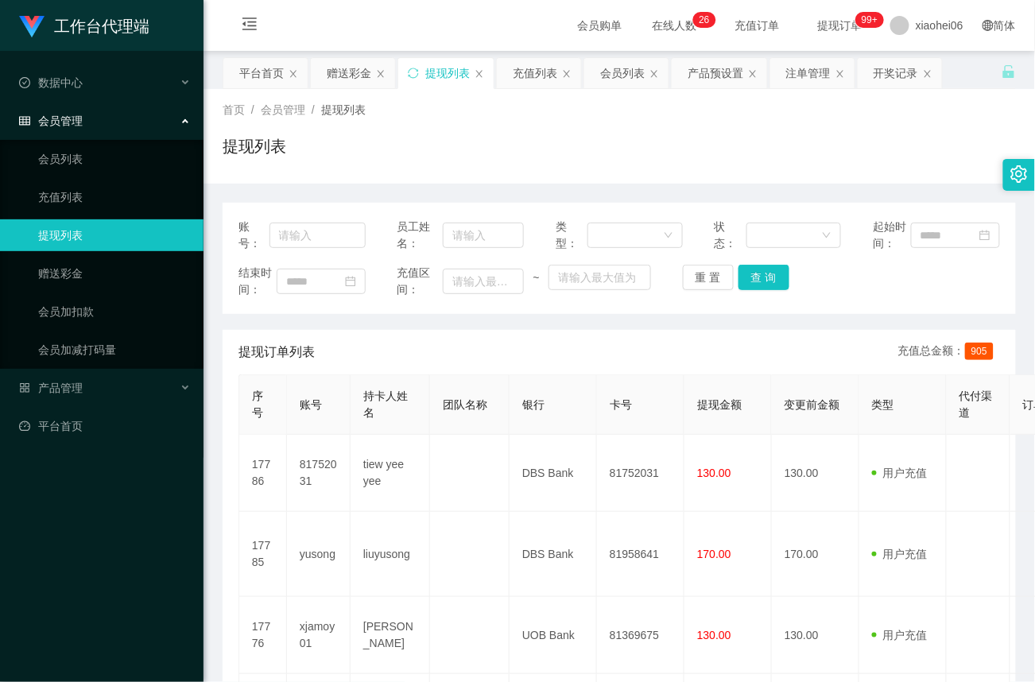
click at [667, 147] on div "提现列表" at bounding box center [618, 152] width 793 height 37
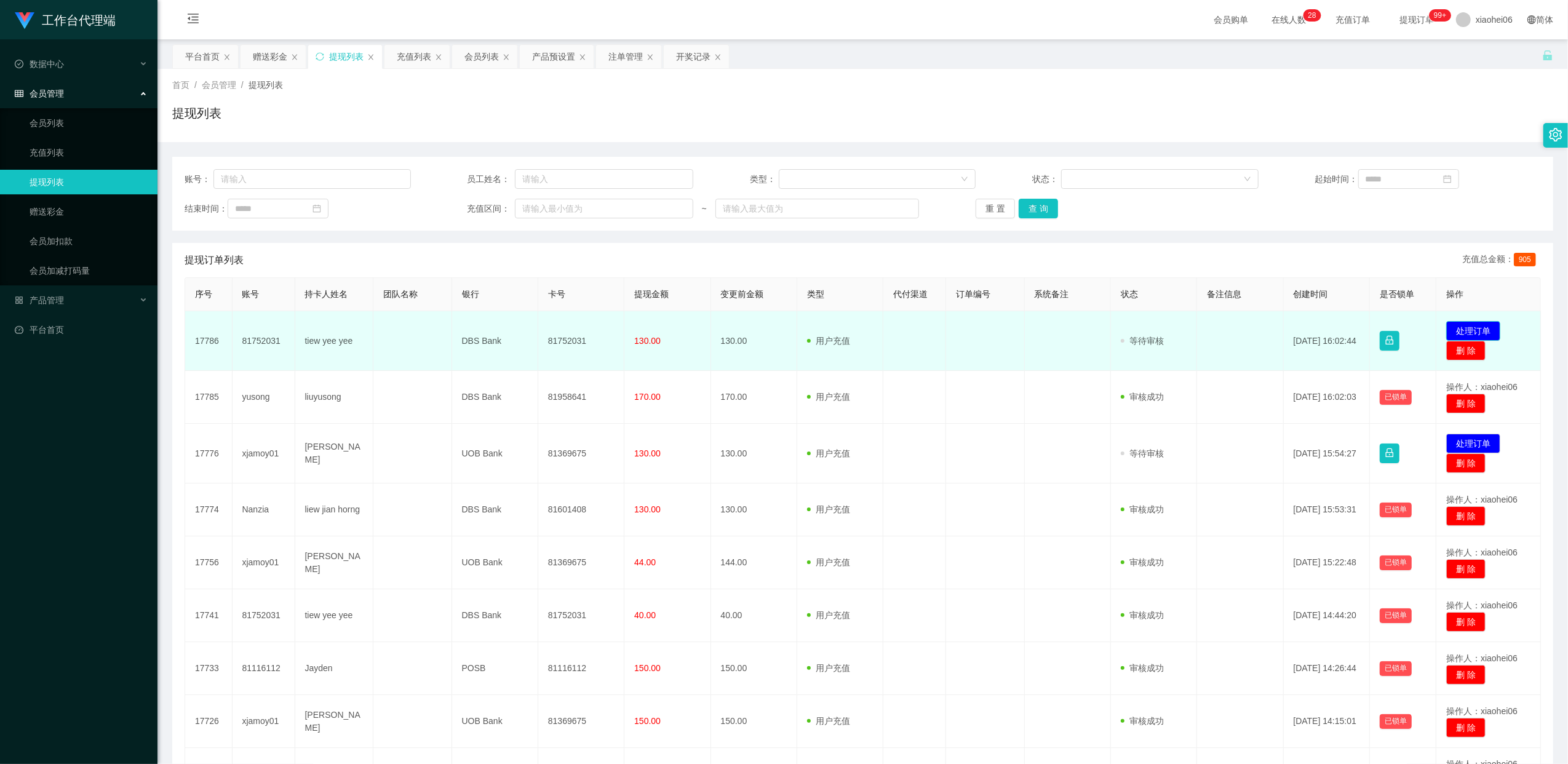
click at [1457, 331] on button "处理订单" at bounding box center [1473, 331] width 54 height 19
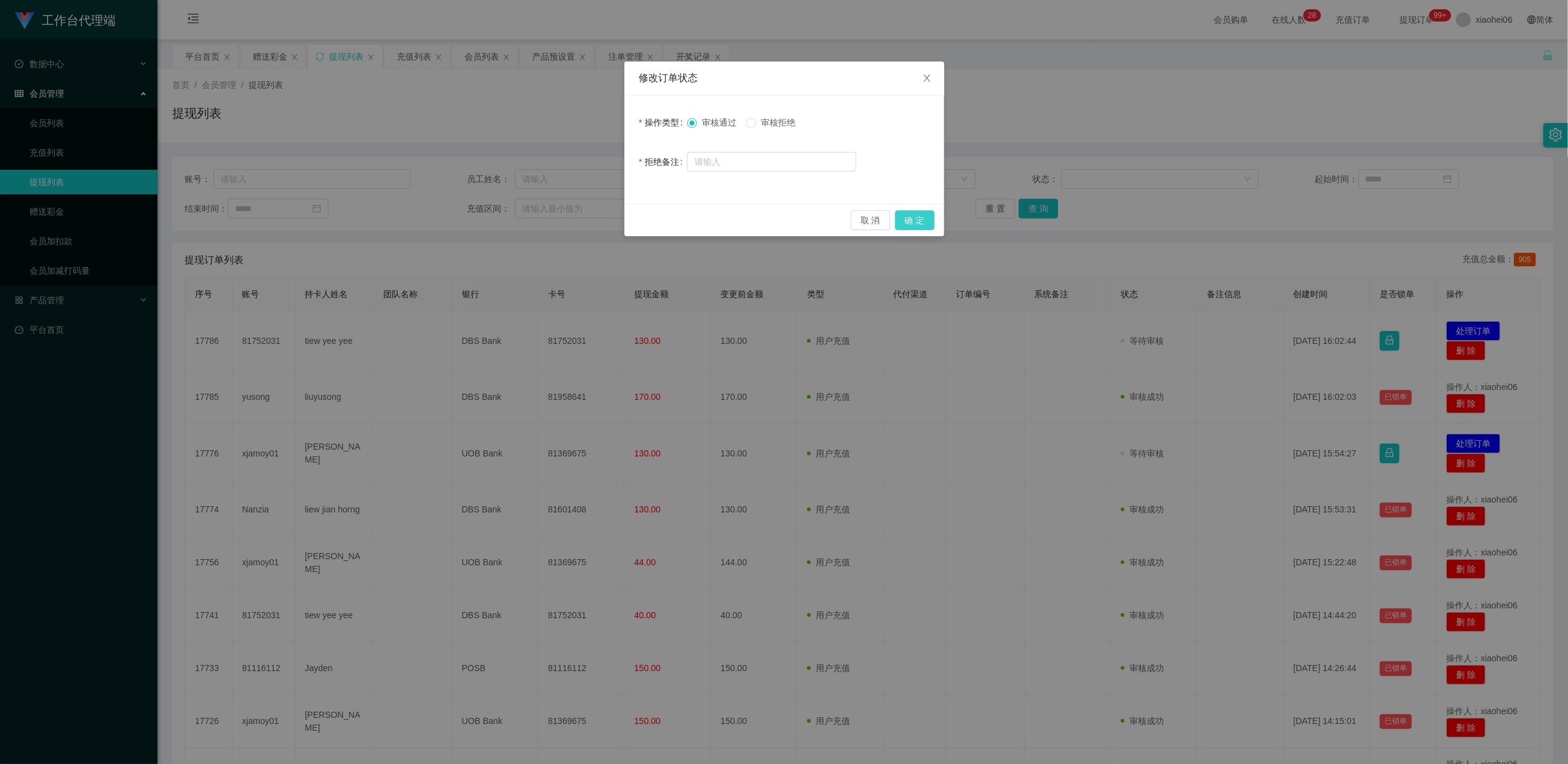
click at [926, 220] on button "确 定" at bounding box center [914, 220] width 39 height 19
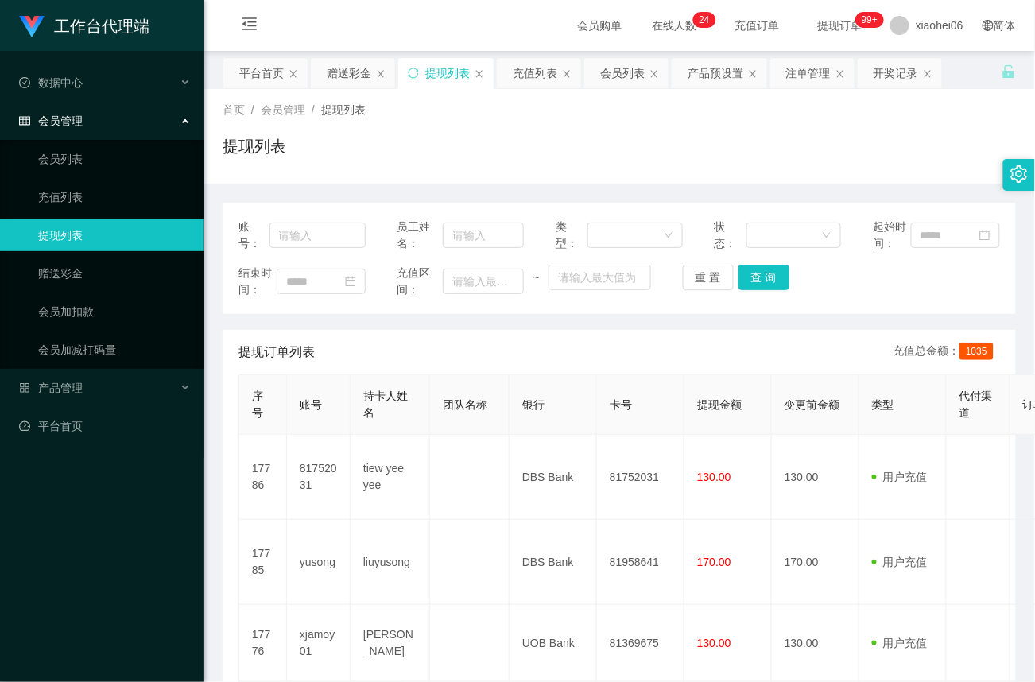
click at [89, 234] on link "提现列表" at bounding box center [114, 235] width 153 height 32
click at [297, 234] on input "text" at bounding box center [317, 234] width 96 height 25
paste input "tsw28"
type input "tsw28"
click at [773, 280] on button "查 询" at bounding box center [763, 277] width 51 height 25
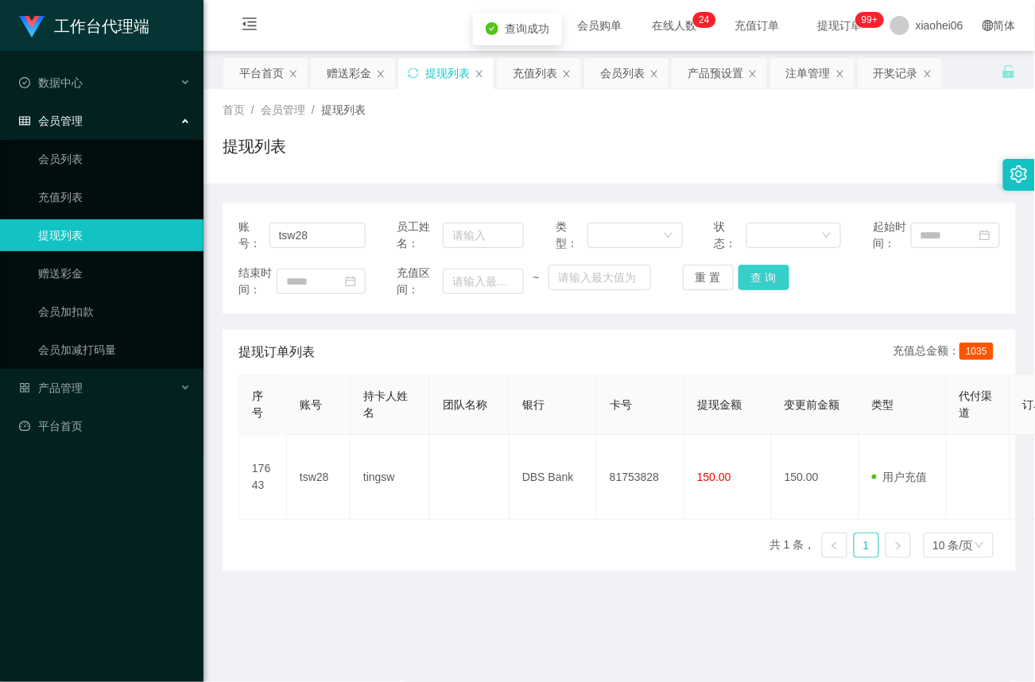
click at [773, 280] on button "查 询" at bounding box center [763, 277] width 51 height 25
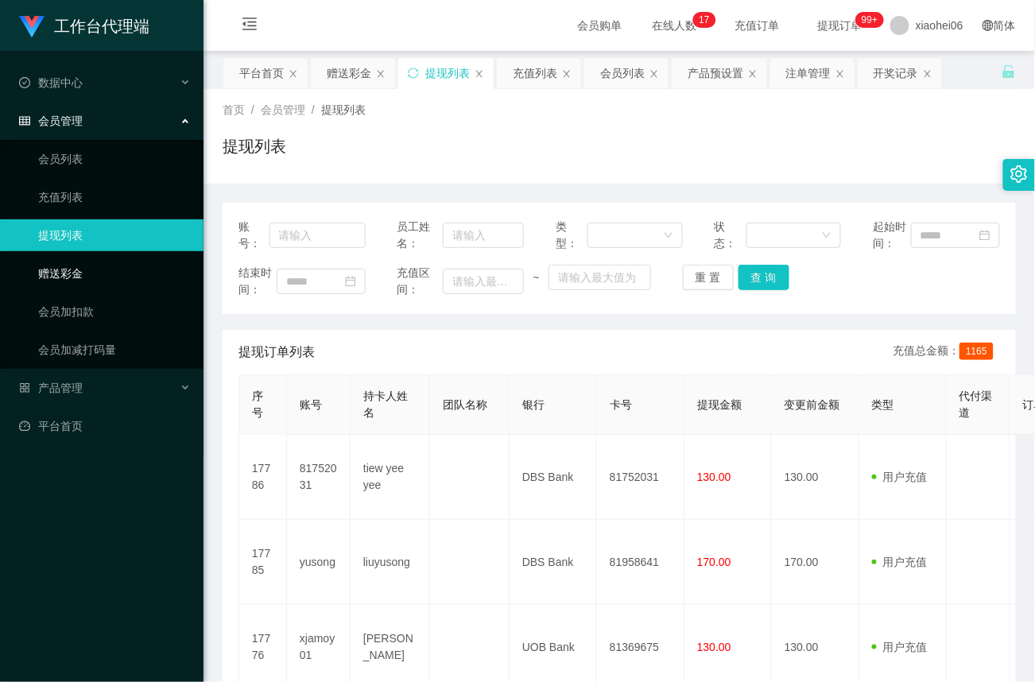
click at [93, 273] on link "赠送彩金" at bounding box center [114, 273] width 153 height 32
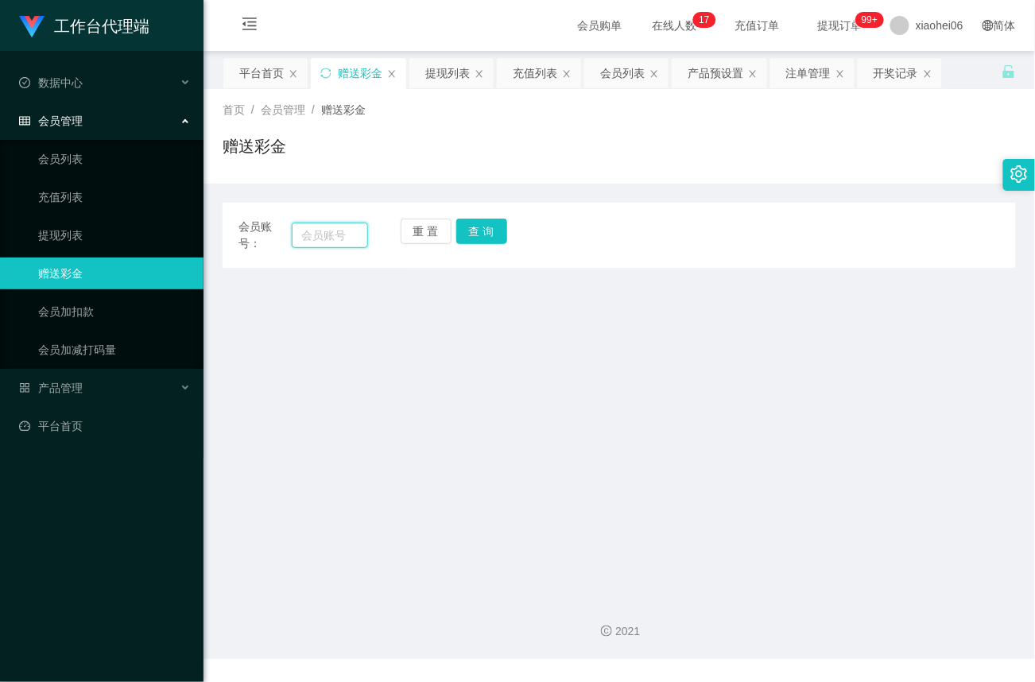
click at [341, 235] on input "text" at bounding box center [330, 234] width 76 height 25
paste input "81752031"
type input "81752031"
click at [500, 232] on button "查 询" at bounding box center [481, 231] width 51 height 25
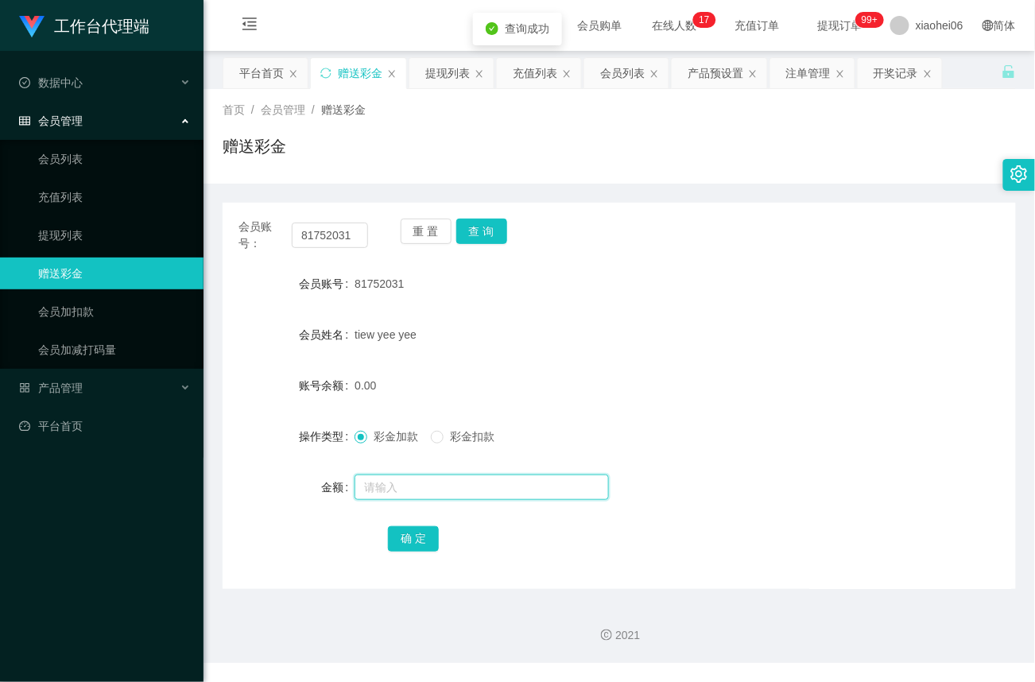
click at [402, 483] on input "text" at bounding box center [481, 486] width 254 height 25
type input "40"
click at [411, 547] on button "确 定" at bounding box center [413, 538] width 51 height 25
drag, startPoint x: 40, startPoint y: 233, endPoint x: 84, endPoint y: 148, distance: 96.0
click at [40, 233] on link "提现列表" at bounding box center [114, 235] width 153 height 32
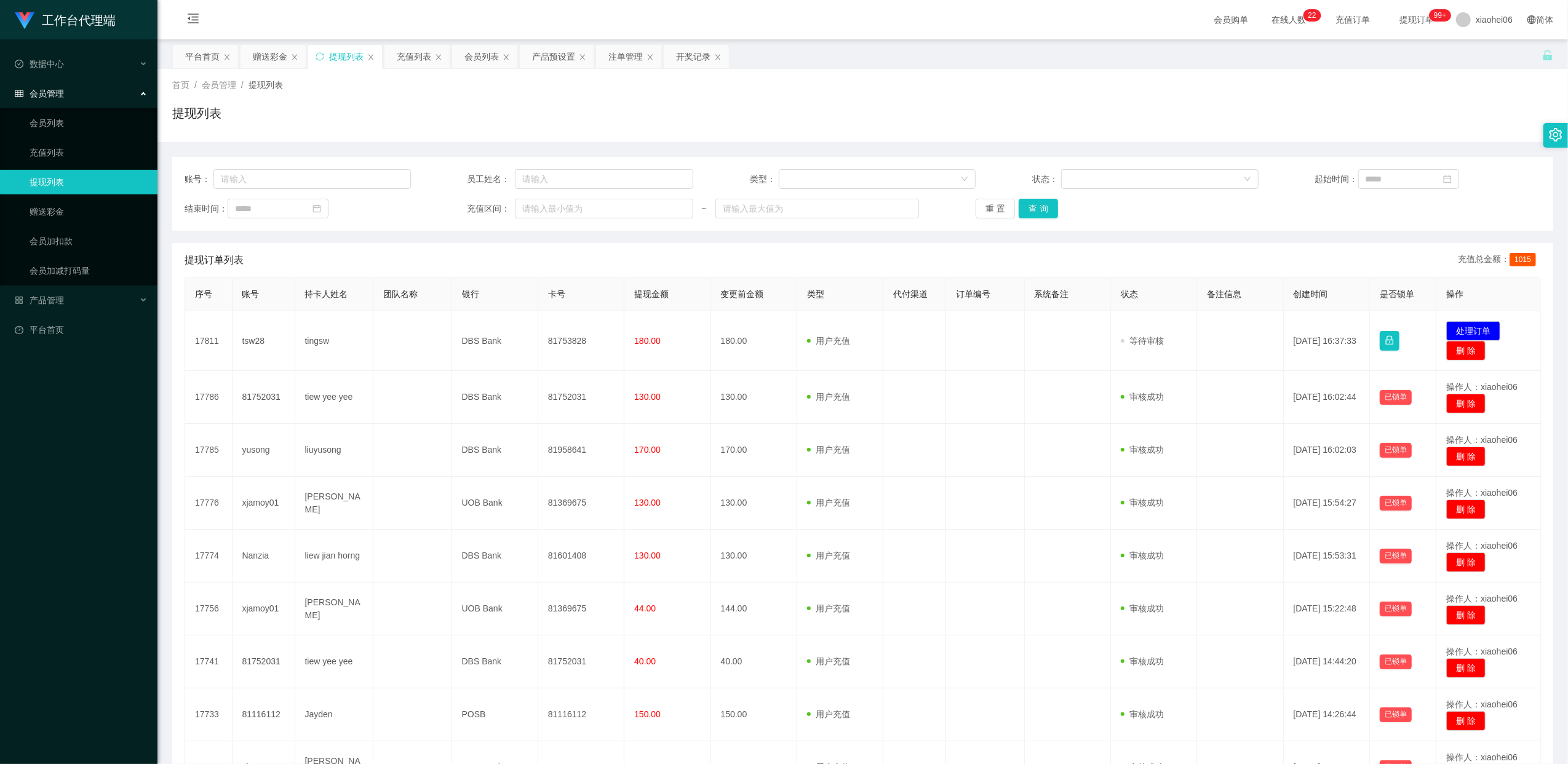
click at [574, 343] on td "81753828" at bounding box center [580, 341] width 86 height 60
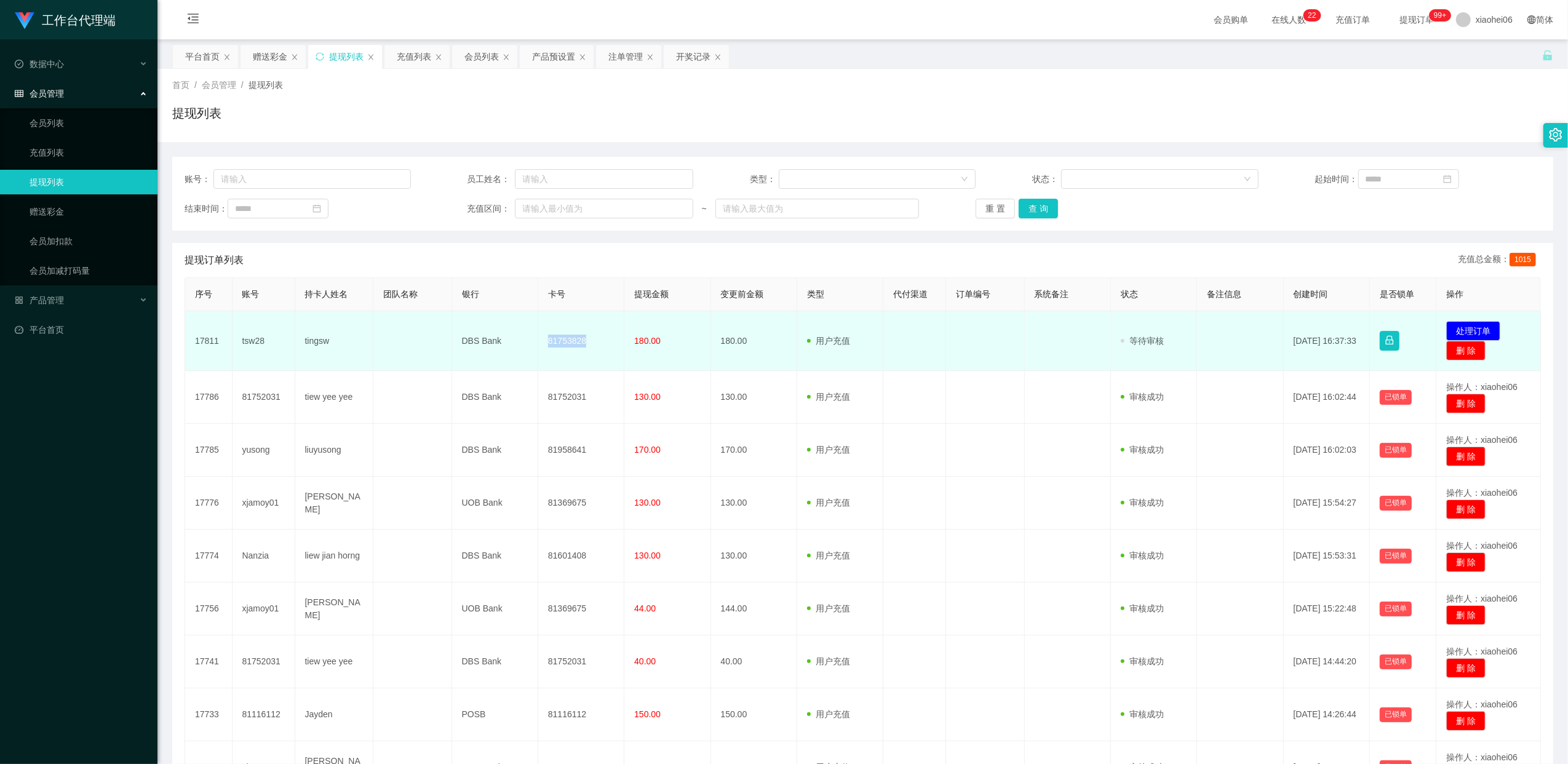
copy td "81753828"
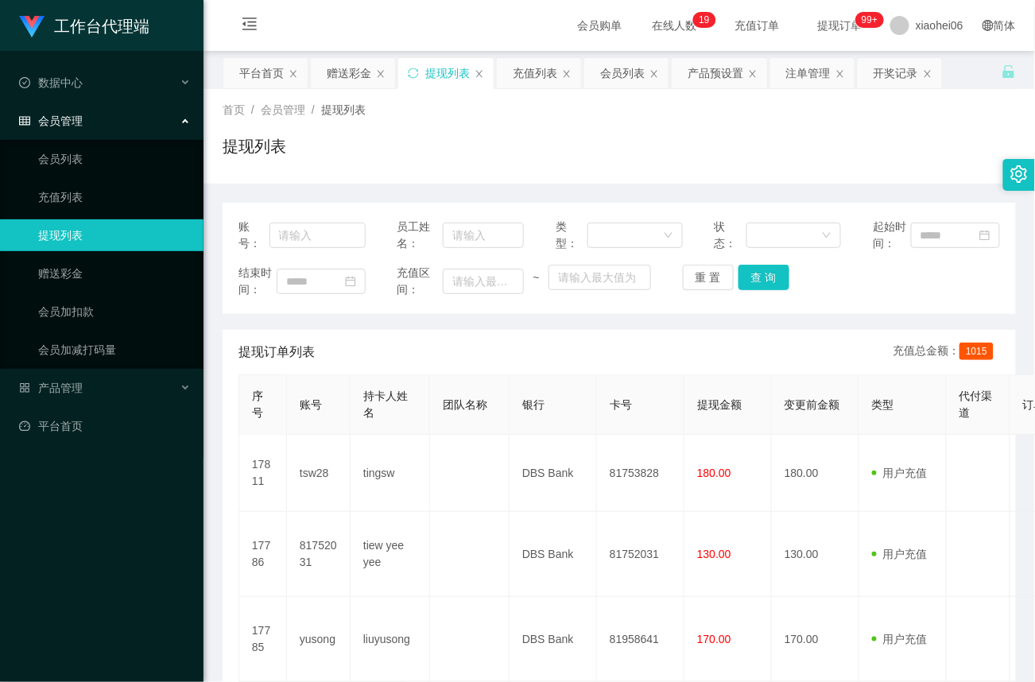
click at [760, 354] on div "提现订单列表 充值总金额： 1015" at bounding box center [618, 352] width 761 height 44
click at [307, 230] on input "text" at bounding box center [317, 234] width 96 height 25
drag, startPoint x: 60, startPoint y: 273, endPoint x: 95, endPoint y: 273, distance: 35.0
click at [60, 273] on link "赠送彩金" at bounding box center [114, 273] width 153 height 32
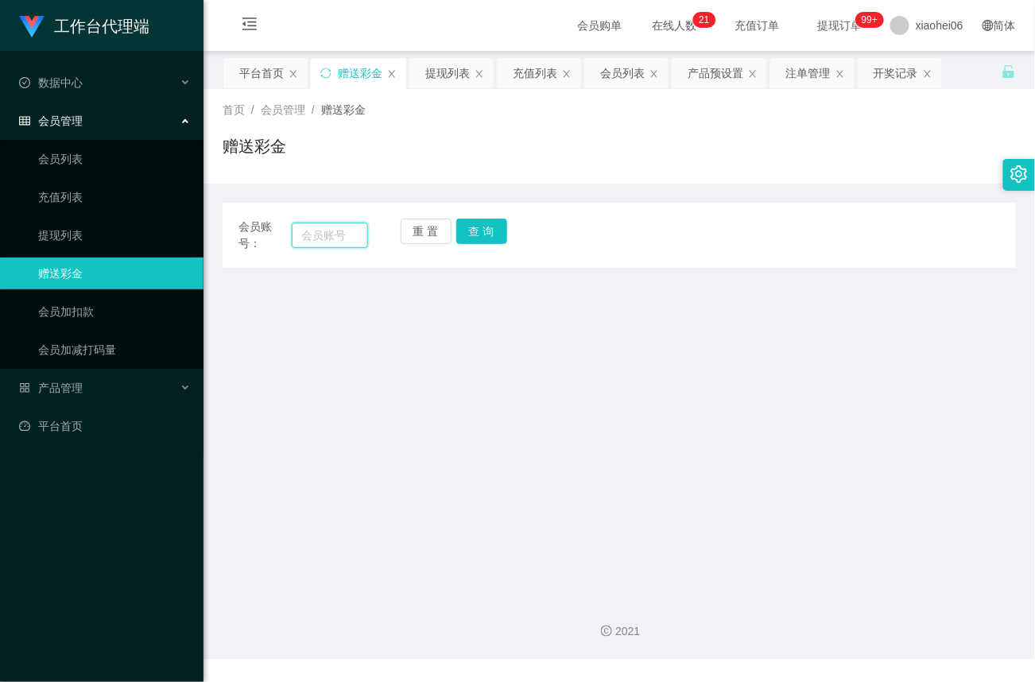
click at [323, 239] on input "text" at bounding box center [330, 234] width 76 height 25
paste input "tsw28"
type input "tsw28"
click at [483, 230] on button "查 询" at bounding box center [481, 231] width 51 height 25
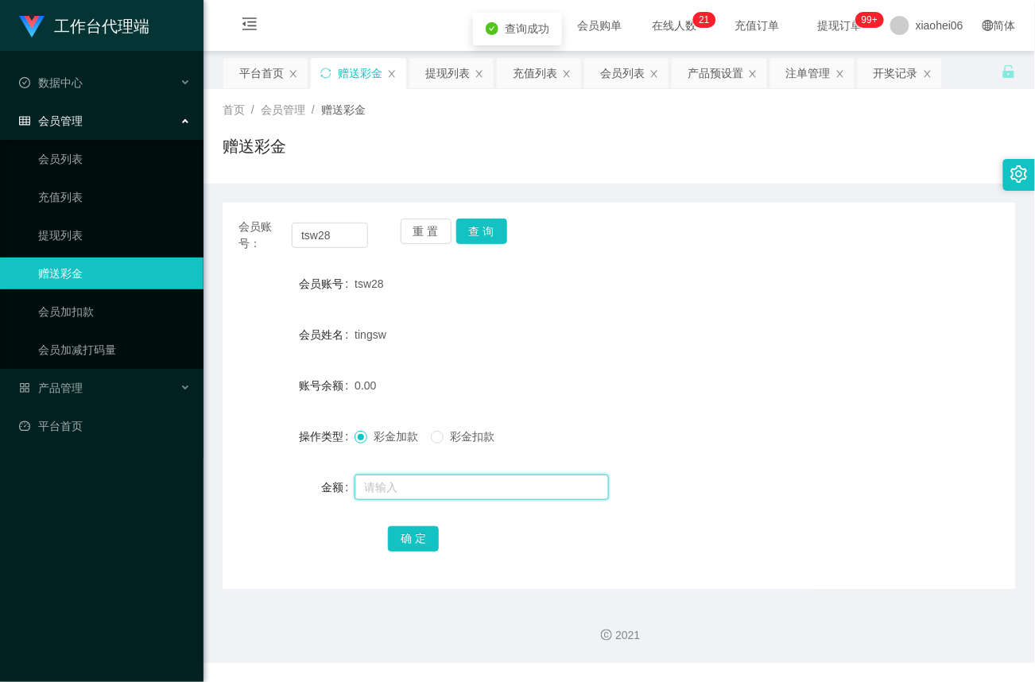
click at [410, 496] on input "text" at bounding box center [481, 486] width 254 height 25
type input "40"
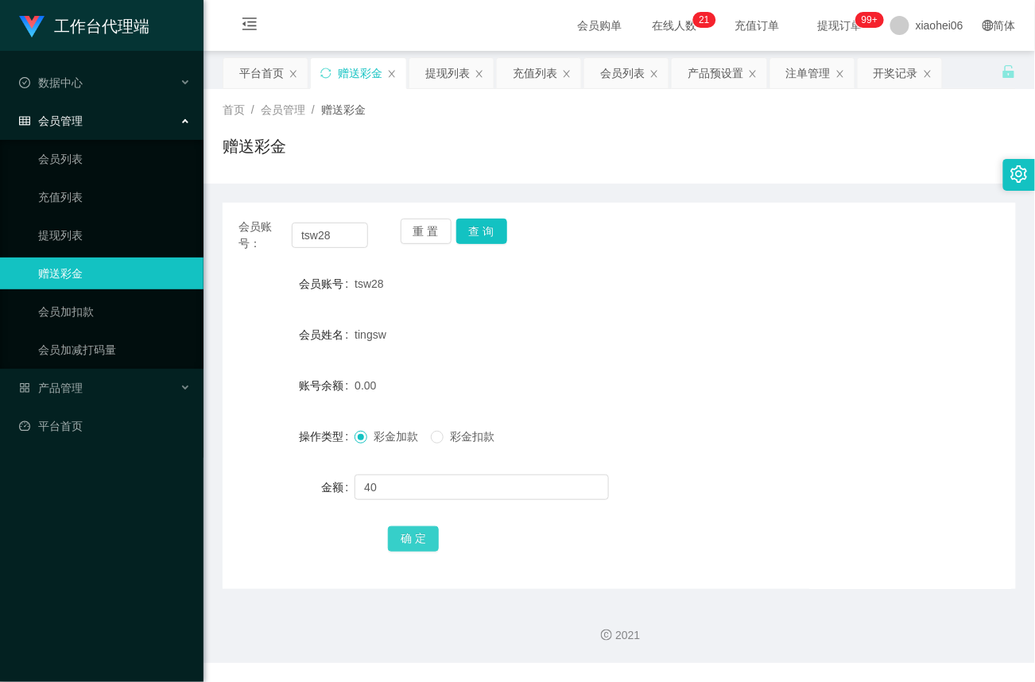
click at [428, 535] on button "确 定" at bounding box center [413, 538] width 51 height 25
drag, startPoint x: 334, startPoint y: 237, endPoint x: 167, endPoint y: 222, distance: 167.5
click at [167, 222] on section "工作台代理端 数据中心 会员管理 会员列表 充值列表 提现列表 赠送彩金 会员加扣款 会员加减打码量 产品管理 平台首页 保存配置 重置配置 整体风格设置 主…" at bounding box center [517, 331] width 1035 height 663
click at [80, 221] on link "提现列表" at bounding box center [114, 235] width 153 height 32
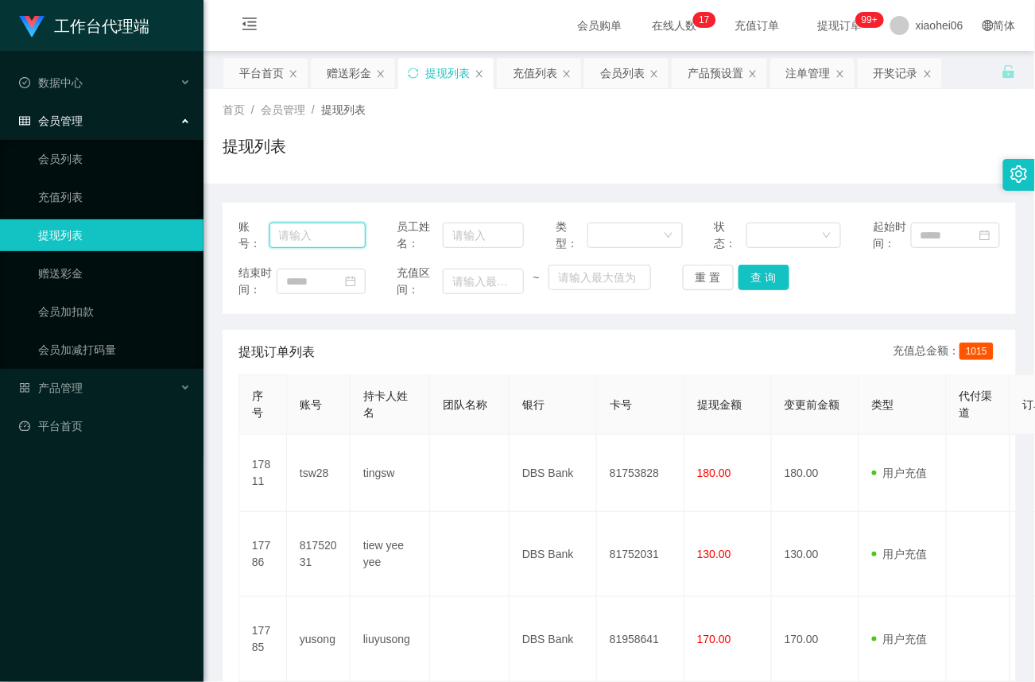
click at [305, 226] on input "text" at bounding box center [317, 234] width 96 height 25
paste input "81752031"
type input "81752031"
click at [760, 278] on button "查 询" at bounding box center [763, 277] width 51 height 25
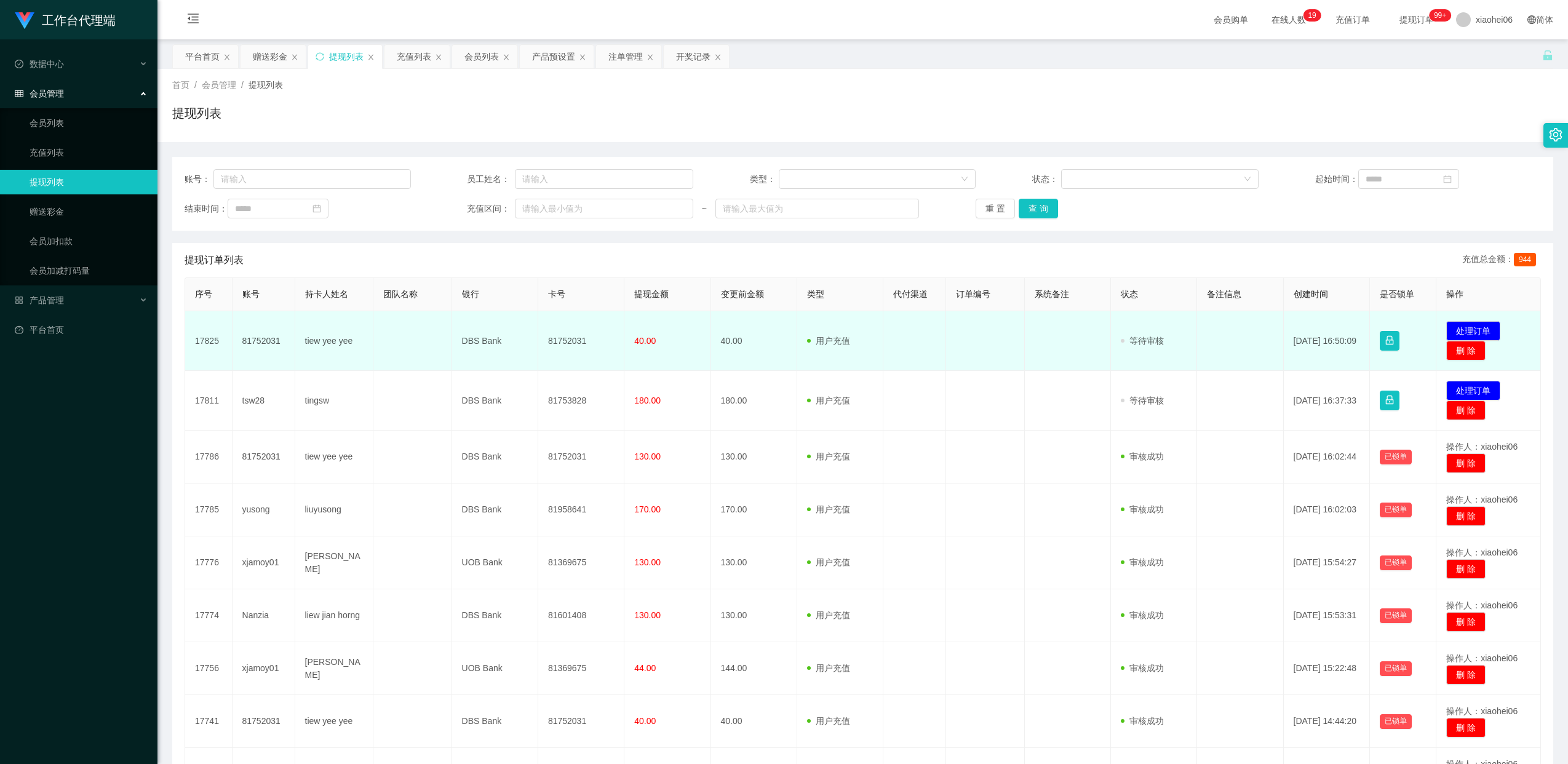
click at [570, 341] on td "81752031" at bounding box center [580, 341] width 86 height 60
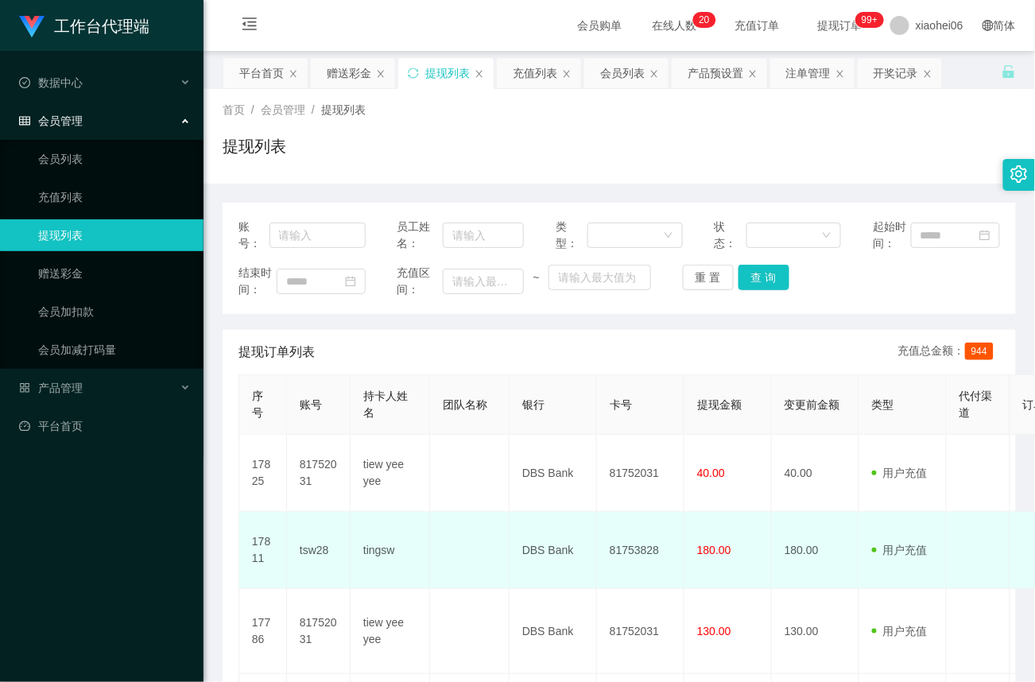
click at [747, 571] on td "180.00" at bounding box center [727, 550] width 87 height 77
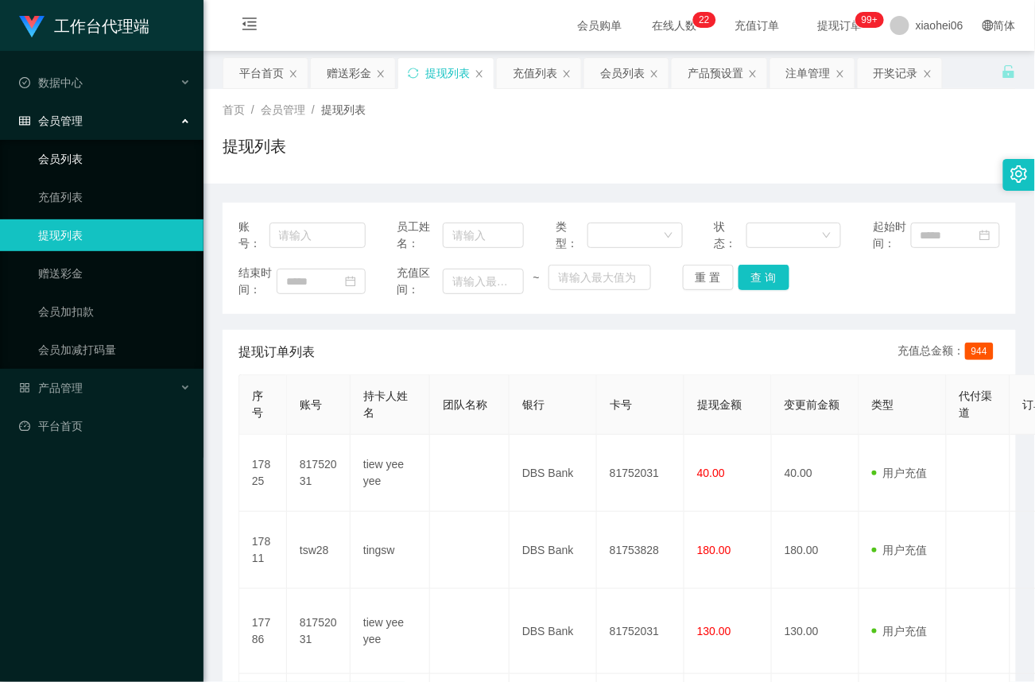
drag, startPoint x: 76, startPoint y: 232, endPoint x: 75, endPoint y: 162, distance: 69.9
click at [76, 232] on link "提现列表" at bounding box center [114, 235] width 153 height 32
click at [625, 358] on div "提现订单列表 充值总金额： 944" at bounding box center [618, 352] width 761 height 44
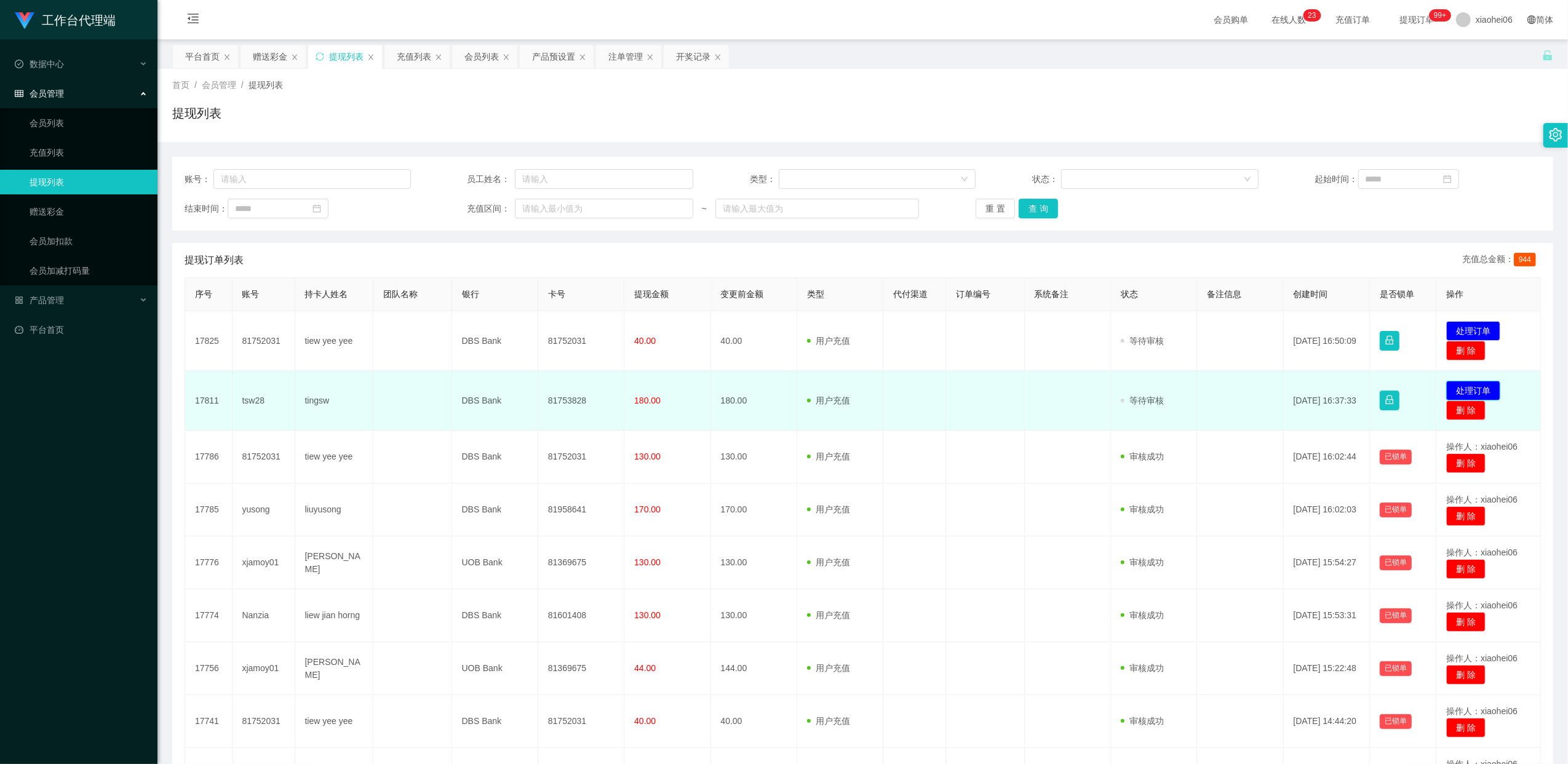
click at [800, 391] on button "处理订单" at bounding box center [1473, 390] width 54 height 19
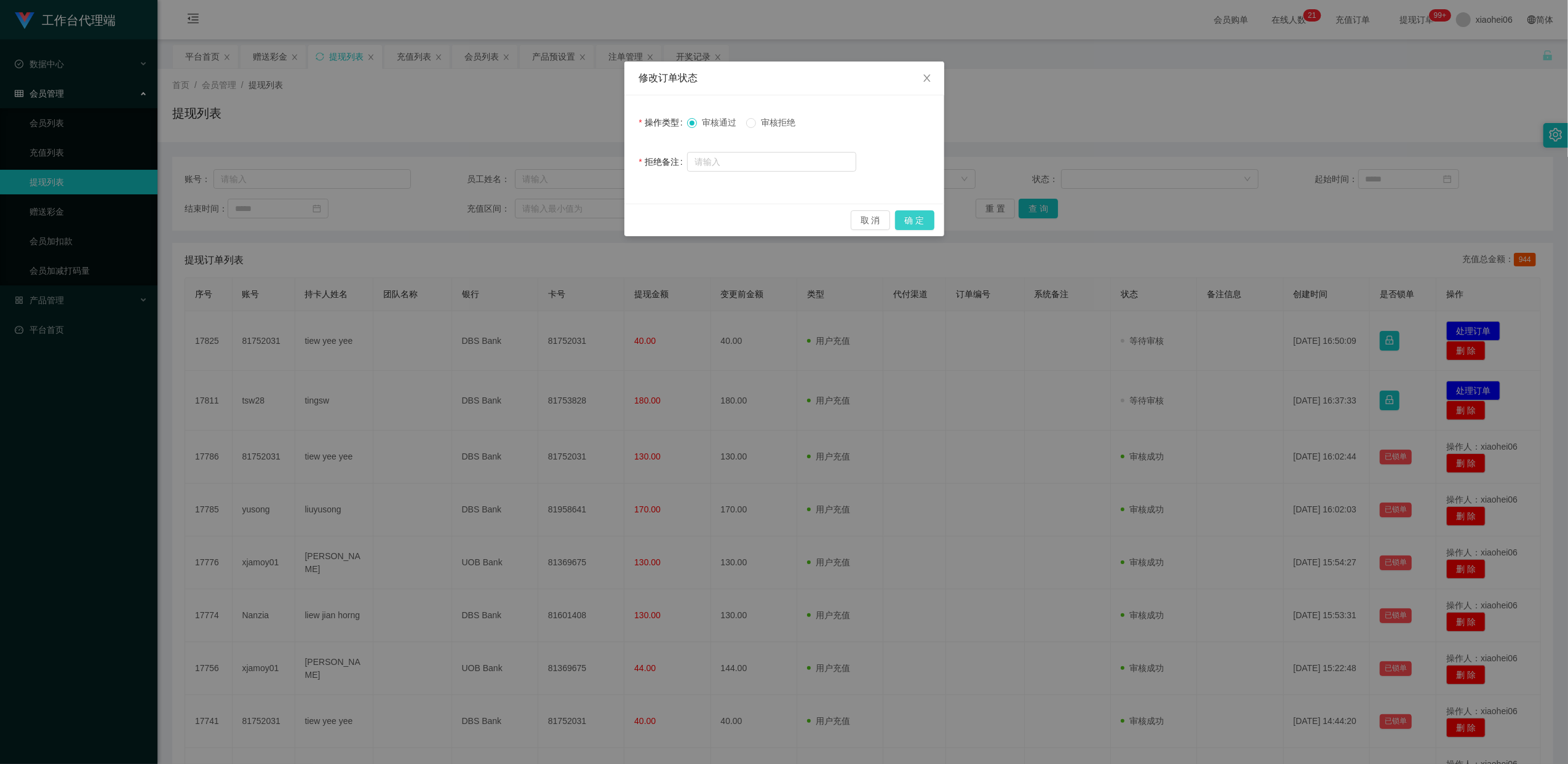
click at [800, 222] on button "确 定" at bounding box center [914, 220] width 39 height 19
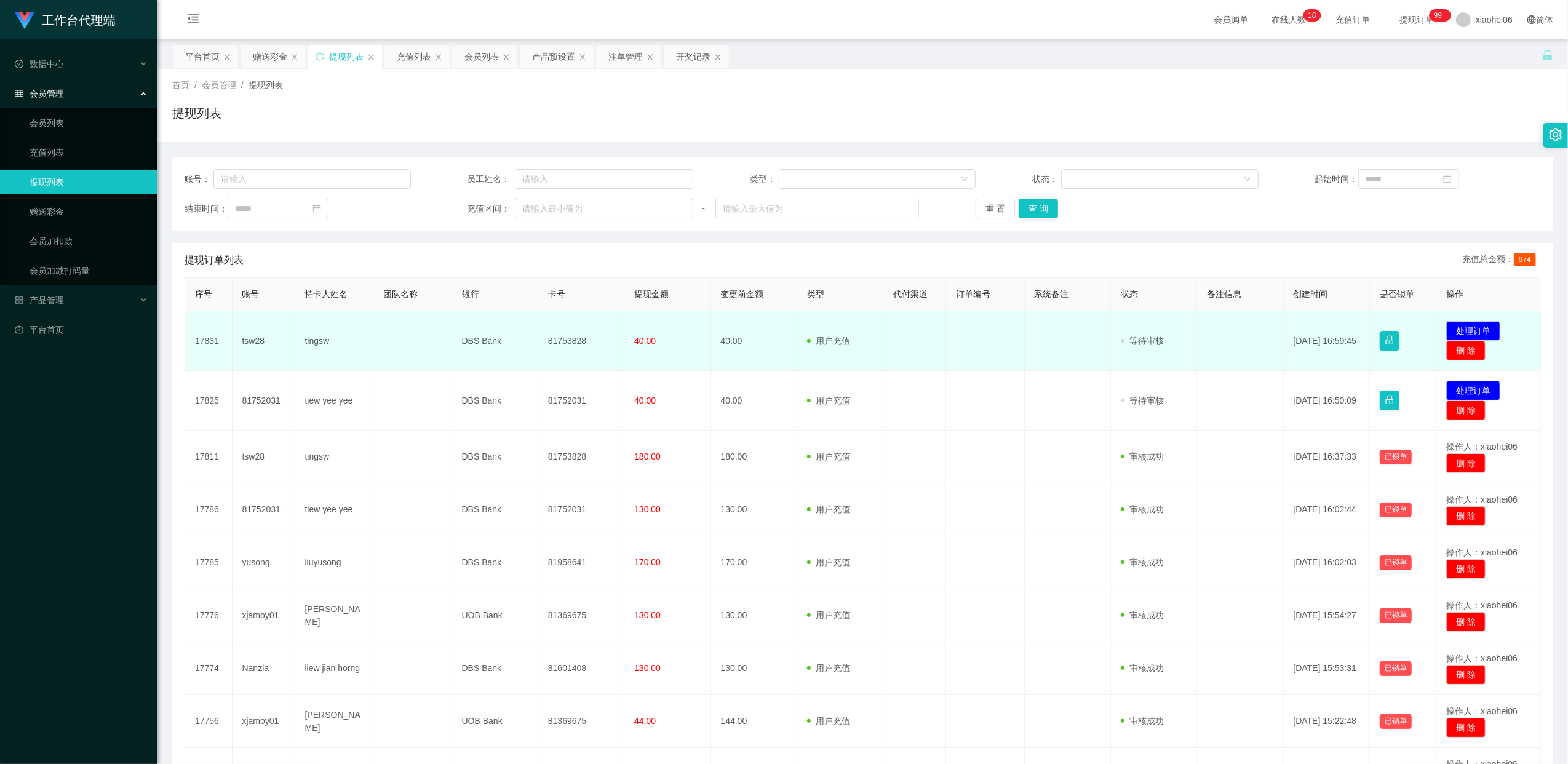
click at [570, 341] on td "81753828" at bounding box center [580, 341] width 86 height 60
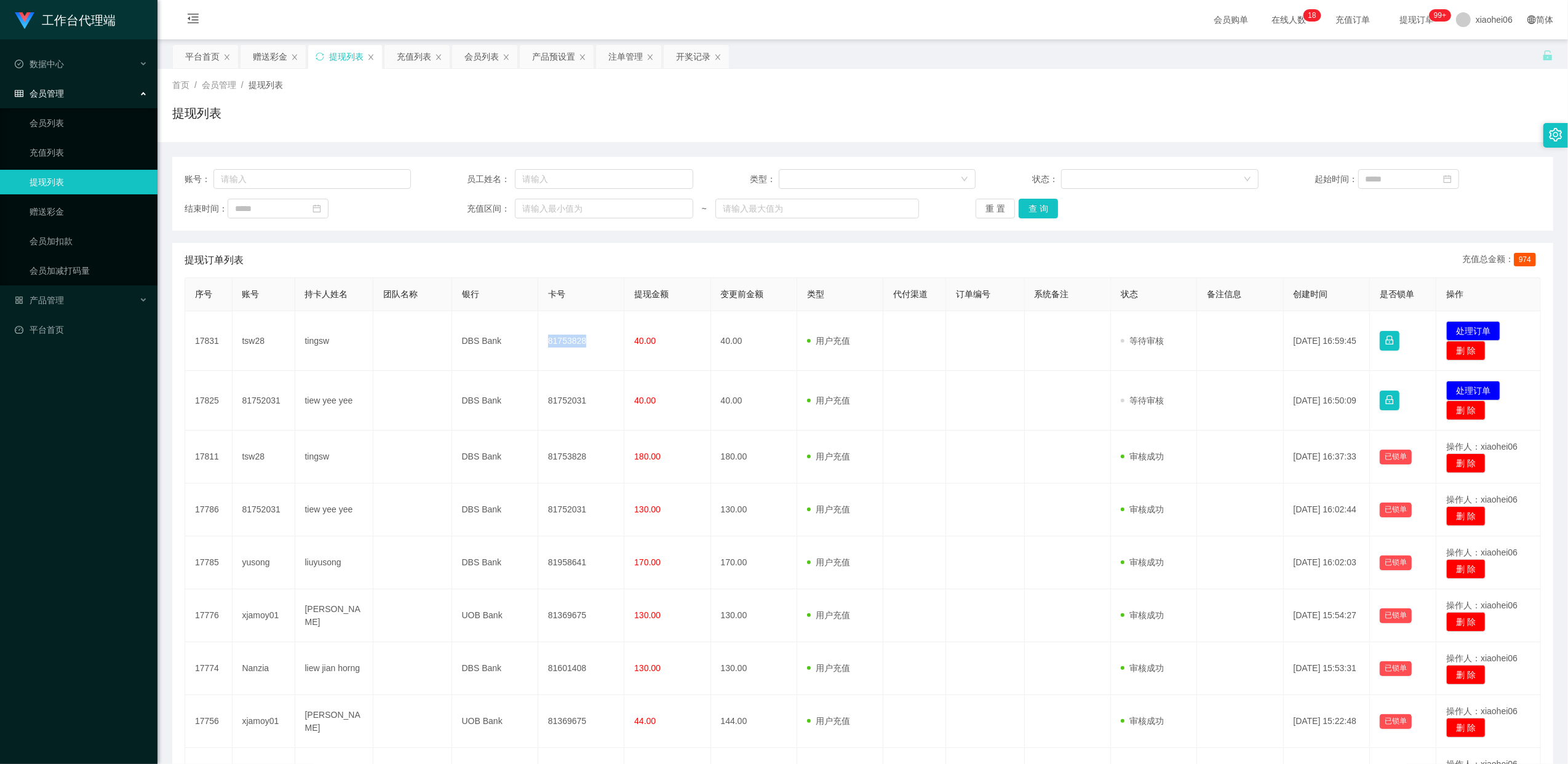
copy td "81753828"
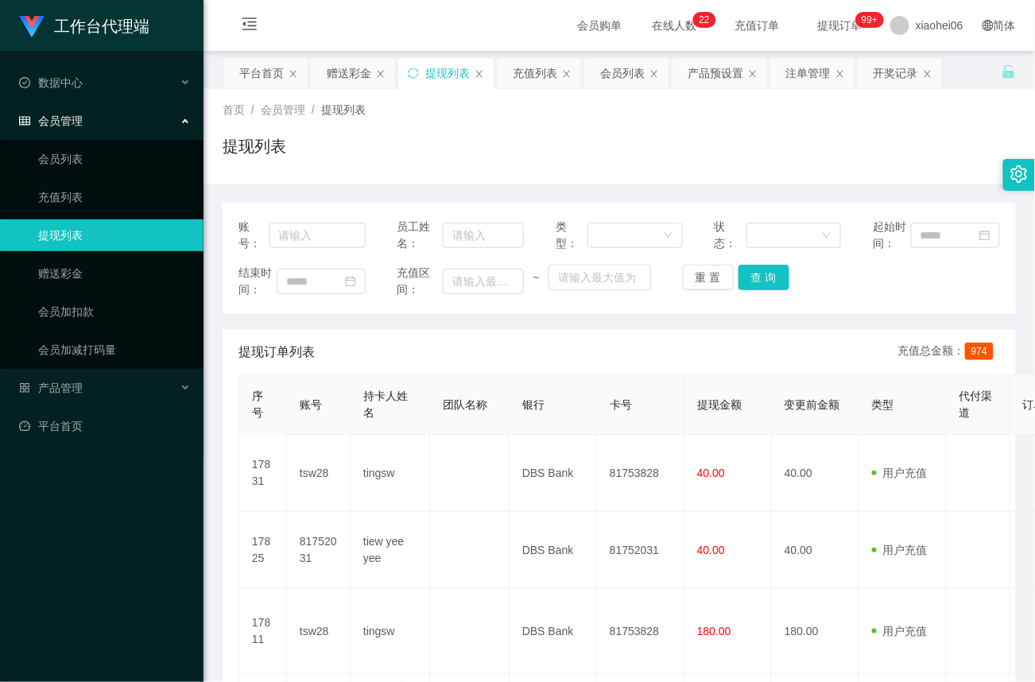
click at [636, 128] on div "首页 / 会员管理 / 提现列表 / 提现列表" at bounding box center [618, 136] width 793 height 69
drag, startPoint x: 555, startPoint y: 354, endPoint x: 566, endPoint y: 335, distance: 21.4
click at [555, 354] on div "提现订单列表 充值总金额： 974" at bounding box center [618, 352] width 761 height 44
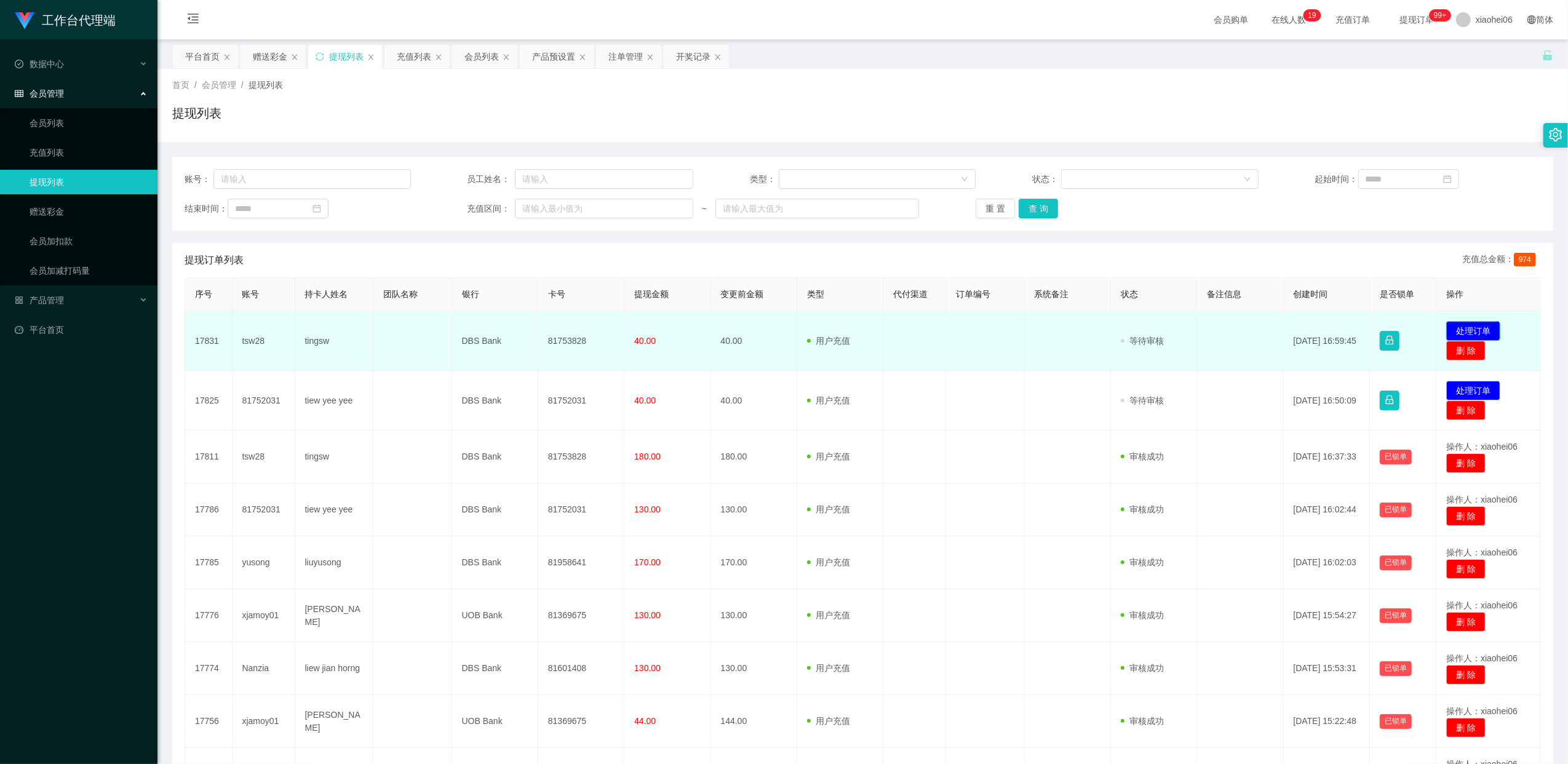
click at [1467, 322] on button "处理订单" at bounding box center [1473, 331] width 54 height 19
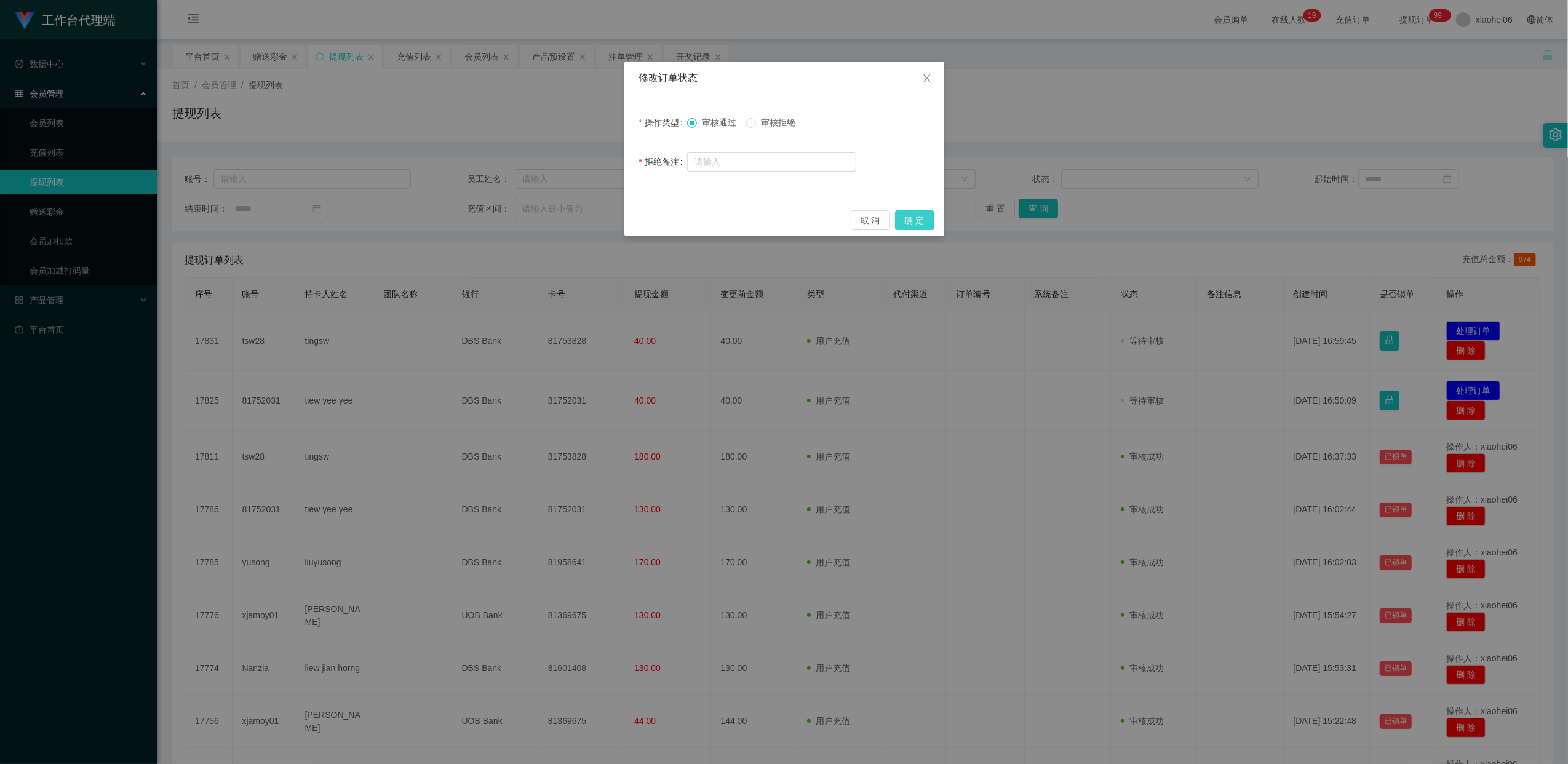
drag, startPoint x: 906, startPoint y: 221, endPoint x: 960, endPoint y: 267, distance: 70.9
click at [906, 222] on button "确 定" at bounding box center [914, 220] width 39 height 19
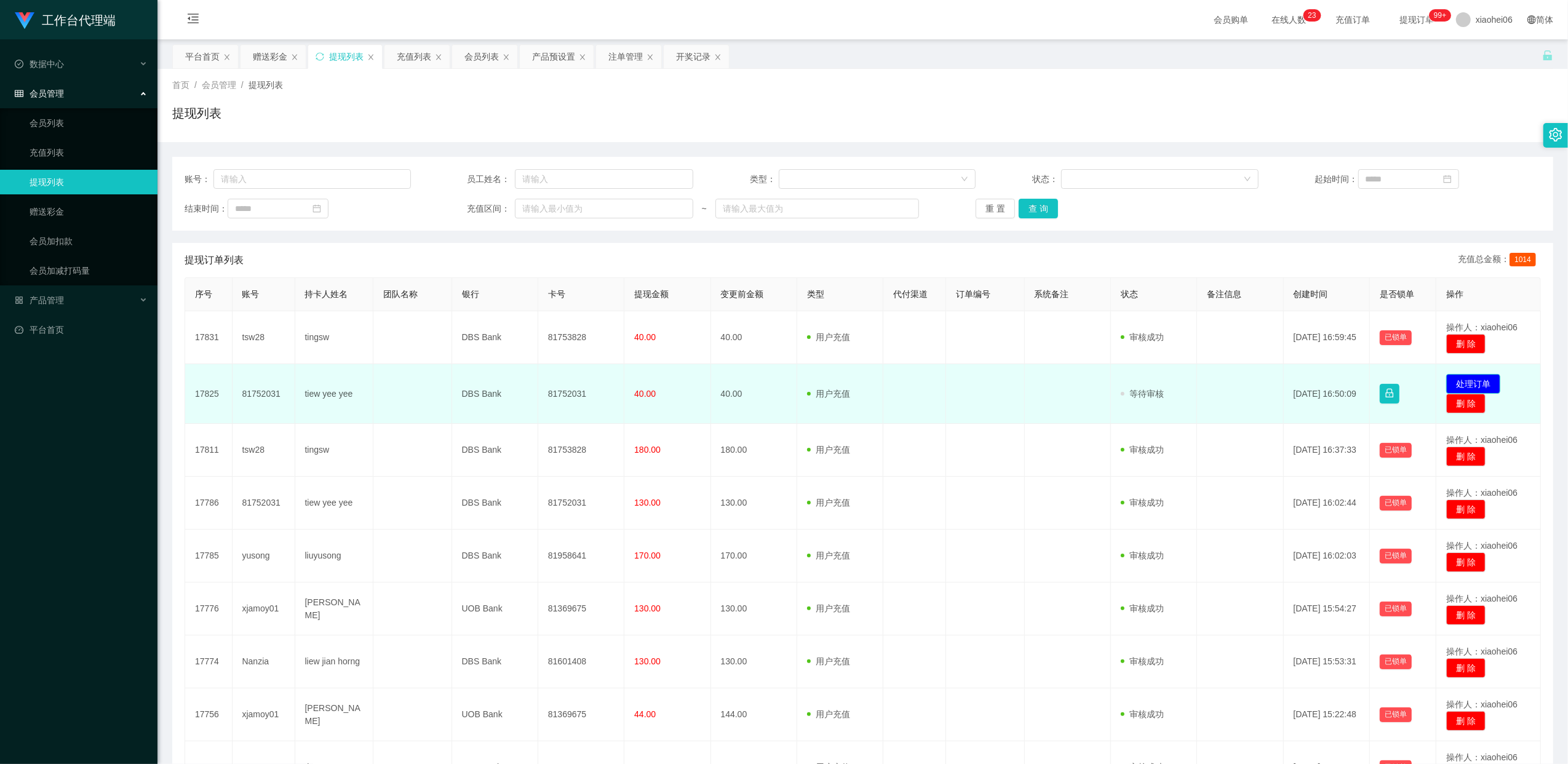
click at [1479, 382] on button "处理订单" at bounding box center [1473, 383] width 54 height 19
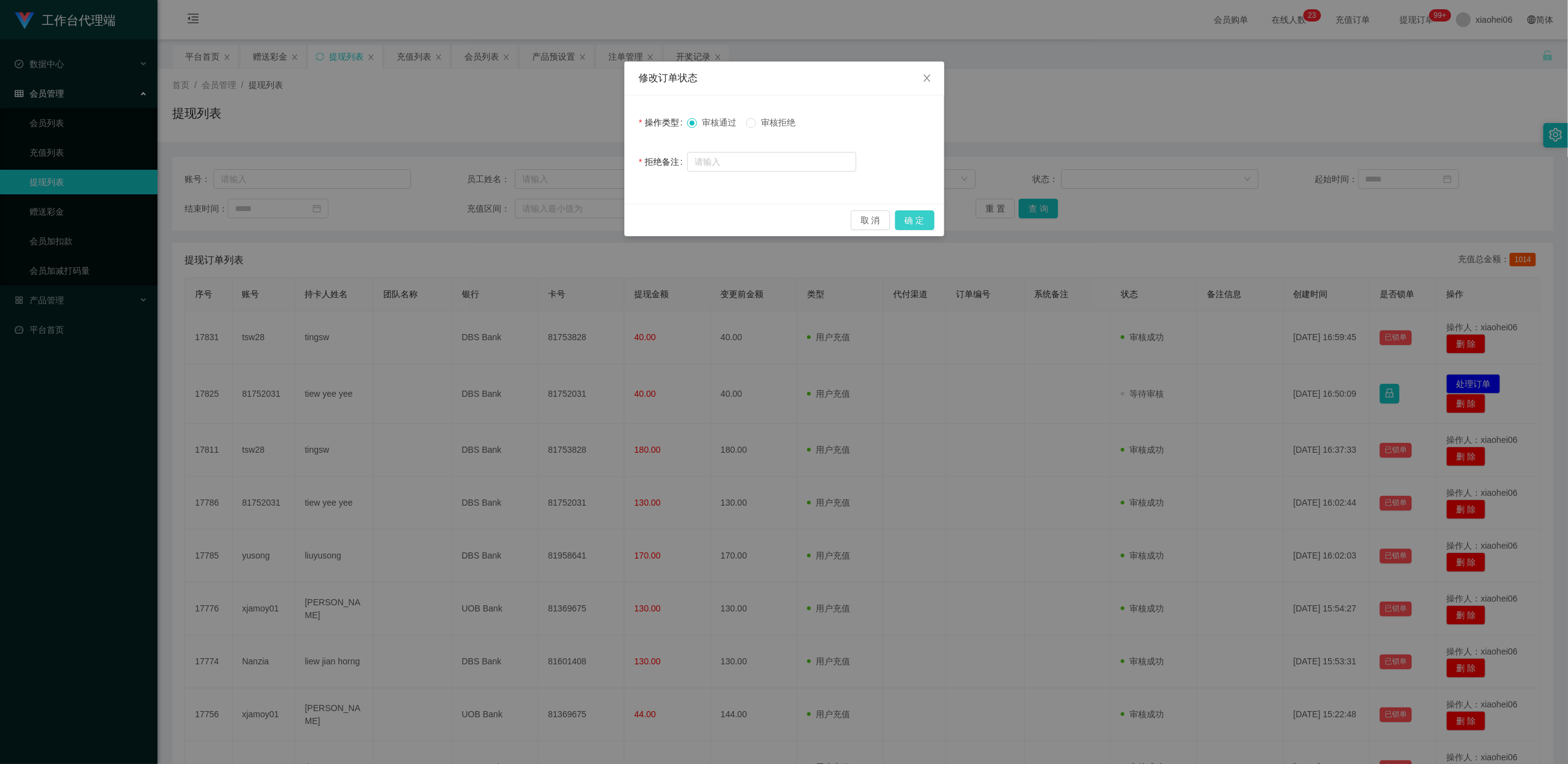
click at [919, 222] on button "确 定" at bounding box center [914, 220] width 39 height 19
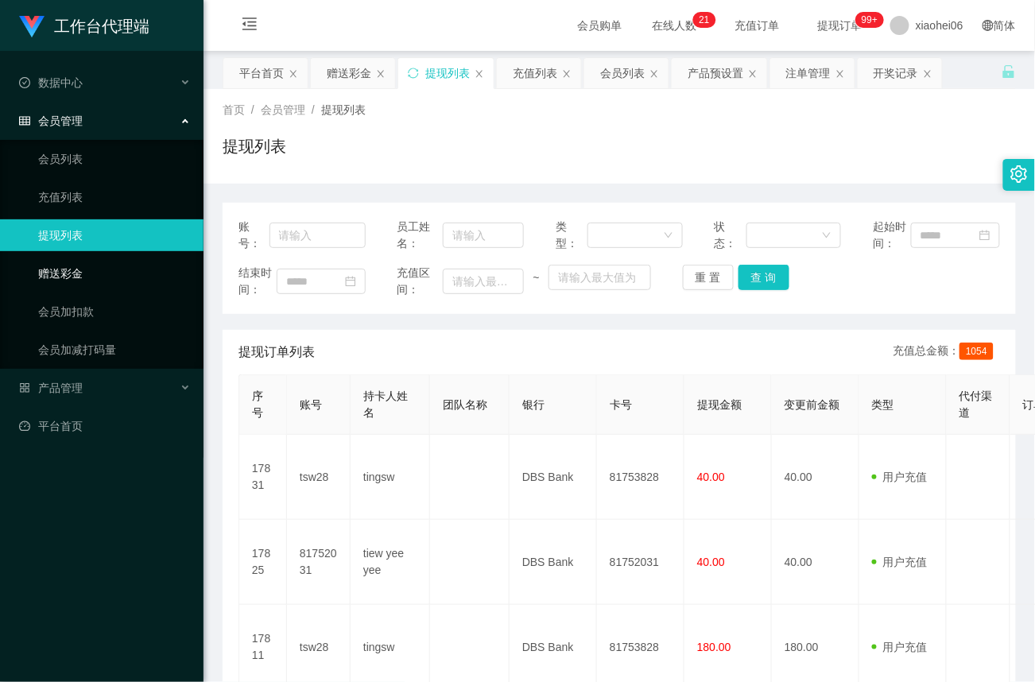
click at [73, 277] on link "赠送彩金" at bounding box center [114, 273] width 153 height 32
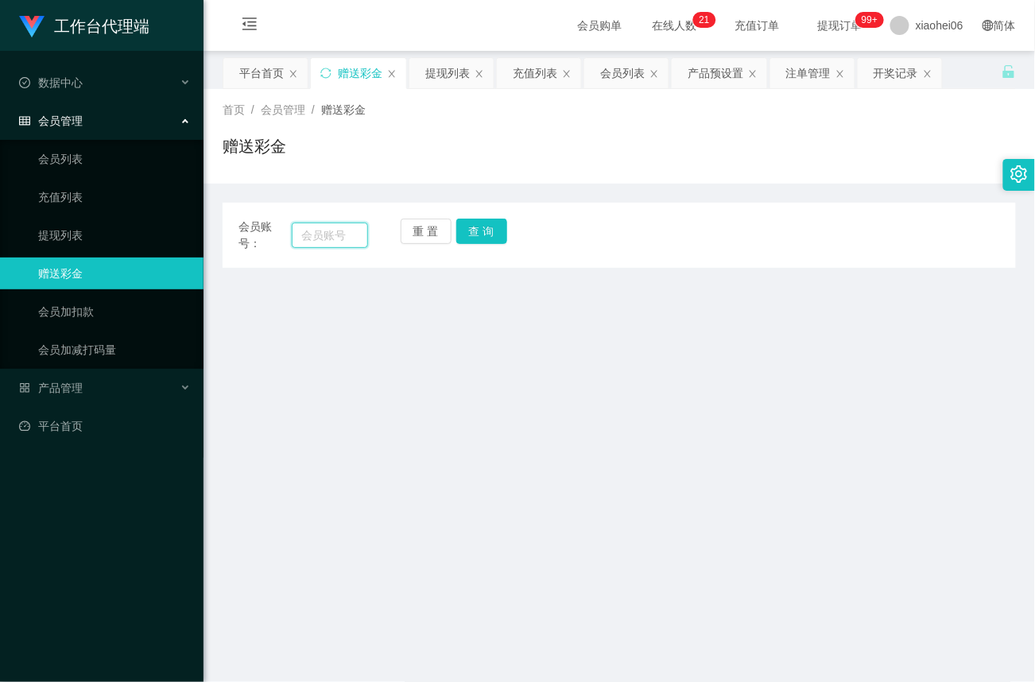
click at [329, 235] on input "text" at bounding box center [330, 234] width 76 height 25
paste input "81116112"
type input "81116112"
drag, startPoint x: 484, startPoint y: 233, endPoint x: 482, endPoint y: 253, distance: 20.0
click at [484, 233] on button "查 询" at bounding box center [481, 231] width 51 height 25
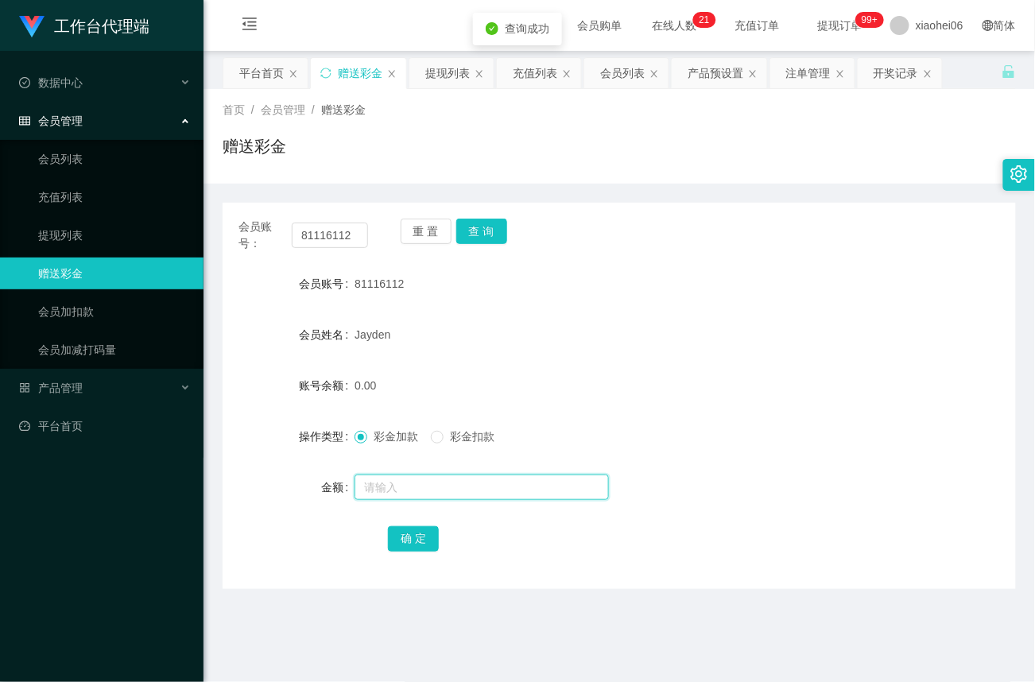
click at [385, 477] on input "text" at bounding box center [481, 486] width 254 height 25
type input "56"
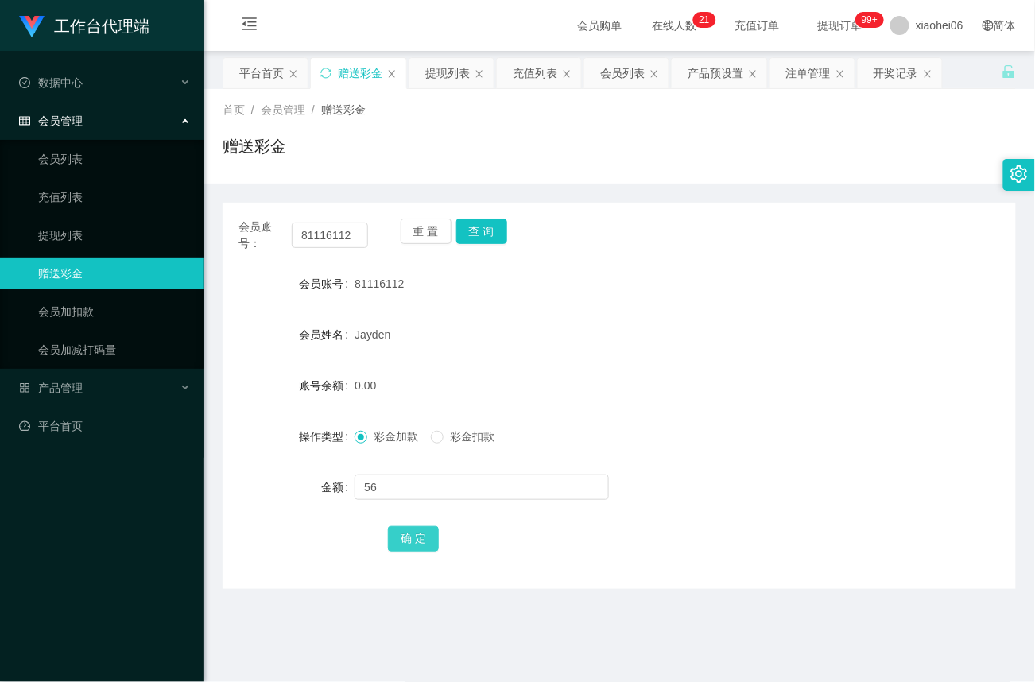
click at [413, 544] on button "确 定" at bounding box center [413, 538] width 51 height 25
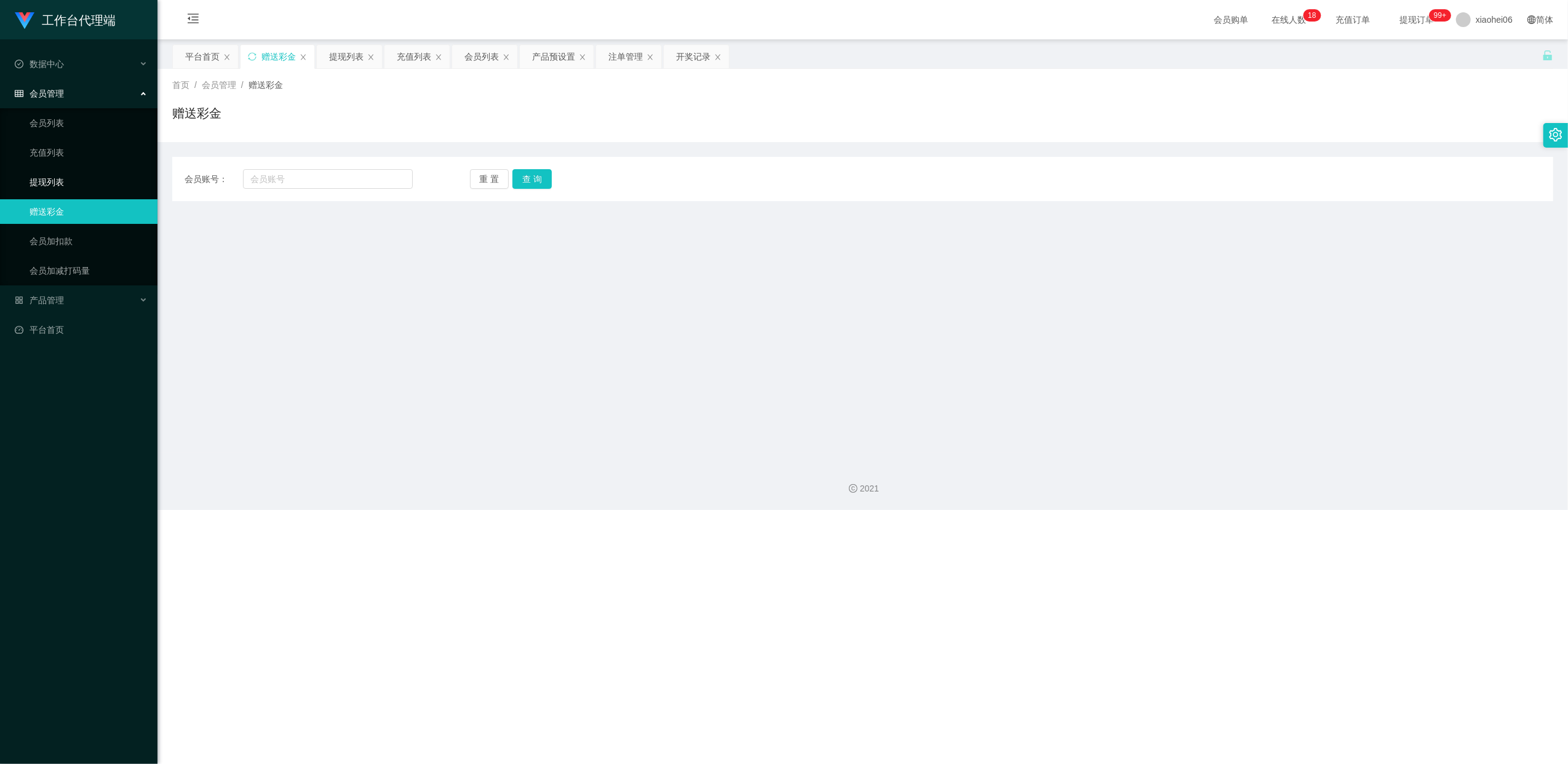
click at [57, 178] on link "提现列表" at bounding box center [88, 182] width 118 height 25
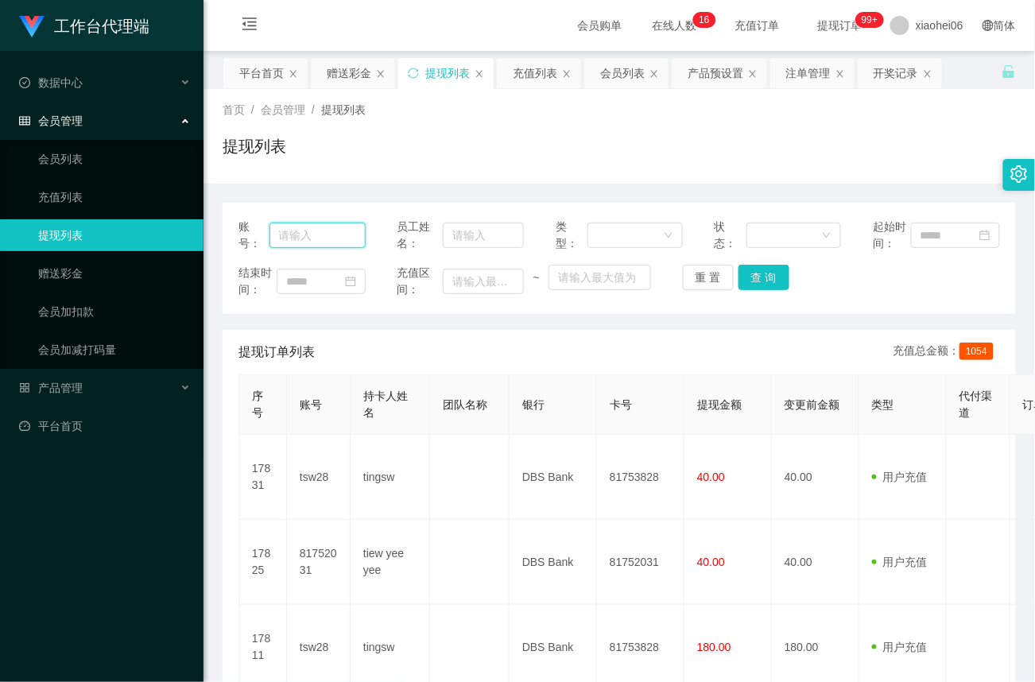
click at [292, 230] on input "text" at bounding box center [317, 234] width 96 height 25
paste input "81116112"
type input "81116112"
click at [761, 273] on button "查 询" at bounding box center [763, 277] width 51 height 25
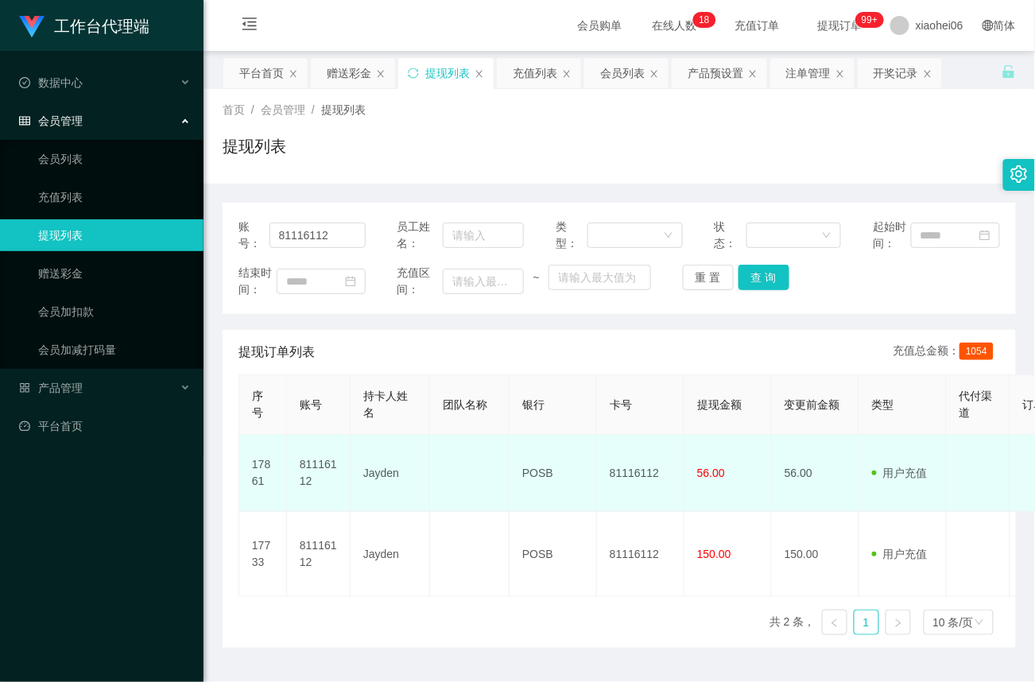
click at [639, 478] on td "81116112" at bounding box center [640, 473] width 87 height 77
copy td "81116112"
click at [470, 484] on td at bounding box center [469, 473] width 79 height 77
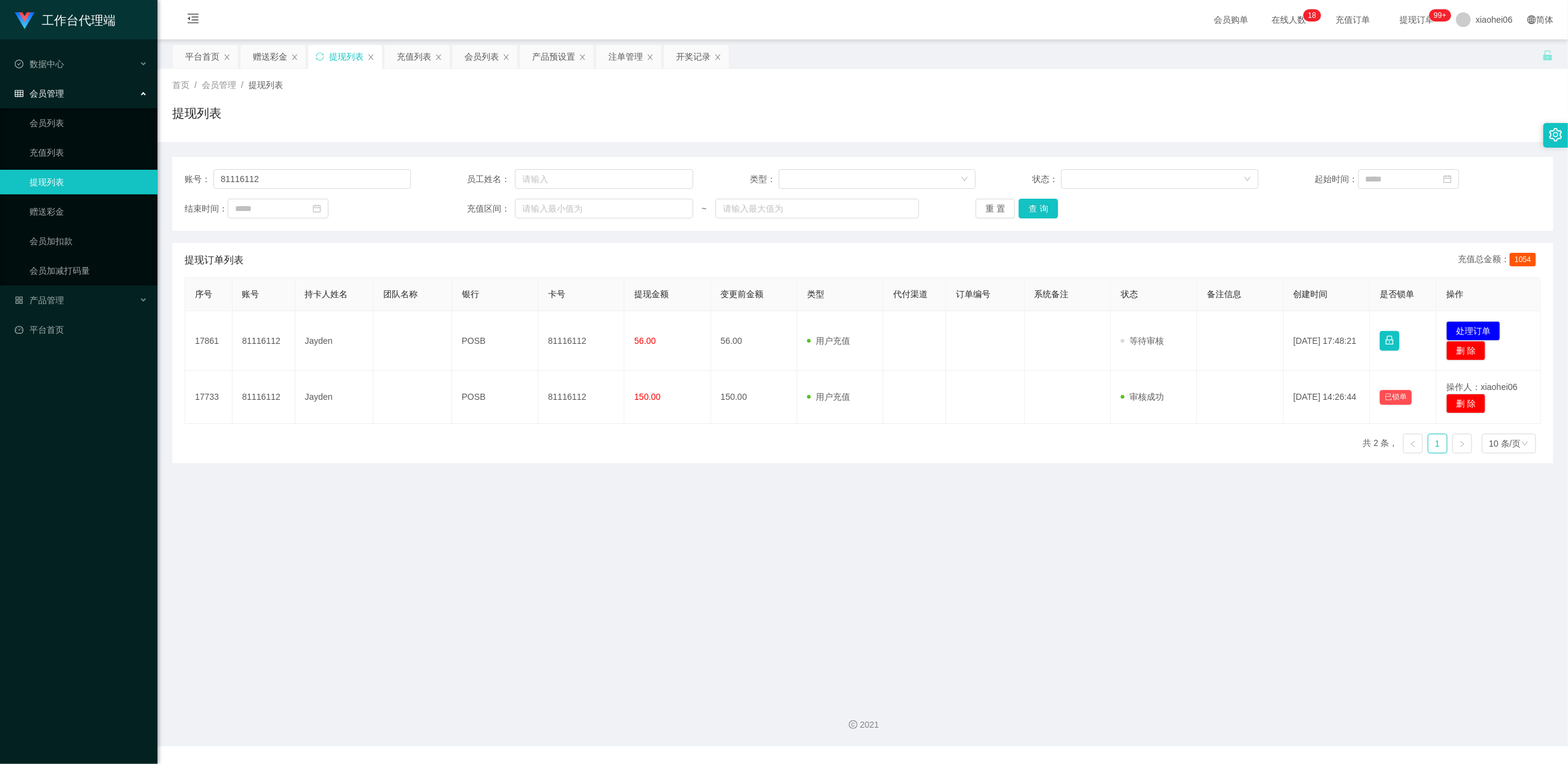
click at [50, 180] on link "提现列表" at bounding box center [88, 182] width 118 height 25
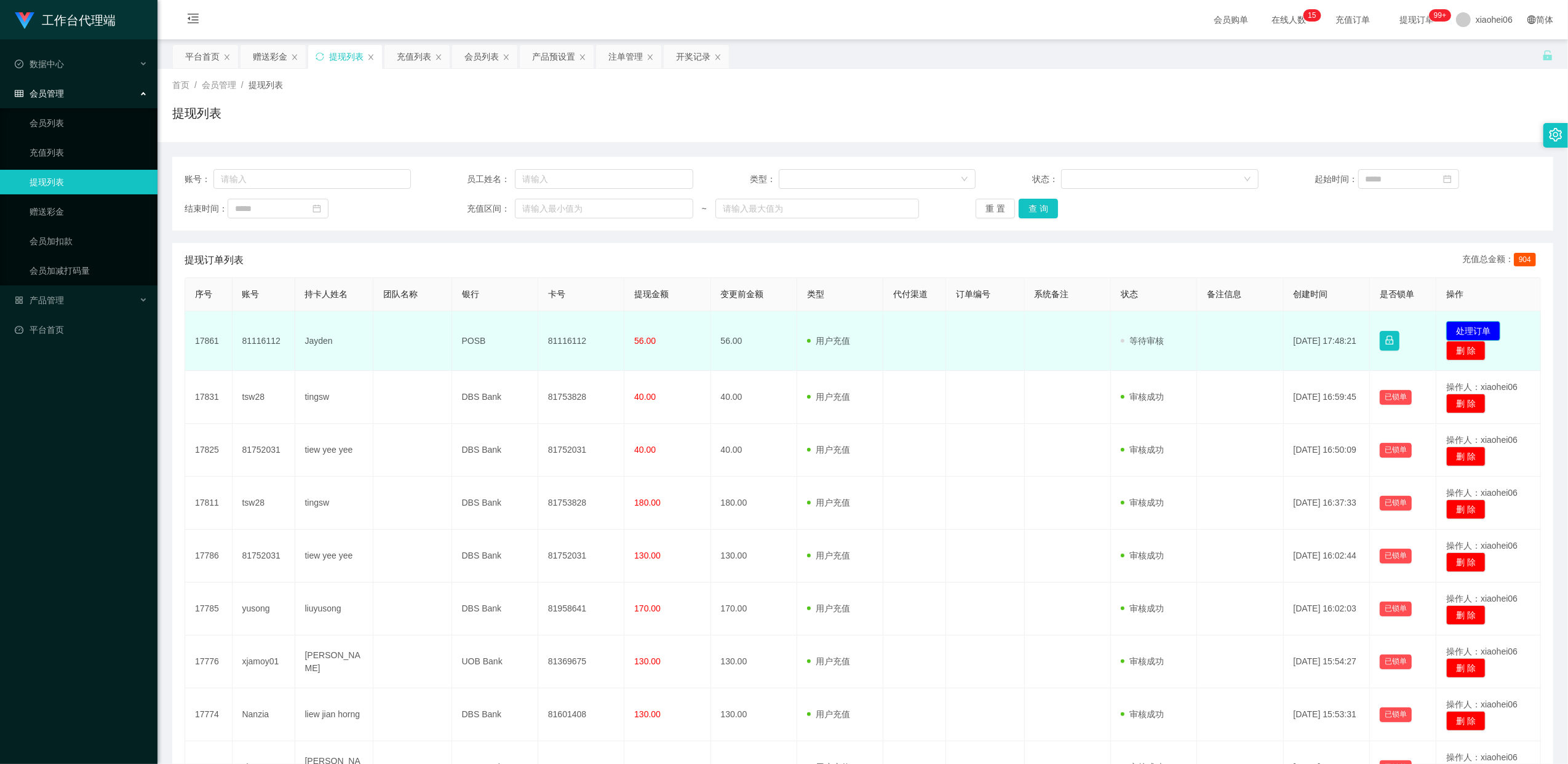
click at [1482, 325] on button "处理订单" at bounding box center [1473, 331] width 54 height 19
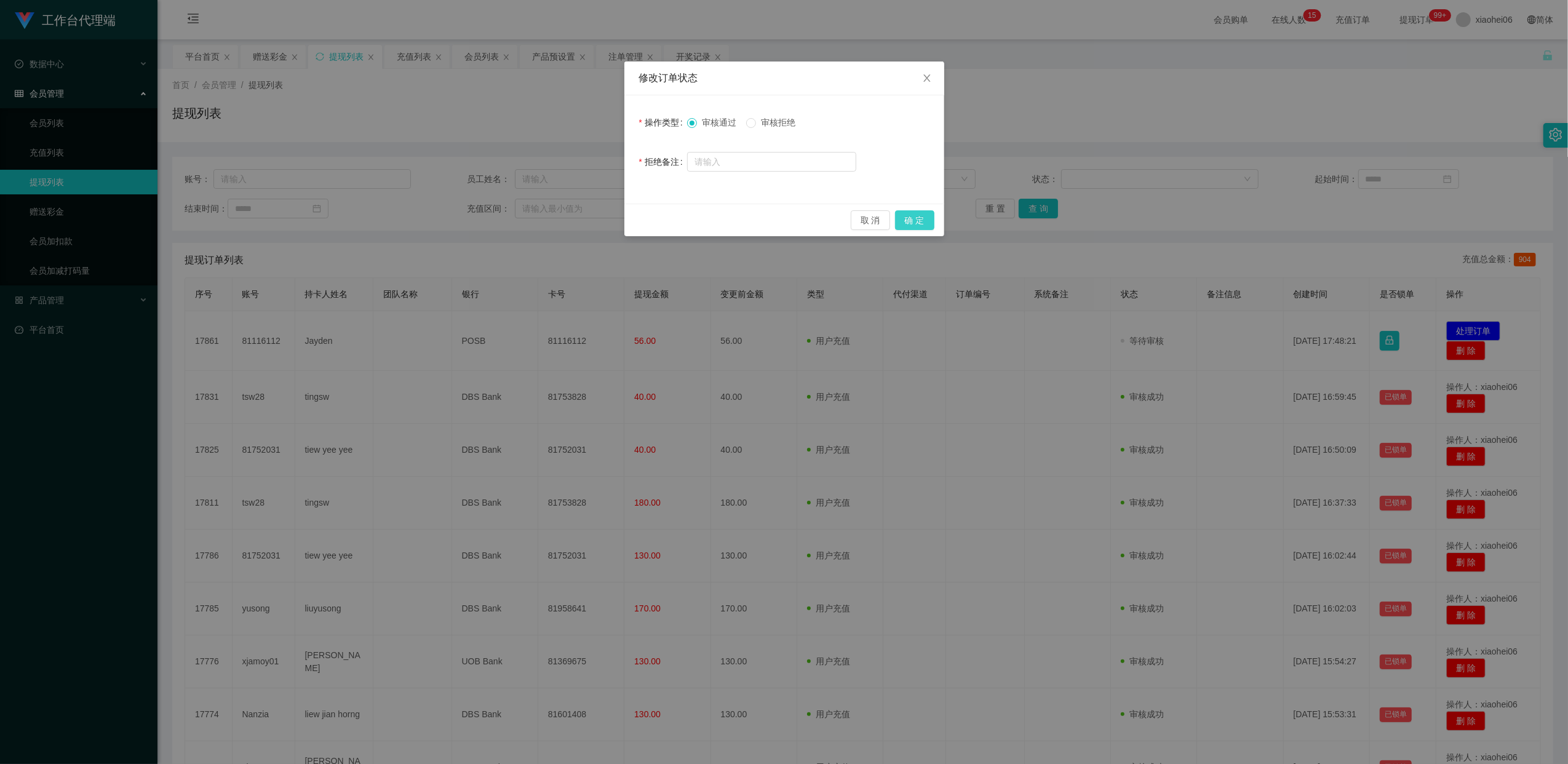
click at [914, 224] on button "确 定" at bounding box center [914, 220] width 39 height 19
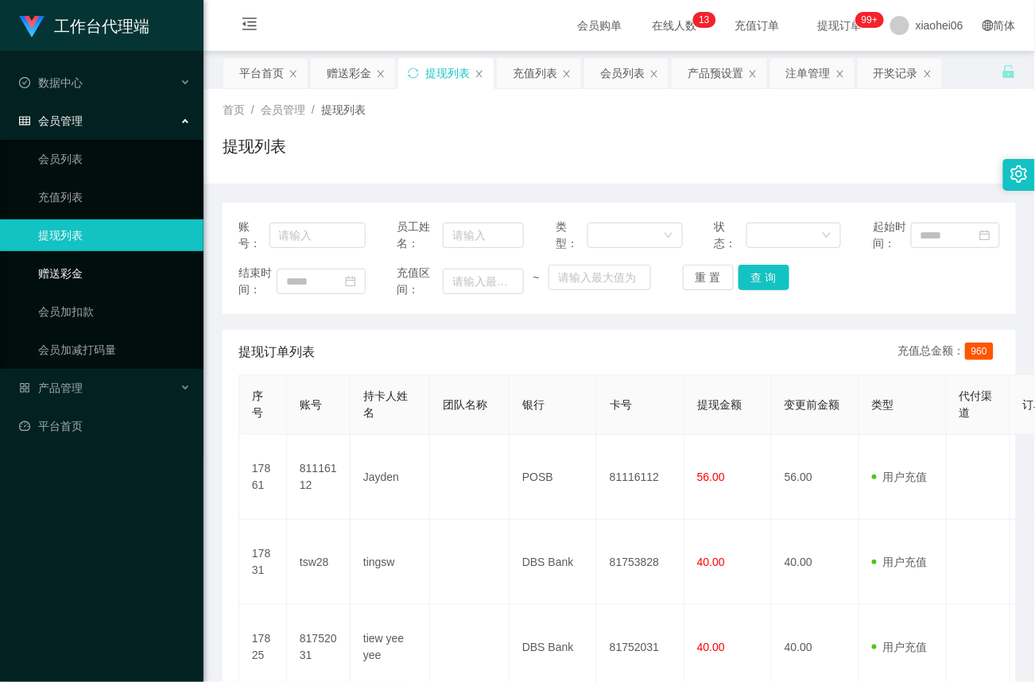
click at [90, 270] on link "赠送彩金" at bounding box center [114, 273] width 153 height 32
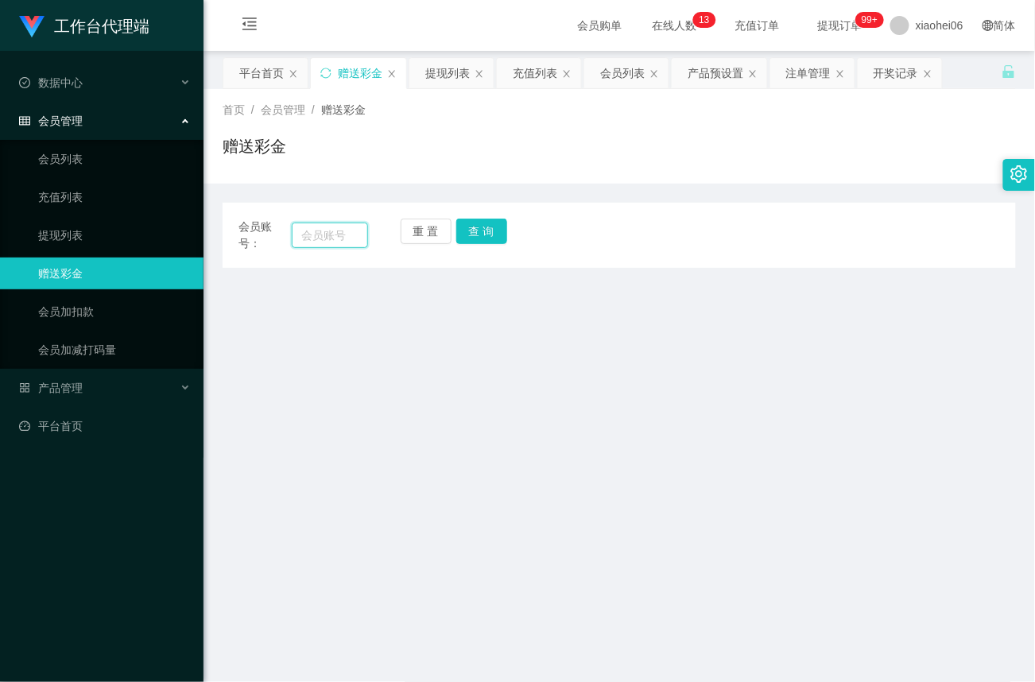
click at [318, 232] on input "text" at bounding box center [330, 234] width 76 height 25
paste input "yusong"
type input "yusong"
drag, startPoint x: 480, startPoint y: 230, endPoint x: 468, endPoint y: 248, distance: 21.2
click at [480, 230] on button "查 询" at bounding box center [481, 231] width 51 height 25
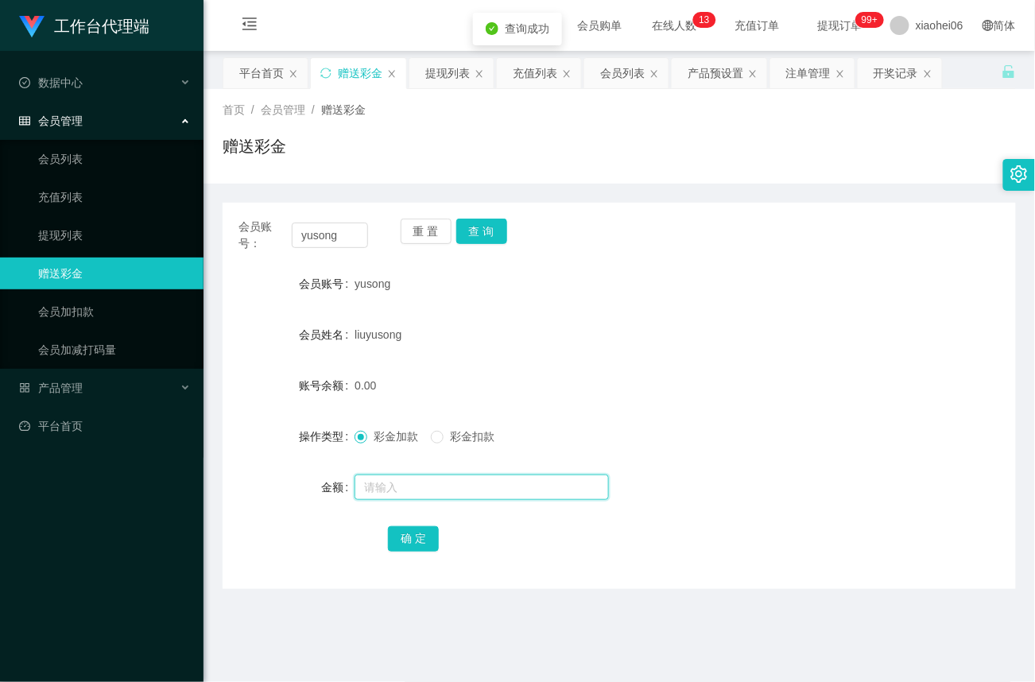
click at [416, 480] on input "text" at bounding box center [481, 486] width 254 height 25
type input "56"
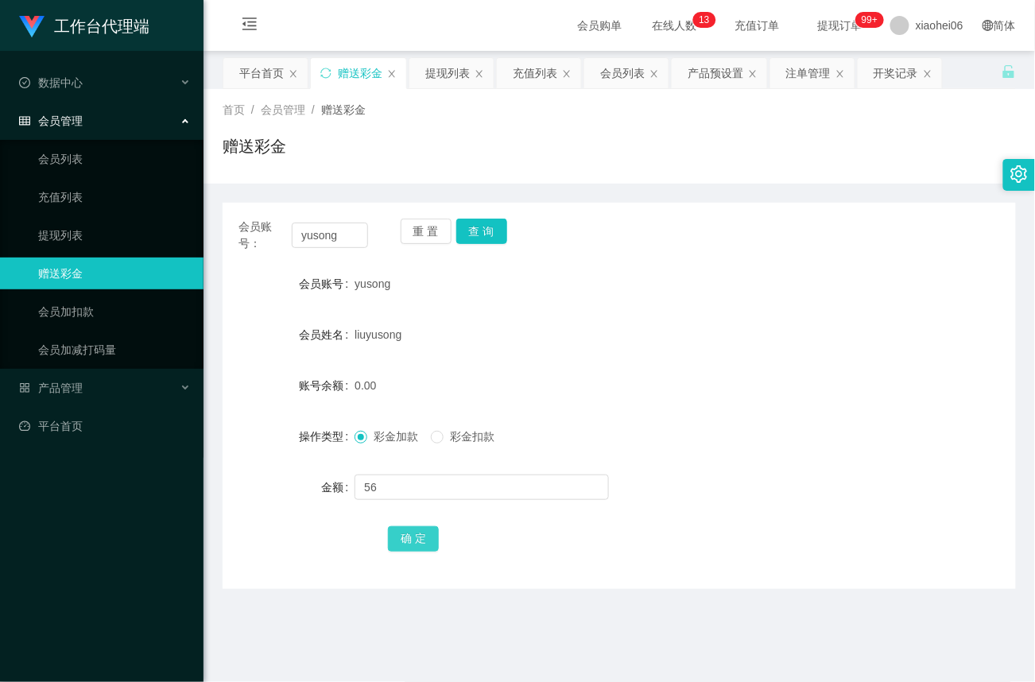
click at [404, 529] on button "确 定" at bounding box center [413, 538] width 51 height 25
click at [72, 229] on link "提现列表" at bounding box center [114, 235] width 153 height 32
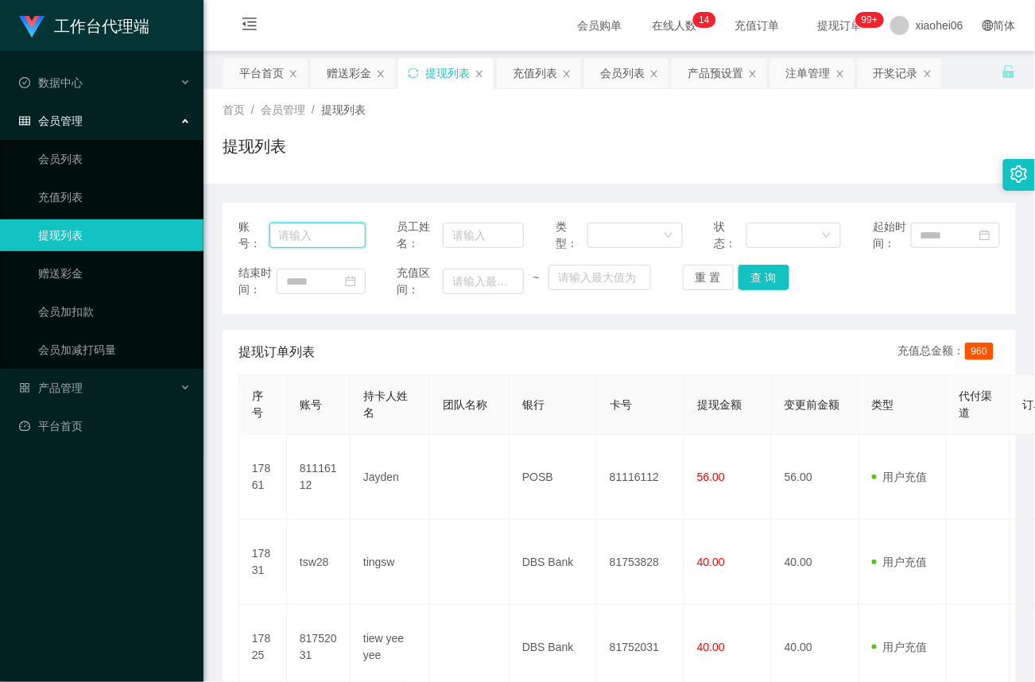
click at [331, 243] on input "text" at bounding box center [317, 234] width 96 height 25
paste input "yusong"
type input "yusong"
click at [767, 280] on button "查 询" at bounding box center [763, 277] width 51 height 25
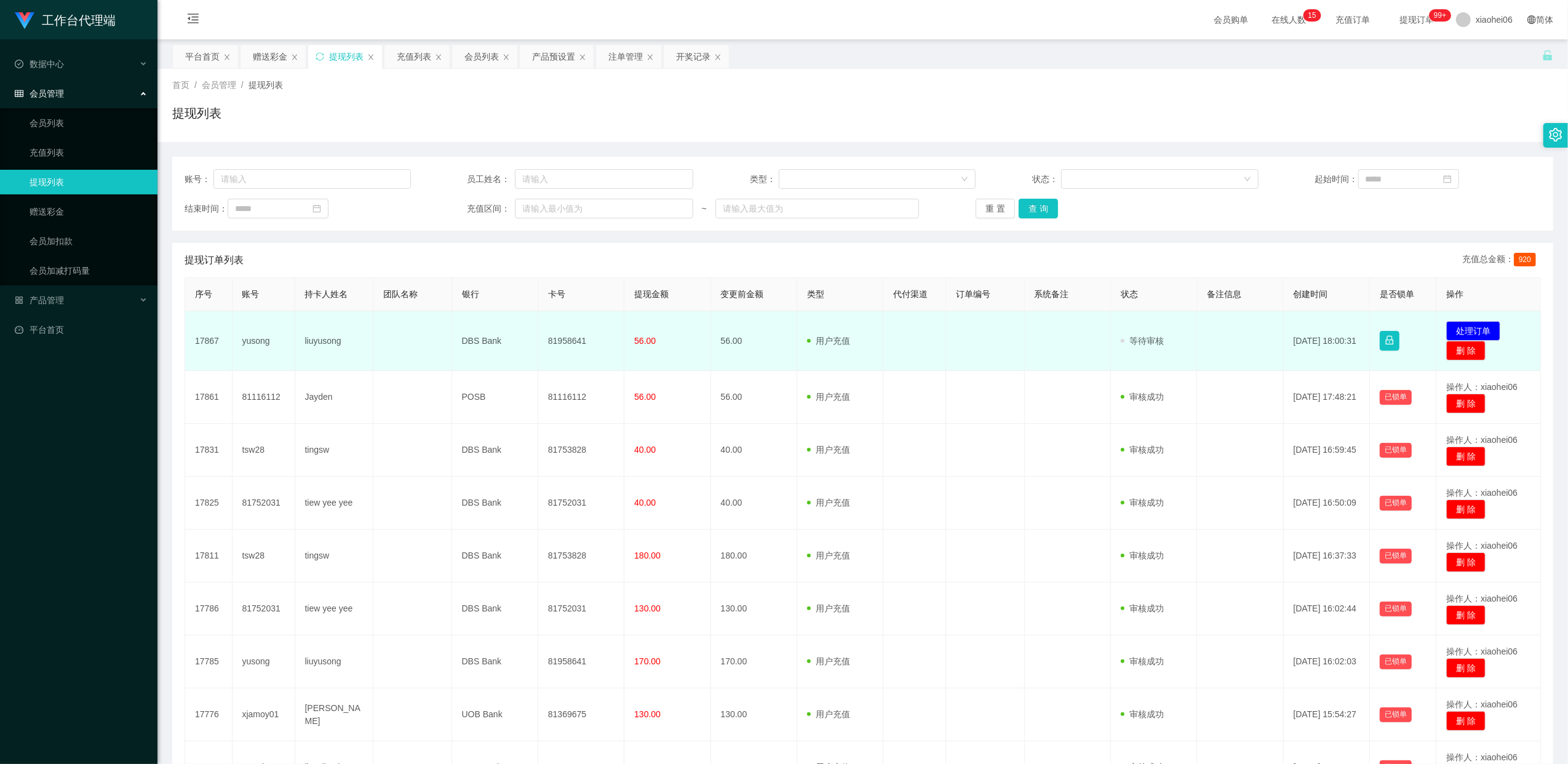
click at [560, 344] on td "81958641" at bounding box center [580, 341] width 86 height 60
click at [559, 344] on td "81958641" at bounding box center [580, 341] width 86 height 60
drag, startPoint x: 559, startPoint y: 344, endPoint x: 571, endPoint y: 343, distance: 12.0
copy td "81958641"
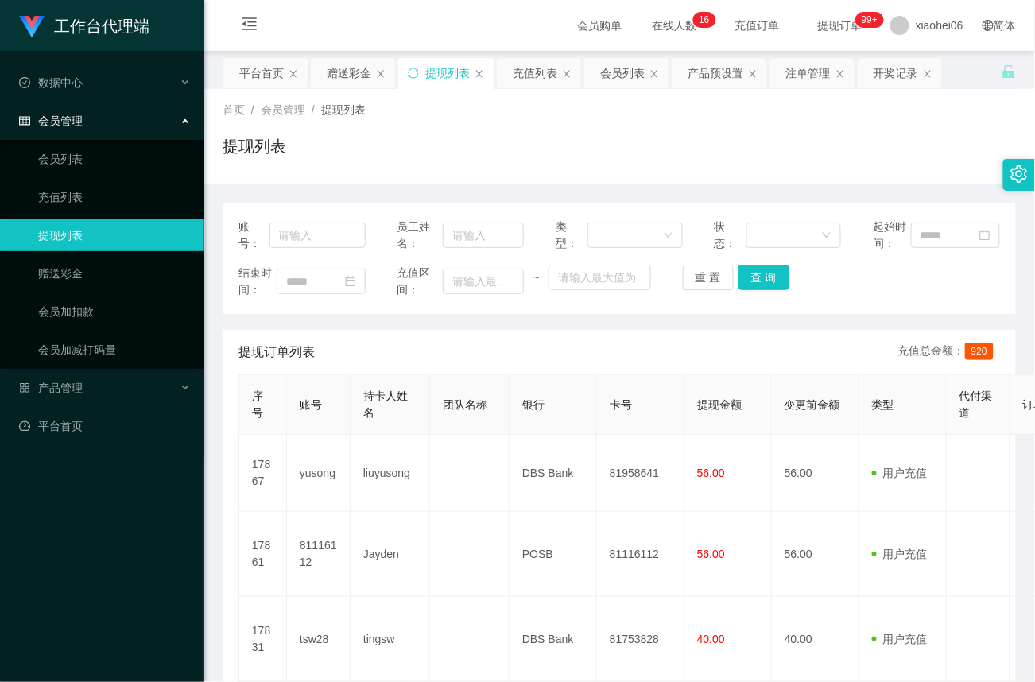
drag, startPoint x: 591, startPoint y: 144, endPoint x: 683, endPoint y: 172, distance: 96.3
click at [594, 143] on div "提现列表" at bounding box center [618, 152] width 793 height 37
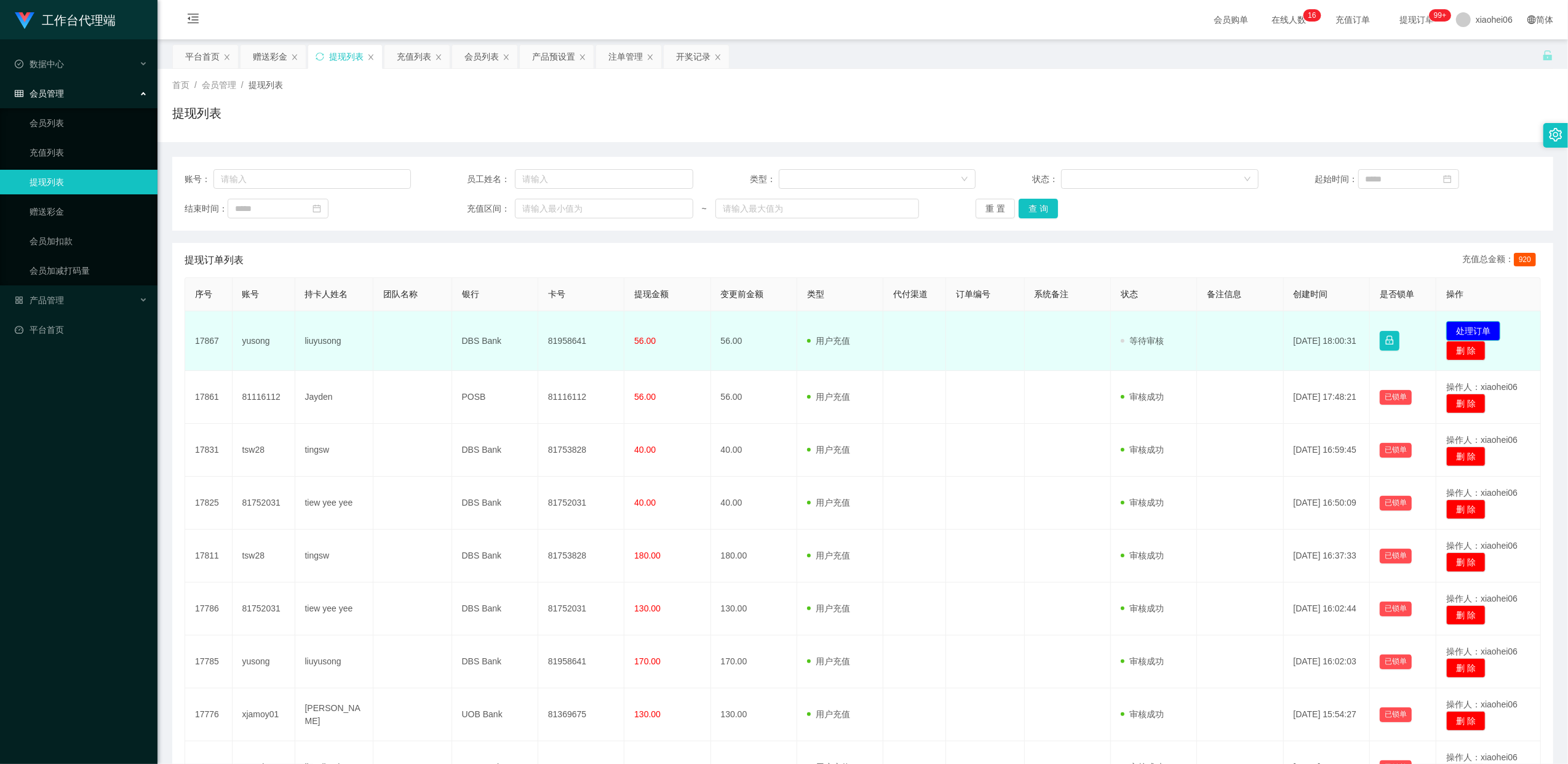
click at [800, 327] on button "处理订单" at bounding box center [1473, 331] width 54 height 19
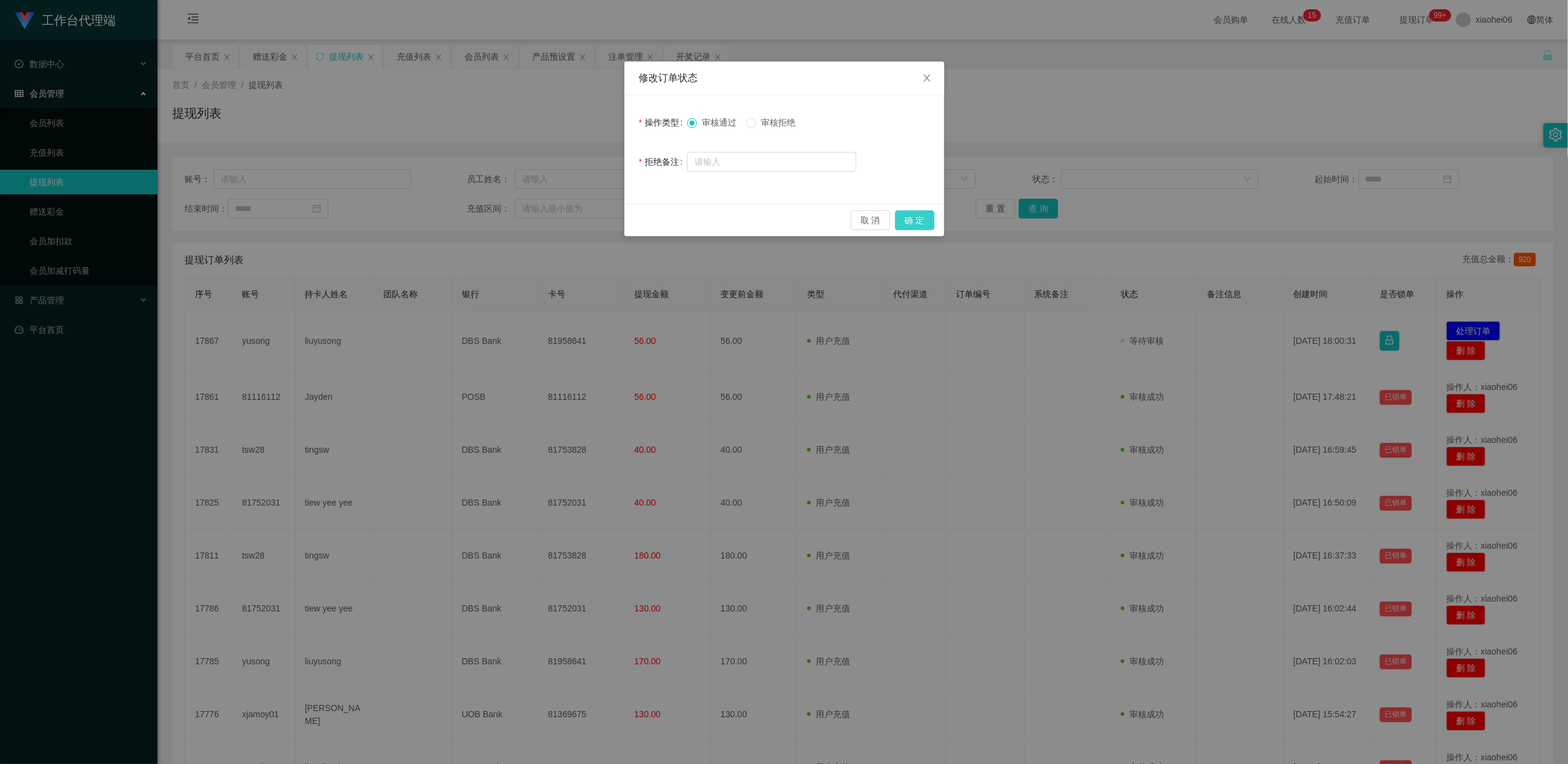
click at [800, 224] on button "确 定" at bounding box center [914, 220] width 39 height 19
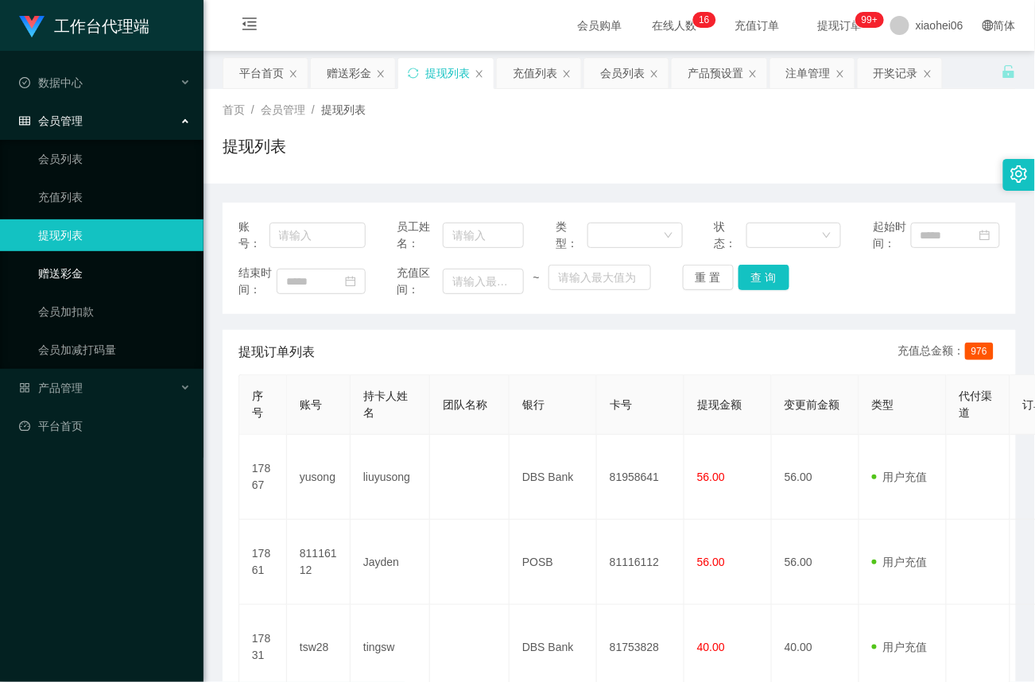
click at [74, 265] on link "赠送彩金" at bounding box center [114, 273] width 153 height 32
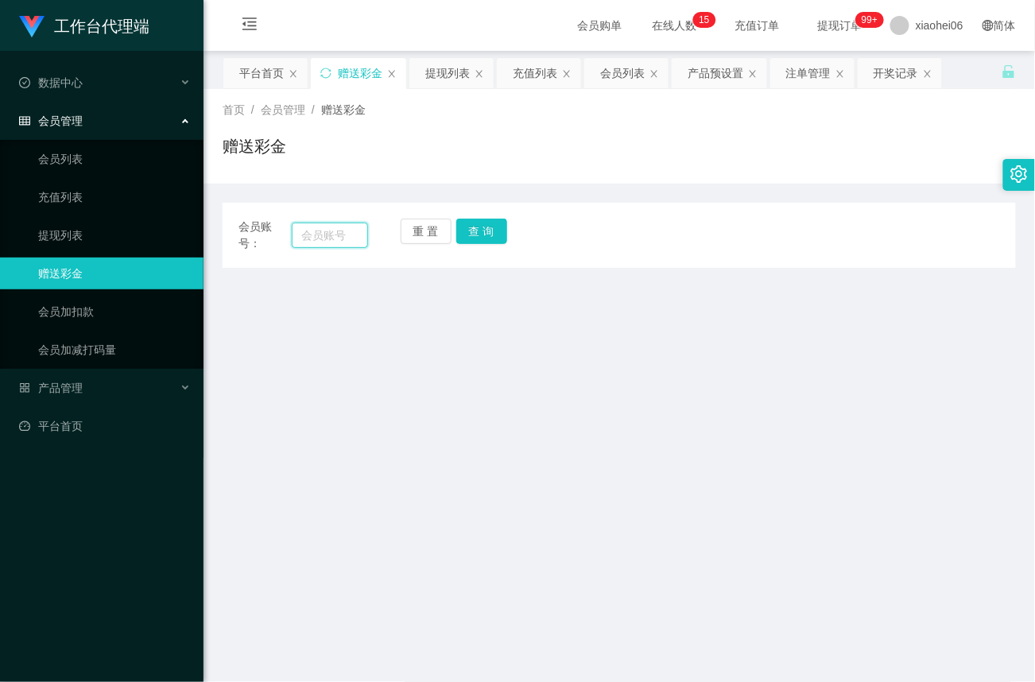
click at [318, 248] on input "text" at bounding box center [330, 234] width 76 height 25
paste input "81752031"
type input "81752031"
click at [474, 239] on button "查 询" at bounding box center [481, 231] width 51 height 25
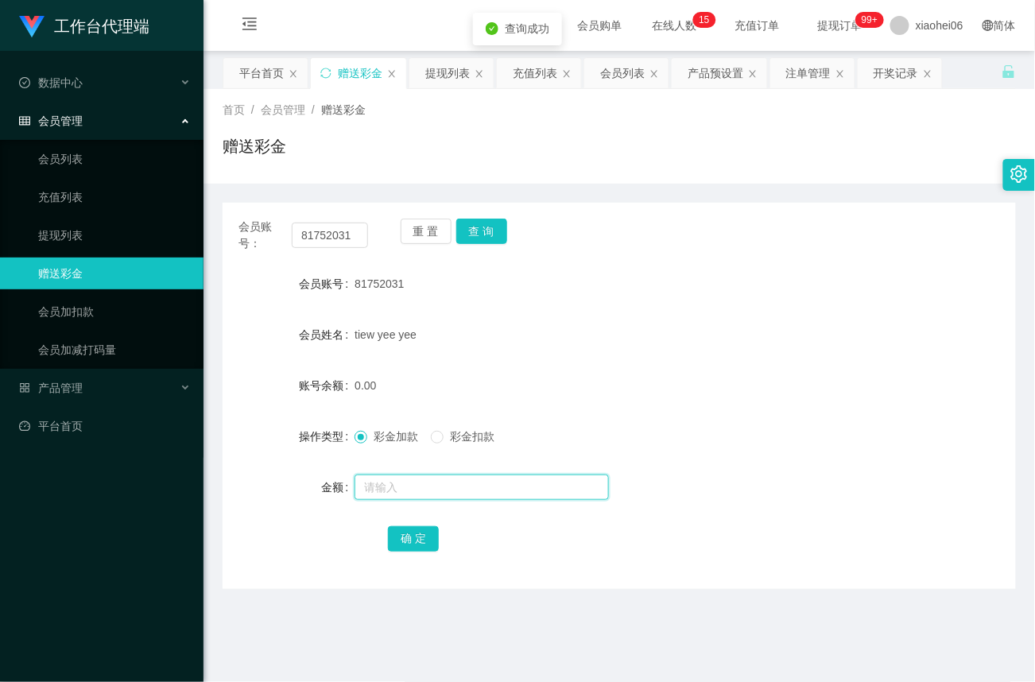
click at [410, 482] on input "text" at bounding box center [481, 486] width 254 height 25
type input "40"
click at [417, 545] on button "确 定" at bounding box center [413, 538] width 51 height 25
click at [55, 235] on link "提现列表" at bounding box center [114, 235] width 153 height 32
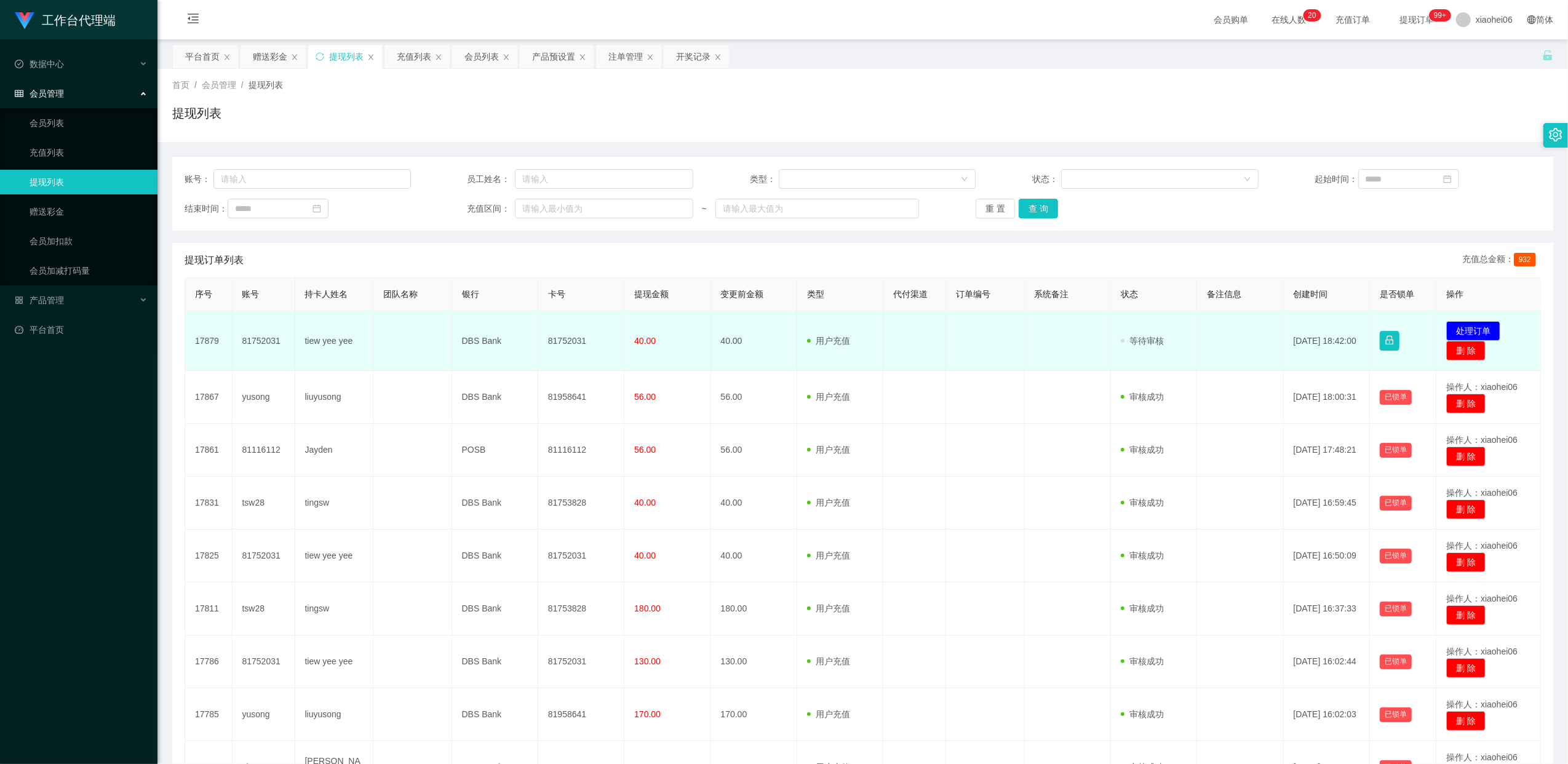
drag, startPoint x: 0, startPoint y: 0, endPoint x: 567, endPoint y: 344, distance: 663.2
click at [567, 344] on td "81752031" at bounding box center [580, 341] width 86 height 60
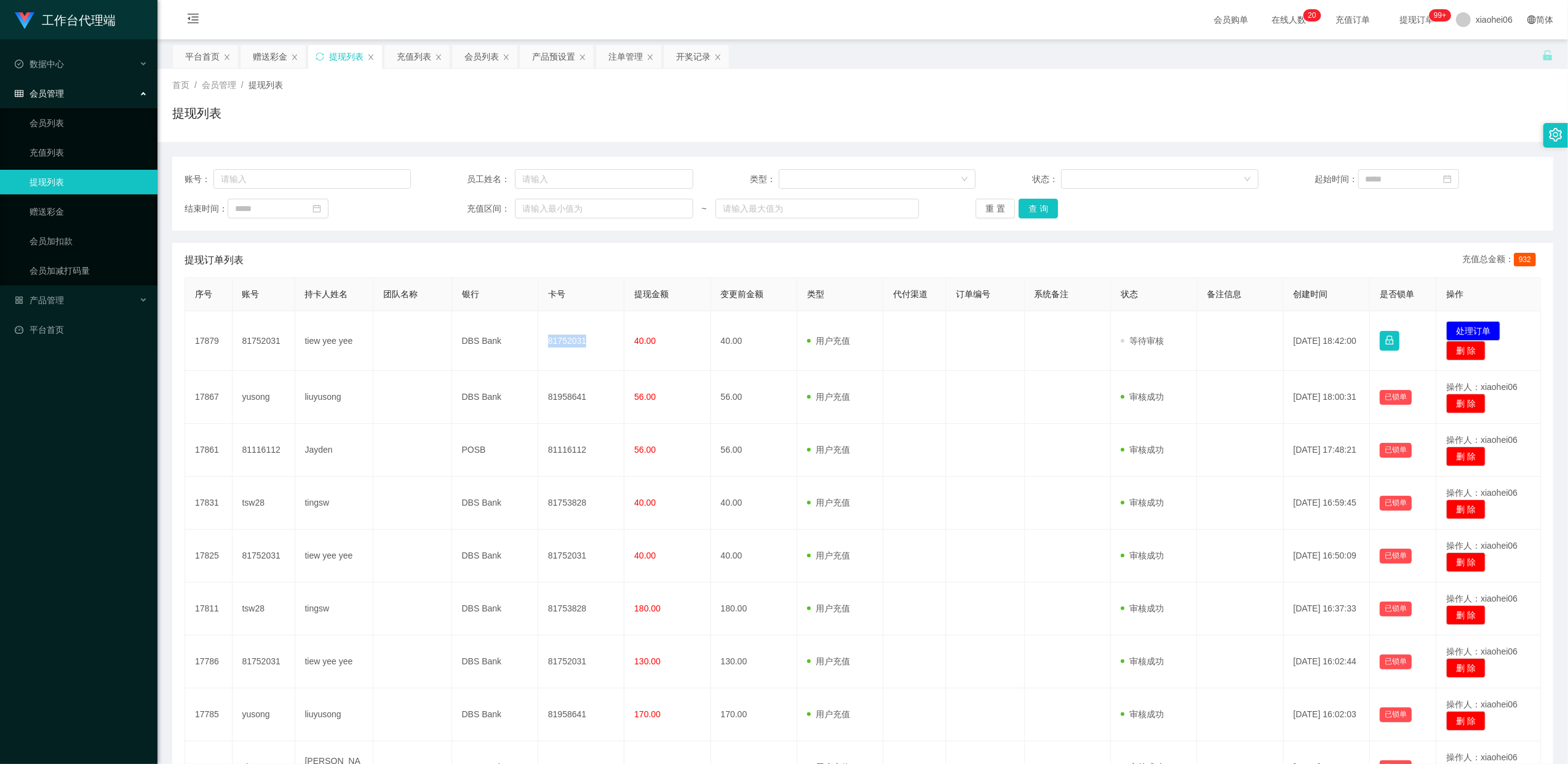
copy td "81752031"
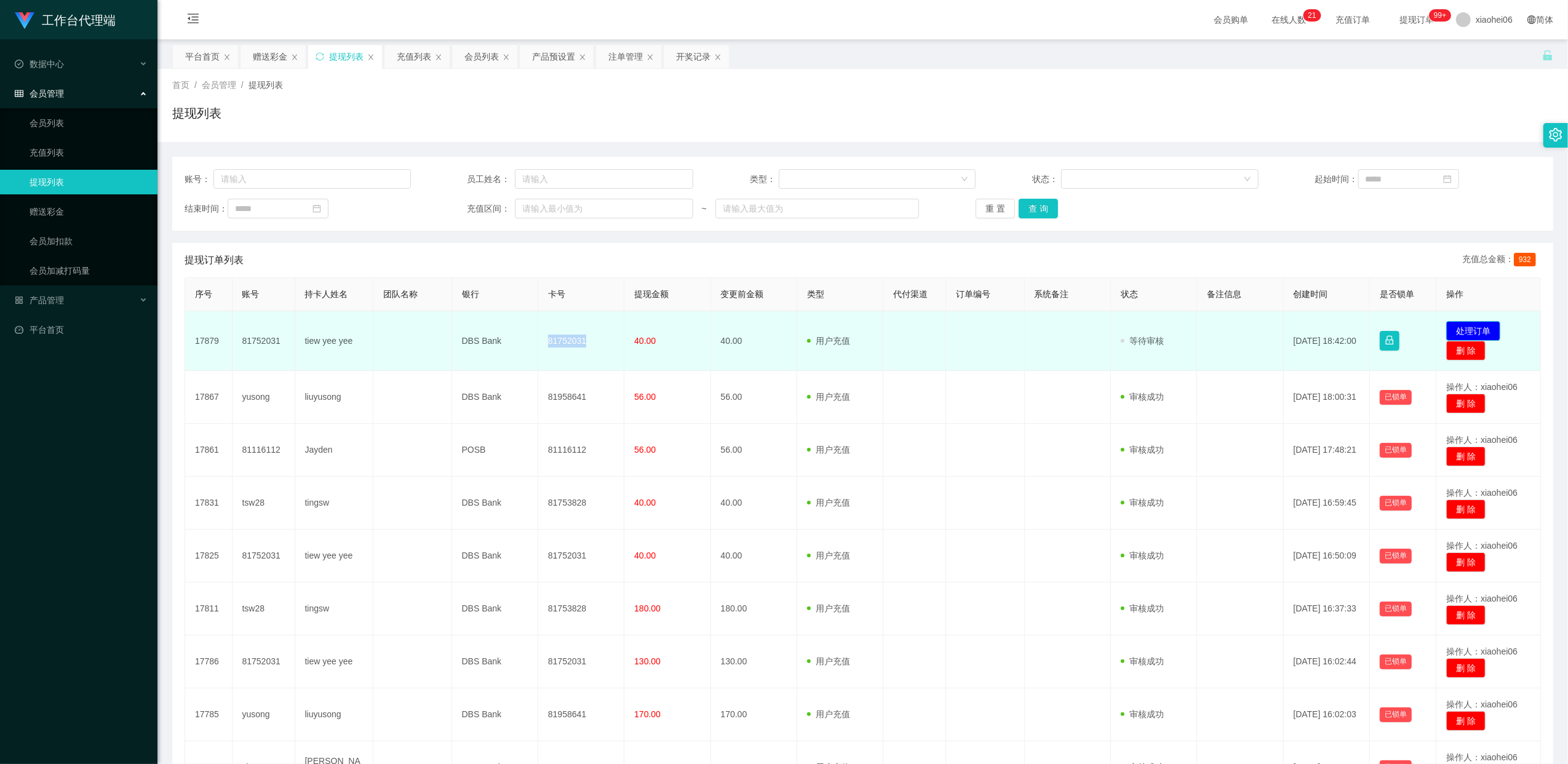
click at [1460, 330] on button "处理订单" at bounding box center [1473, 331] width 54 height 19
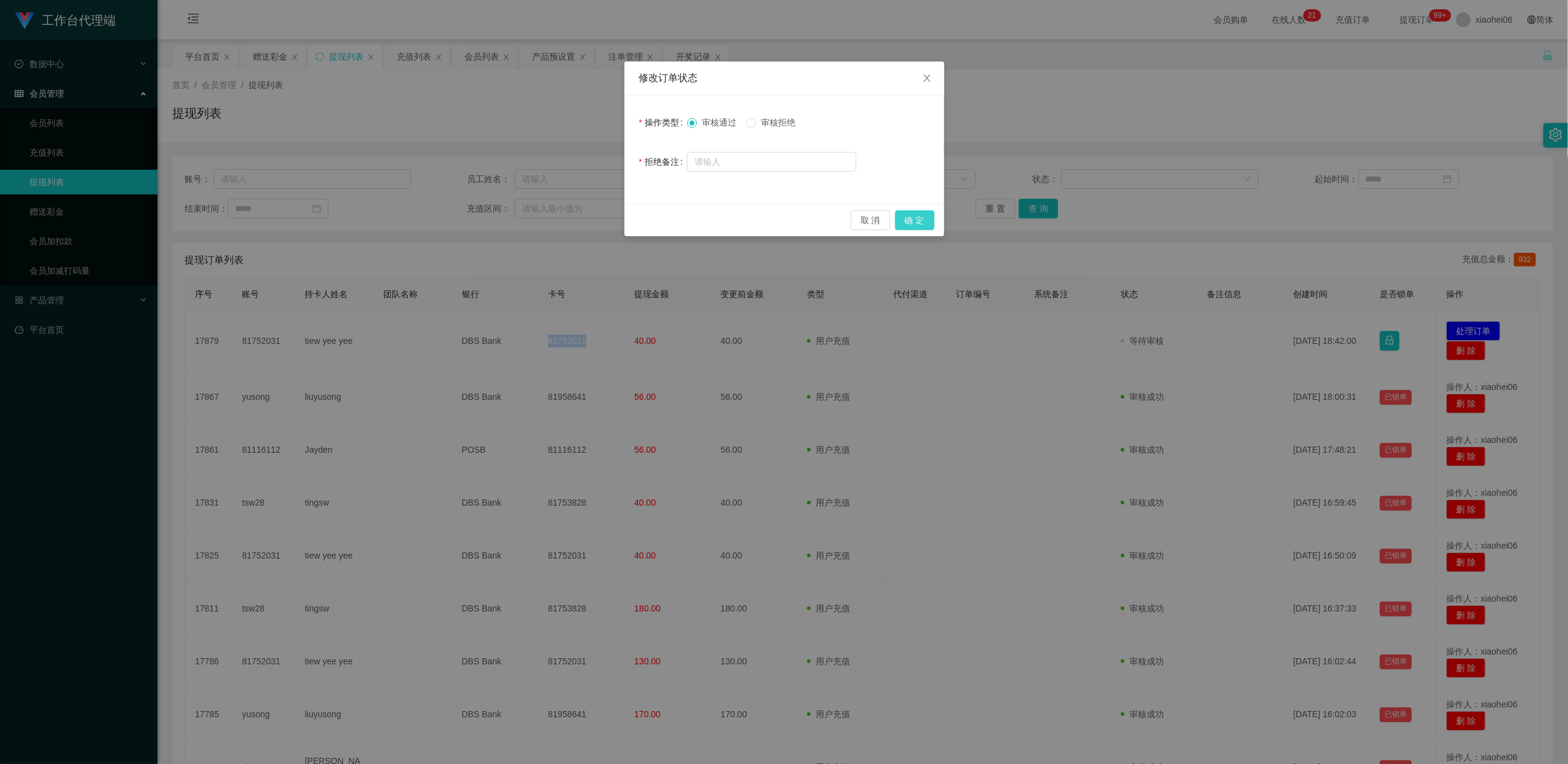
click at [908, 220] on button "确 定" at bounding box center [914, 220] width 39 height 19
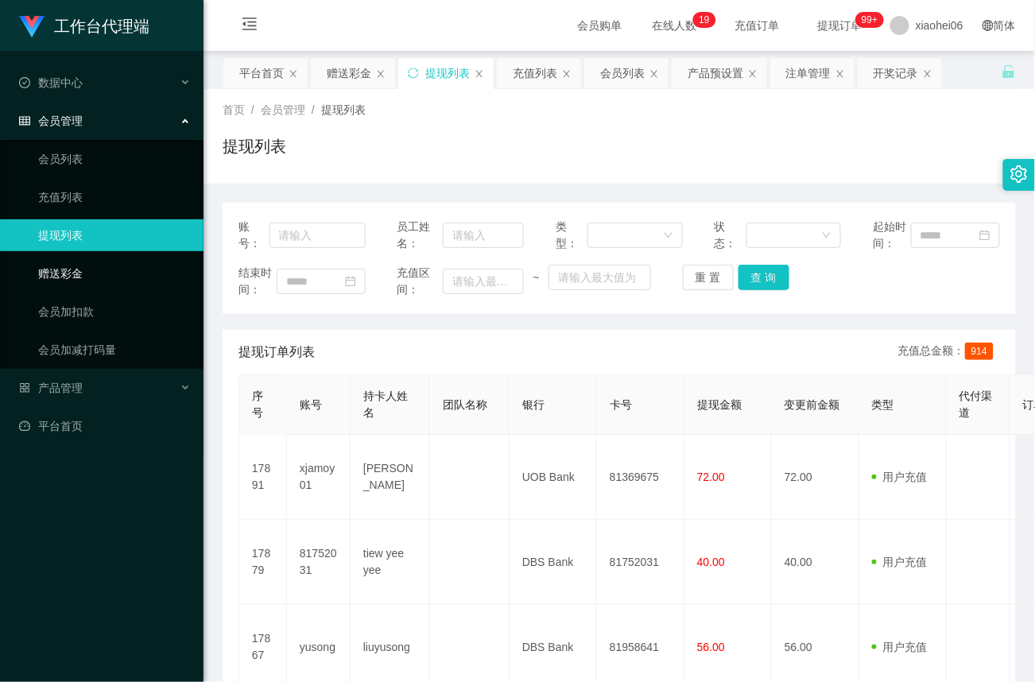
click at [76, 271] on link "赠送彩金" at bounding box center [114, 273] width 153 height 32
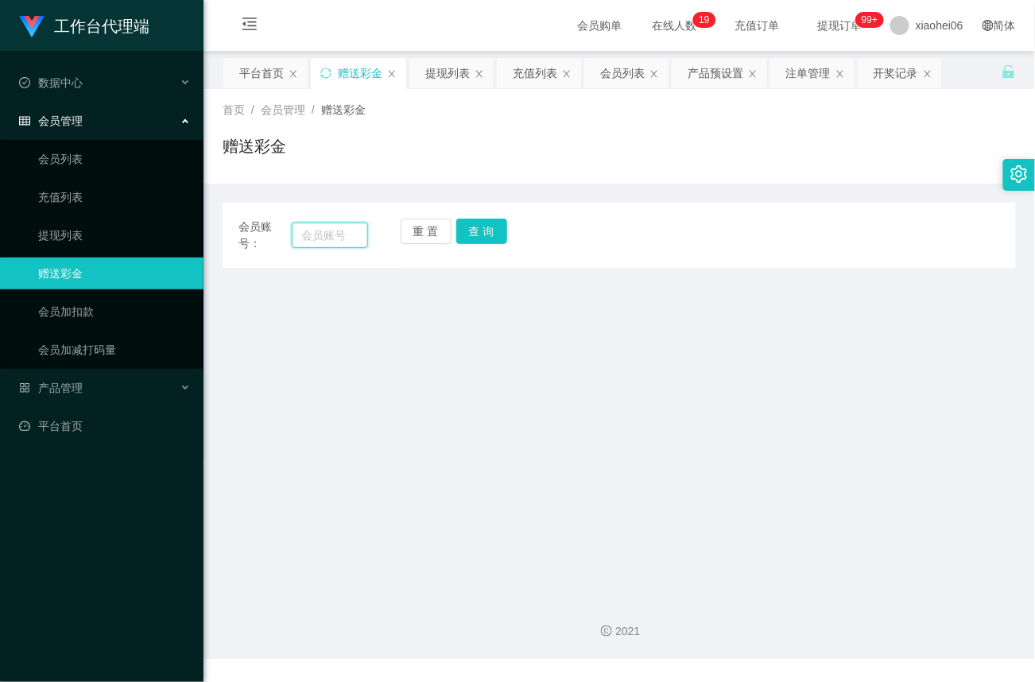
click at [331, 230] on input "text" at bounding box center [330, 234] width 76 height 25
paste input "81116112"
type input "81116112"
click at [487, 227] on button "查 询" at bounding box center [481, 231] width 51 height 25
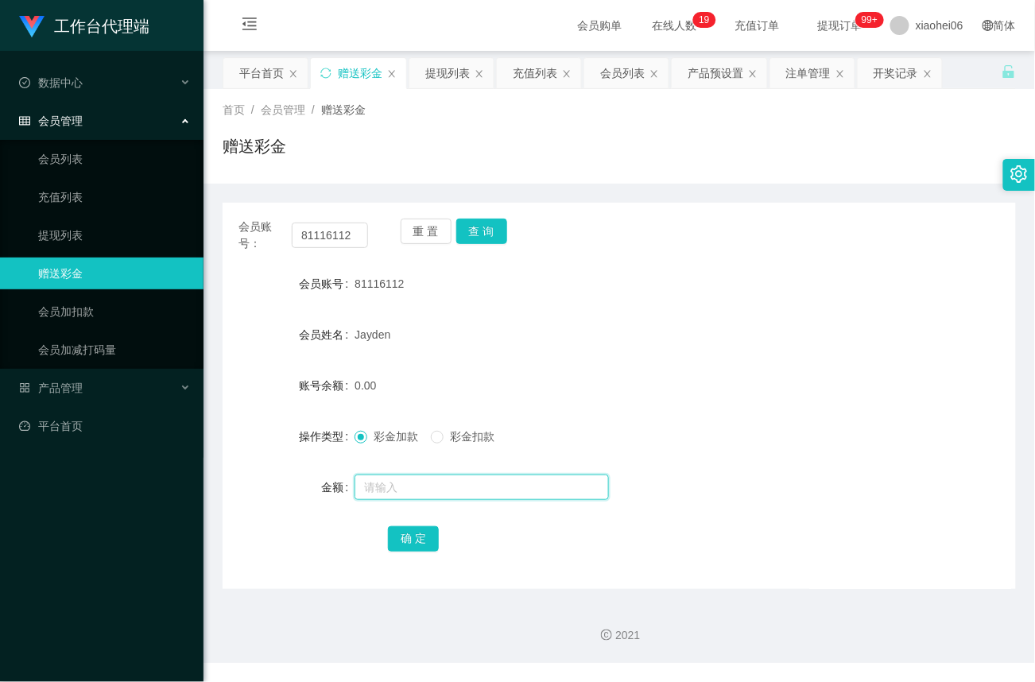
click at [423, 486] on input "text" at bounding box center [481, 486] width 254 height 25
type input "100"
click at [420, 538] on button "确 定" at bounding box center [413, 538] width 51 height 25
click at [64, 235] on link "提现列表" at bounding box center [114, 235] width 153 height 32
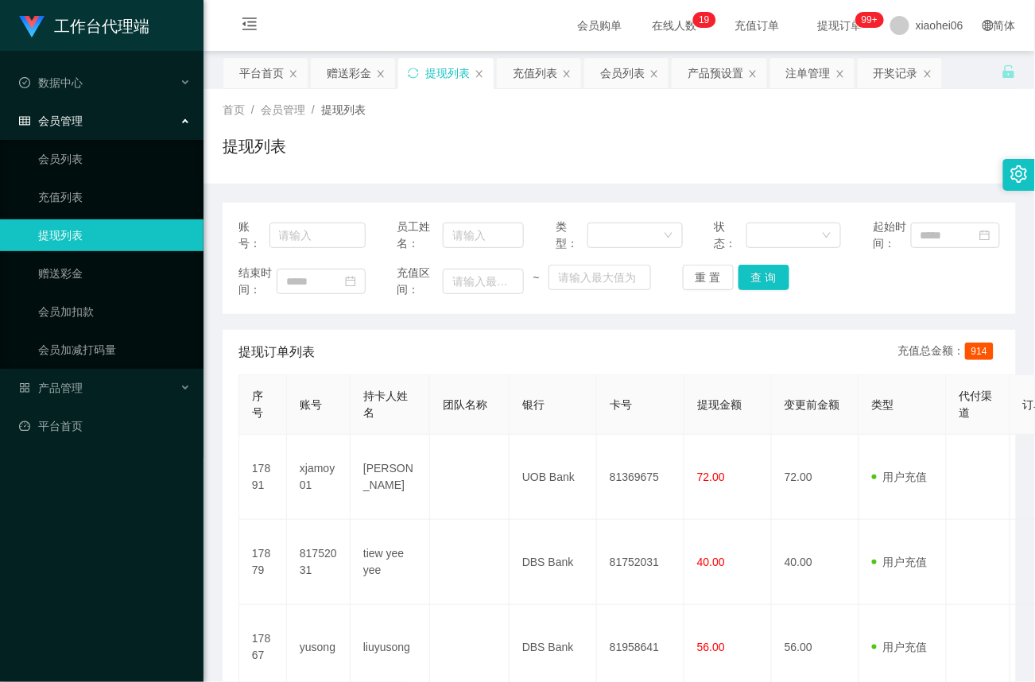
click at [146, 113] on div "会员管理" at bounding box center [101, 121] width 203 height 32
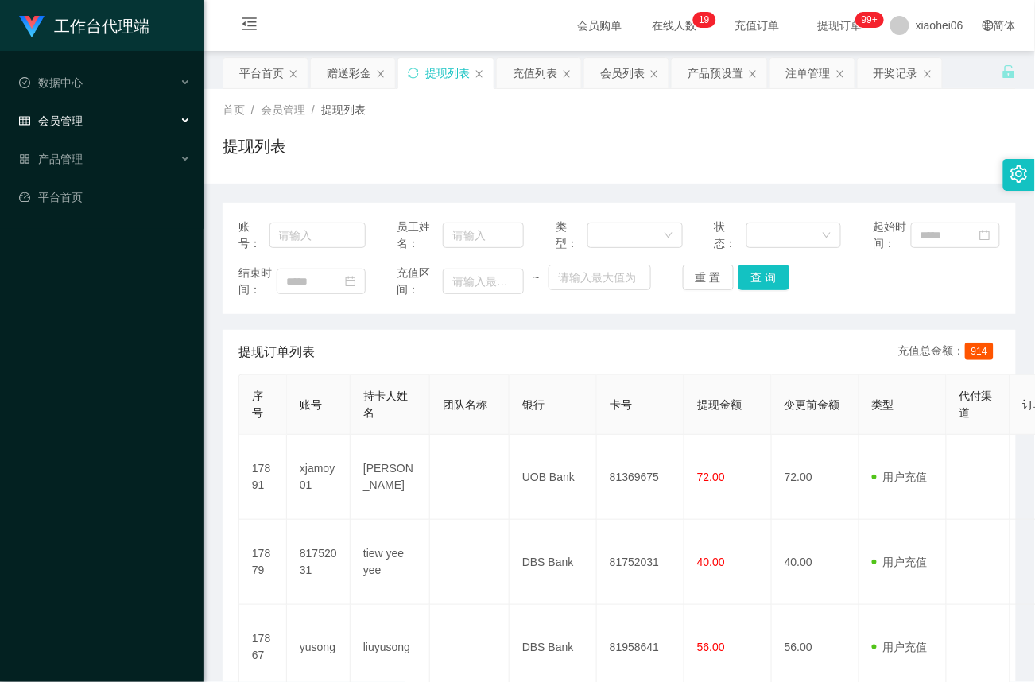
drag, startPoint x: 70, startPoint y: 112, endPoint x: 76, endPoint y: 130, distance: 19.4
click at [70, 114] on span "会员管理" at bounding box center [51, 120] width 64 height 13
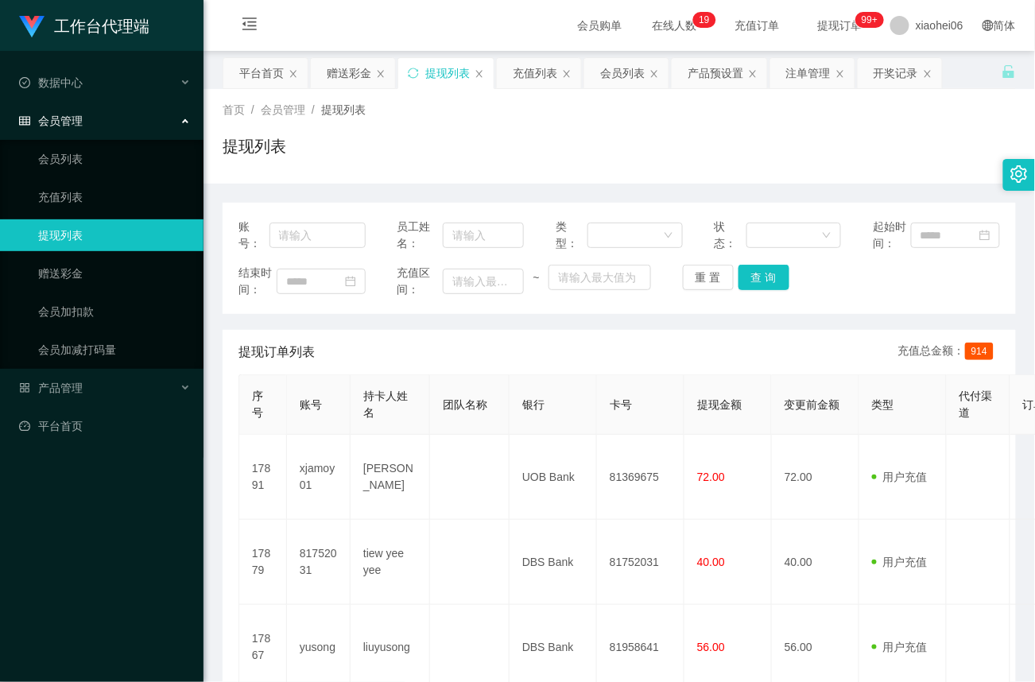
click at [67, 224] on link "提现列表" at bounding box center [114, 235] width 153 height 32
click at [83, 227] on link "提现列表" at bounding box center [114, 235] width 153 height 32
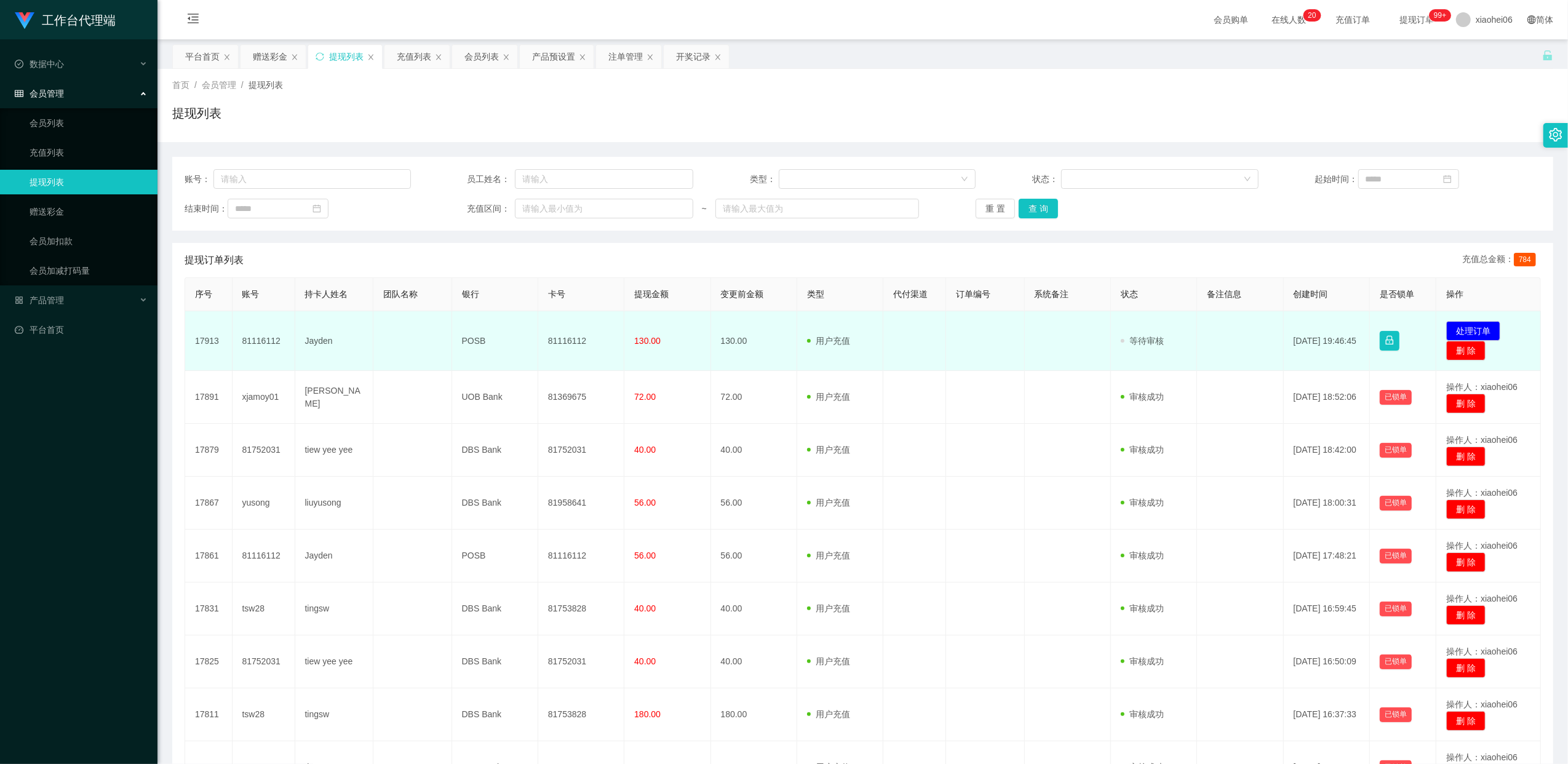
drag, startPoint x: 0, startPoint y: 0, endPoint x: 580, endPoint y: 340, distance: 672.3
click at [580, 340] on td "81116112" at bounding box center [580, 341] width 86 height 60
copy td "81116112"
